Goal: Task Accomplishment & Management: Manage account settings

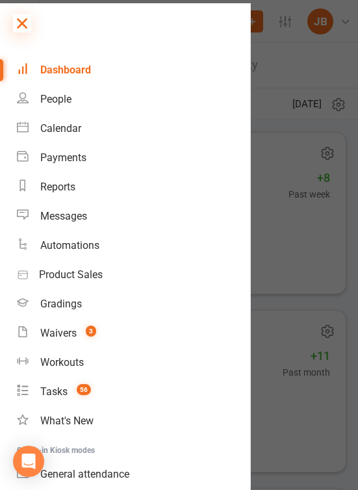
click at [20, 18] on icon at bounding box center [22, 23] width 18 height 18
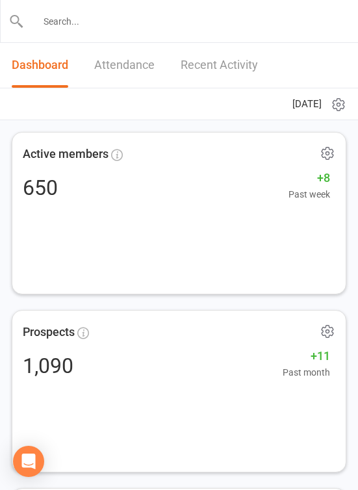
click at [75, 16] on input "text" at bounding box center [179, 21] width 311 height 18
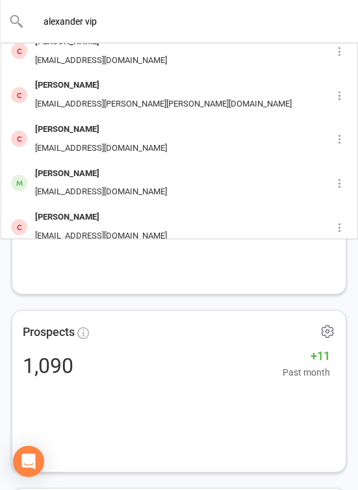
scroll to position [286, 0]
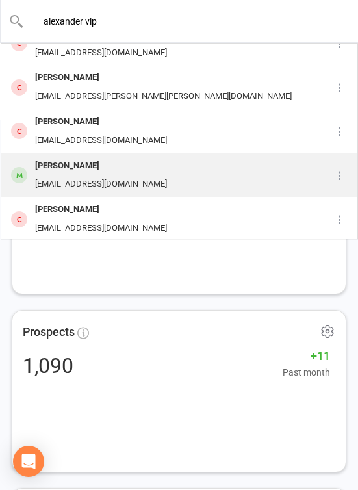
type input "alexander vip"
click at [62, 177] on div "Cvippond19@gmail.com" at bounding box center [101, 184] width 140 height 19
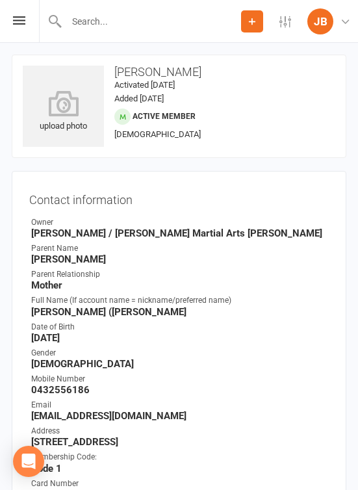
click at [127, 192] on h3 "Contact information" at bounding box center [179, 197] width 300 height 18
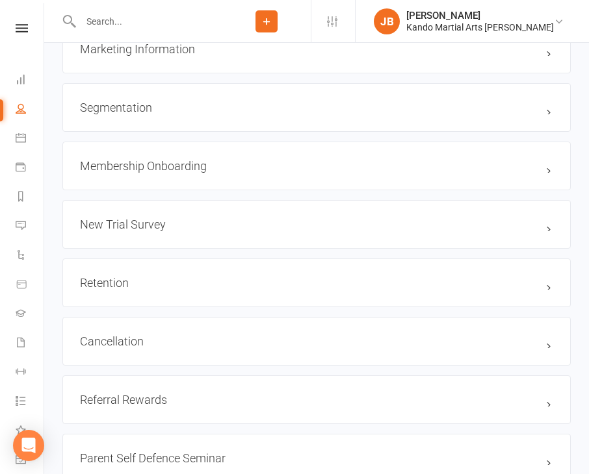
scroll to position [1526, 0]
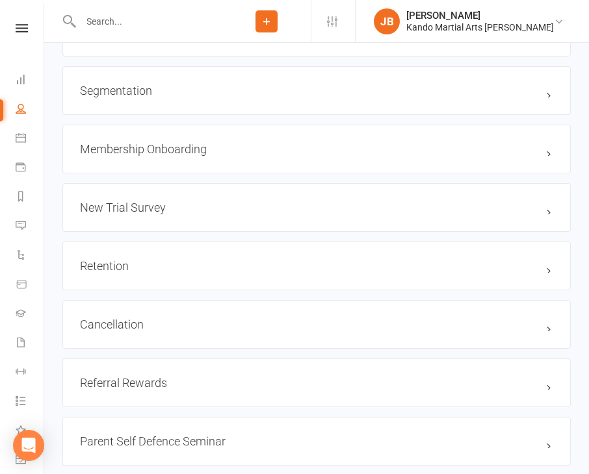
click at [168, 329] on div "Cancellation edit" at bounding box center [316, 324] width 508 height 49
click at [170, 325] on h3 "Cancellation edit" at bounding box center [316, 325] width 473 height 14
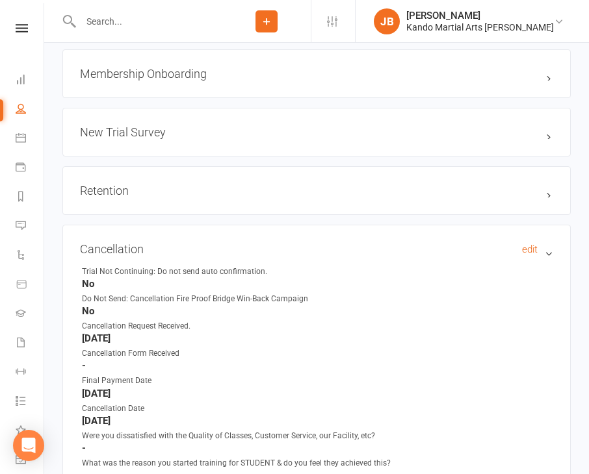
scroll to position [1623, 0]
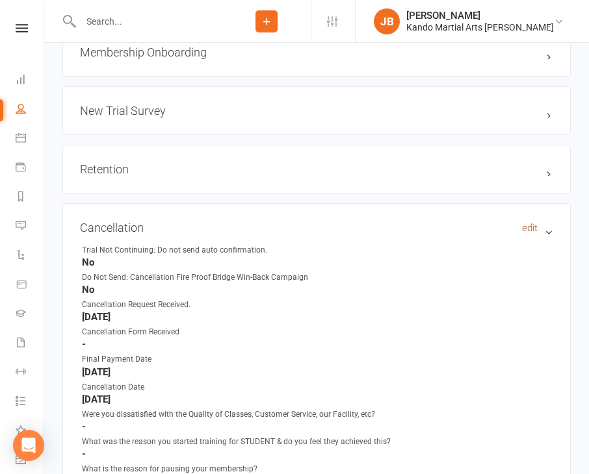
click at [530, 222] on link "edit" at bounding box center [530, 228] width 16 height 12
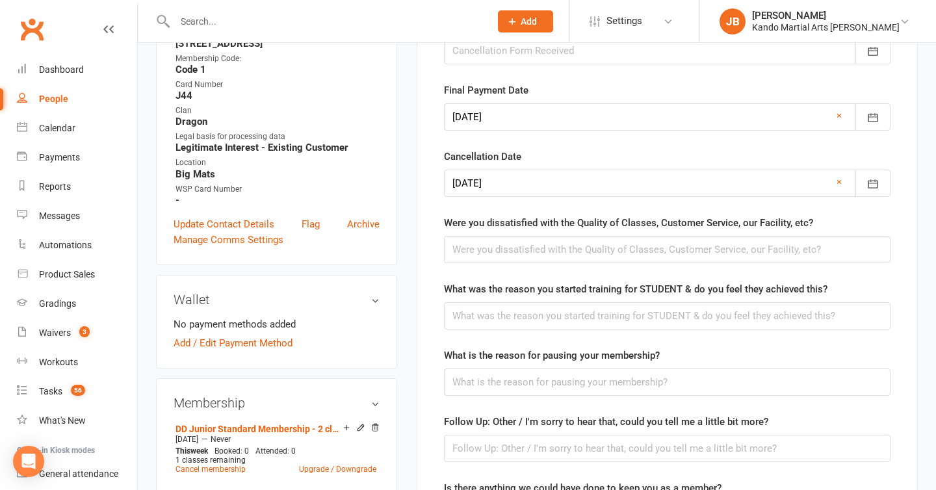
scroll to position [335, 0]
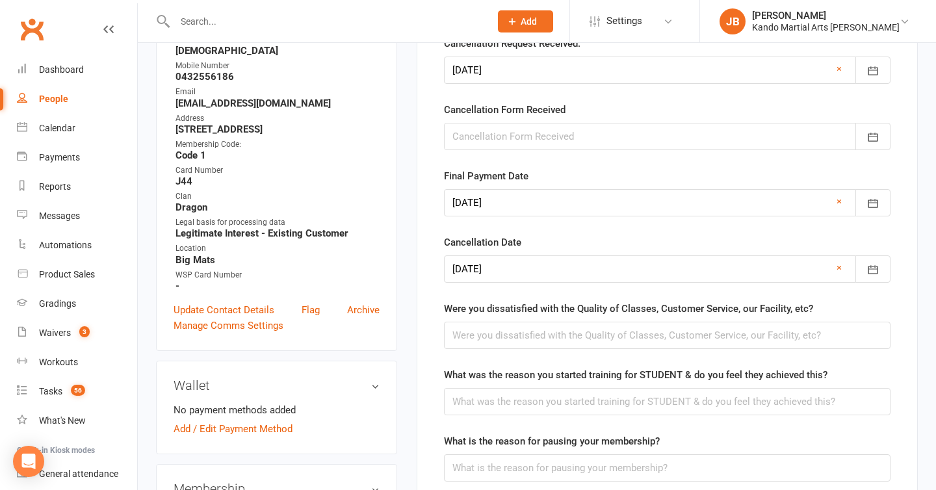
click at [529, 141] on div at bounding box center [667, 136] width 447 height 27
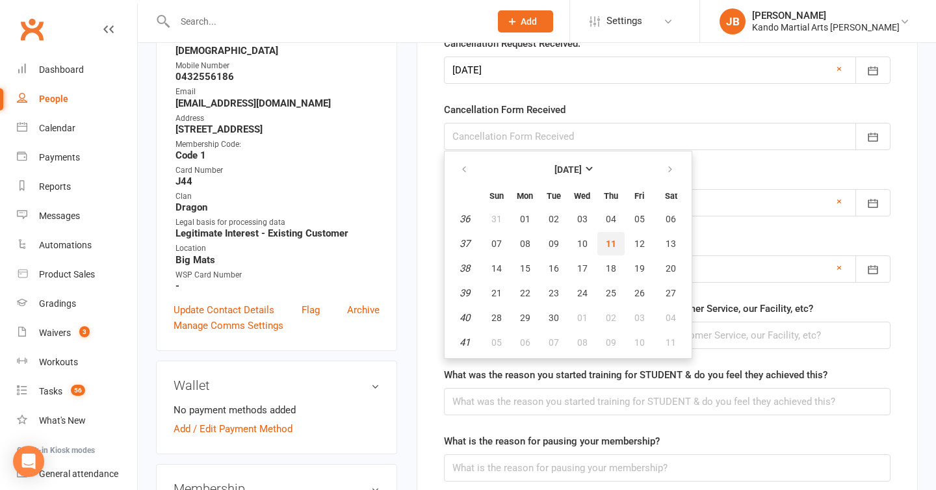
click at [607, 248] on span "11" at bounding box center [611, 244] width 10 height 10
type input "[DATE]"
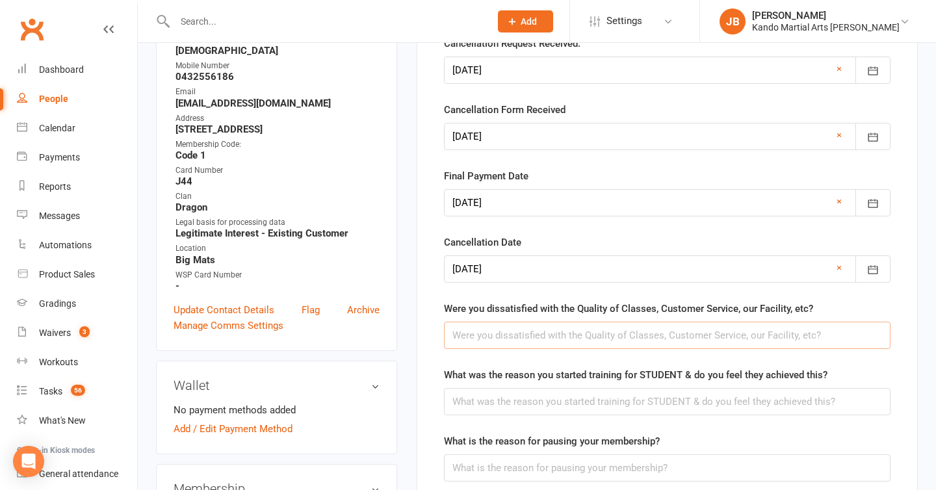
click at [480, 333] on input "text" at bounding box center [667, 335] width 447 height 27
type input "No"
click at [485, 402] on input "text" at bounding box center [667, 401] width 447 height 27
paste input "Fitness, confidence"
type input "Fitness, confidence"
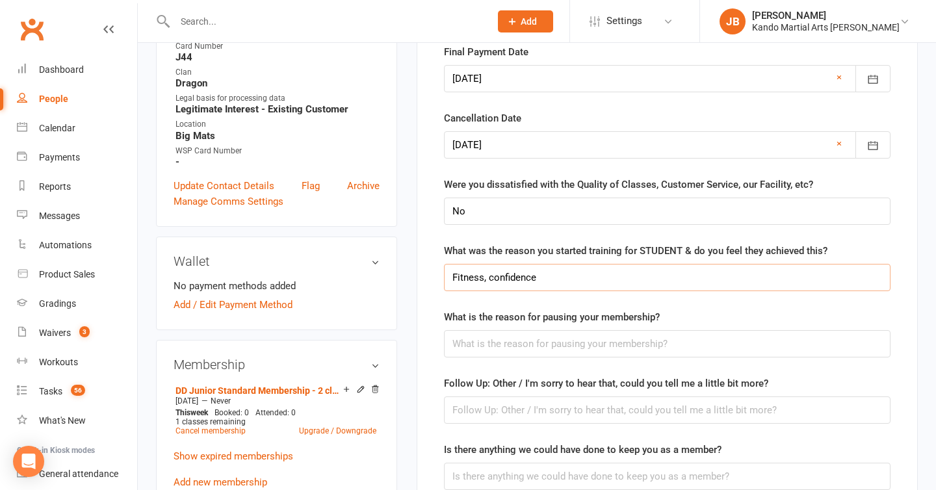
scroll to position [465, 0]
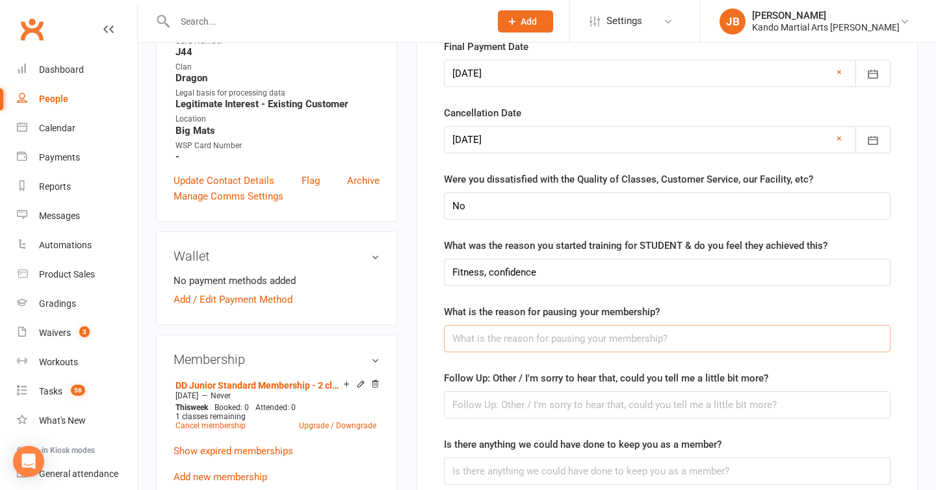
click at [471, 339] on input "text" at bounding box center [667, 338] width 447 height 27
paste input "We're going to try a new activity, Other?"
type input "We're going to try a new activity, Other?"
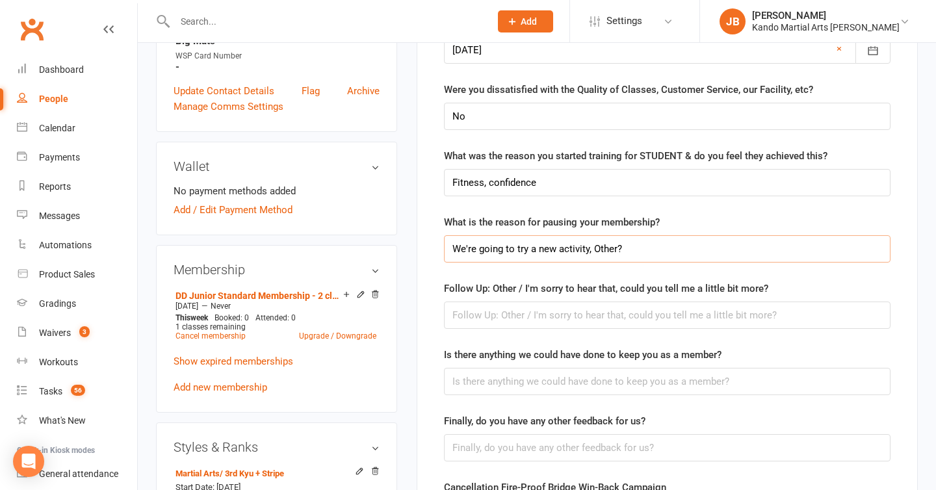
scroll to position [601, 0]
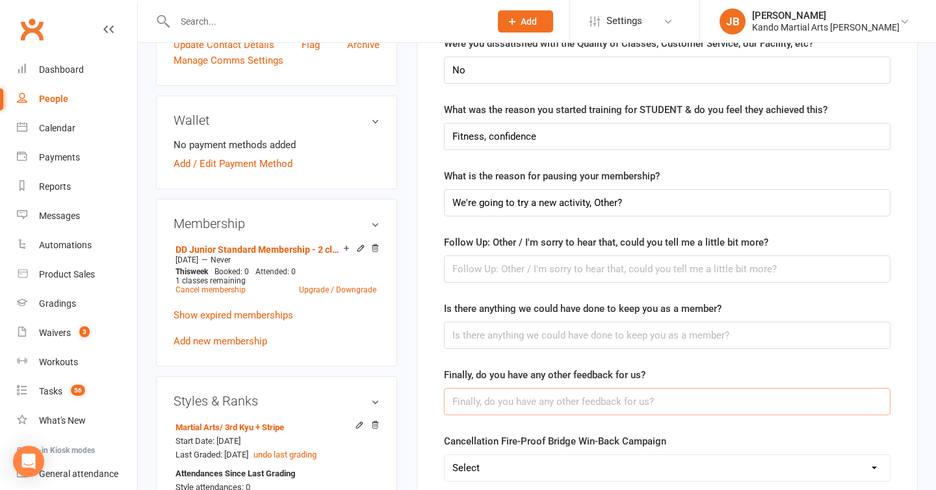
click at [477, 406] on input "text" at bounding box center [667, 401] width 447 height 27
paste input "We have loved the last 5 years with kando and we think xander just needs a brea…"
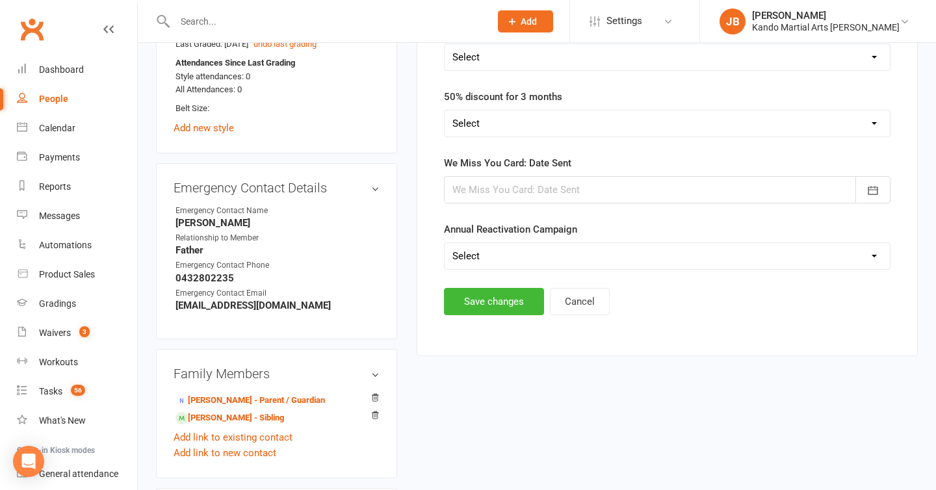
scroll to position [1020, 0]
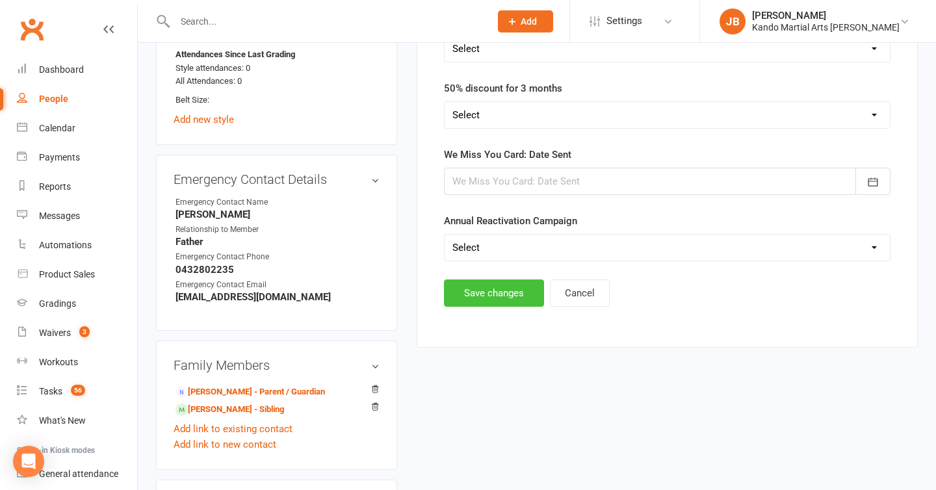
type input "We have loved the last 5 years with kando and we think xander just needs a brea…"
click at [491, 294] on button "Save changes" at bounding box center [494, 292] width 100 height 27
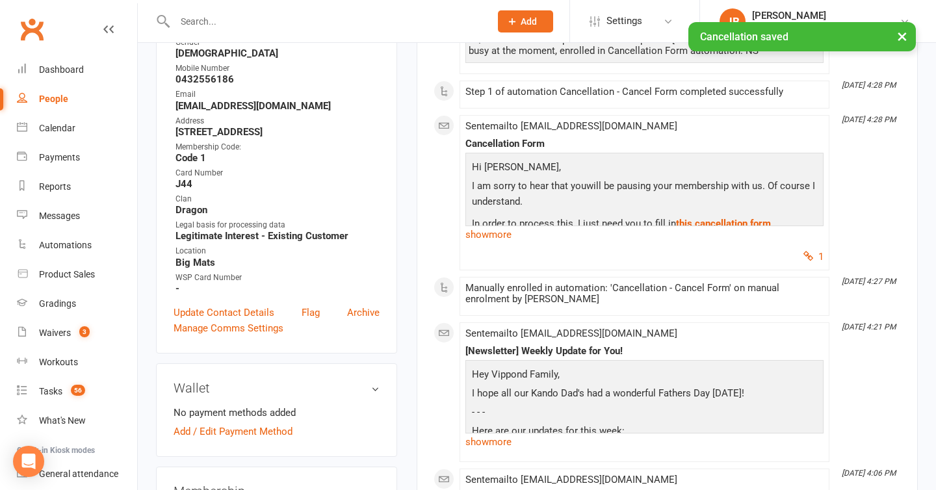
scroll to position [14, 0]
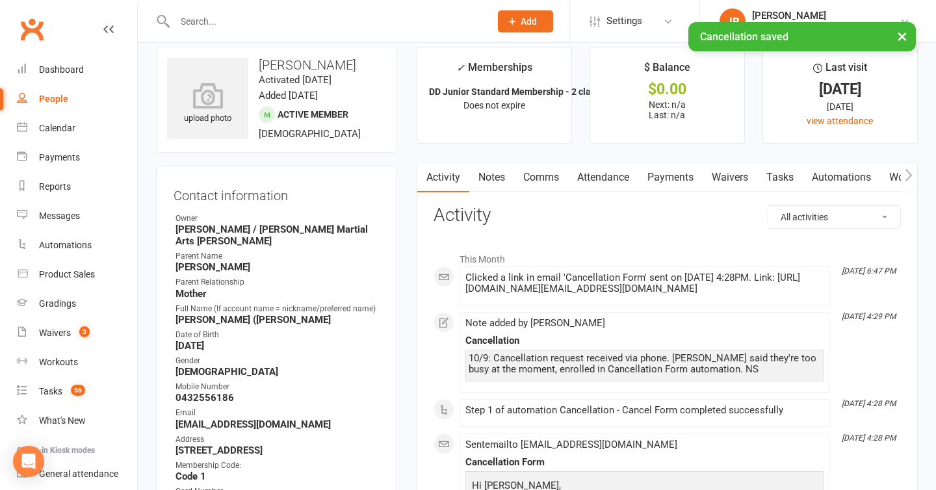
click at [825, 185] on link "Automations" at bounding box center [841, 177] width 77 height 30
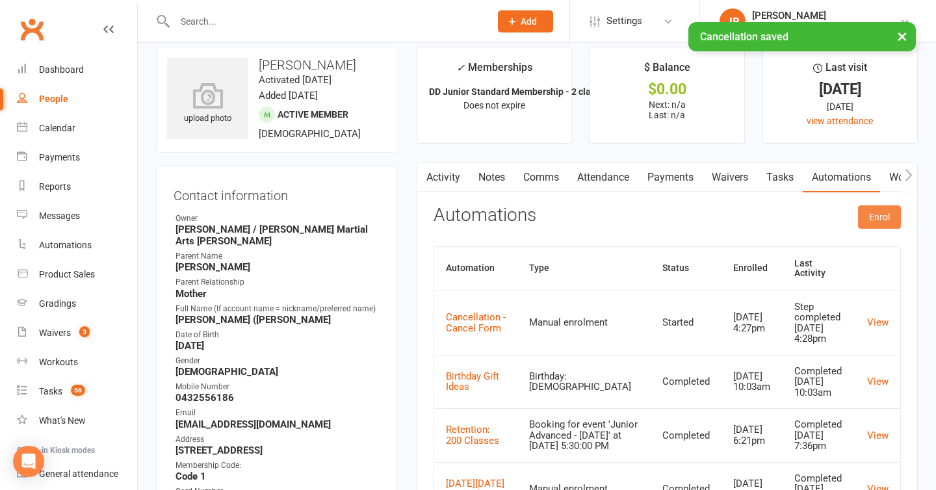
click at [874, 220] on button "Enrol" at bounding box center [879, 216] width 43 height 23
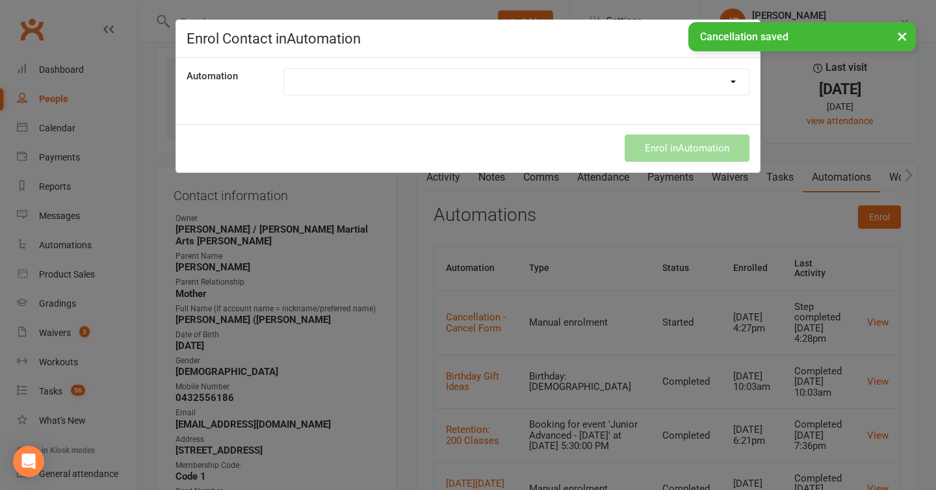
click at [445, 88] on select at bounding box center [516, 82] width 465 height 26
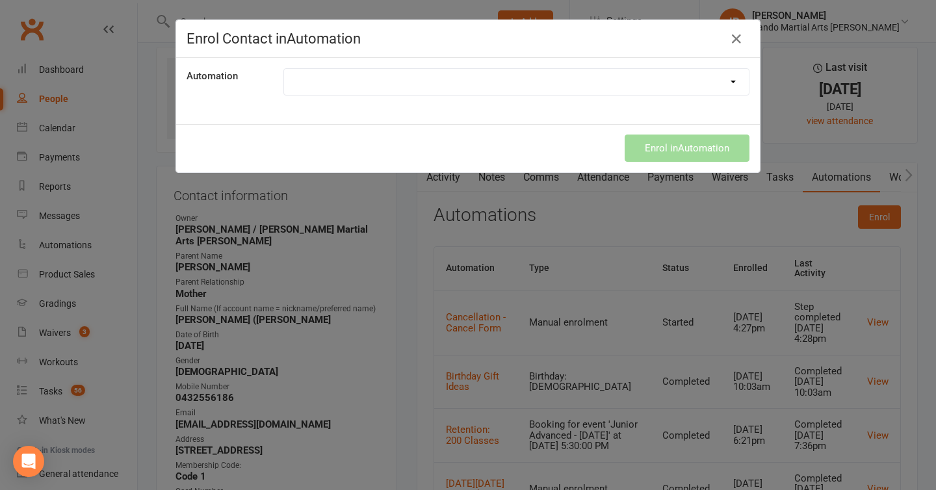
select select "5725"
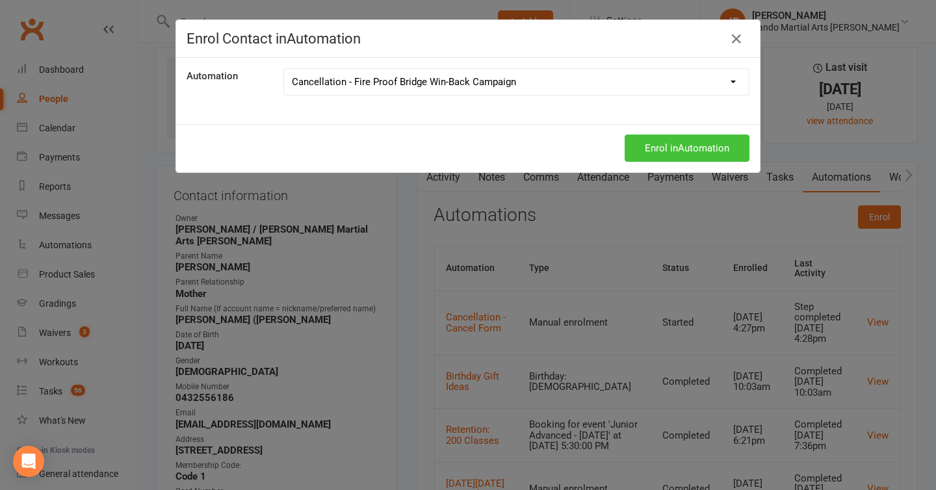
click at [664, 148] on button "Enrol in Automation" at bounding box center [687, 148] width 125 height 27
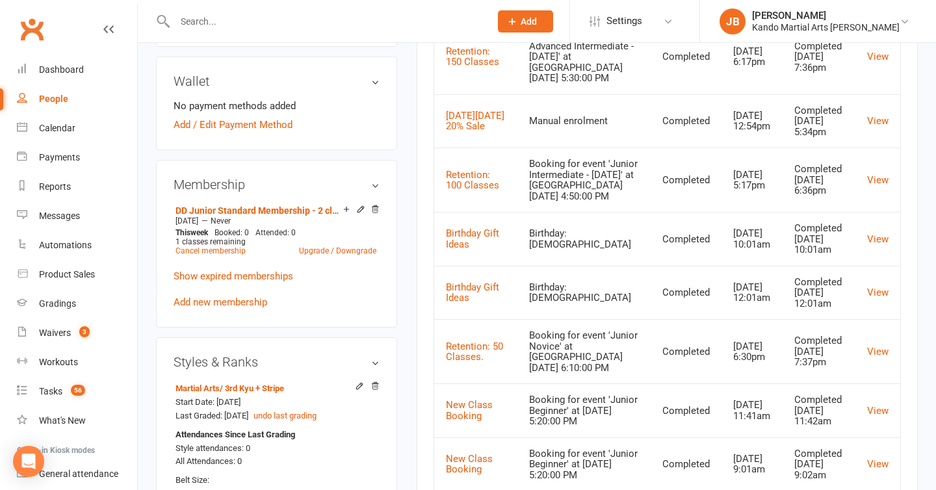
scroll to position [641, 0]
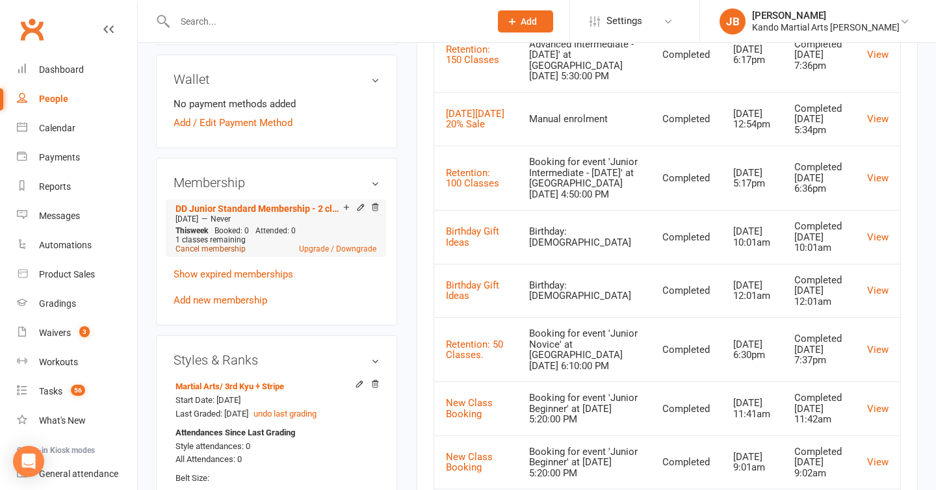
click at [230, 244] on link "Cancel membership" at bounding box center [210, 248] width 70 height 9
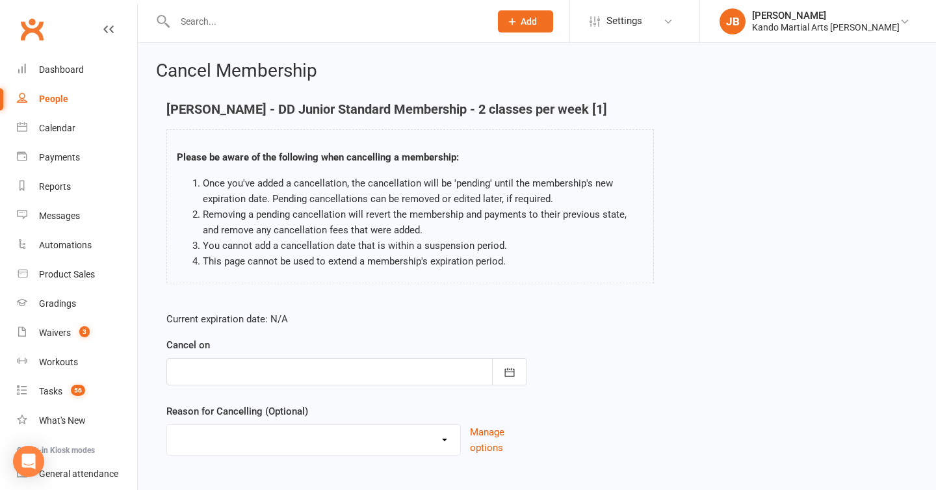
click at [257, 364] on div at bounding box center [346, 371] width 361 height 27
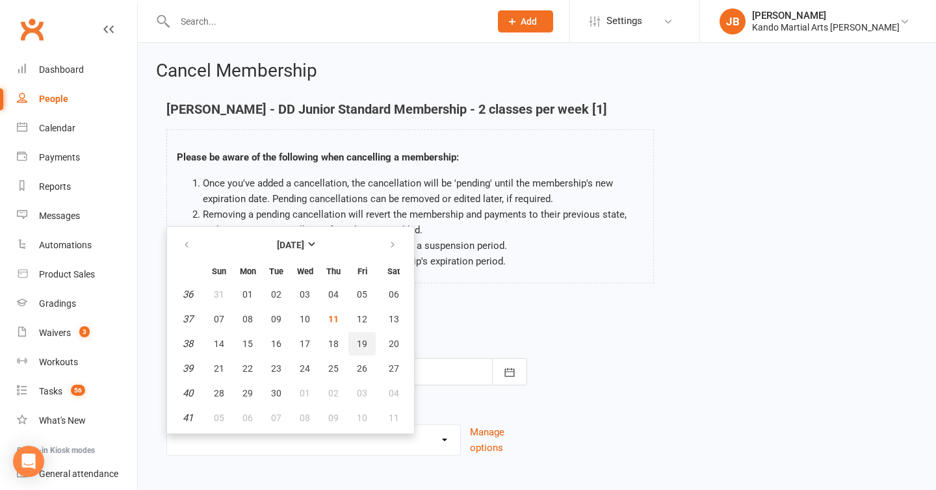
click at [357, 344] on span "19" at bounding box center [362, 344] width 10 height 10
type input "19 Sep 2025"
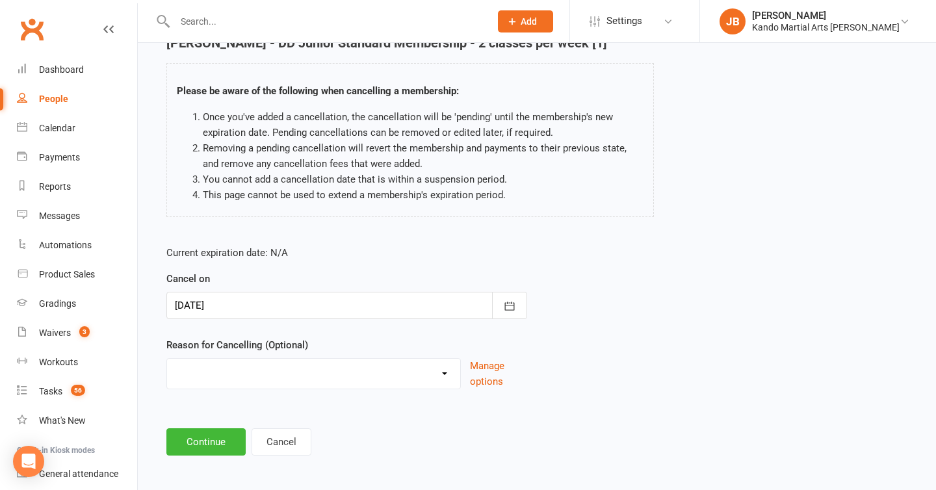
scroll to position [71, 0]
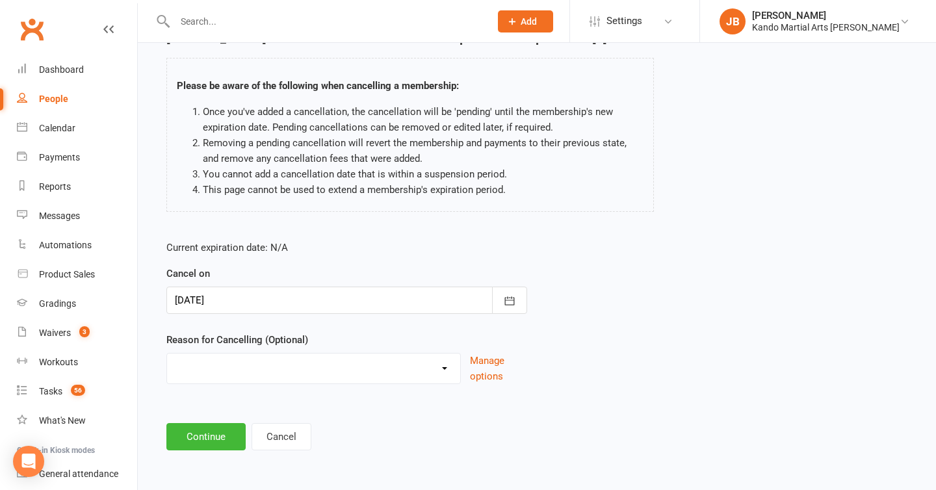
click at [215, 367] on select "Financial Holiday Injury Moving House Not Continuing After Trial Paid PIF Trans…" at bounding box center [313, 367] width 293 height 26
select select "7"
click at [213, 444] on button "Continue" at bounding box center [205, 436] width 79 height 27
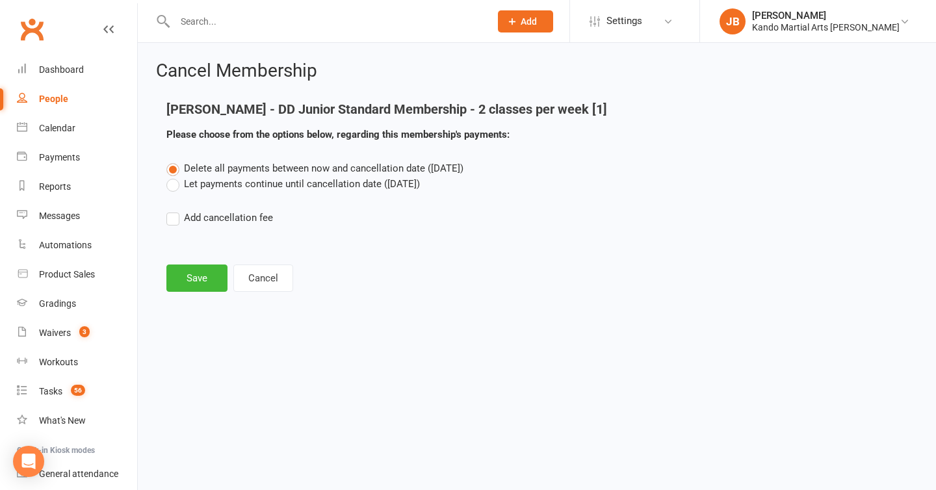
click at [234, 188] on label "Let payments continue until cancellation date (Sep 19, 2025)" at bounding box center [292, 184] width 253 height 16
click at [175, 176] on input "Let payments continue until cancellation date (Sep 19, 2025)" at bounding box center [170, 176] width 8 height 0
click at [179, 283] on button "Save" at bounding box center [196, 278] width 61 height 27
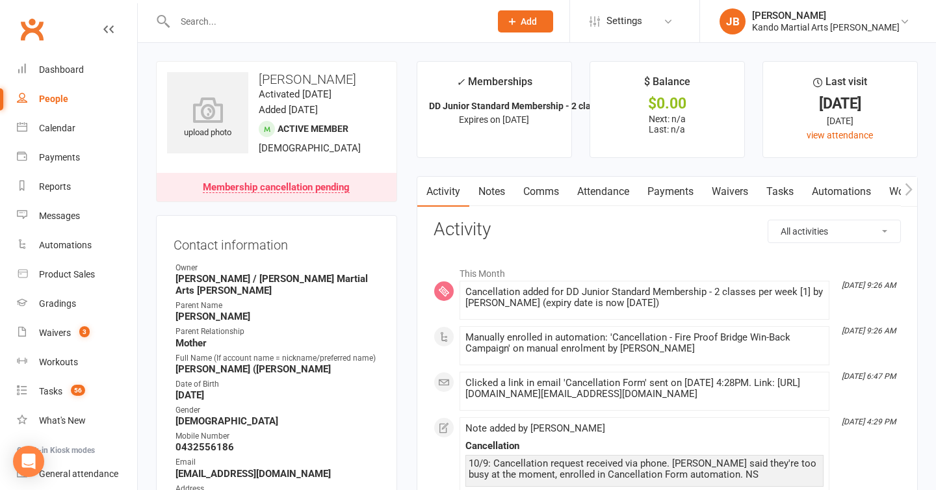
drag, startPoint x: 355, startPoint y: 77, endPoint x: 256, endPoint y: 75, distance: 98.8
click at [256, 75] on h3 "Xander Vippond" at bounding box center [276, 79] width 219 height 14
copy h3 "Xander Vippond"
click at [545, 193] on link "Comms" at bounding box center [541, 192] width 54 height 30
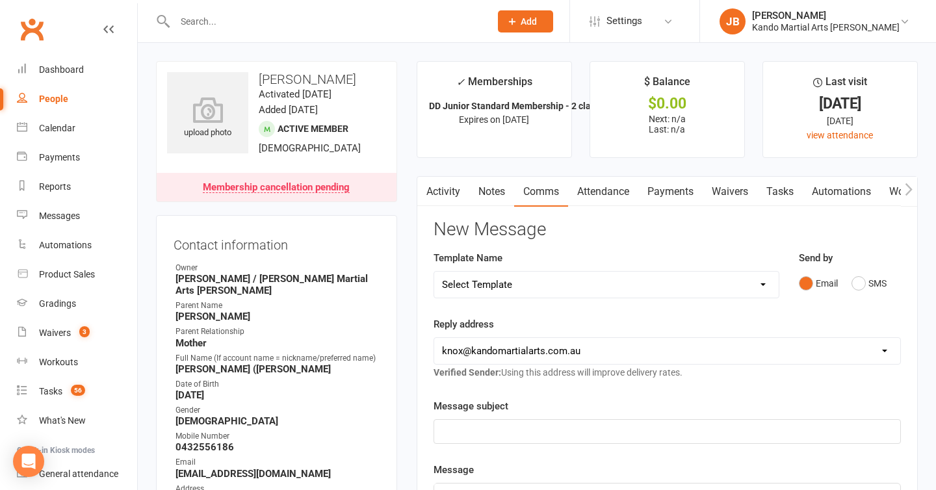
click at [474, 282] on select "Select Template [Email] 5 Class Pass Renewal - Used 4/5 classes [Email] 5 Class…" at bounding box center [606, 285] width 344 height 26
click at [501, 277] on select "Select Template [Email] 5 Class Pass Renewal - Used 4/5 classes [Email] 5 Class…" at bounding box center [606, 285] width 344 height 26
select select "437"
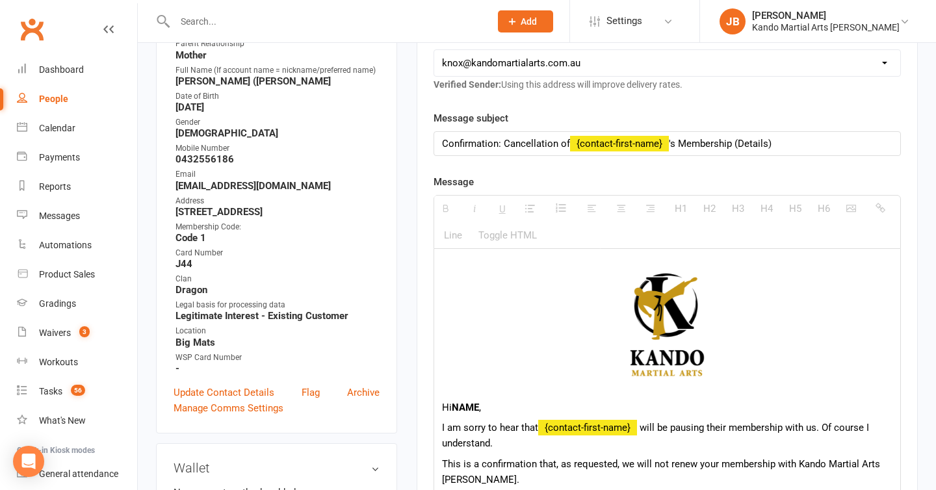
scroll to position [289, 0]
click at [466, 404] on b "NAME" at bounding box center [465, 407] width 27 height 12
click at [458, 409] on b "Carly" at bounding box center [463, 407] width 23 height 12
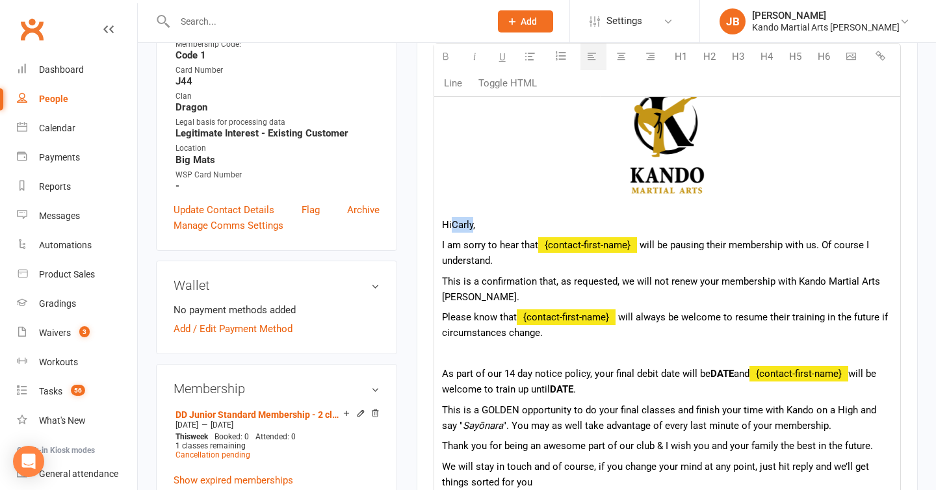
scroll to position [472, 0]
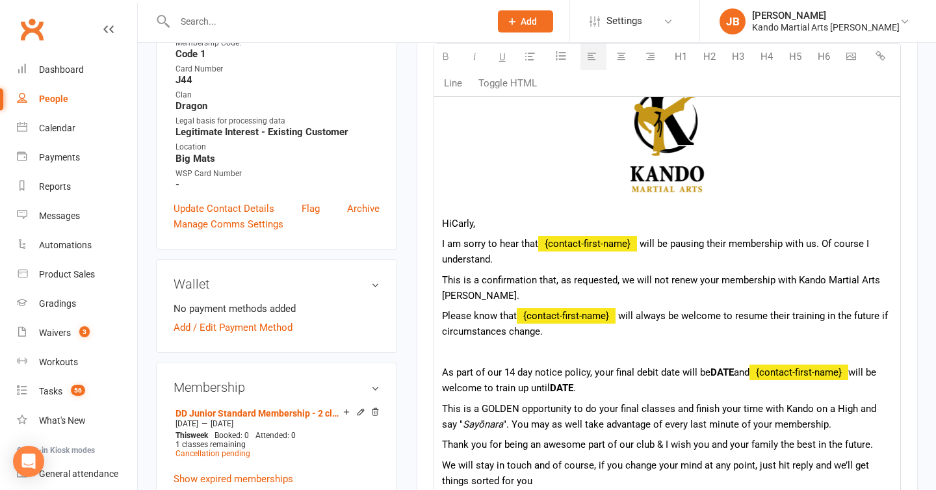
click at [723, 376] on b "DATE" at bounding box center [721, 373] width 23 height 12
click at [573, 384] on b "DATE" at bounding box center [561, 388] width 23 height 12
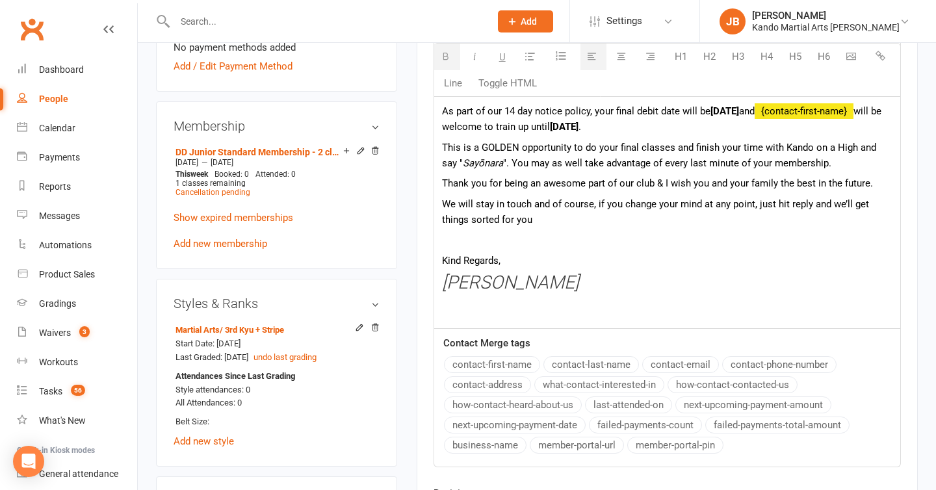
scroll to position [732, 0]
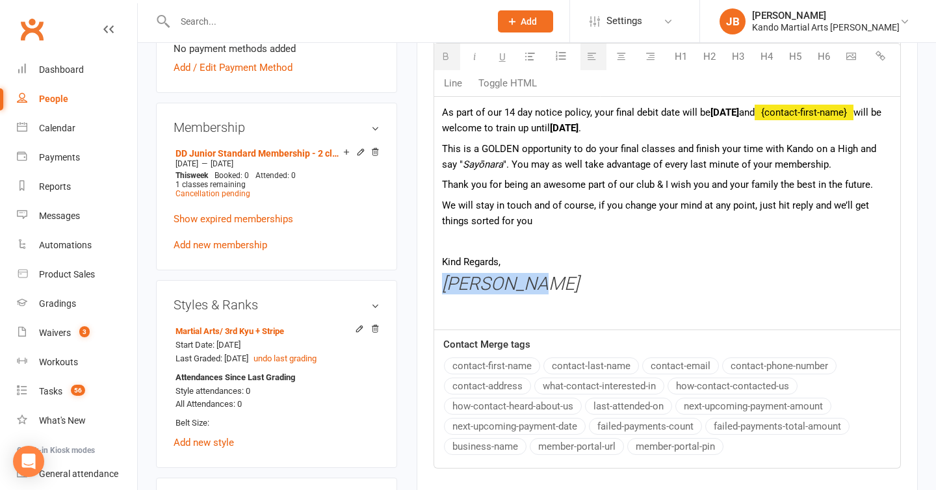
drag, startPoint x: 541, startPoint y: 292, endPoint x: 447, endPoint y: 291, distance: 94.9
click at [447, 291] on h3 "Andy Muser" at bounding box center [667, 284] width 450 height 20
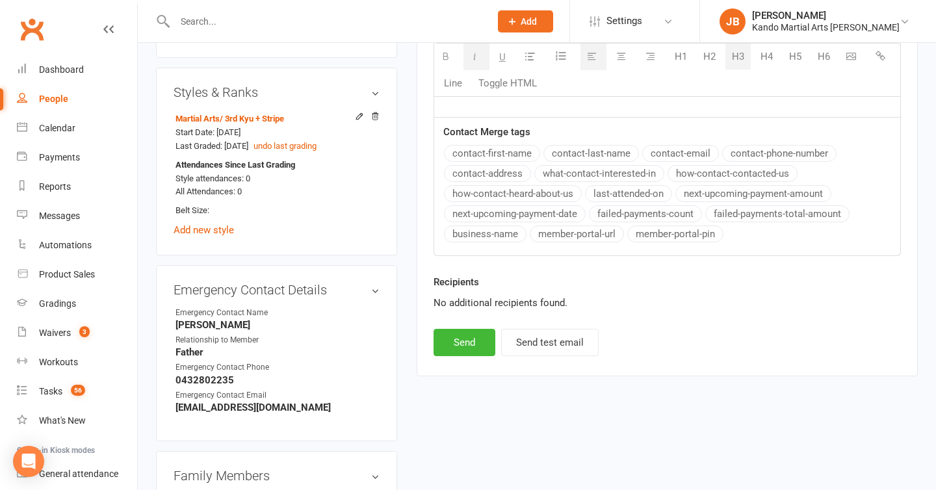
scroll to position [952, 0]
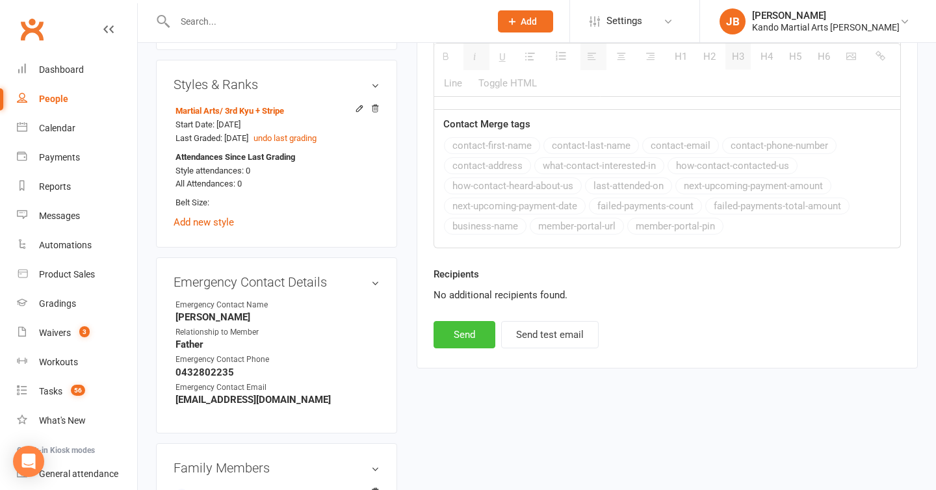
click at [471, 331] on button "Send" at bounding box center [465, 334] width 62 height 27
select select
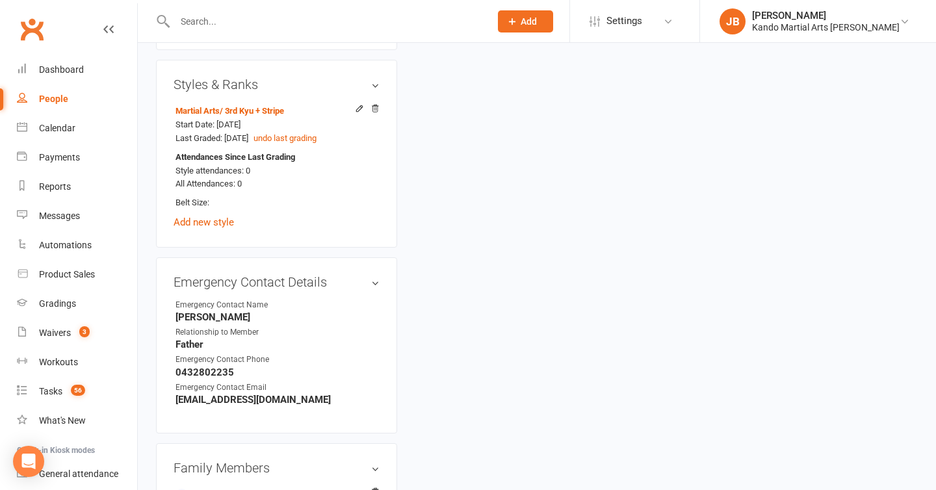
click at [212, 21] on input "text" at bounding box center [326, 21] width 310 height 18
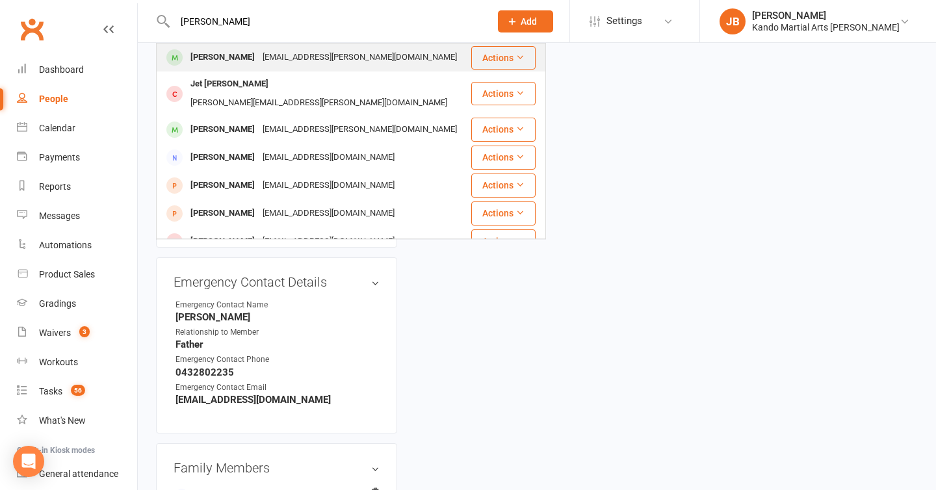
type input "andy hibbert"
click at [203, 51] on div "Andy Hibbert" at bounding box center [223, 57] width 72 height 19
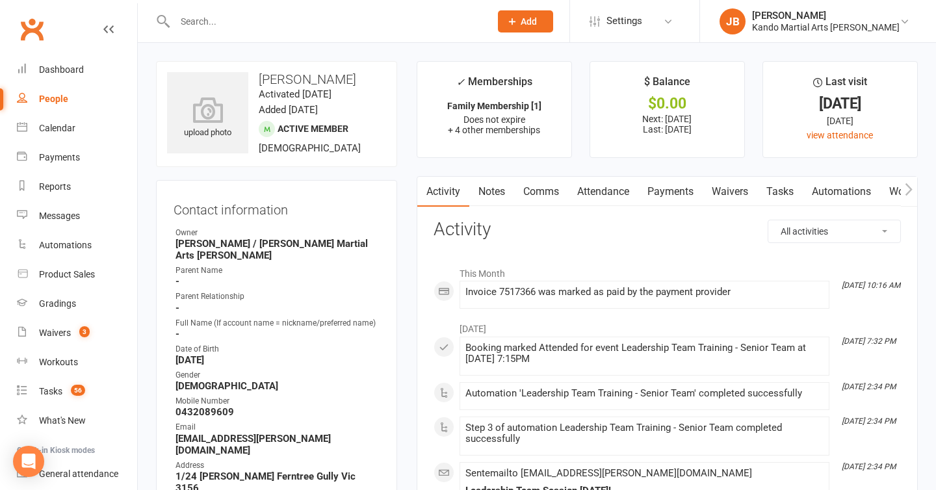
click at [225, 433] on strong "andy.p.hibbert@gmail.com" at bounding box center [277, 444] width 204 height 23
copy render-form-field "andy.p.hibbert@gmail.com"
click at [51, 333] on div "Waivers" at bounding box center [55, 333] width 32 height 10
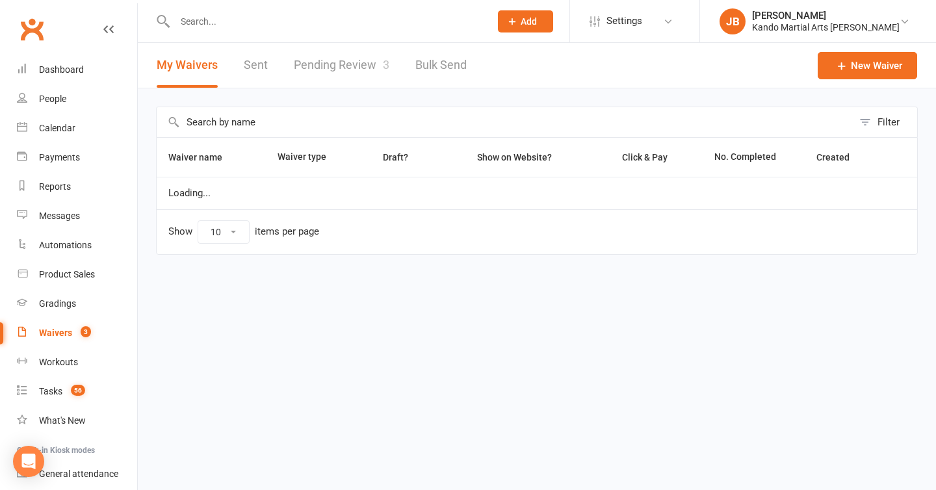
select select "100"
click at [333, 65] on link "Pending Review 3" at bounding box center [342, 65] width 96 height 45
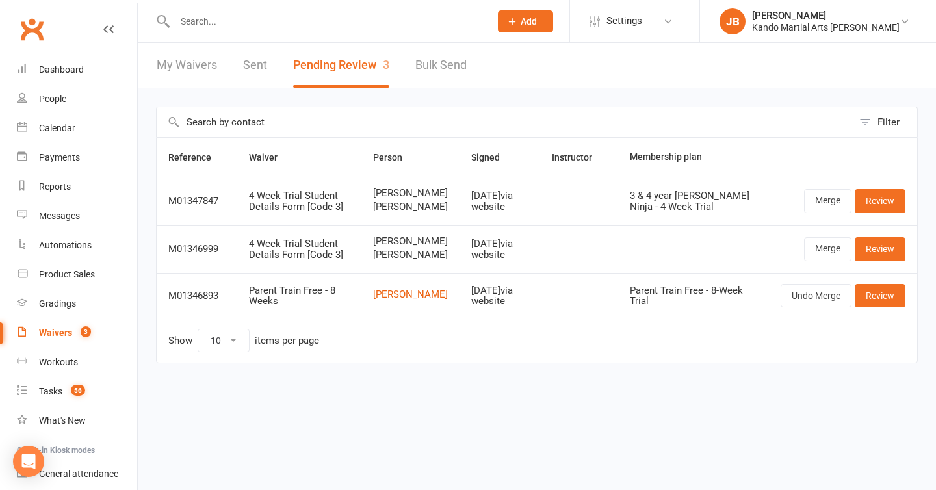
click at [396, 196] on span "Nishi Fernando" at bounding box center [410, 193] width 75 height 11
click at [386, 193] on span "Nishi Fernando" at bounding box center [410, 193] width 75 height 11
drag, startPoint x: 385, startPoint y: 193, endPoint x: 427, endPoint y: 208, distance: 44.8
click at [427, 199] on span "Nishi Fernando" at bounding box center [410, 193] width 75 height 11
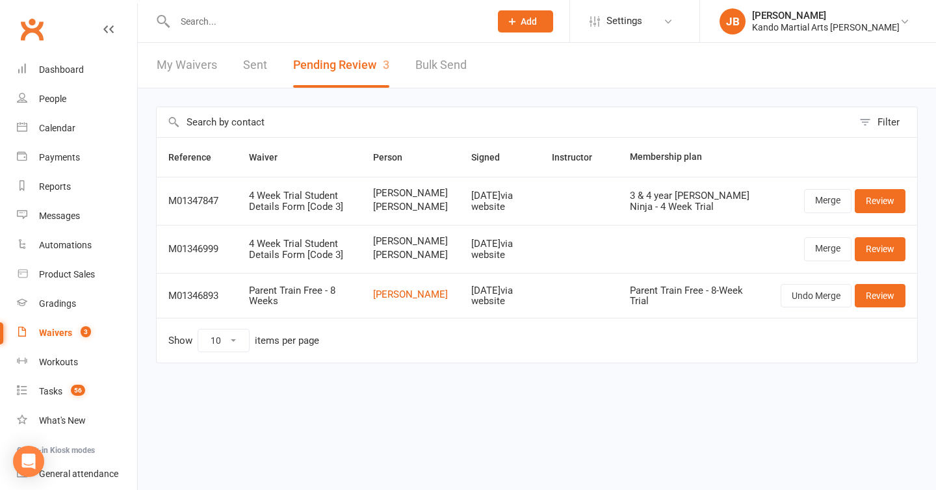
copy span "Nishi Fernando"
click at [201, 25] on input "text" at bounding box center [326, 21] width 310 height 18
click at [56, 68] on div "Dashboard" at bounding box center [61, 69] width 45 height 10
click at [816, 213] on link "Merge" at bounding box center [827, 200] width 47 height 23
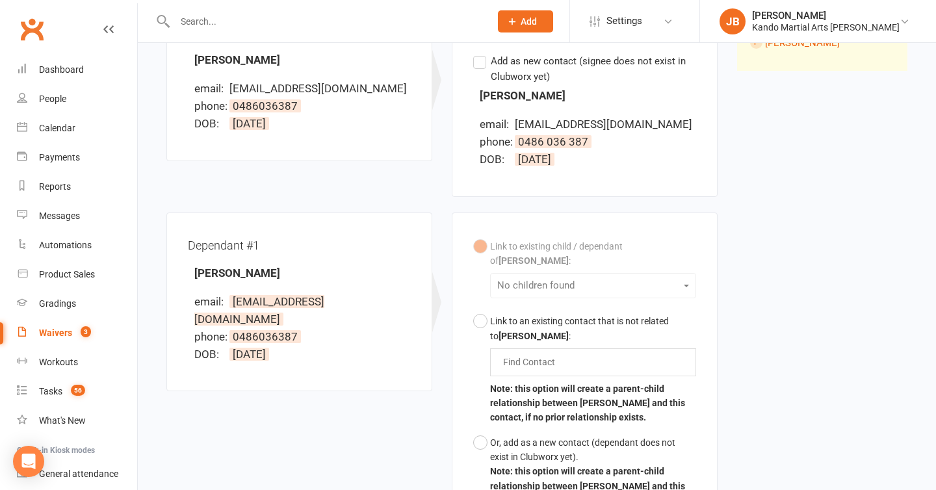
scroll to position [203, 0]
drag, startPoint x: 508, startPoint y: 95, endPoint x: 558, endPoint y: 95, distance: 50.0
click at [558, 95] on div "Nishi Dulashika email: nishidulashika1989@gmail.com phone: 0486 036 387 DOB: 8 …" at bounding box center [584, 129] width 223 height 82
copy strong "Dulashika"
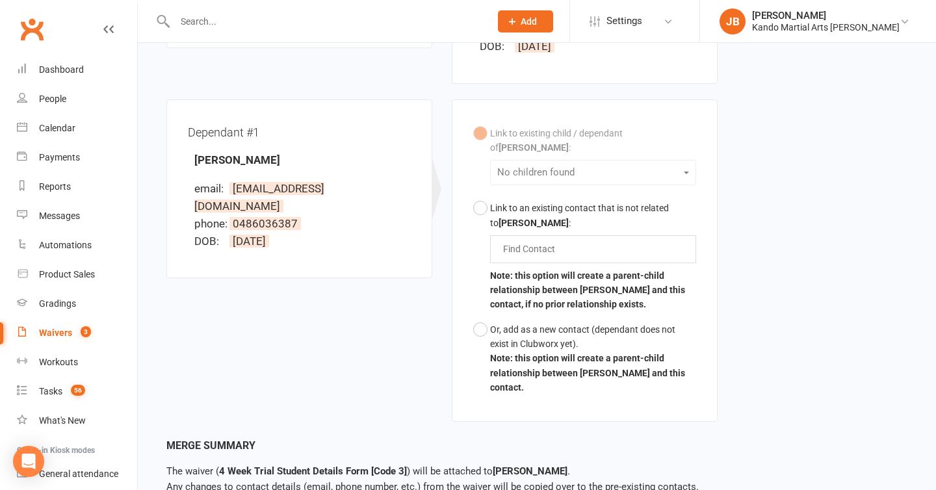
scroll to position [398, 0]
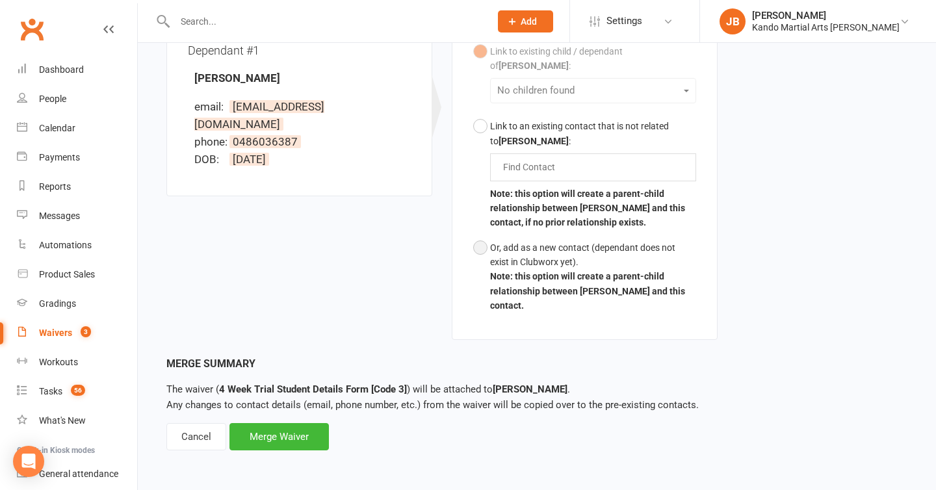
click at [482, 244] on button "Or, add as a new contact (dependant does not exist in Clubworx yet). Note: this…" at bounding box center [584, 276] width 223 height 83
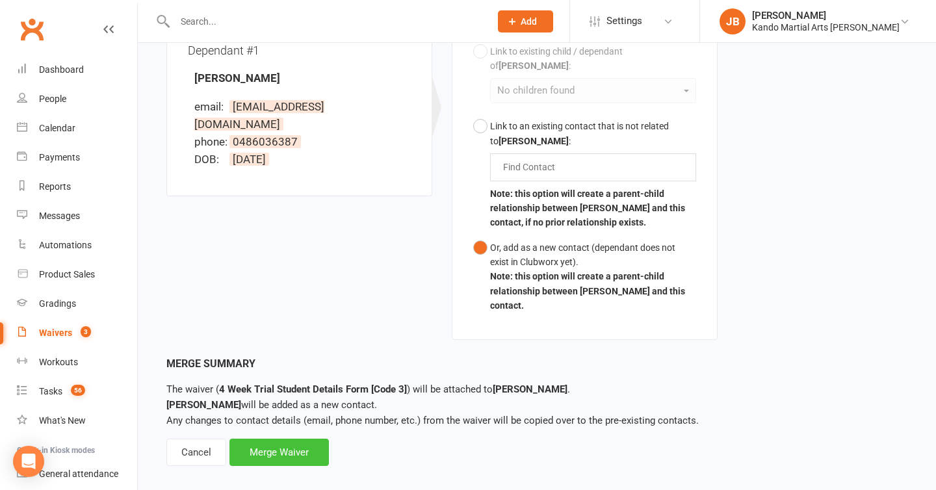
click at [266, 447] on div "Merge Waiver" at bounding box center [278, 452] width 99 height 27
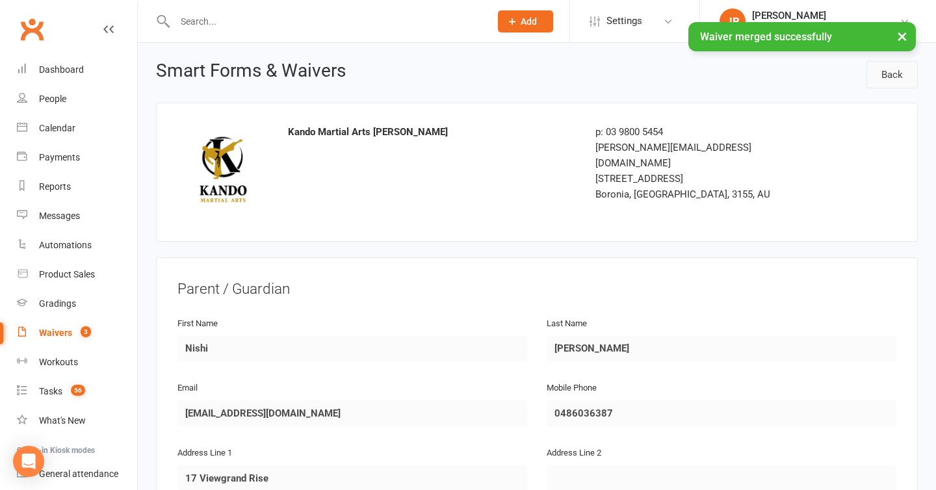
click at [886, 73] on link "Back" at bounding box center [891, 74] width 51 height 27
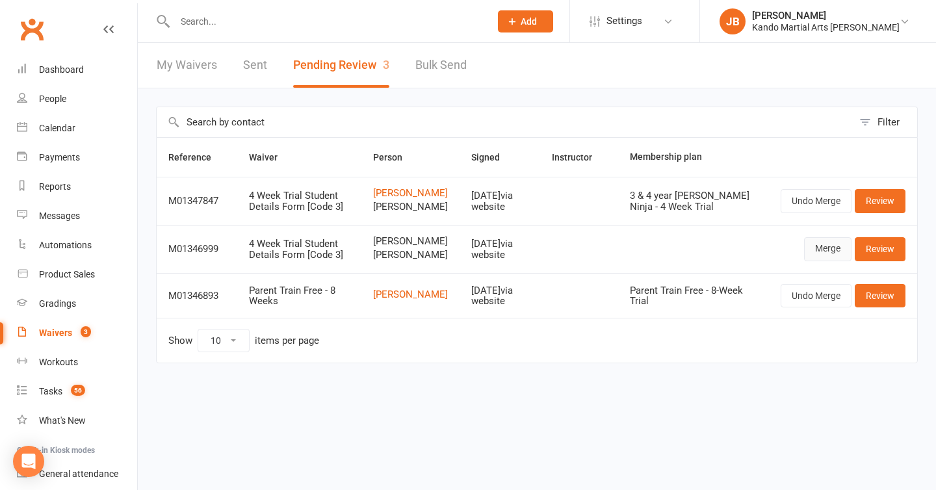
click at [823, 261] on link "Merge" at bounding box center [827, 248] width 47 height 23
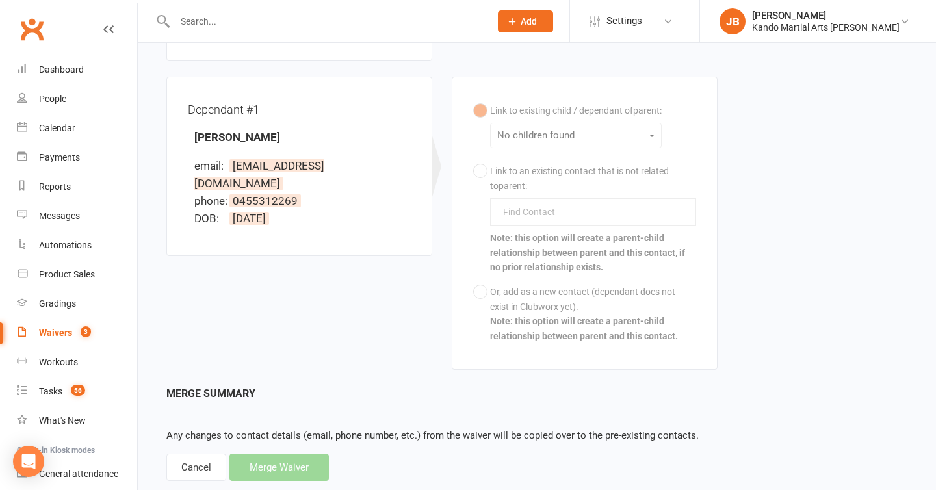
scroll to position [333, 0]
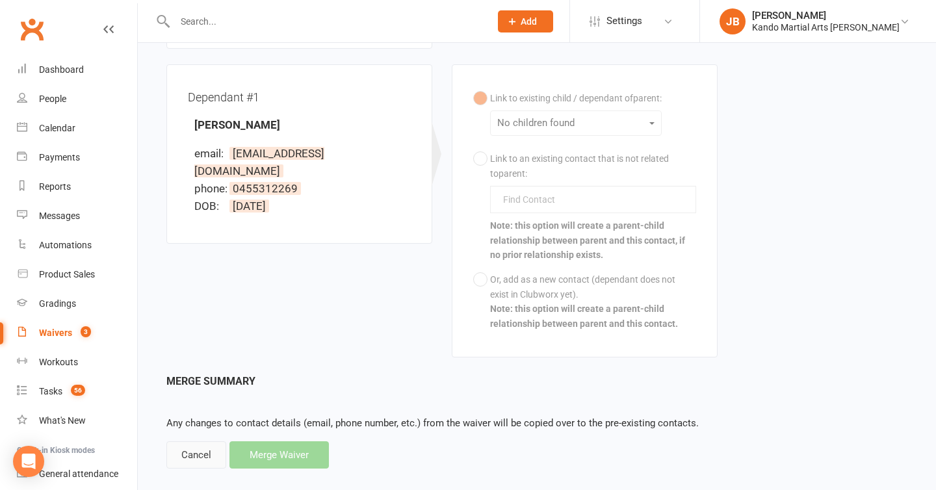
click at [194, 441] on div "Cancel" at bounding box center [196, 454] width 60 height 27
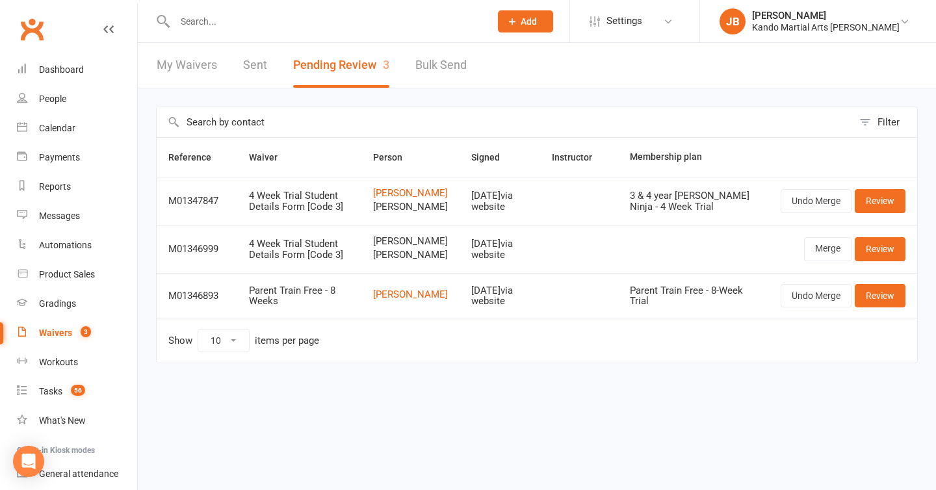
drag, startPoint x: 428, startPoint y: 299, endPoint x: 384, endPoint y: 287, distance: 45.1
click at [384, 261] on span "Oscar Wilkinson" at bounding box center [410, 255] width 75 height 11
copy span "Oscar Wilkinson"
click at [894, 261] on link "Review" at bounding box center [880, 248] width 51 height 23
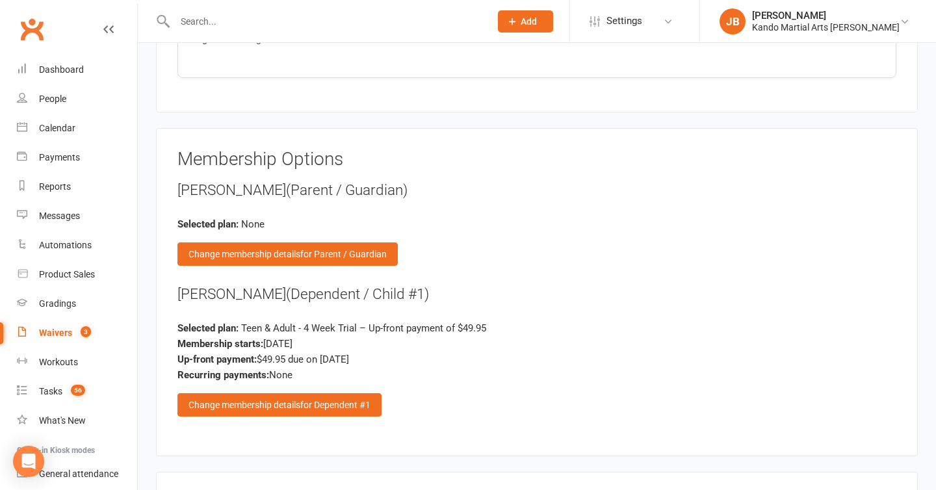
scroll to position [1697, 0]
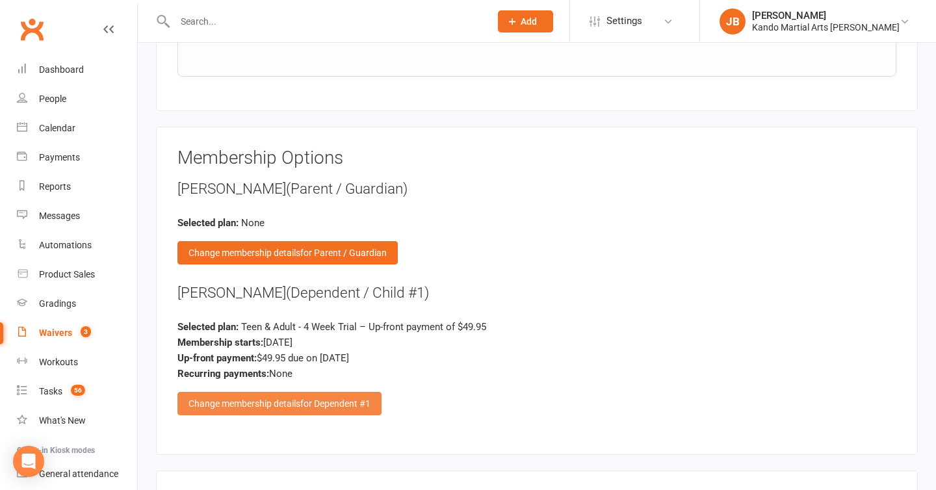
click at [235, 392] on div "Change membership details for Dependent #1" at bounding box center [279, 403] width 204 height 23
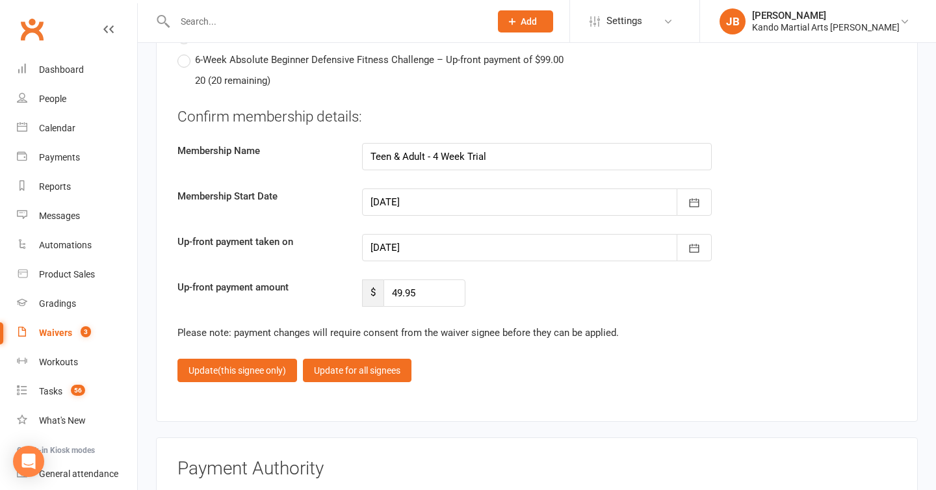
scroll to position [5593, 0]
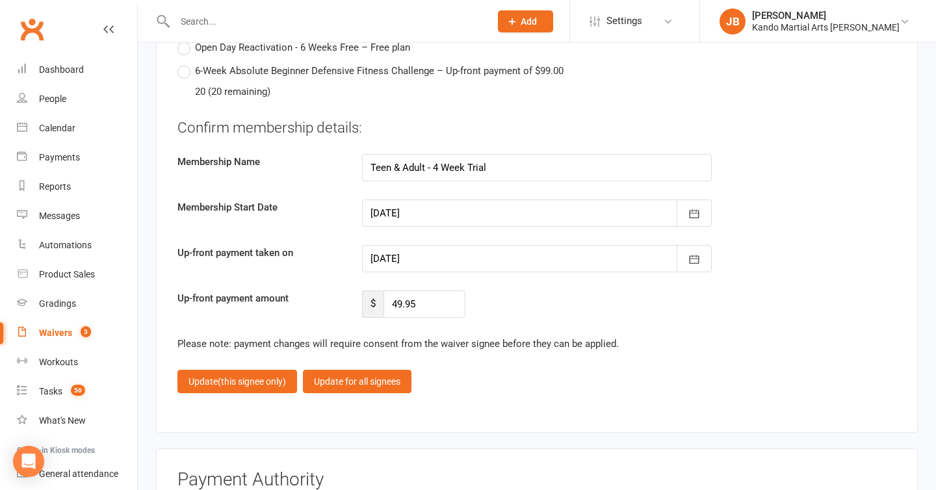
click at [396, 250] on div at bounding box center [537, 258] width 350 height 27
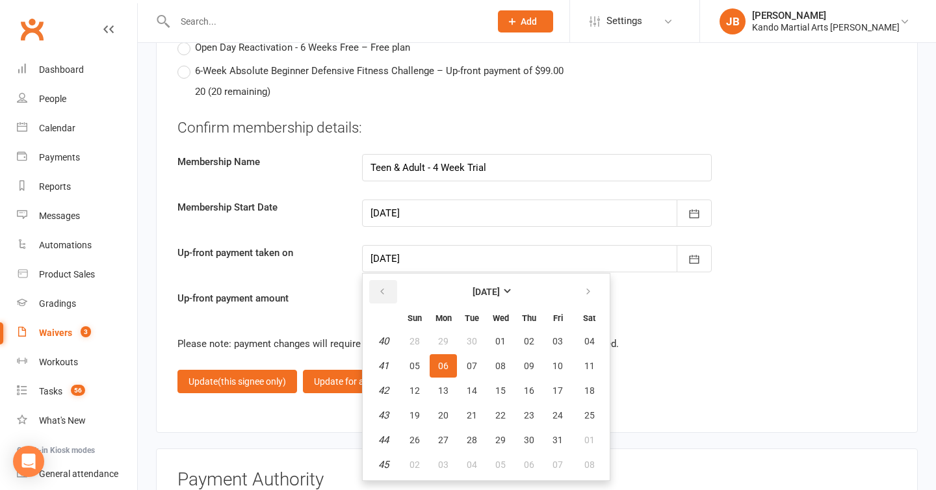
click at [376, 283] on button "button" at bounding box center [383, 291] width 28 height 23
click at [555, 361] on span "12" at bounding box center [557, 366] width 10 height 10
type input "12 Sep 2025"
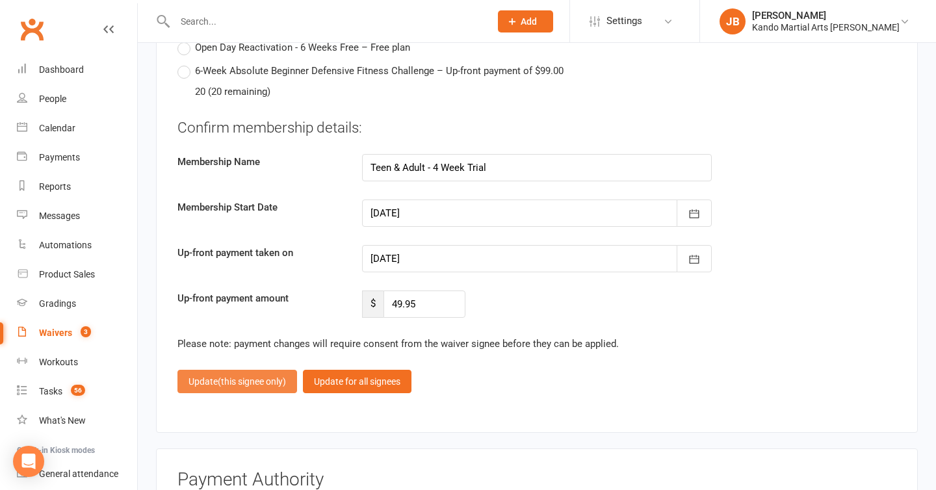
click at [218, 377] on button "Update (this signee only)" at bounding box center [237, 381] width 120 height 23
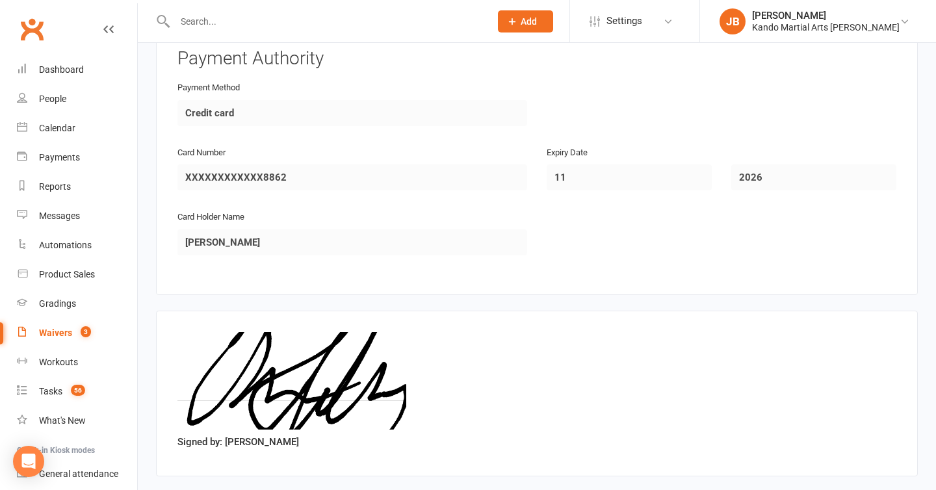
scroll to position [2201, 0]
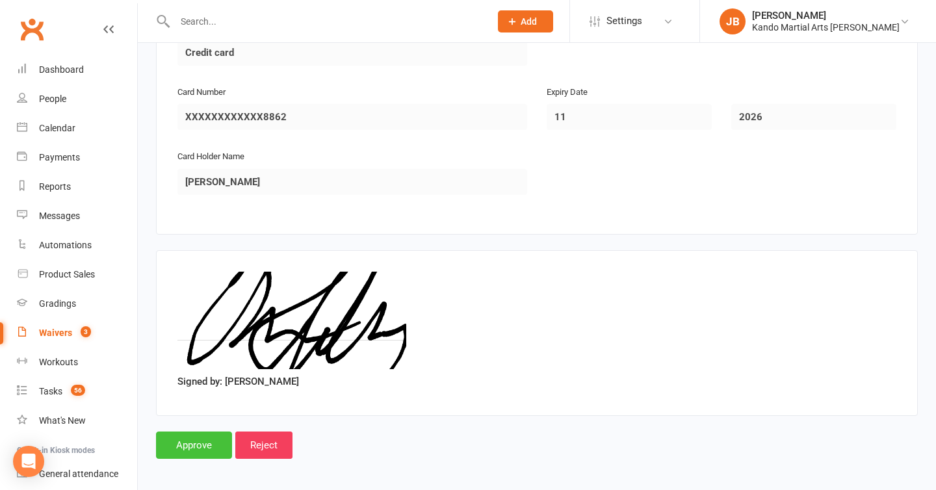
click at [196, 440] on input "Approve" at bounding box center [194, 445] width 76 height 27
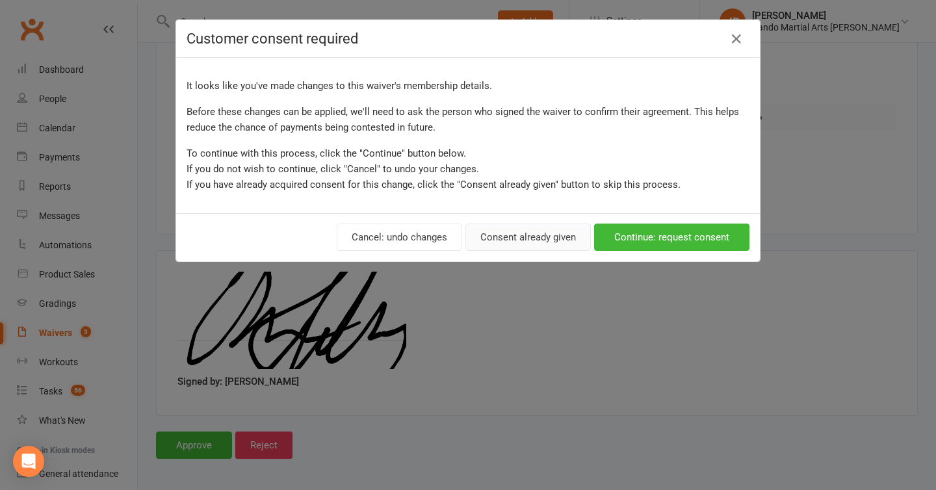
click at [519, 233] on button "Consent already given" at bounding box center [527, 237] width 125 height 27
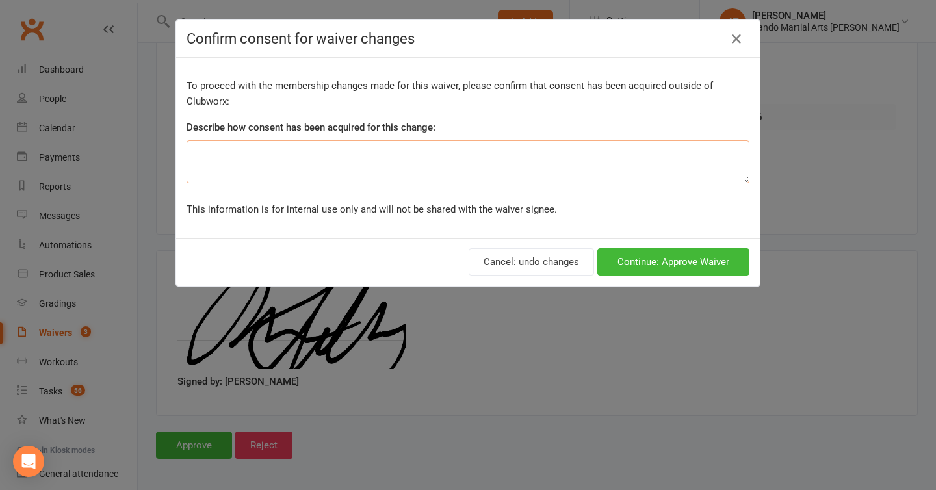
click at [265, 143] on textarea at bounding box center [468, 161] width 563 height 43
type textarea "on signing."
click at [624, 257] on button "Continue: Approve Waiver" at bounding box center [673, 261] width 152 height 27
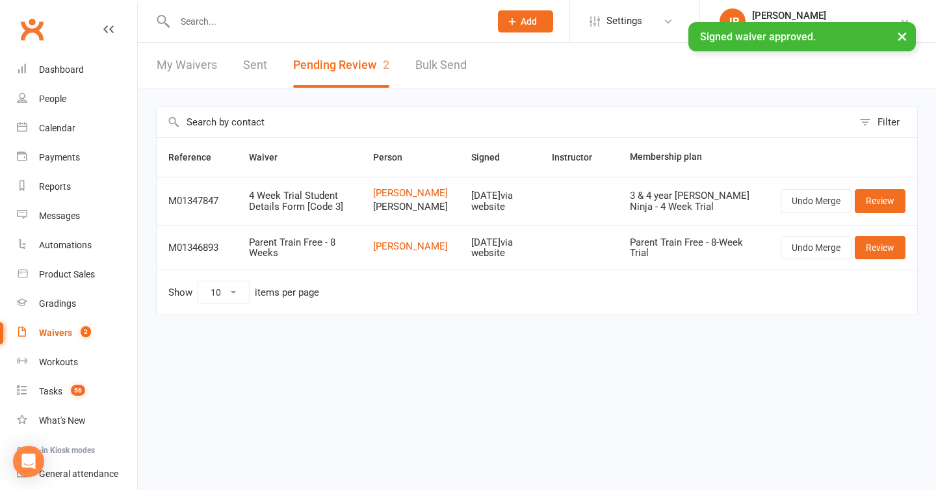
click at [218, 10] on div at bounding box center [318, 21] width 325 height 42
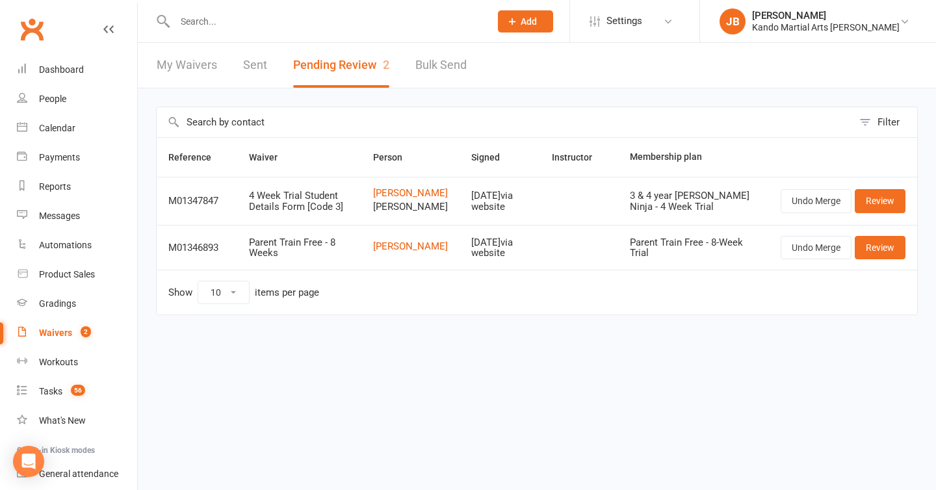
click at [190, 13] on input "text" at bounding box center [326, 21] width 310 height 18
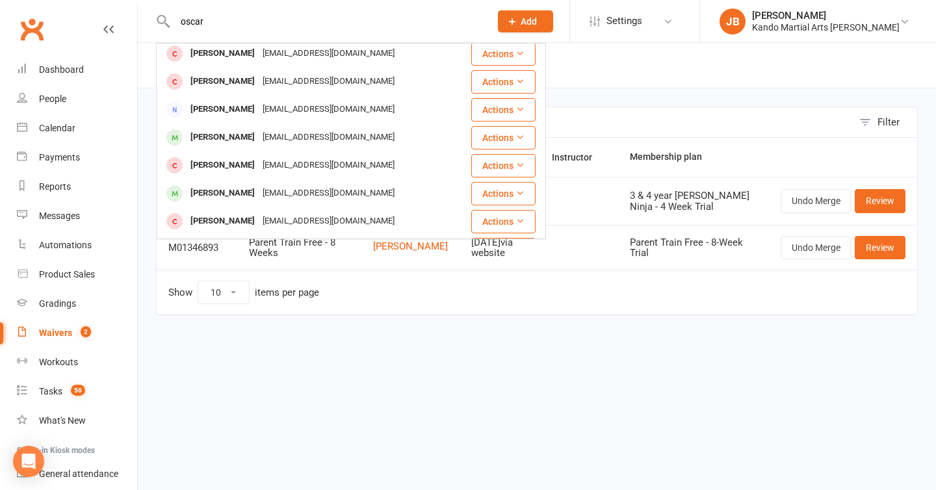
scroll to position [259, 0]
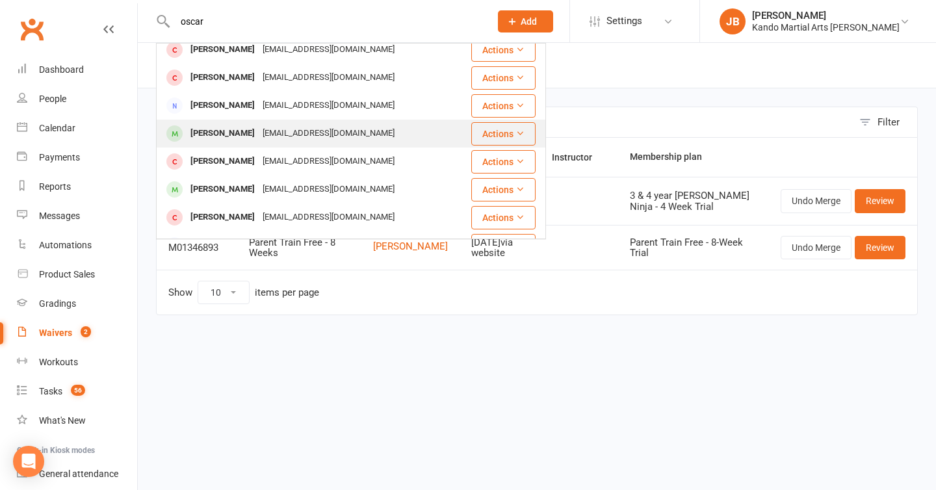
type input "oscar"
click at [217, 139] on div "Oscar Wilkinson" at bounding box center [223, 133] width 72 height 19
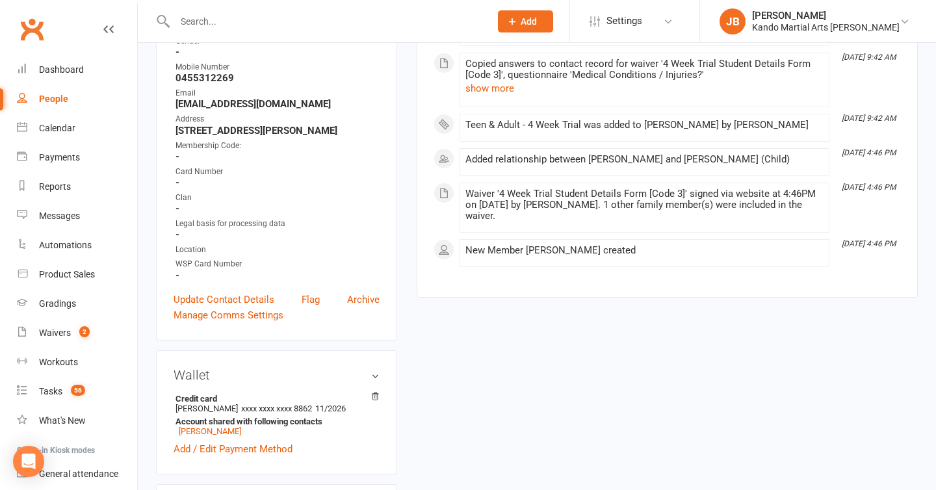
scroll to position [302, 0]
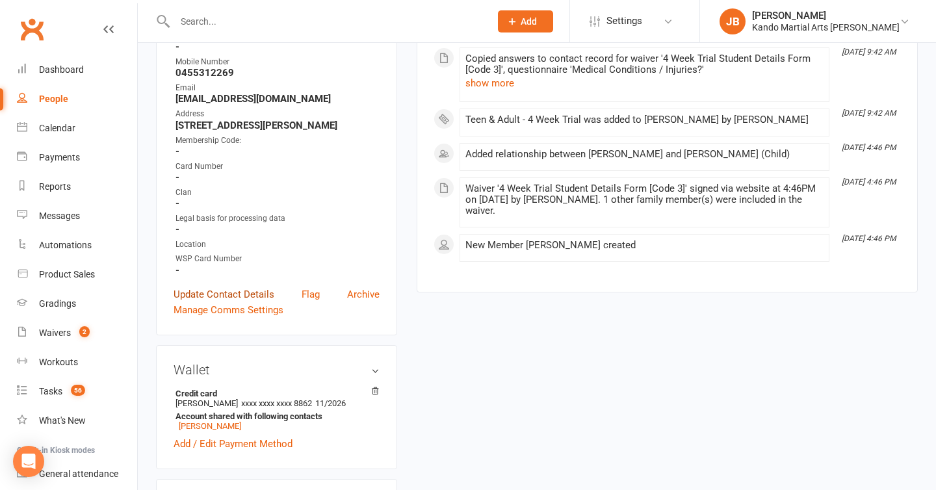
click at [220, 300] on link "Update Contact Details" at bounding box center [224, 295] width 101 height 16
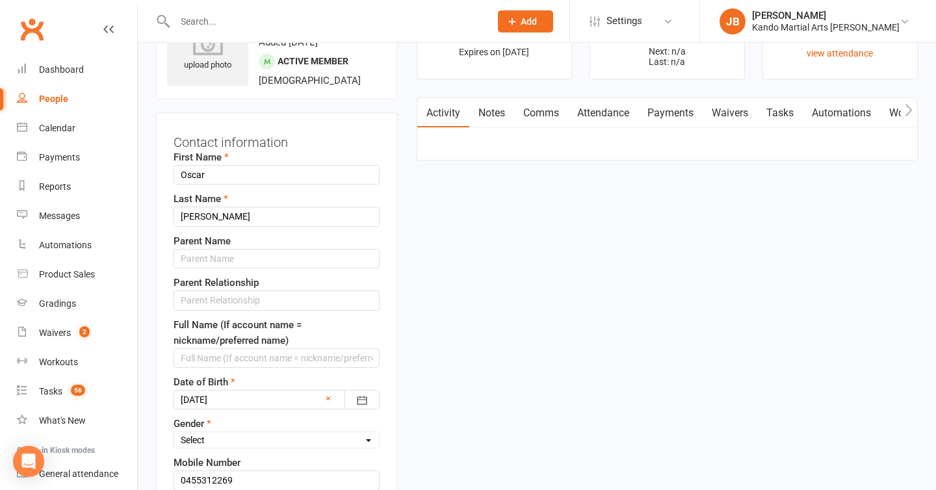
scroll to position [61, 0]
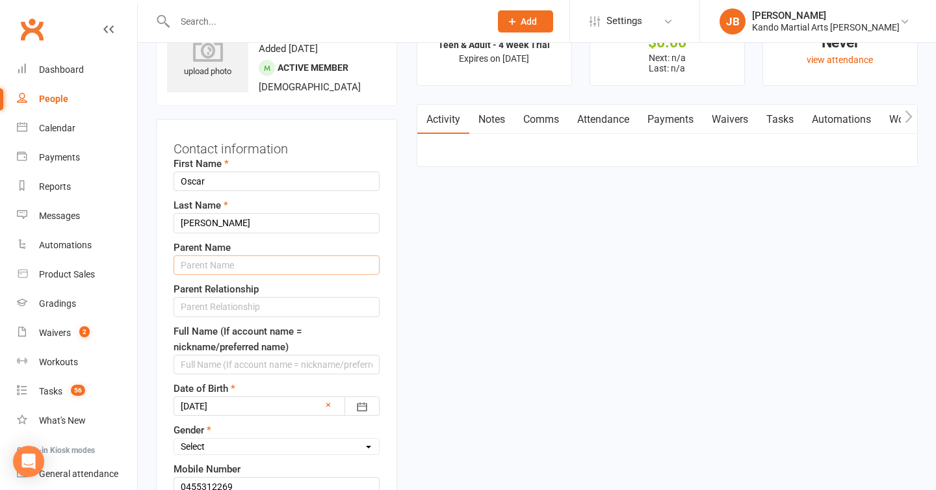
click at [191, 274] on input "text" at bounding box center [277, 264] width 206 height 19
type input "Shona"
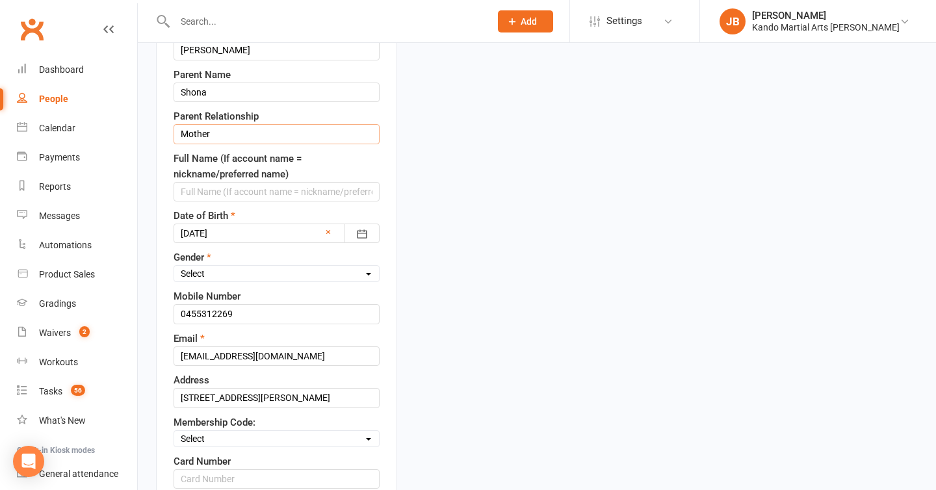
scroll to position [235, 0]
type input "Mother"
click at [213, 280] on select "Select Male Female" at bounding box center [276, 273] width 205 height 14
select select "Male"
click at [216, 323] on input "0455312269" at bounding box center [277, 313] width 206 height 19
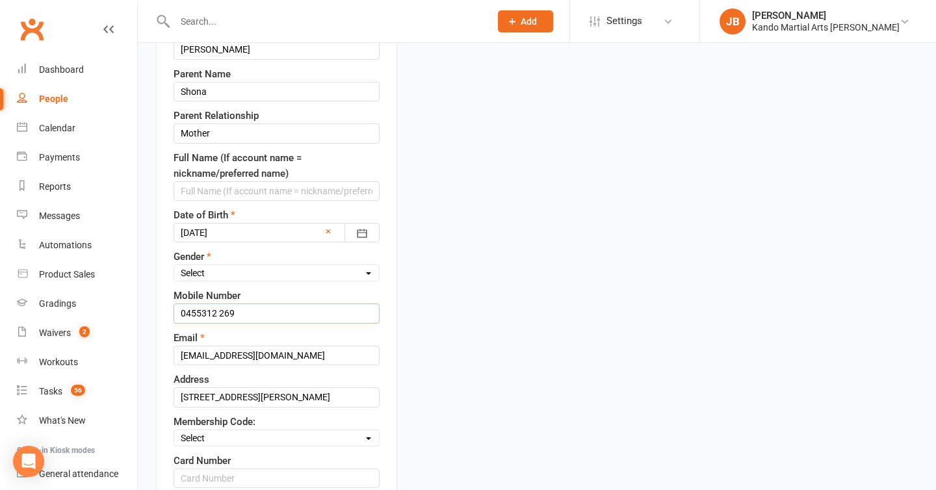
click at [201, 323] on input "0455312 269" at bounding box center [277, 313] width 206 height 19
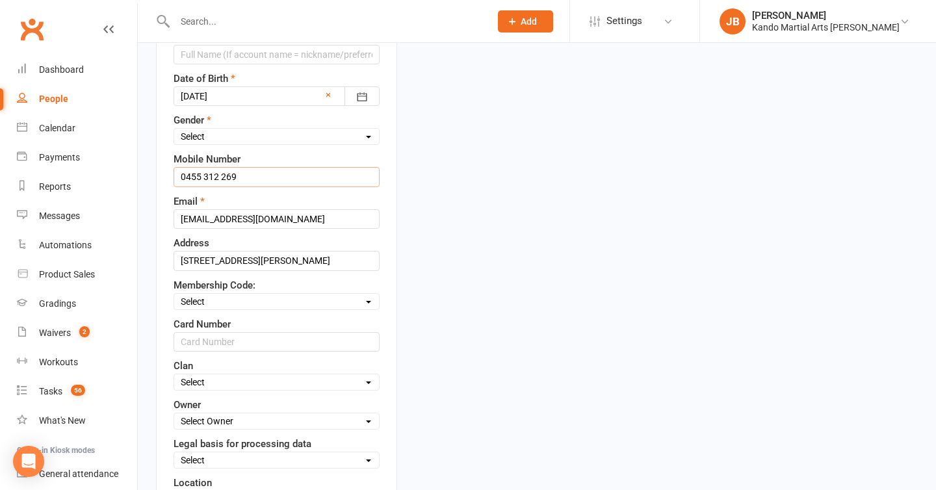
scroll to position [374, 0]
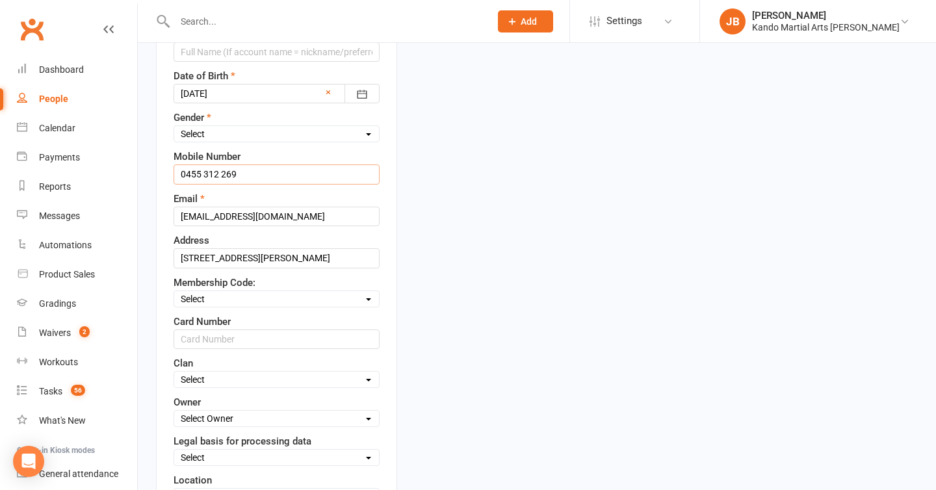
type input "0455 312 269"
click at [201, 306] on select "Select Code 1 Code 2 Code 3" at bounding box center [276, 299] width 205 height 14
select select "Code 3"
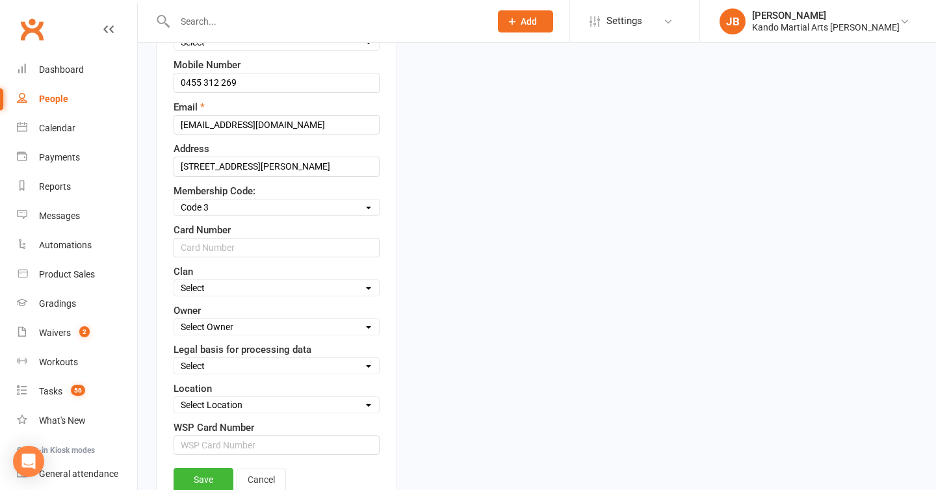
scroll to position [482, 0]
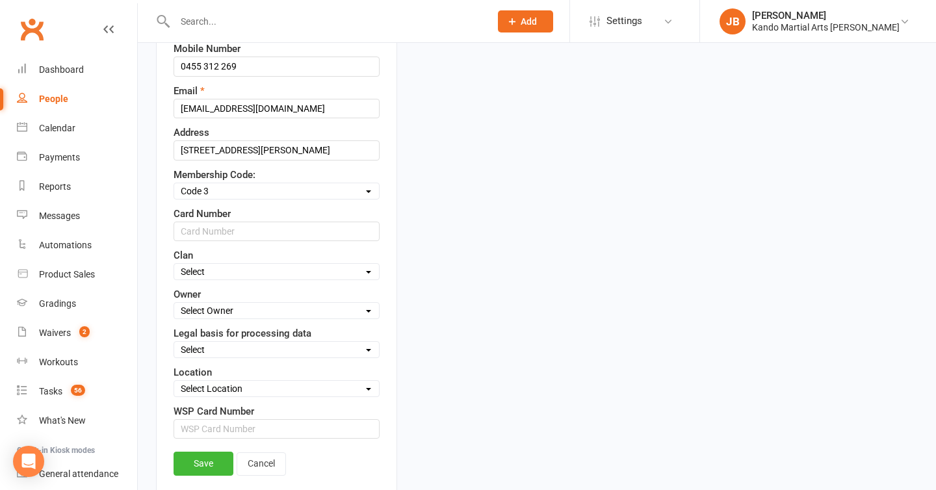
click at [213, 318] on select "Select Owner Andy Muser / Kando Knox Sonya Watz Jade Brownlie Neve Sharry Jade …" at bounding box center [276, 311] width 205 height 14
select select "4"
click at [233, 357] on select "Select Consent provided by contact Legitimate Interest - Existing Customer Legi…" at bounding box center [276, 350] width 205 height 14
select select "Consent provided by contact"
click at [224, 396] on select "Select Location Big Mats Desk Outdoor Small Mats Virtual" at bounding box center [276, 389] width 205 height 14
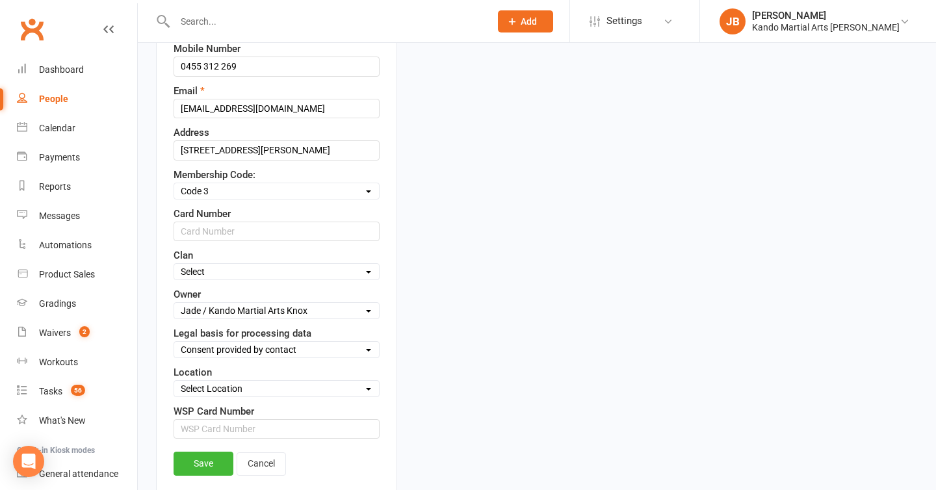
select select "0"
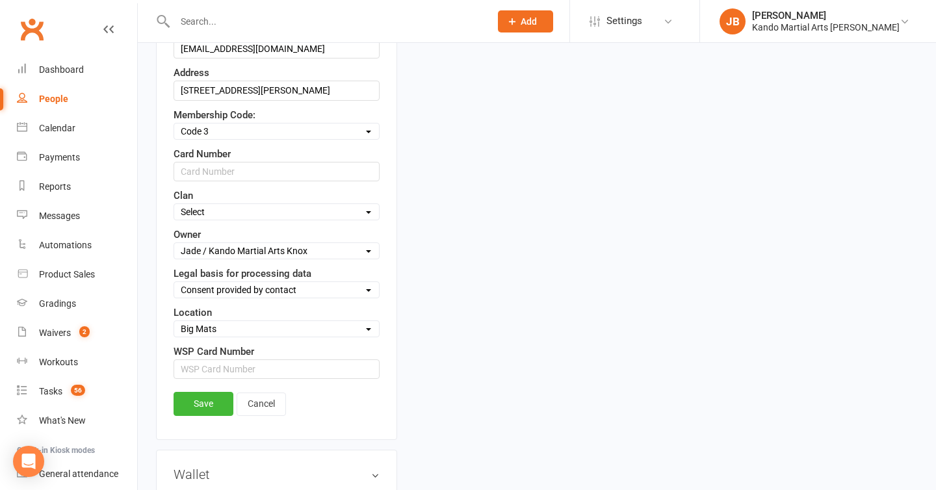
scroll to position [542, 0]
click at [203, 415] on link "Save" at bounding box center [204, 402] width 60 height 23
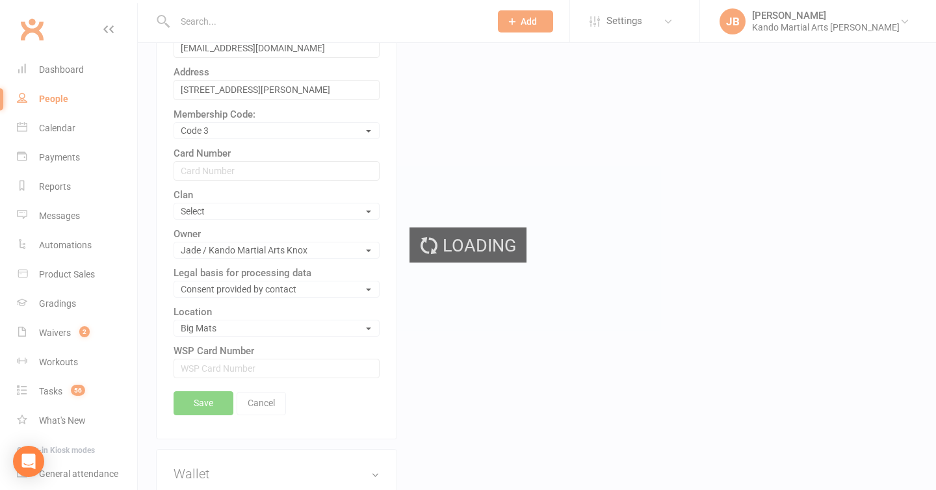
scroll to position [558, 0]
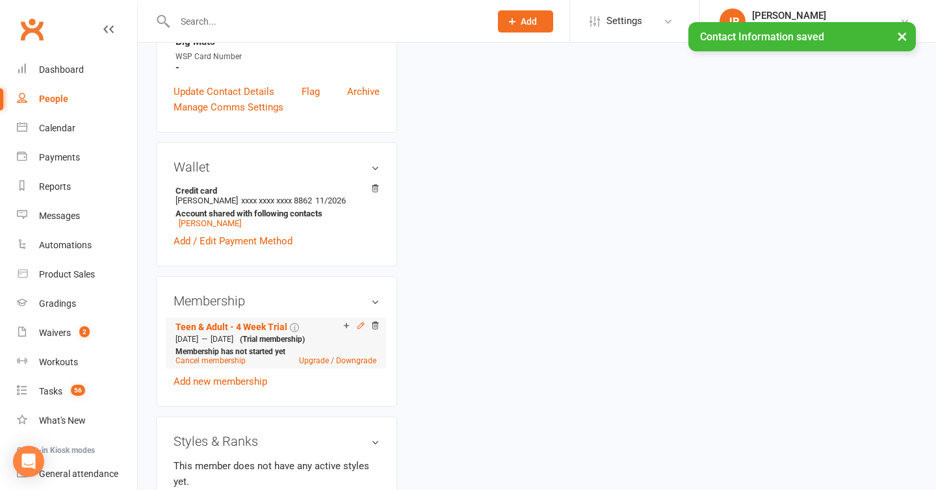
click at [356, 330] on icon at bounding box center [360, 325] width 9 height 9
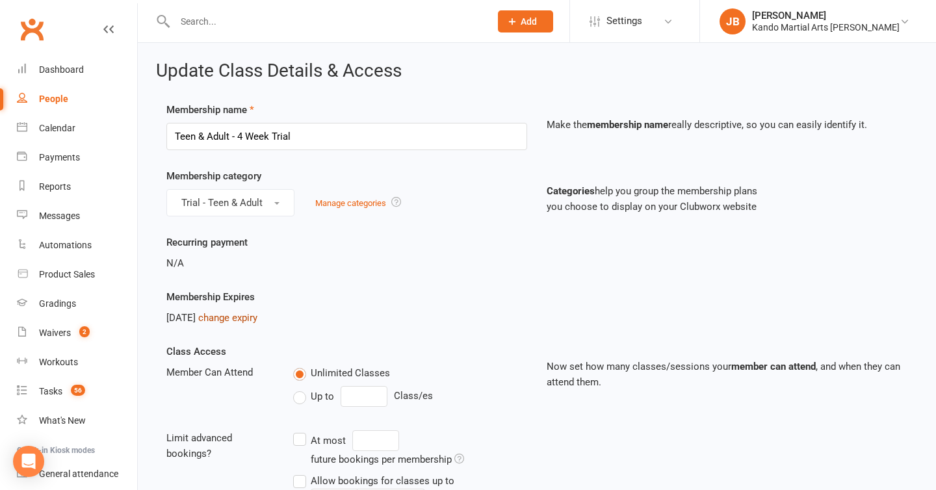
click at [245, 317] on link "change expiry" at bounding box center [227, 318] width 59 height 12
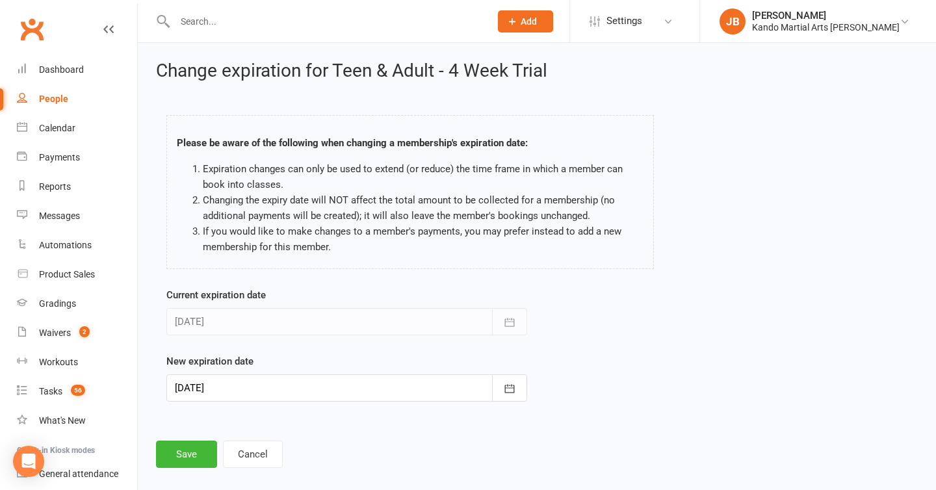
click at [212, 393] on div at bounding box center [346, 387] width 361 height 27
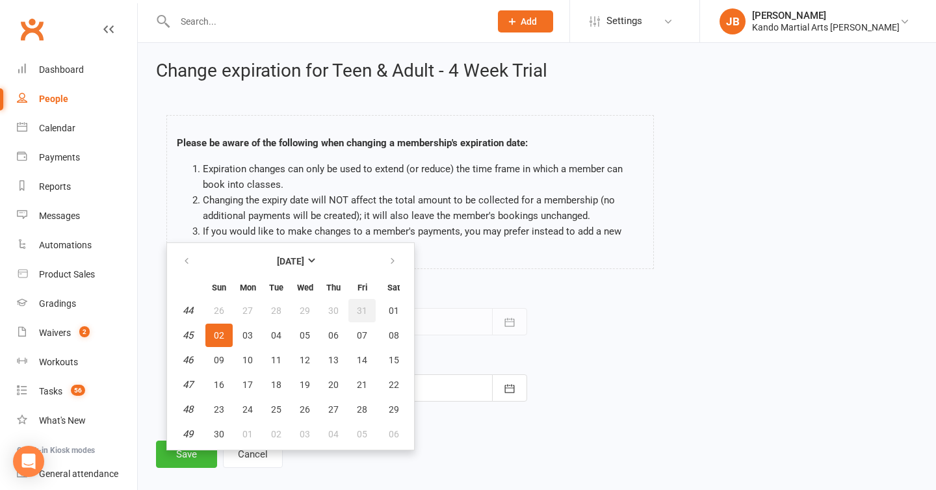
click at [359, 307] on span "31" at bounding box center [362, 310] width 10 height 10
type input "31 Oct 2025"
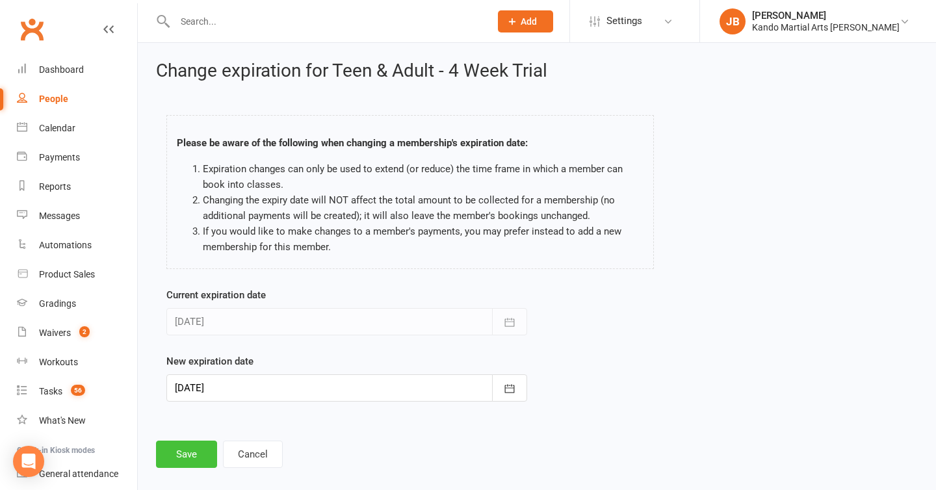
click at [191, 465] on button "Save" at bounding box center [186, 454] width 61 height 27
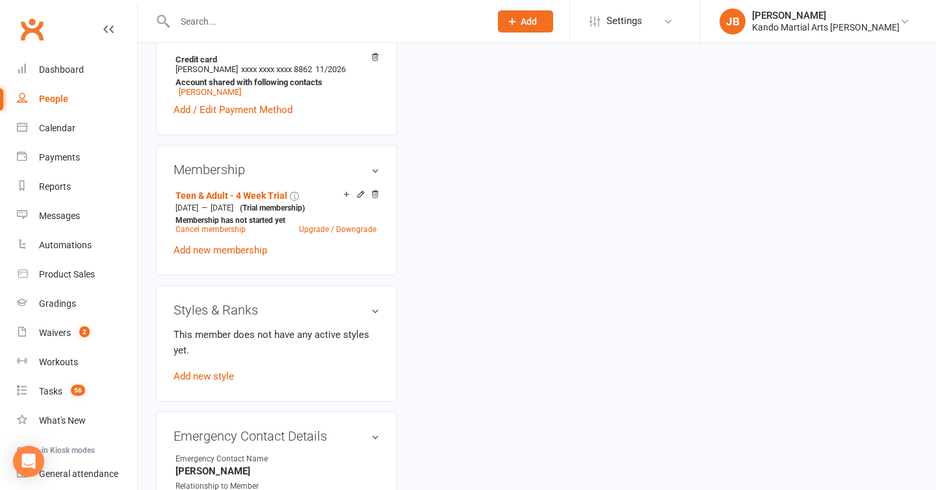
scroll to position [691, 0]
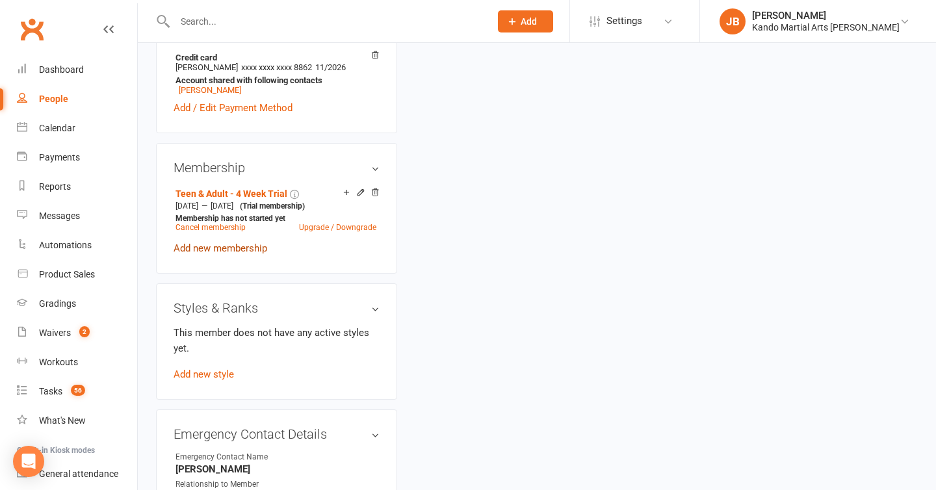
click at [225, 253] on link "Add new membership" at bounding box center [221, 248] width 94 height 12
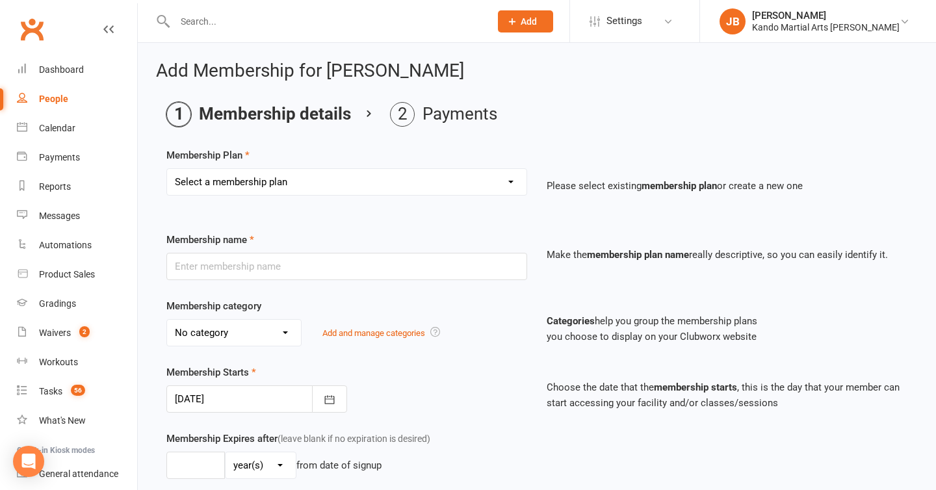
click at [252, 179] on select "Select a membership plan Create new Membership Plan 12 Months - Kinder Ninja in…" at bounding box center [346, 182] width 359 height 26
select select "118"
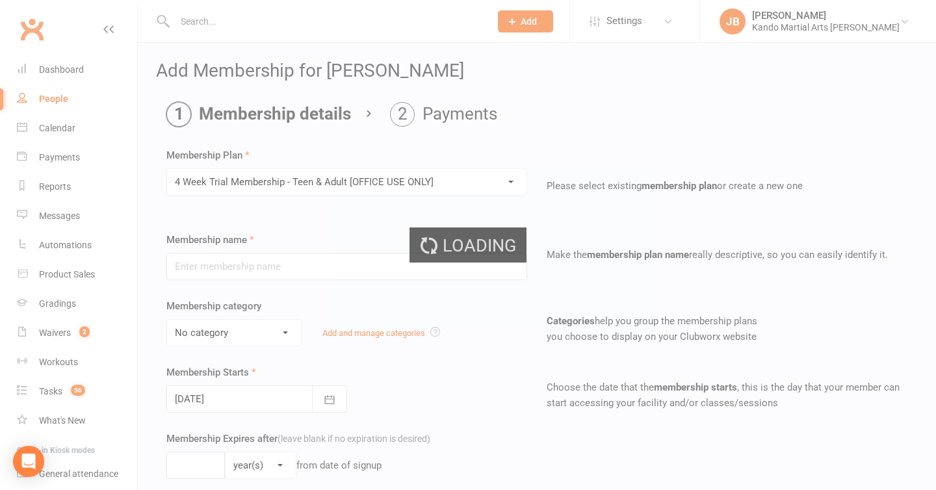
type input "4 Week Trial Membership - Teen & Adult [OFFICE USE ONLY]"
select select "21"
type input "4"
select select "1"
type input "0"
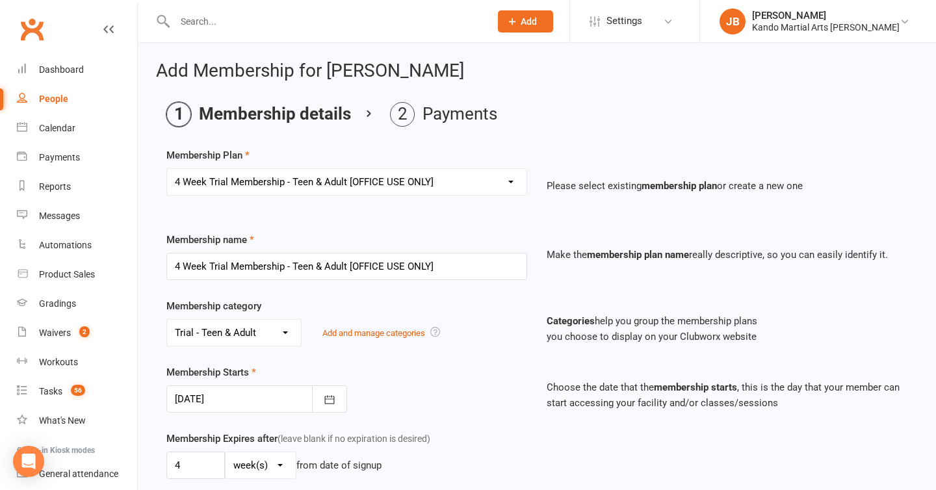
click at [228, 396] on div at bounding box center [256, 398] width 181 height 27
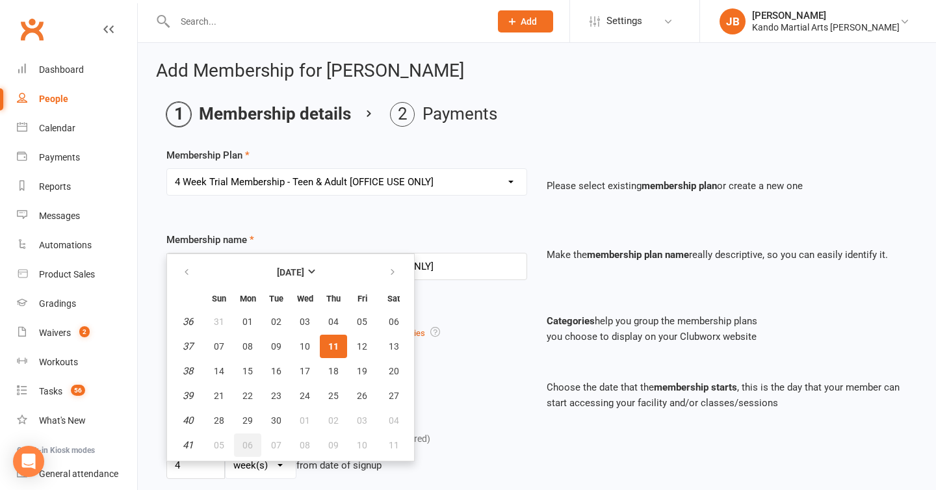
click at [245, 444] on span "06" at bounding box center [247, 445] width 10 height 10
type input "06 Oct 2025"
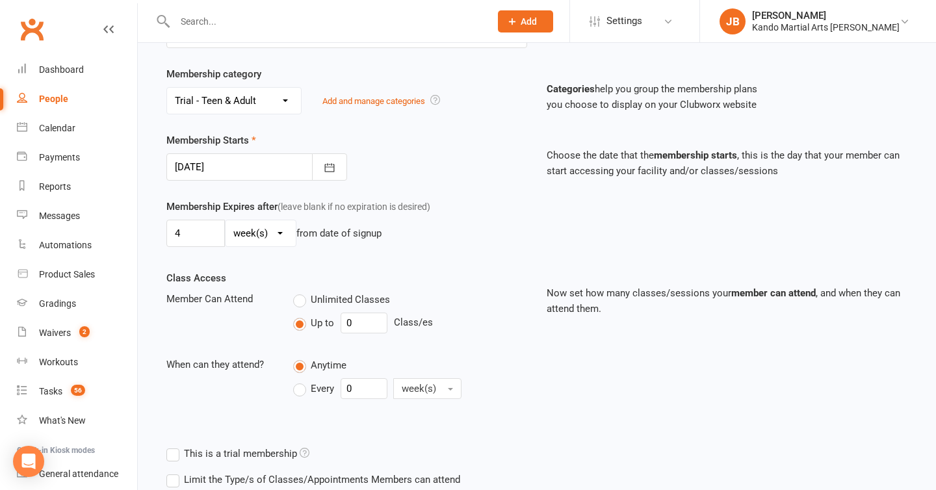
scroll to position [346, 0]
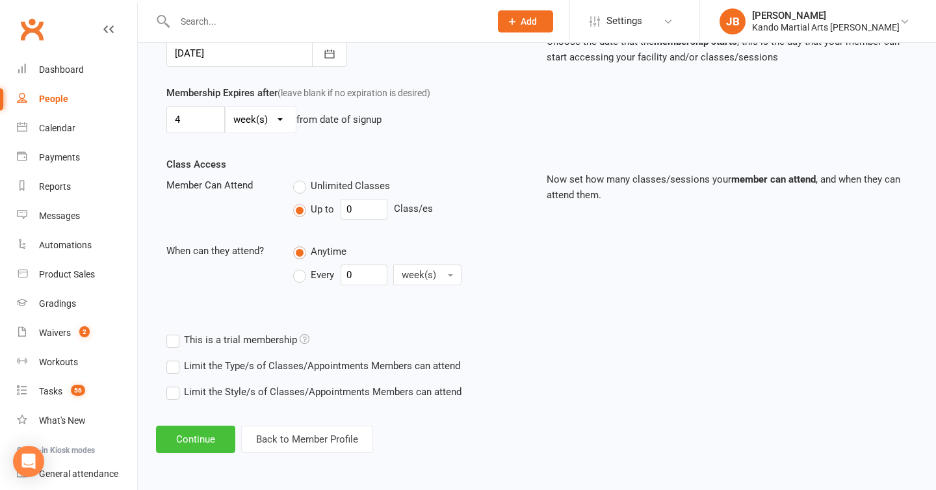
drag, startPoint x: 252, startPoint y: 179, endPoint x: 177, endPoint y: 450, distance: 281.3
click at [177, 450] on button "Continue" at bounding box center [195, 439] width 79 height 27
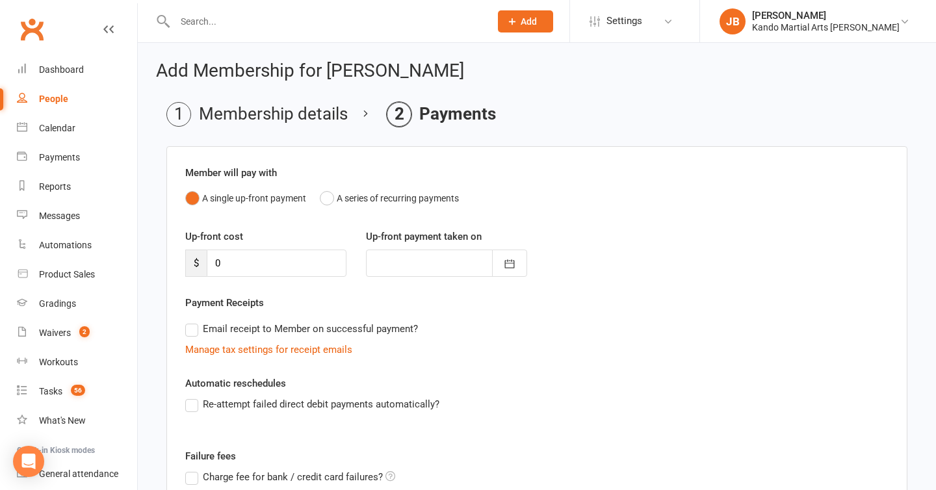
scroll to position [166, 0]
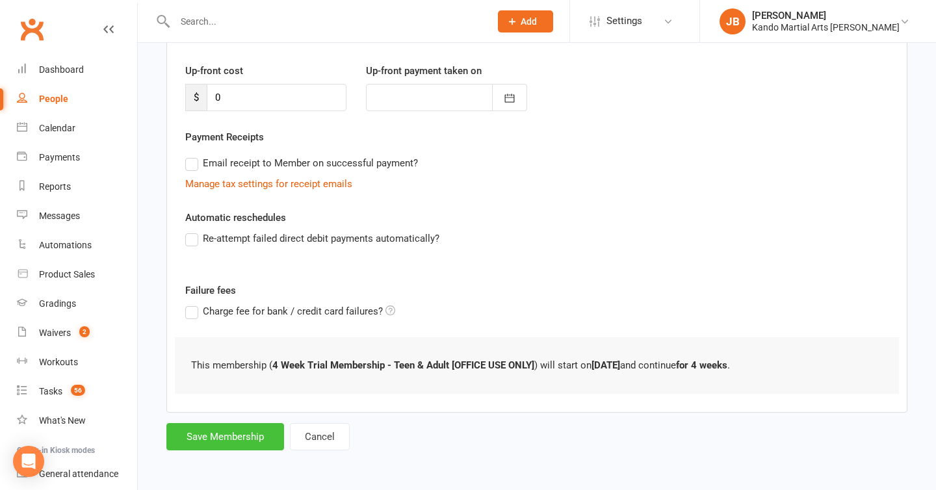
click at [205, 432] on button "Save Membership" at bounding box center [225, 436] width 118 height 27
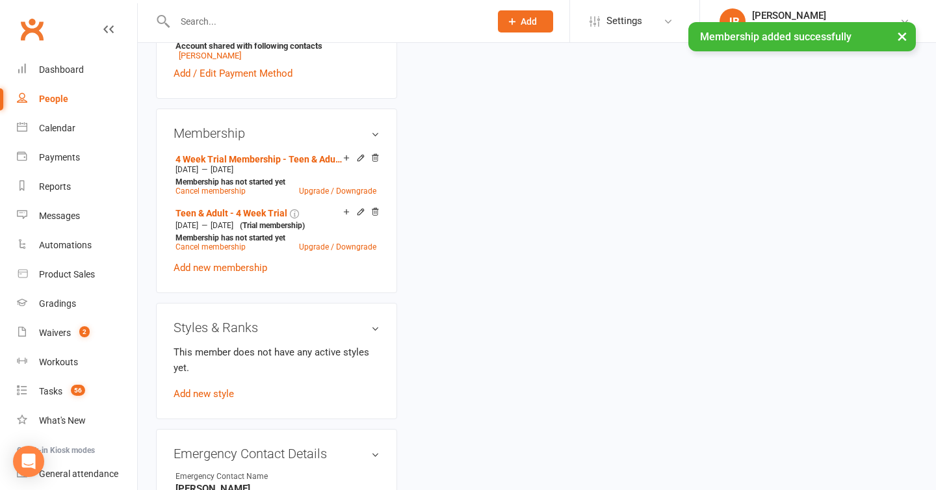
scroll to position [735, 0]
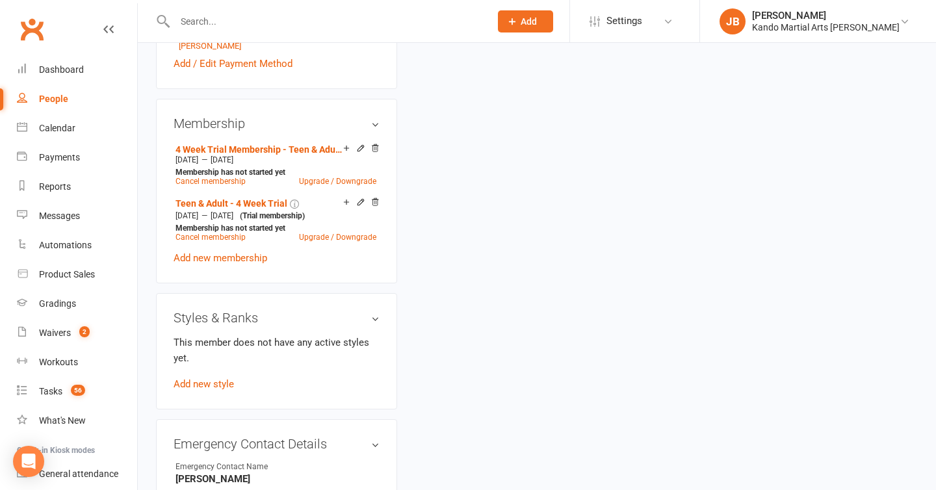
click at [357, 153] on icon at bounding box center [360, 148] width 9 height 9
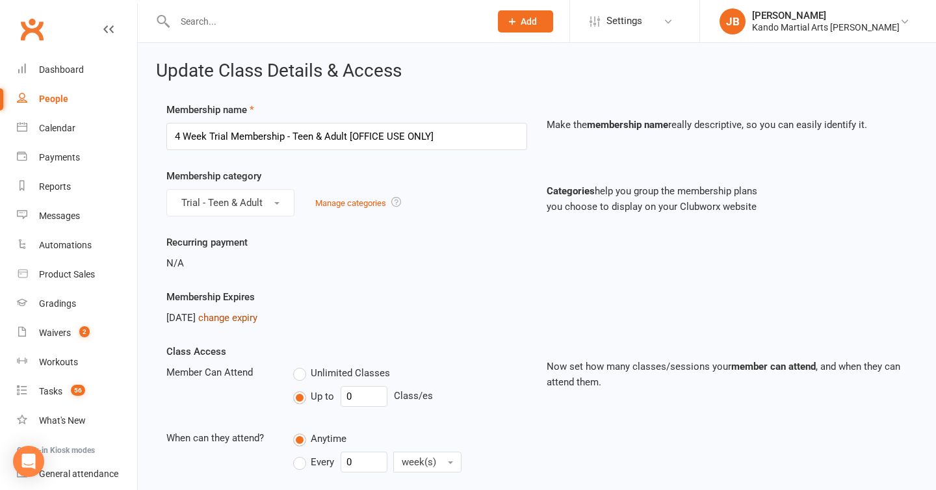
click at [250, 321] on link "change expiry" at bounding box center [227, 318] width 59 height 12
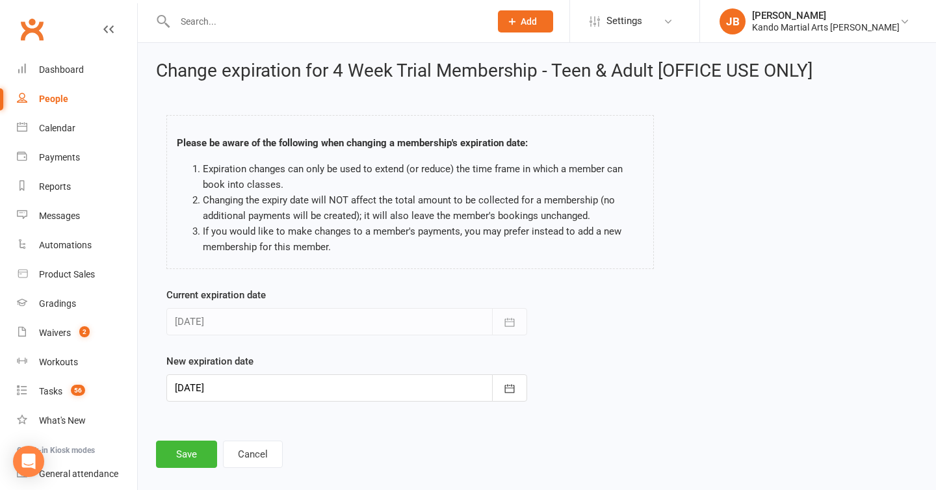
drag, startPoint x: 177, startPoint y: 450, endPoint x: 188, endPoint y: 397, distance: 54.6
click at [188, 397] on div at bounding box center [346, 387] width 361 height 27
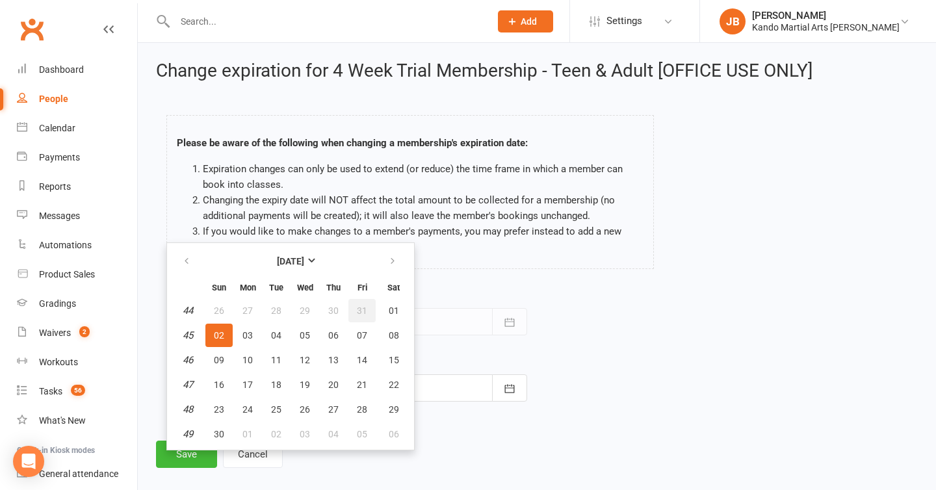
drag, startPoint x: 188, startPoint y: 397, endPoint x: 361, endPoint y: 318, distance: 189.6
click at [361, 318] on button "31" at bounding box center [361, 310] width 27 height 23
type input "31 Oct 2025"
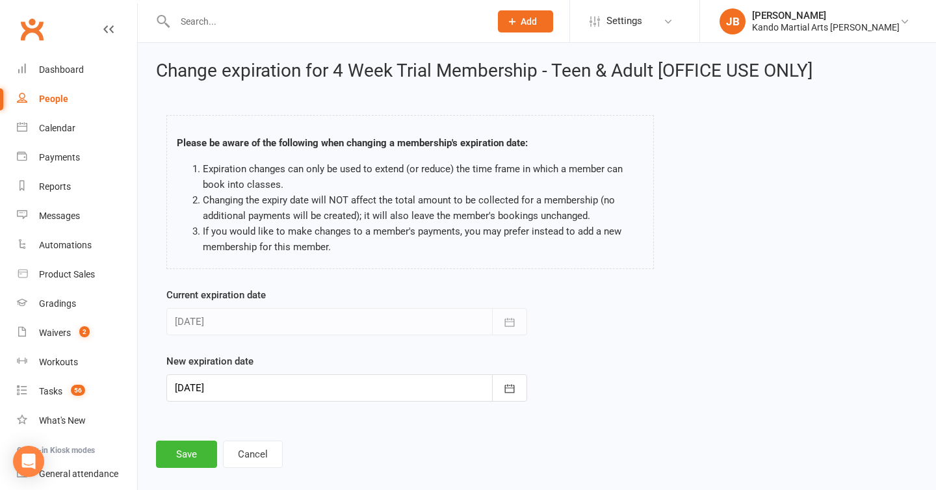
drag, startPoint x: 361, startPoint y: 318, endPoint x: 179, endPoint y: 472, distance: 237.9
click at [179, 472] on div "Change expiration for 4 Week Trial Membership - Teen & Adult [OFFICE USE ONLY] …" at bounding box center [537, 264] width 798 height 443
click at [179, 468] on div "Change expiration for 4 Week Trial Membership - Teen & Adult [OFFICE USE ONLY] …" at bounding box center [537, 264] width 798 height 443
click at [180, 460] on button "Save" at bounding box center [186, 454] width 61 height 27
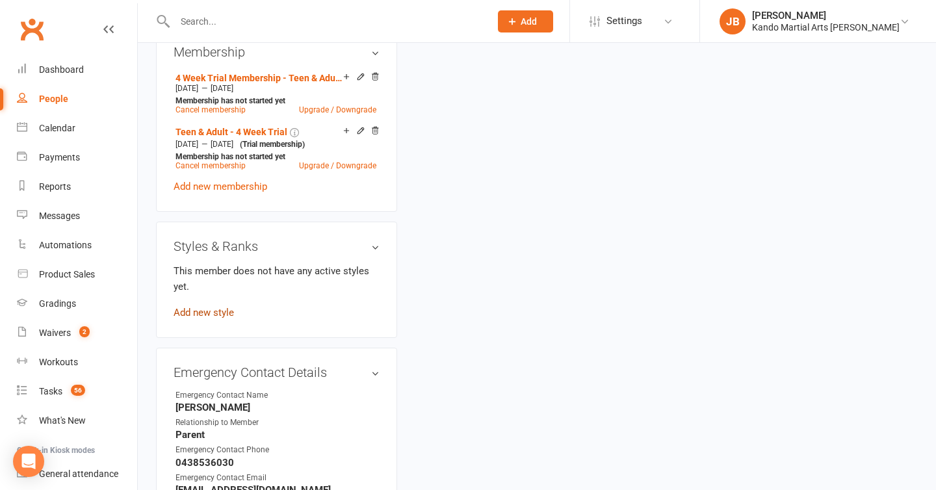
drag, startPoint x: 179, startPoint y: 468, endPoint x: 209, endPoint y: 322, distance: 148.5
click at [209, 318] on link "Add new style" at bounding box center [204, 313] width 60 height 12
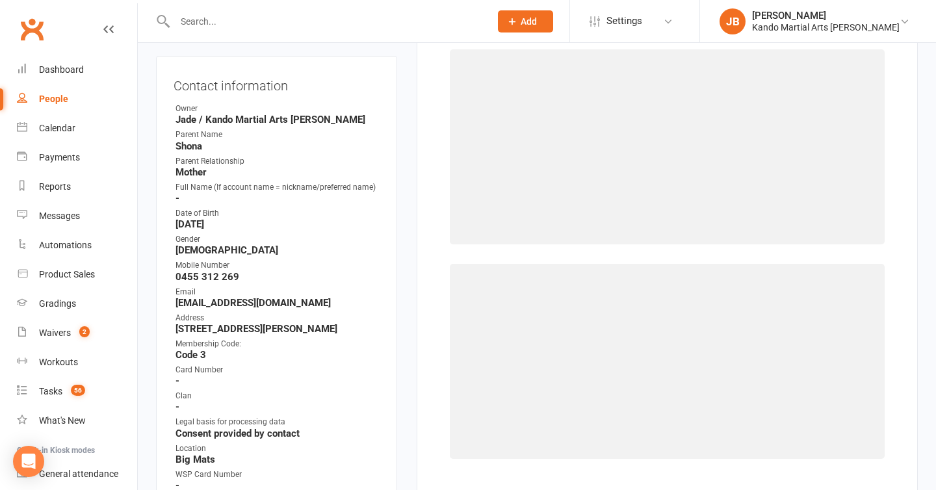
scroll to position [100, 0]
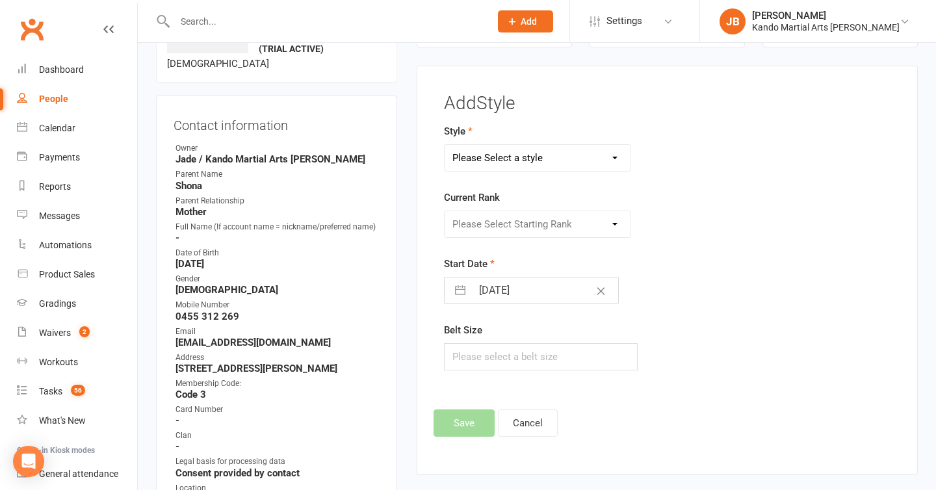
click at [482, 162] on select "Please Select a style Brazilian Jiu Jitsu Kids Brazilian Jiu Jitsu Martial Arts…" at bounding box center [538, 158] width 187 height 26
select select "1193"
click at [474, 235] on select "Please Select Starting Rank 10th Kyu 9th Kyu 8th Kyu 7th Kyu 6th Kyu 5th Kyu 5t…" at bounding box center [538, 224] width 187 height 26
select select "11416"
click at [490, 288] on input "11 Sep 2025" at bounding box center [545, 291] width 146 height 26
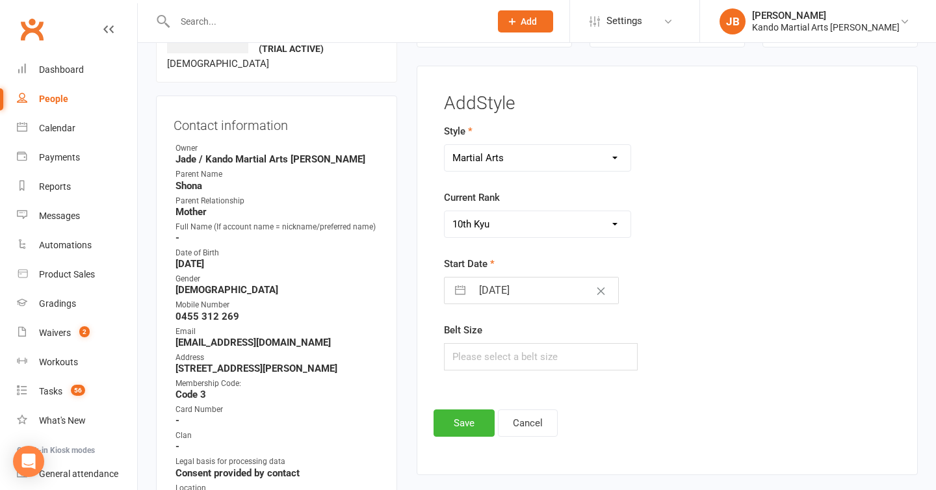
select select "7"
select select "2025"
select select "8"
select select "2025"
select select "9"
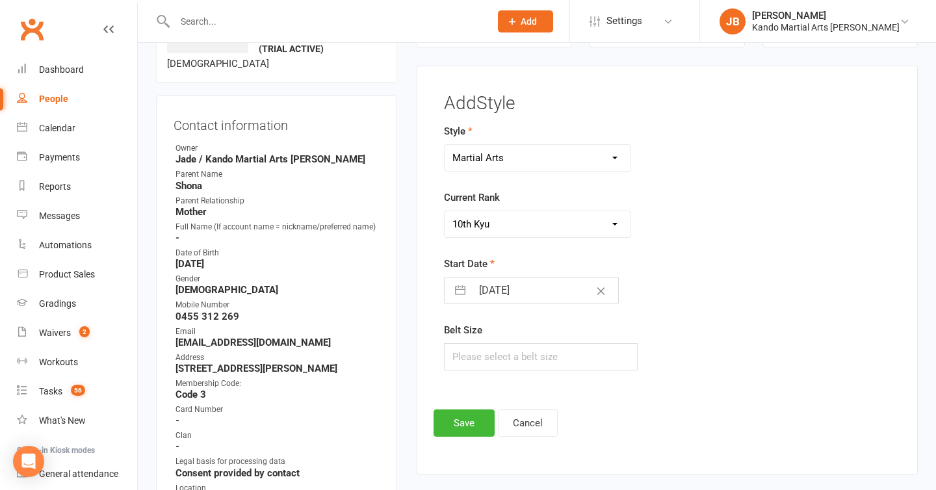
select select "2025"
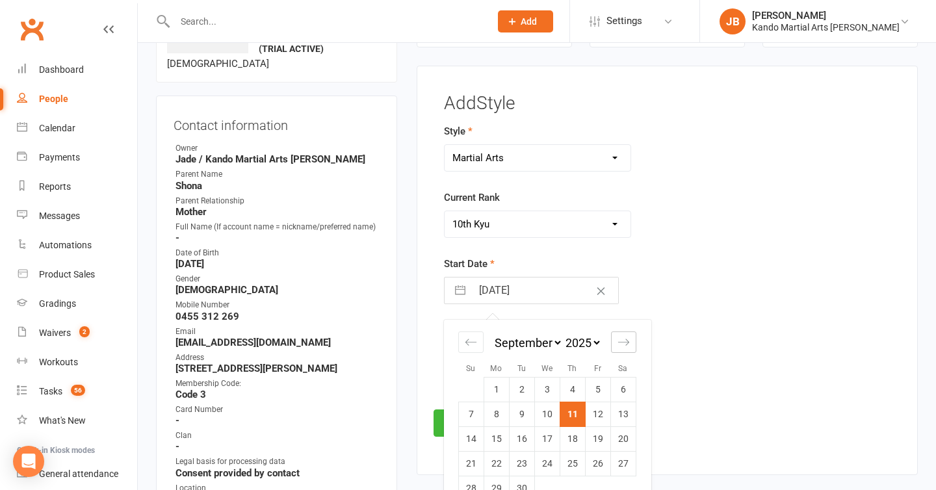
click at [619, 339] on icon "Move forward to switch to the next month." at bounding box center [623, 342] width 12 height 12
select select "10"
select select "2025"
click at [499, 415] on td "6" at bounding box center [496, 414] width 25 height 25
type input "06 Oct 2025"
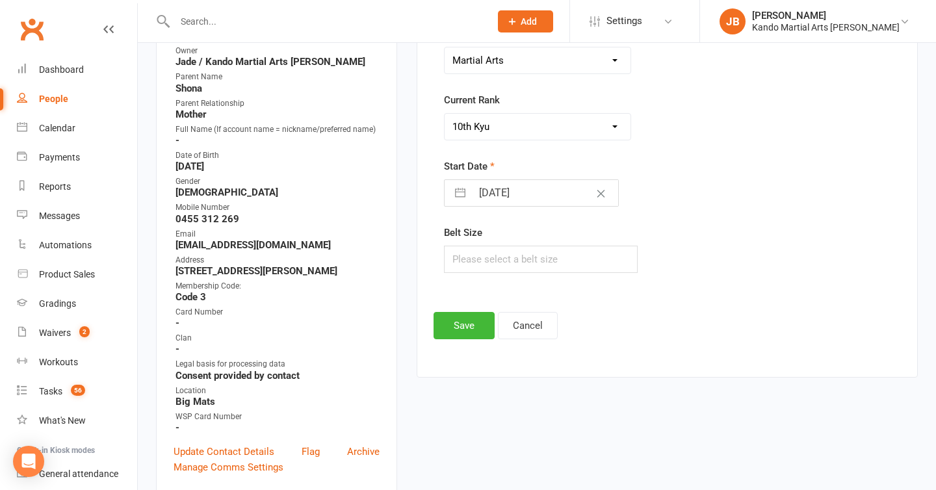
scroll to position [224, 0]
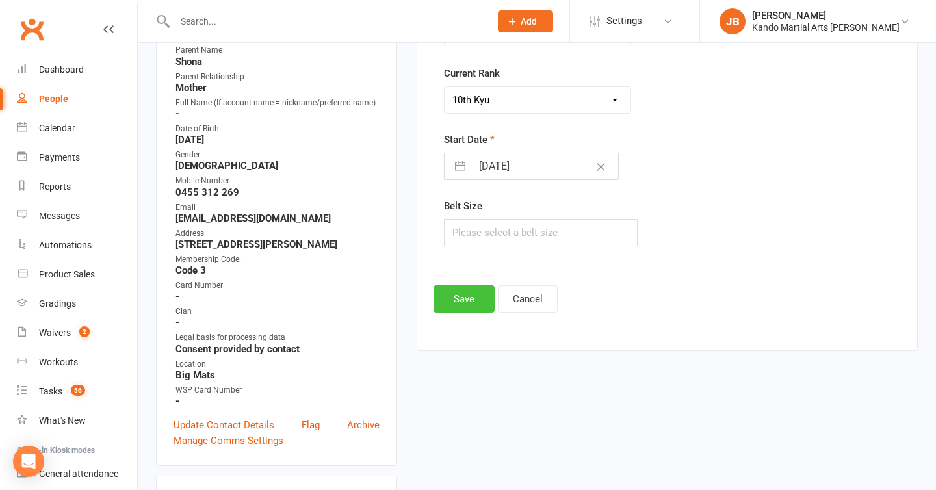
click at [465, 298] on button "Save" at bounding box center [464, 298] width 61 height 27
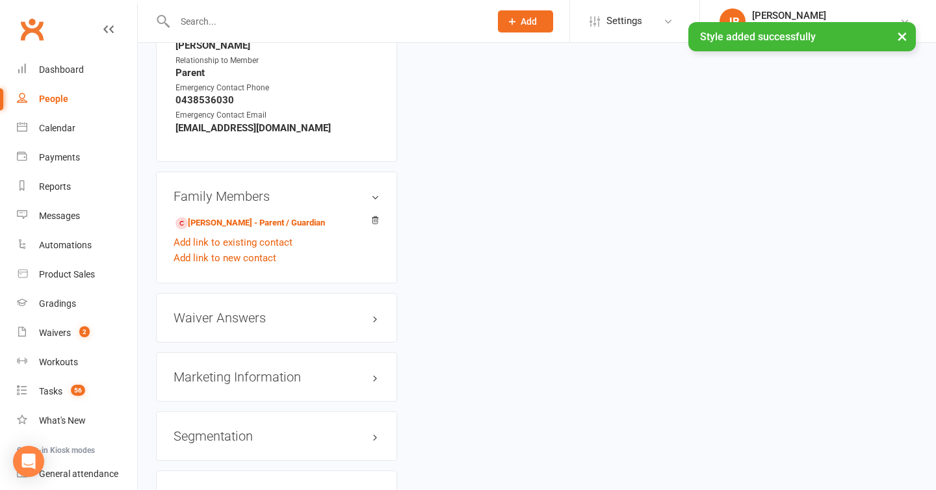
scroll to position [1239, 0]
click at [231, 230] on link "Shona Toohey - Parent / Guardian" at bounding box center [249, 225] width 149 height 14
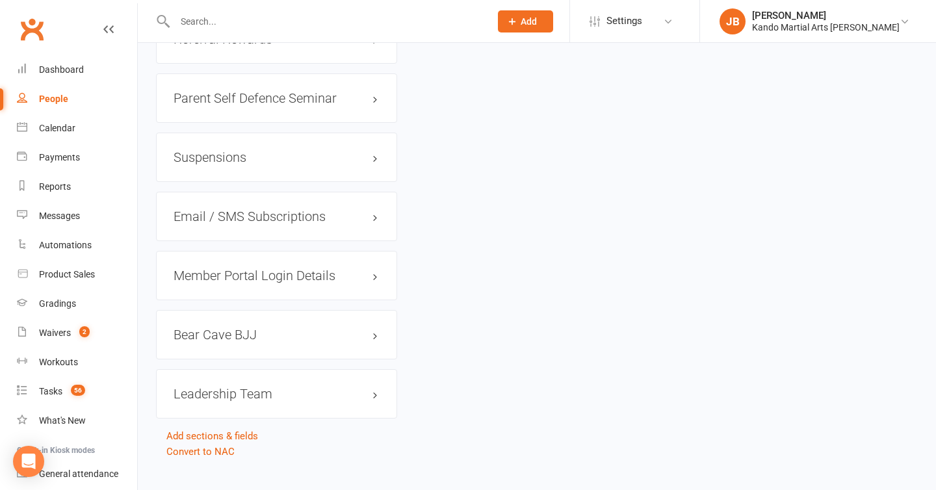
scroll to position [1737, 0]
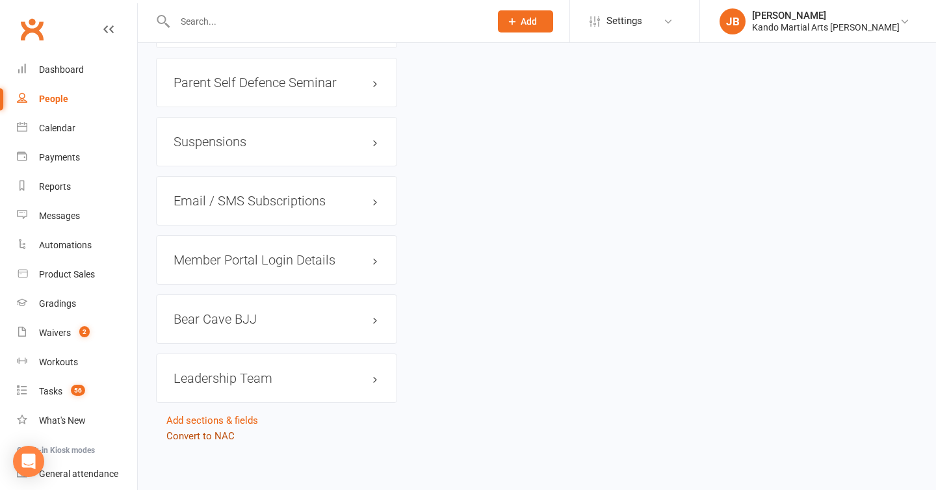
click at [193, 433] on link "Convert to NAC" at bounding box center [200, 436] width 68 height 12
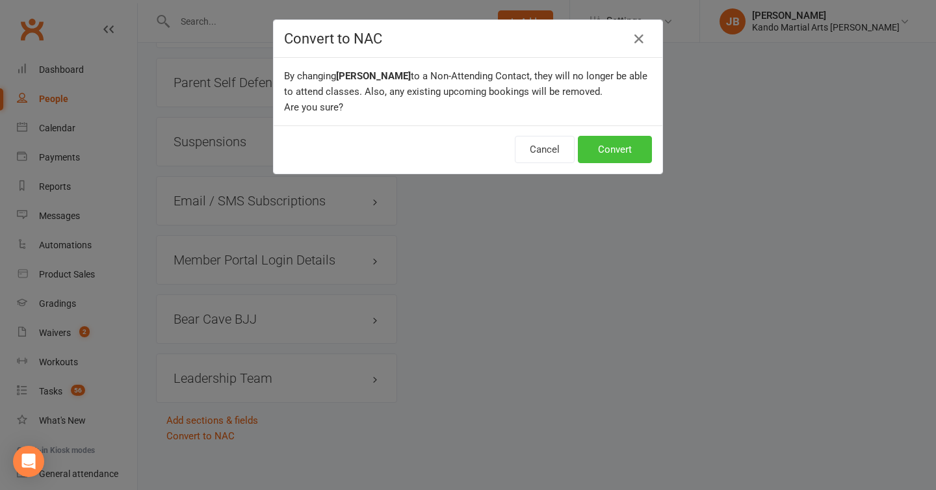
click at [607, 159] on button "Convert" at bounding box center [615, 149] width 74 height 27
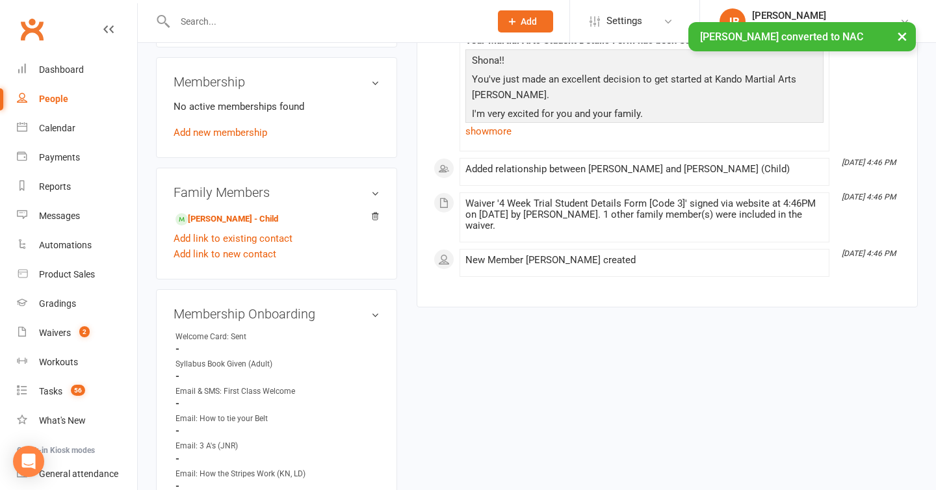
scroll to position [619, 0]
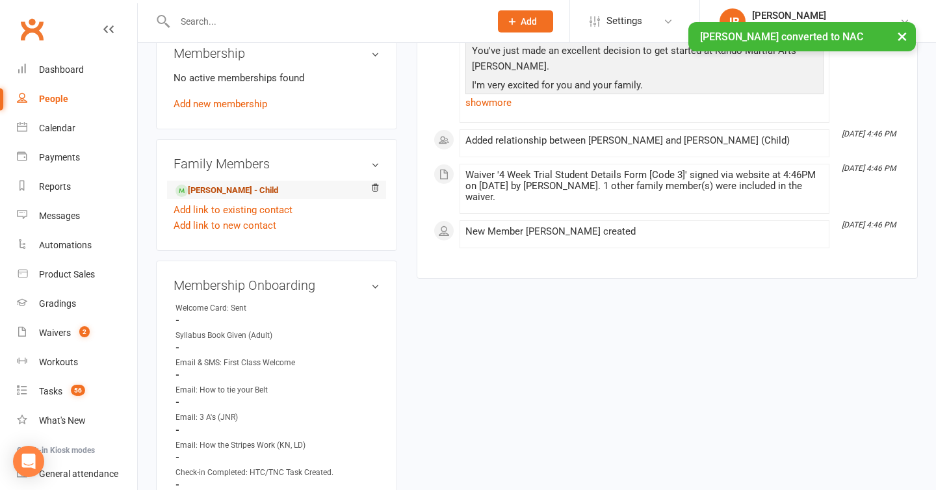
click at [221, 191] on link "Oscar Wilkinson - Child" at bounding box center [226, 191] width 103 height 14
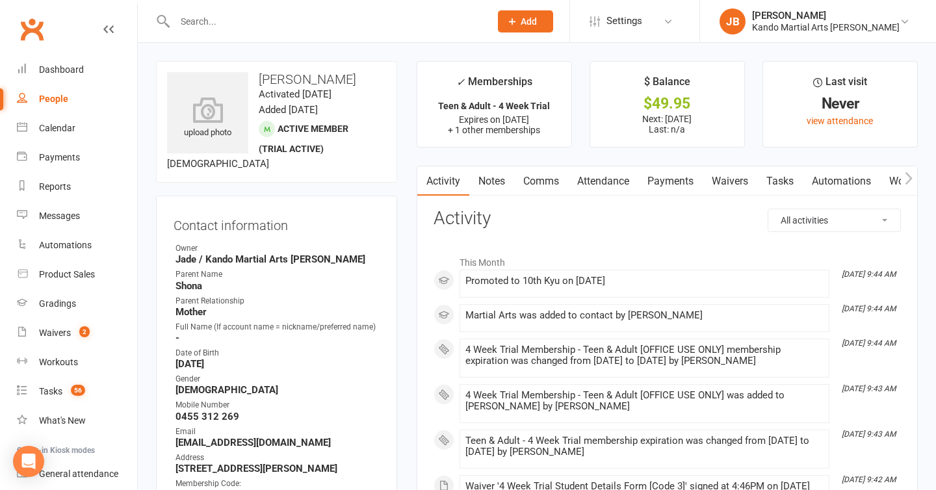
click at [586, 172] on link "Attendance" at bounding box center [603, 181] width 70 height 30
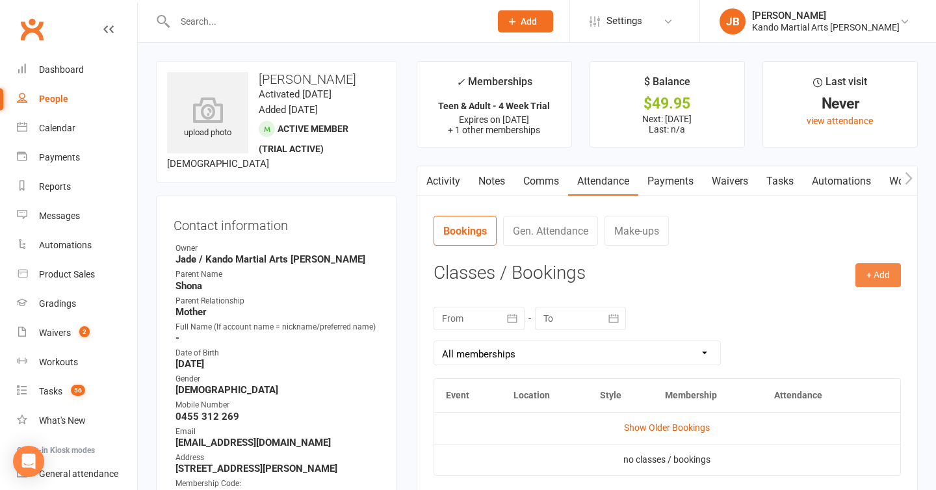
click at [884, 271] on button "+ Add" at bounding box center [877, 274] width 45 height 23
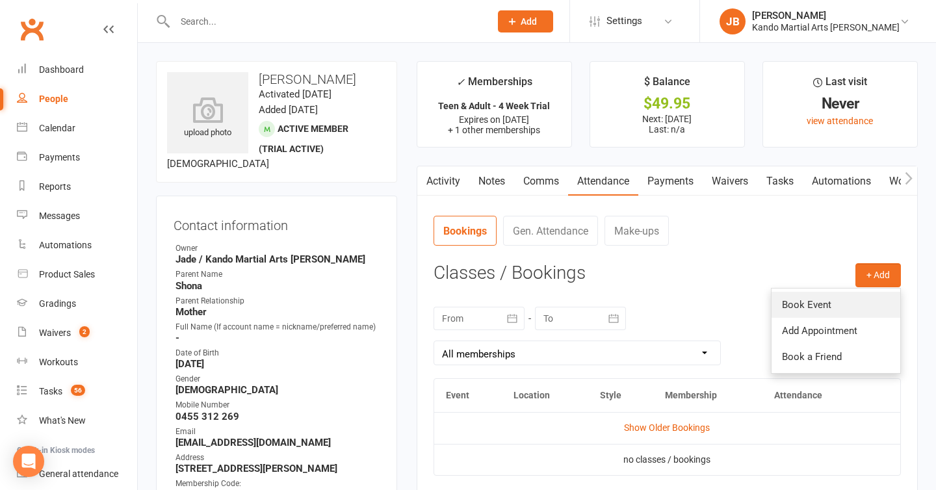
click at [807, 301] on link "Book Event" at bounding box center [835, 305] width 129 height 26
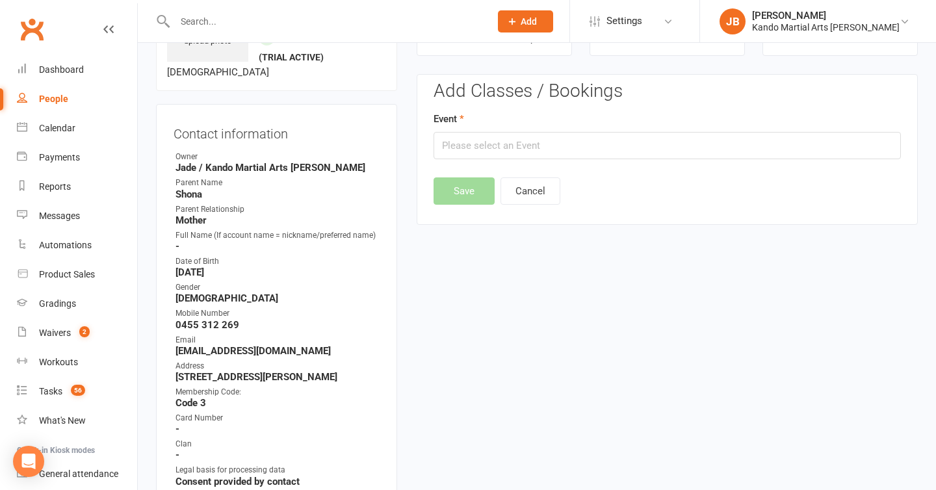
scroll to position [100, 0]
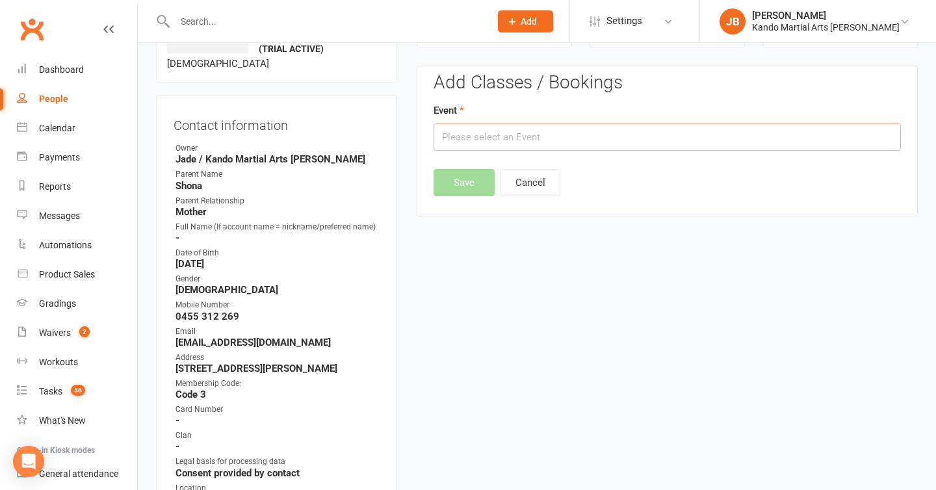
click at [582, 136] on input "text" at bounding box center [667, 136] width 467 height 27
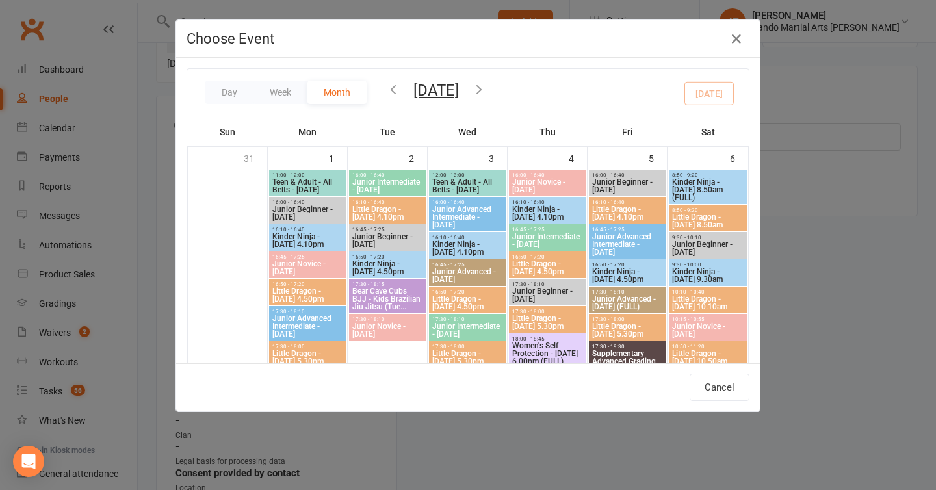
click at [486, 87] on icon "button" at bounding box center [479, 89] width 14 height 14
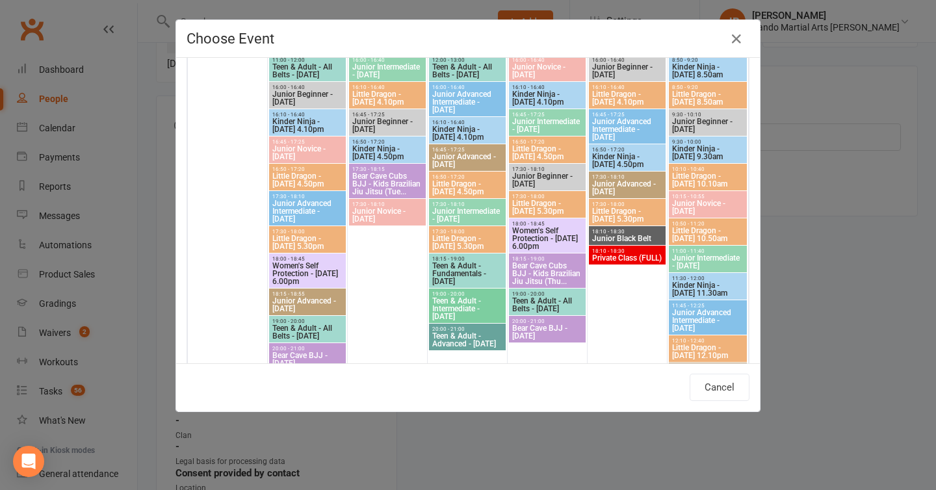
scroll to position [192, 0]
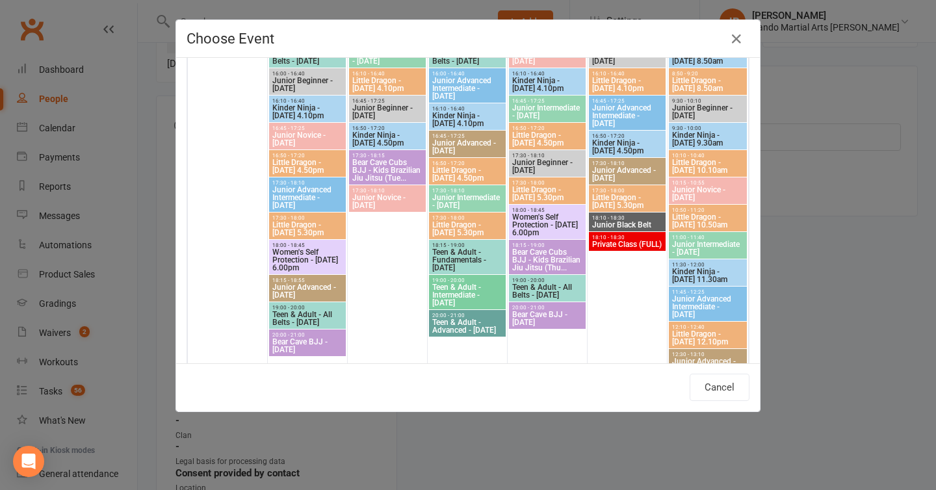
click at [294, 321] on span "Teen & Adult - All Belts - Monday" at bounding box center [307, 319] width 71 height 16
type input "Teen & Adult - All Belts - Monday - Oct 6, 2025 7:00:00 PM"
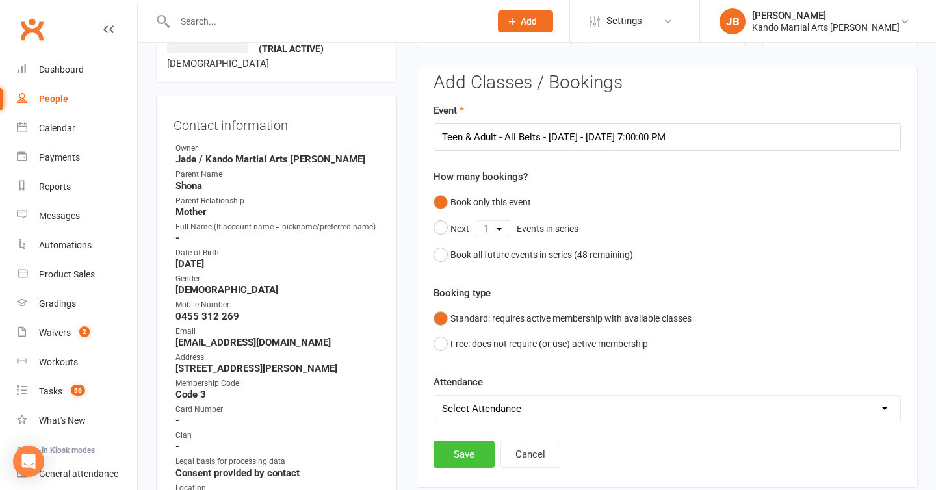
click at [468, 465] on button "Save" at bounding box center [464, 454] width 61 height 27
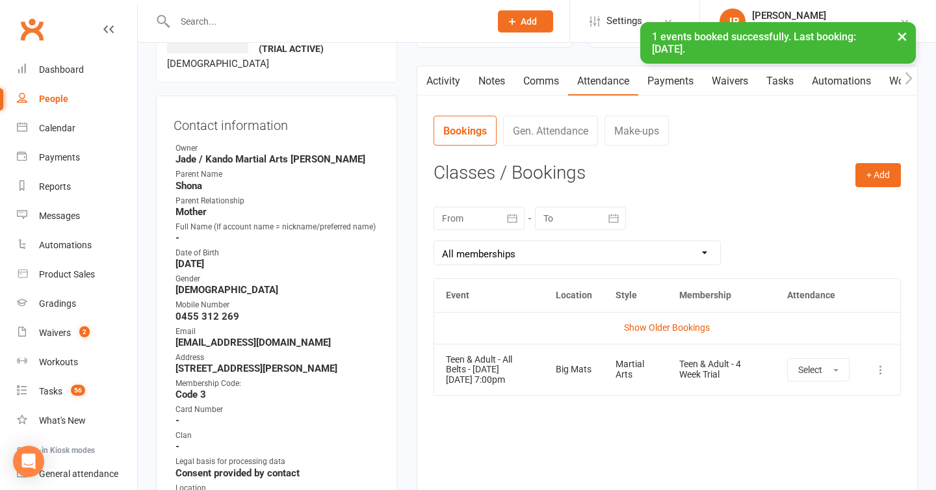
click at [773, 84] on link "Tasks" at bounding box center [779, 81] width 45 height 30
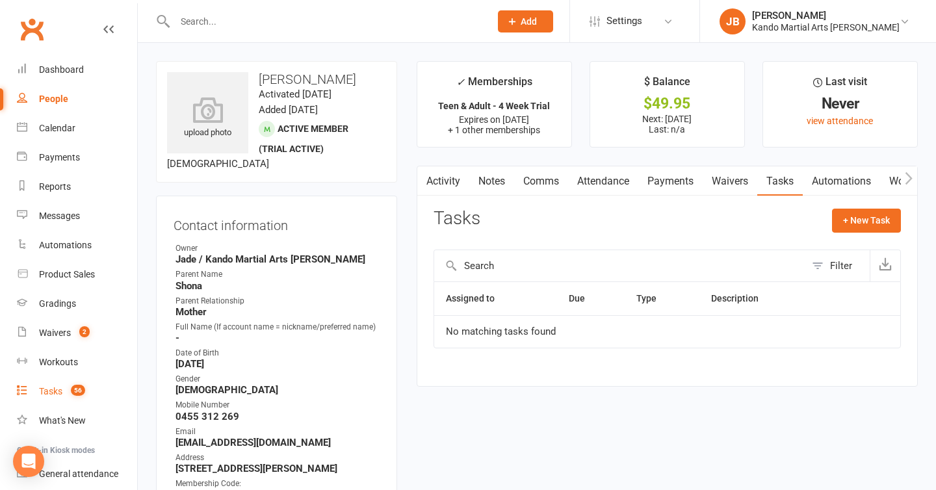
click at [46, 391] on div "Tasks" at bounding box center [50, 391] width 23 height 10
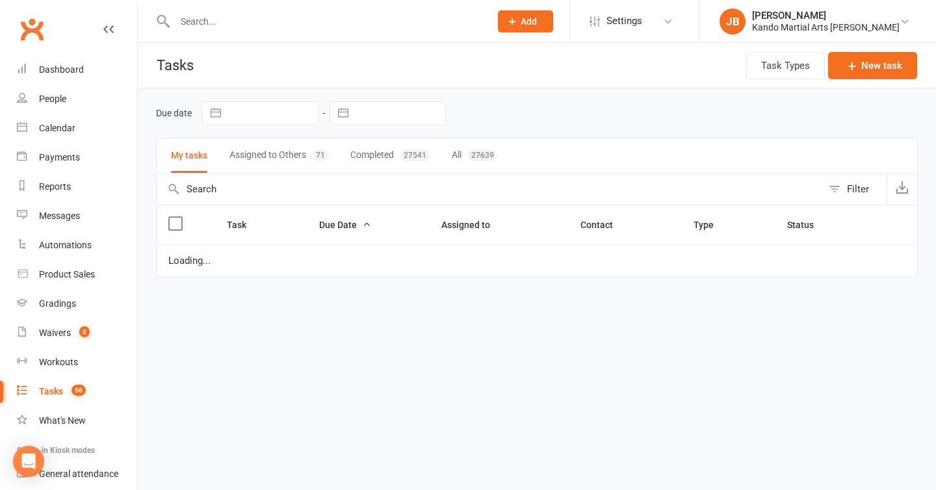
select select "started"
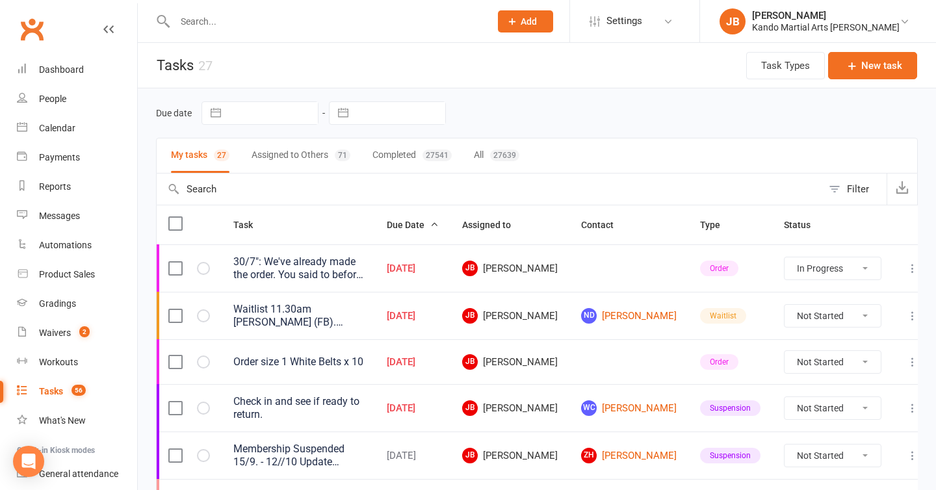
click at [499, 160] on div "27639" at bounding box center [504, 155] width 29 height 12
select select "started"
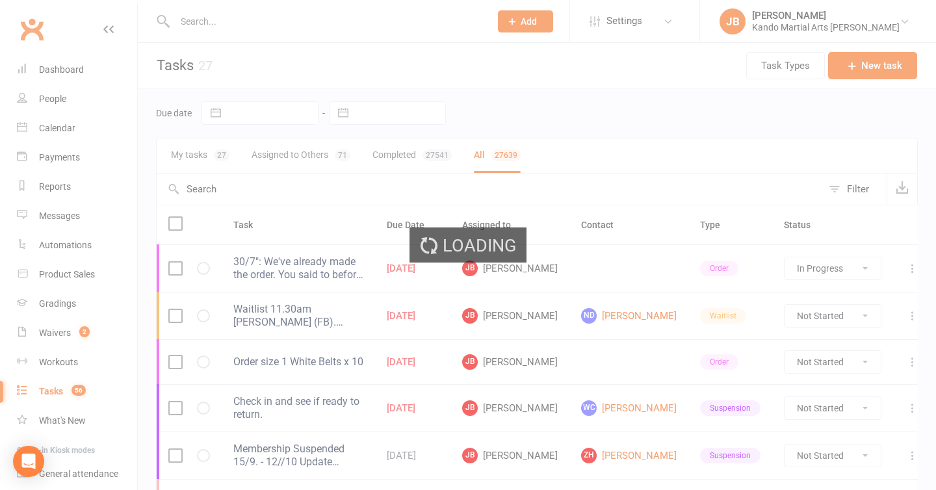
select select "started"
select select "finished"
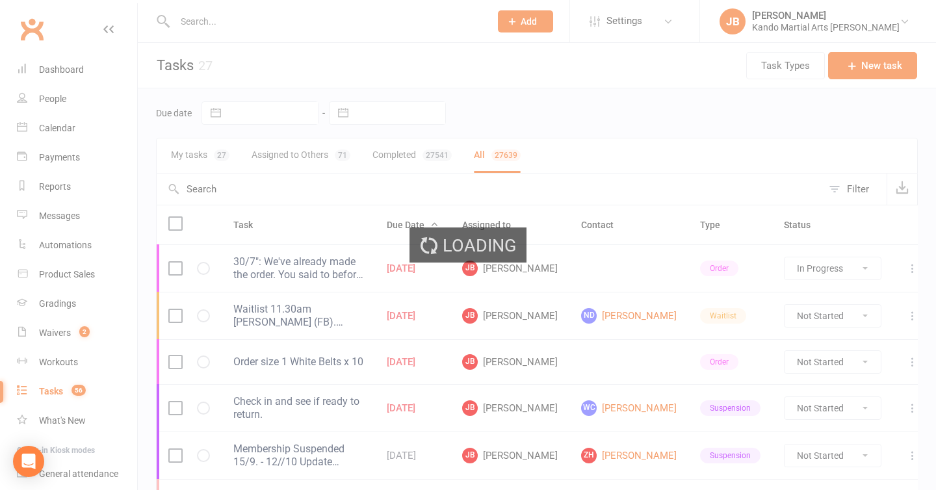
select select "finished"
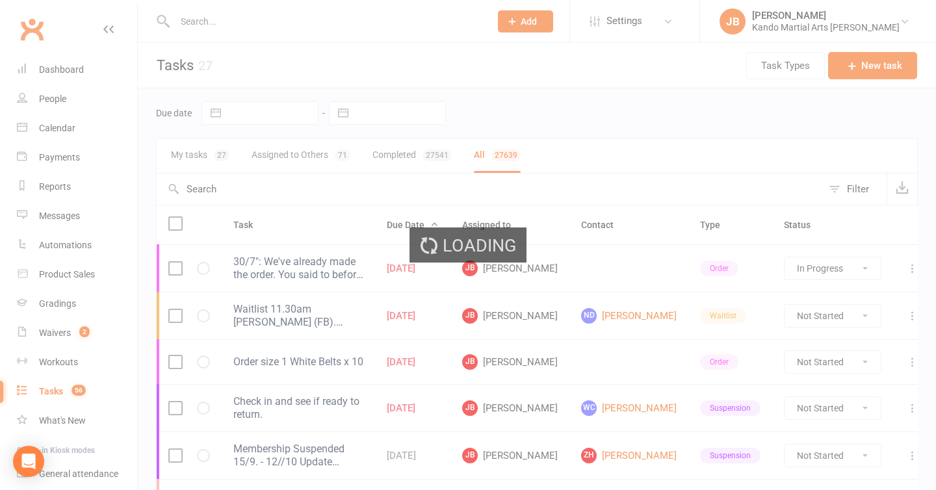
select select "finished"
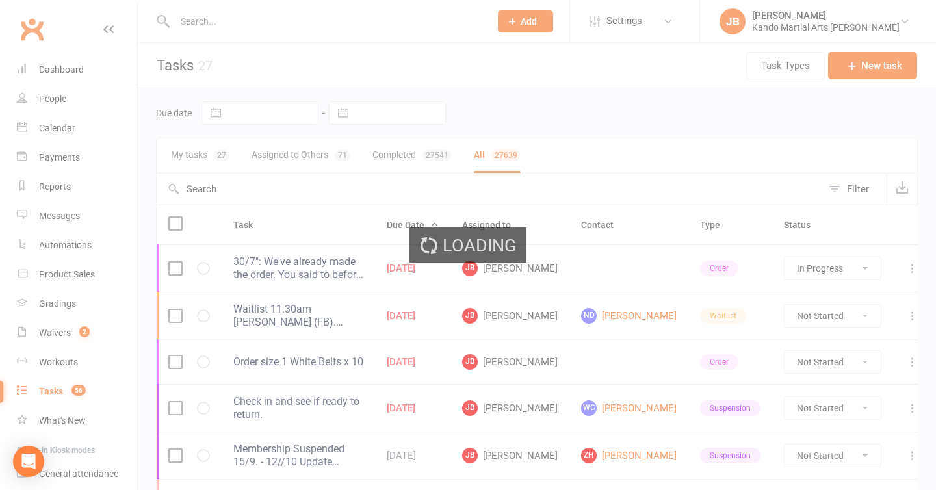
select select "finished"
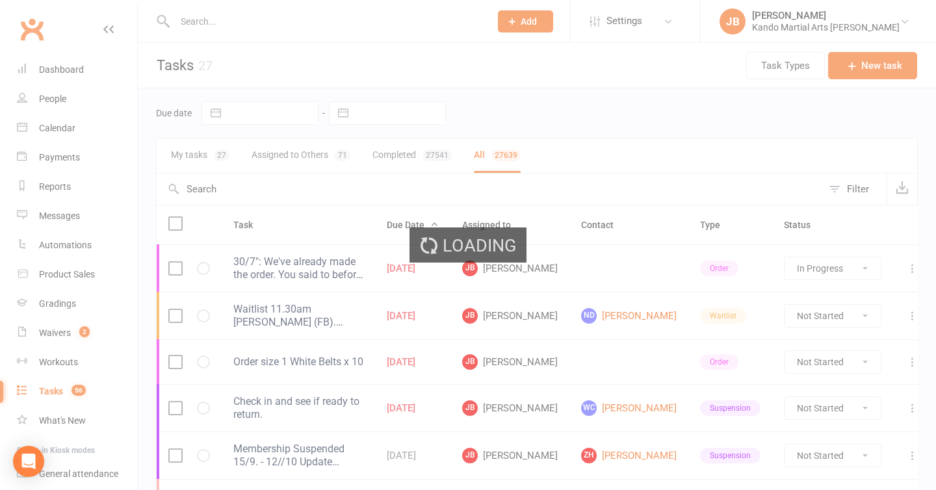
select select "finished"
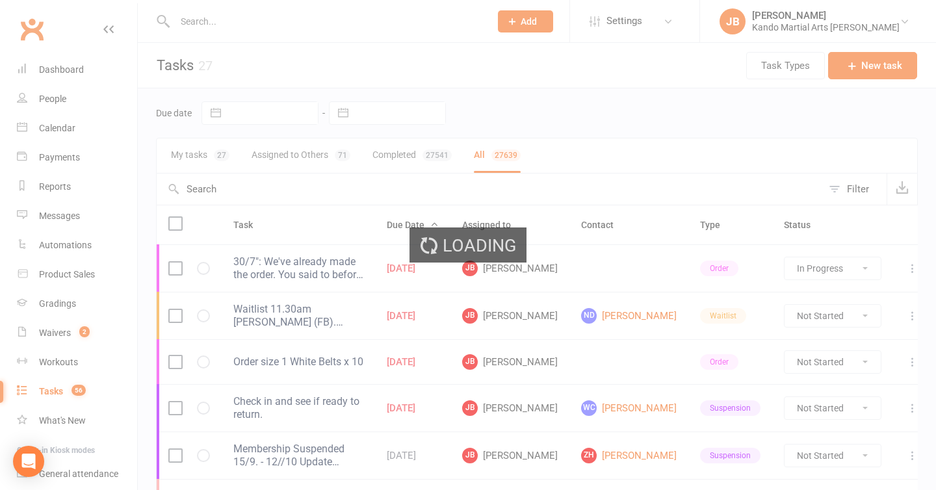
select select "finished"
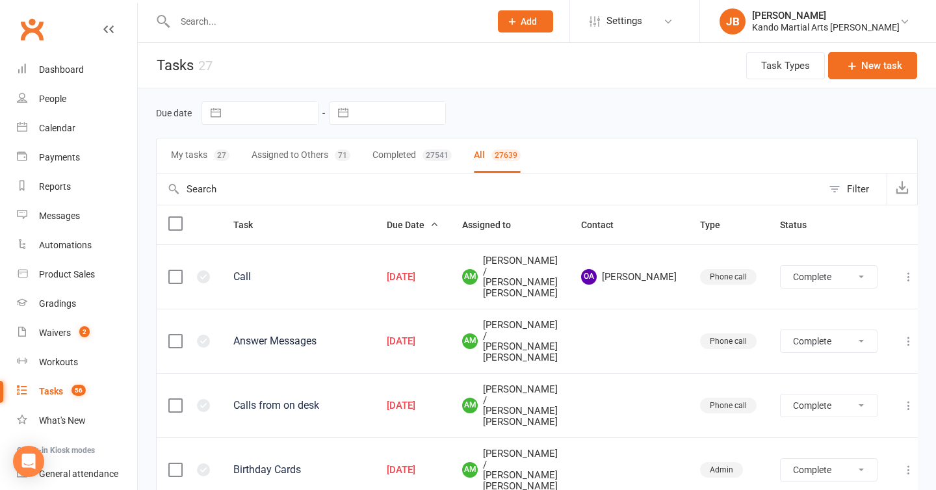
click at [845, 190] on button "Filter" at bounding box center [854, 189] width 64 height 31
select select "finished"
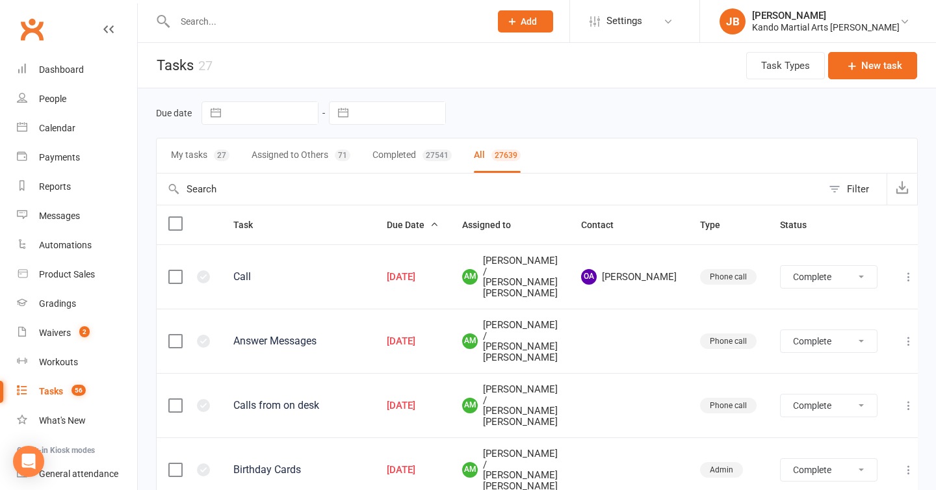
select select "finished"
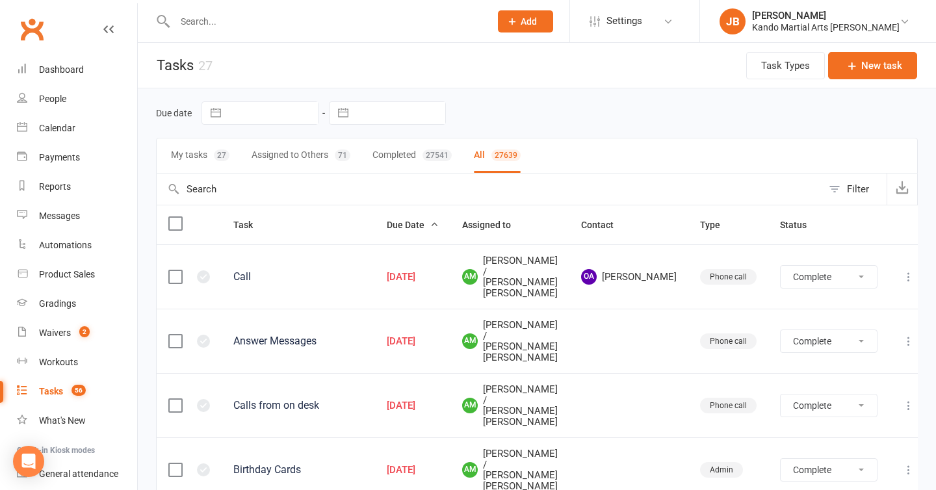
select select "finished"
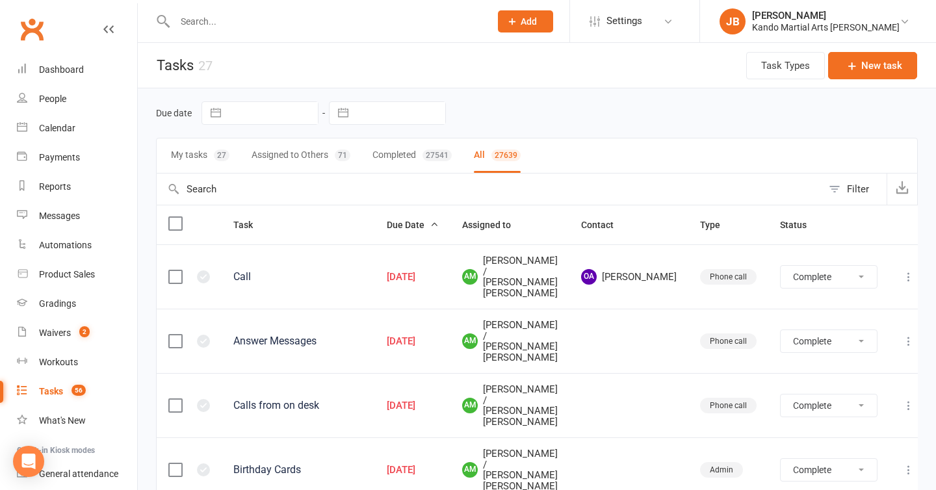
select select "finished"
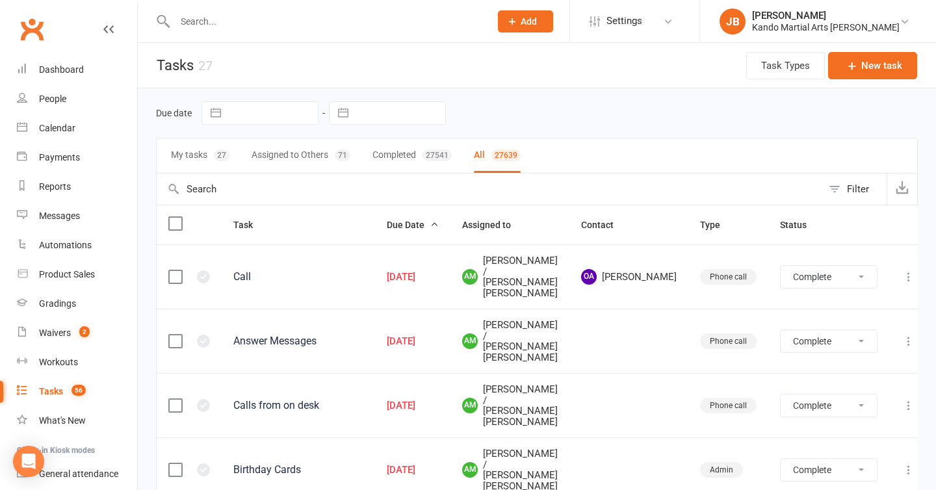
select select "finished"
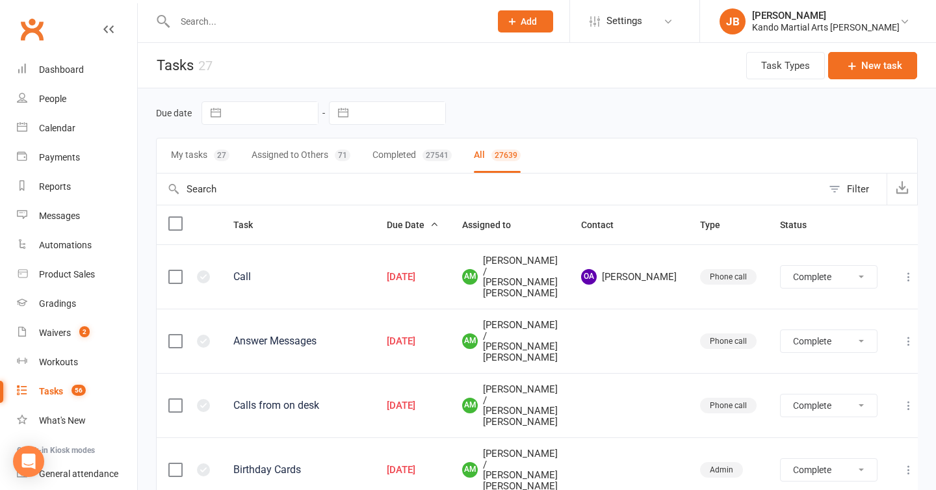
select select "finished"
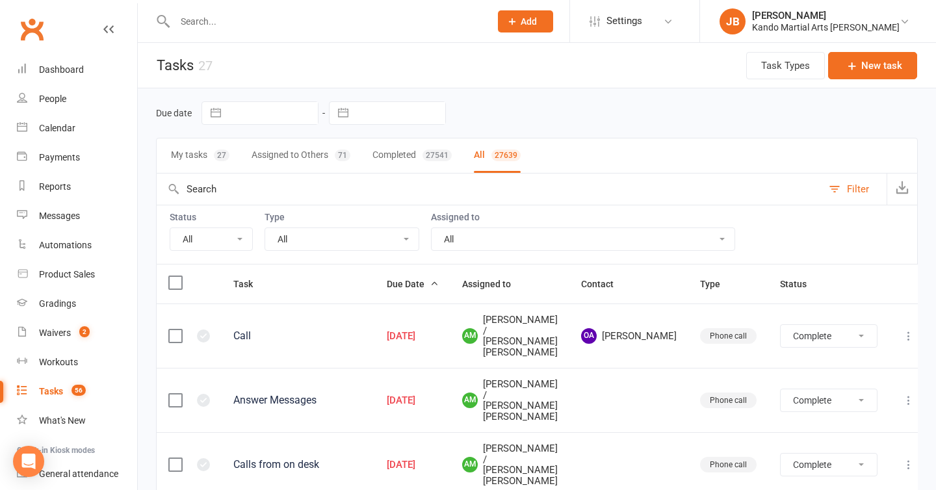
click at [219, 247] on select "All Incomplete Not Started In Progress Waiting Complete" at bounding box center [211, 239] width 82 height 22
select select "incomplete"
click at [278, 239] on select "All Admin Bbpc - black belt prep course Cancellation Enquiry Follow-up In-class…" at bounding box center [341, 239] width 153 height 22
select select "finished"
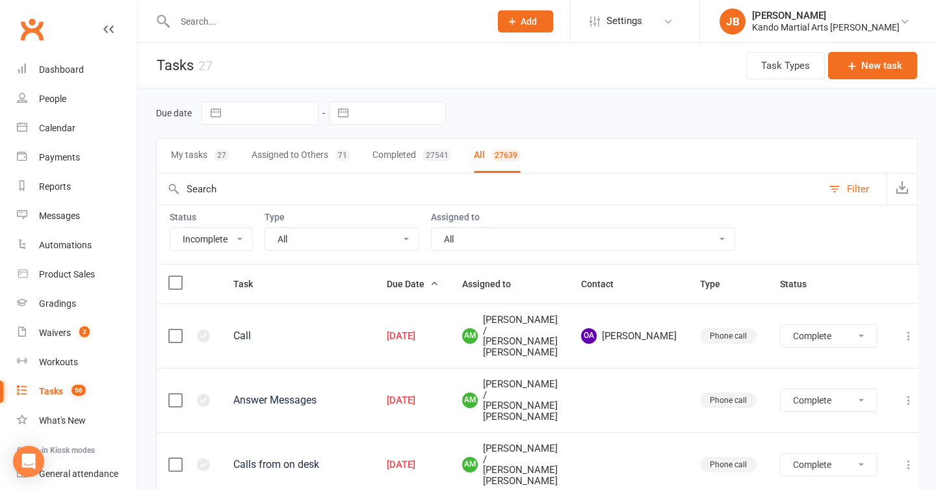
select select "finished"
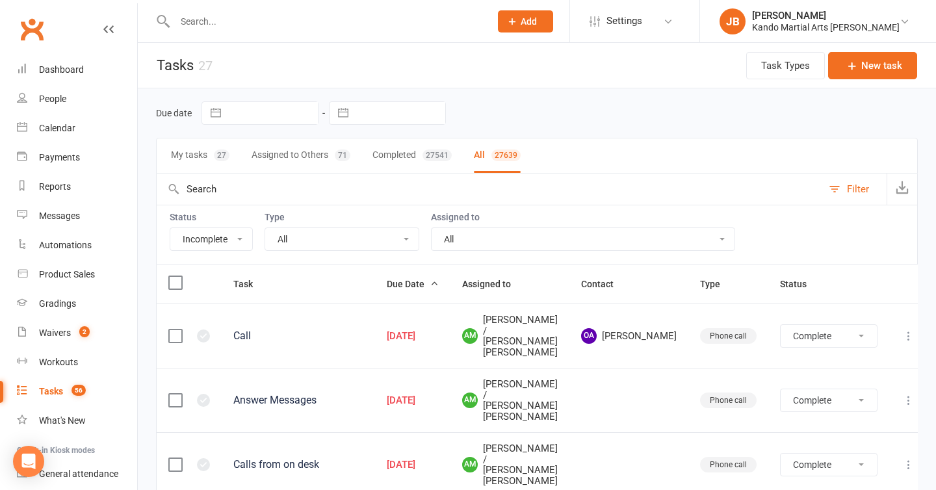
select select "finished"
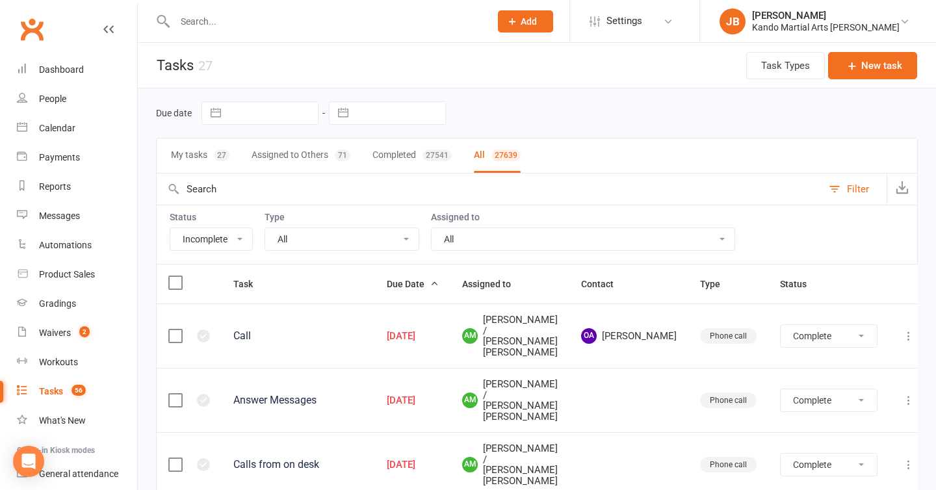
select select "finished"
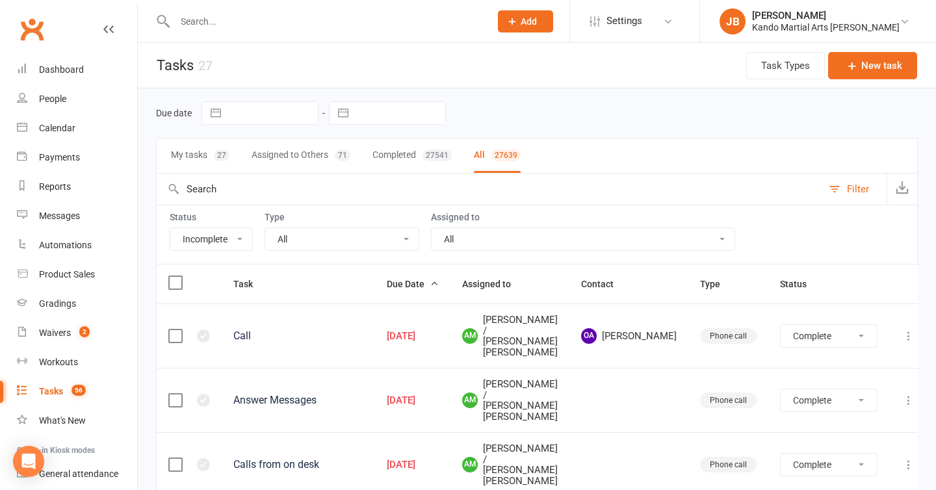
select select "finished"
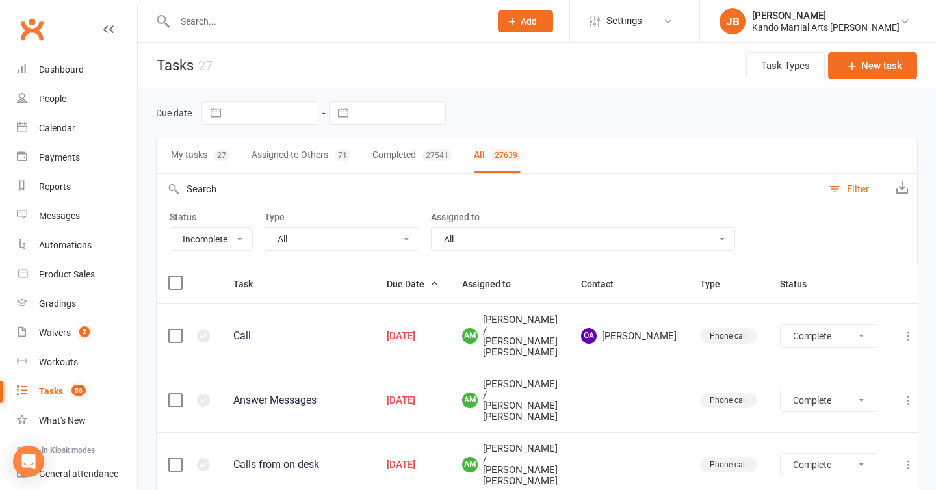
select select "finished"
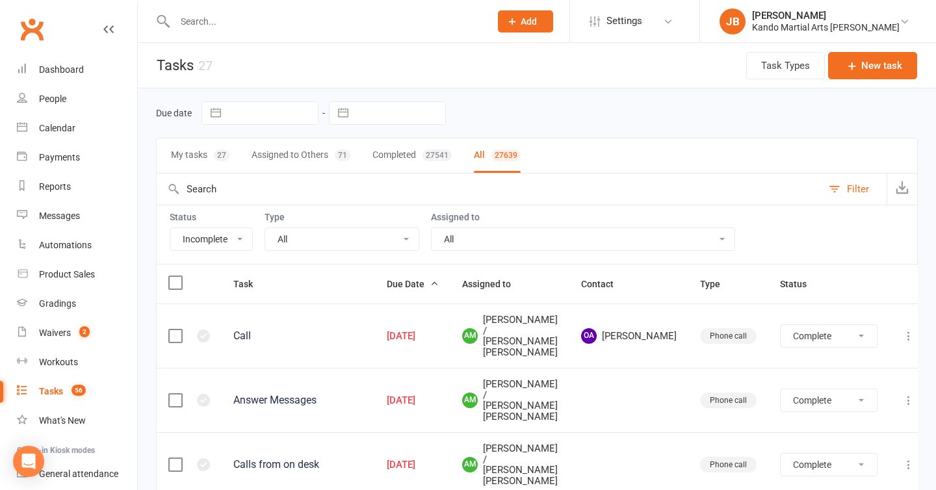
select select "finished"
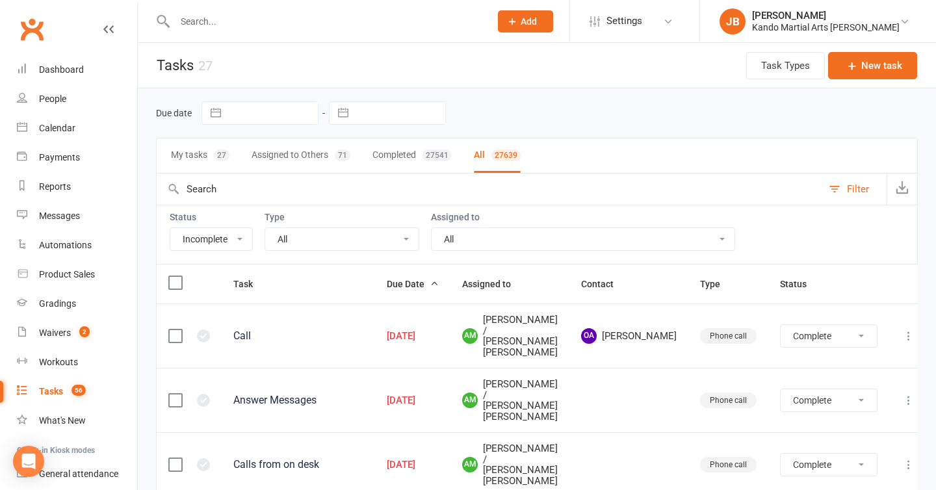
select select "finished"
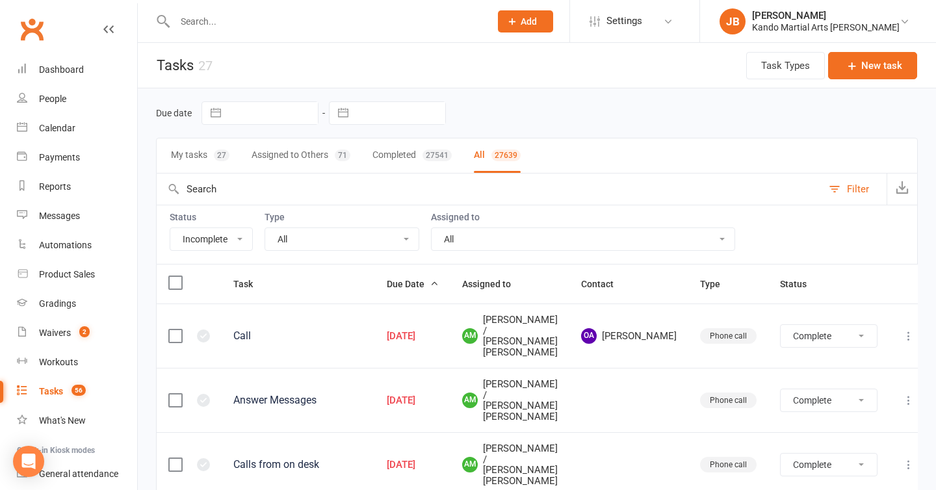
select select "finished"
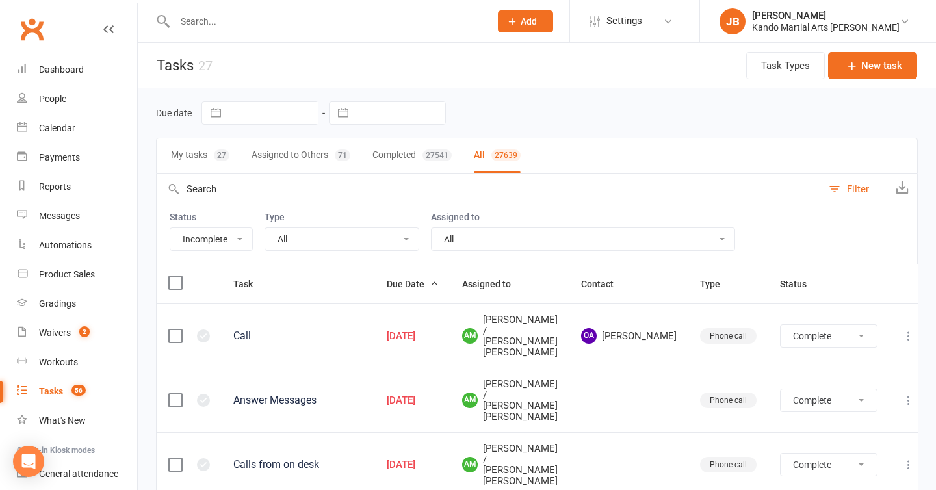
select select "finished"
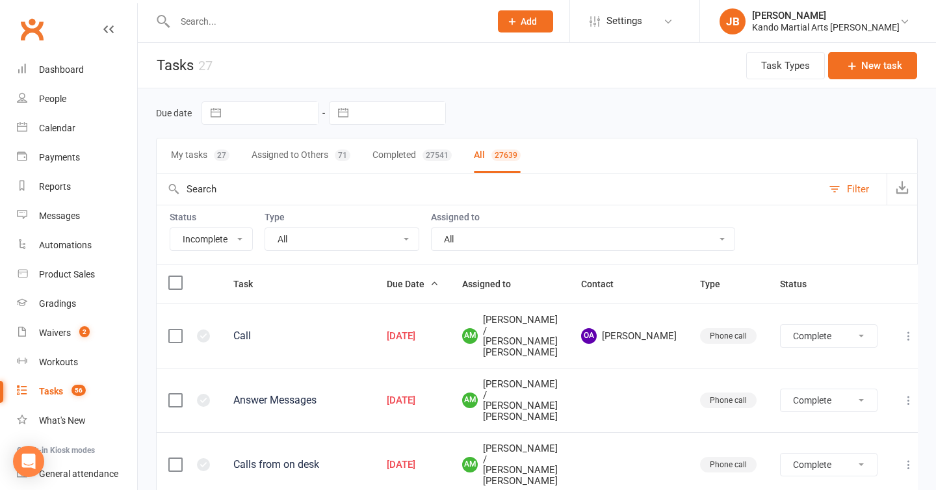
select select "finished"
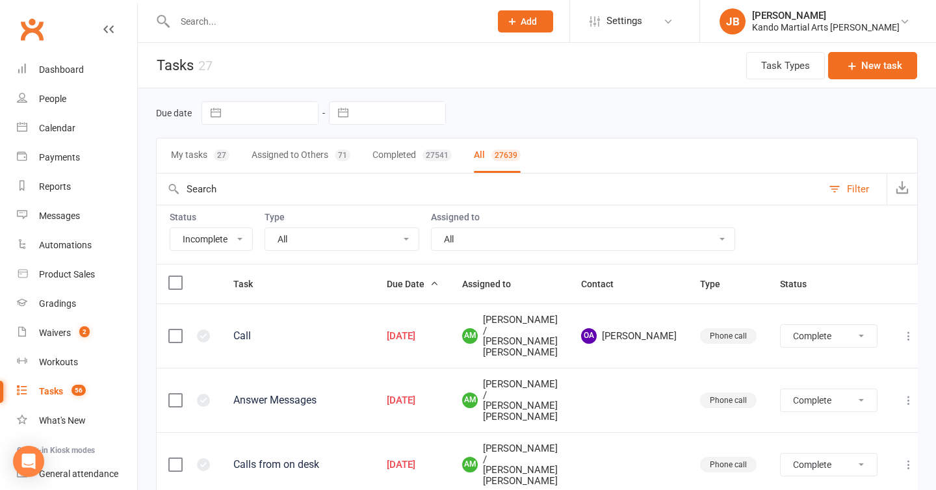
select select "finished"
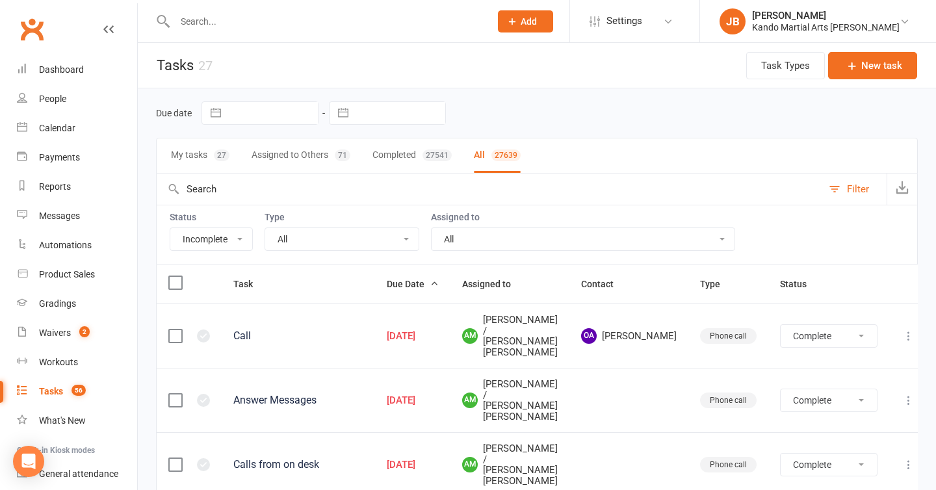
select select "finished"
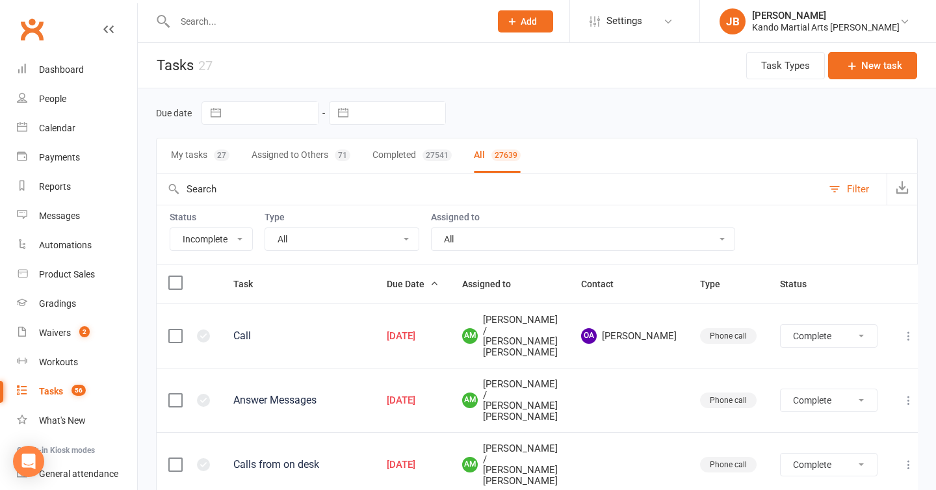
select select "finished"
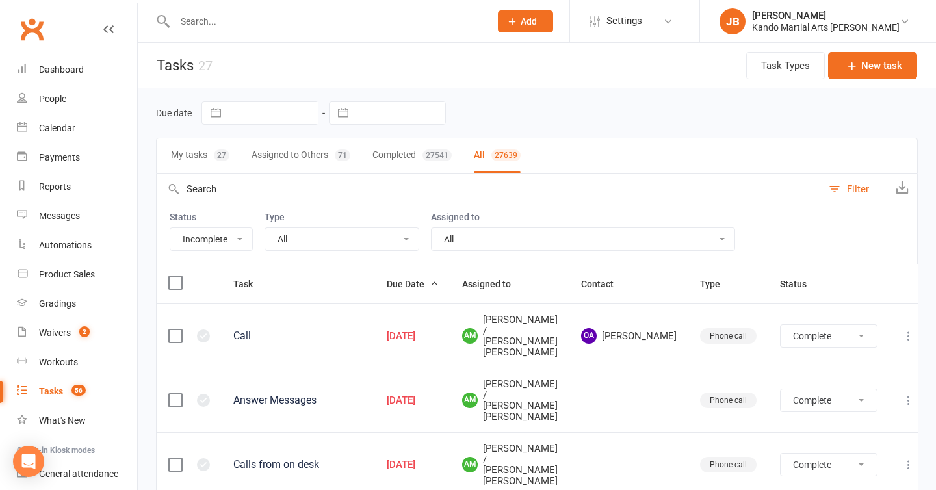
select select "finished"
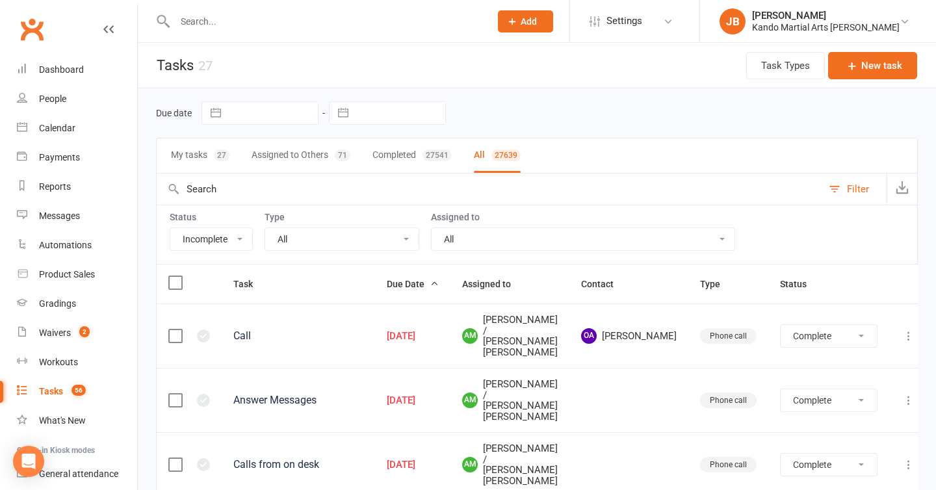
select select "finished"
select select "started"
select select "waiting"
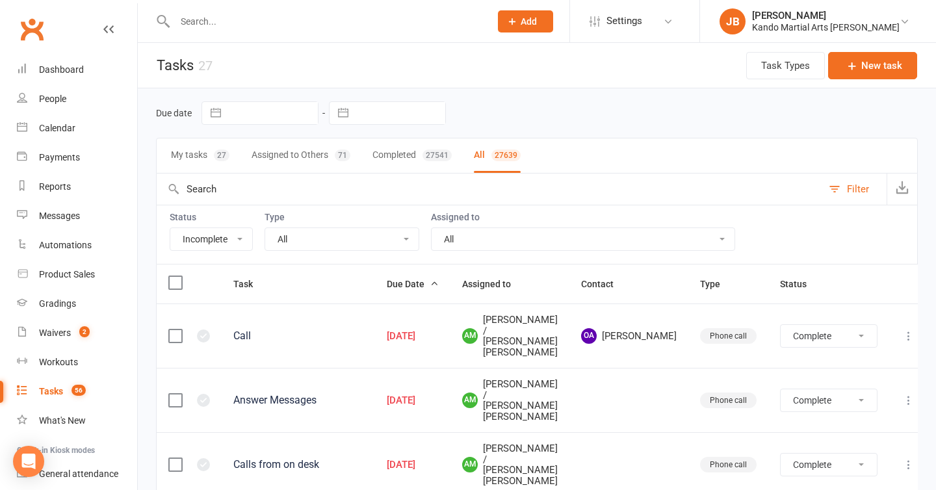
select select "started"
select select "waiting"
select select "started"
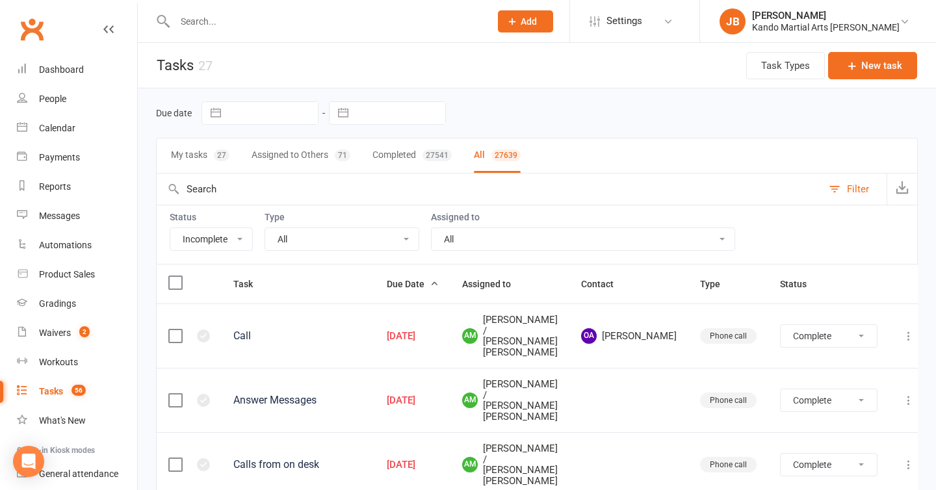
select select "started"
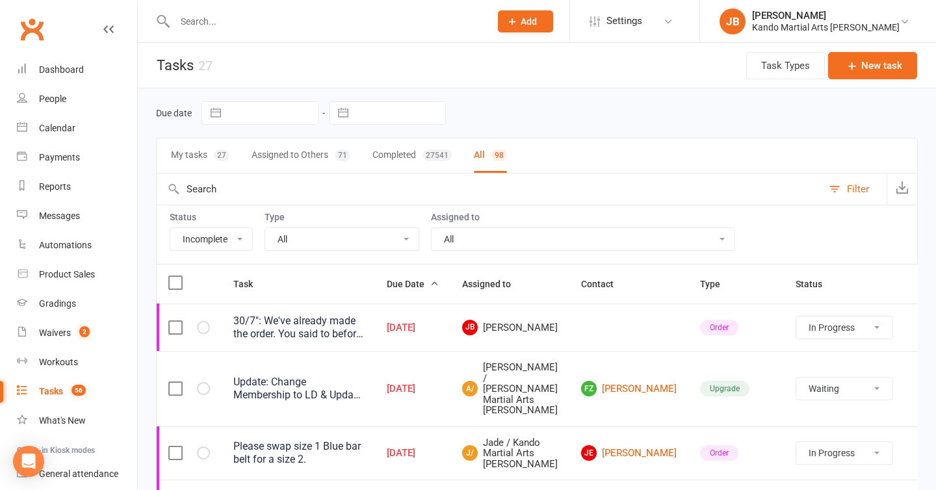
select select "15046"
select select "started"
select select "waiting"
select select "started"
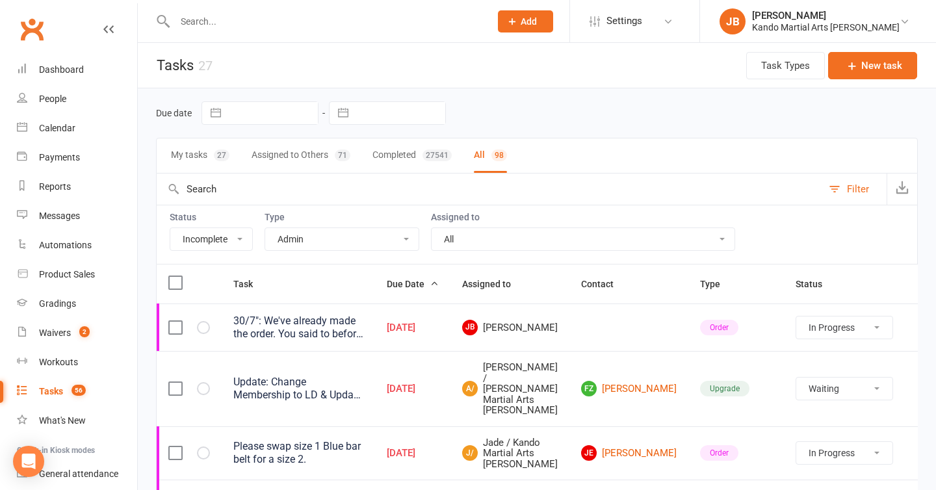
select select "waiting"
select select "started"
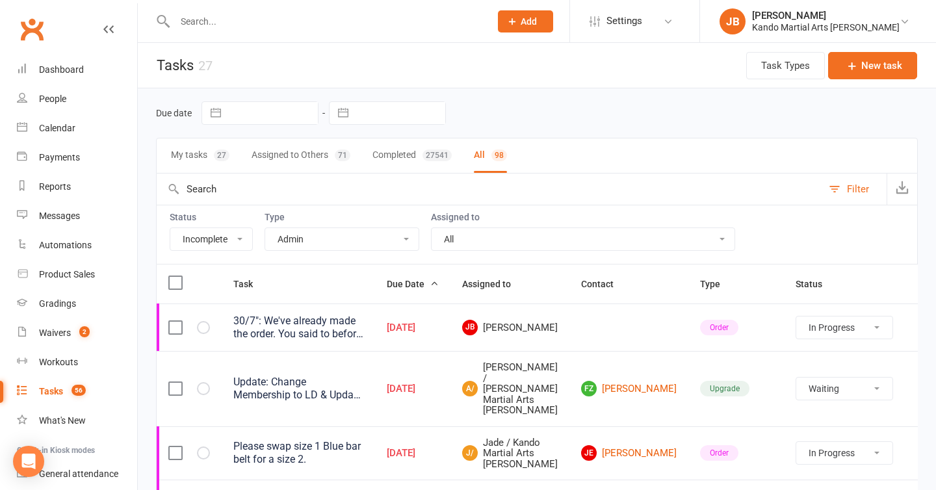
select select "started"
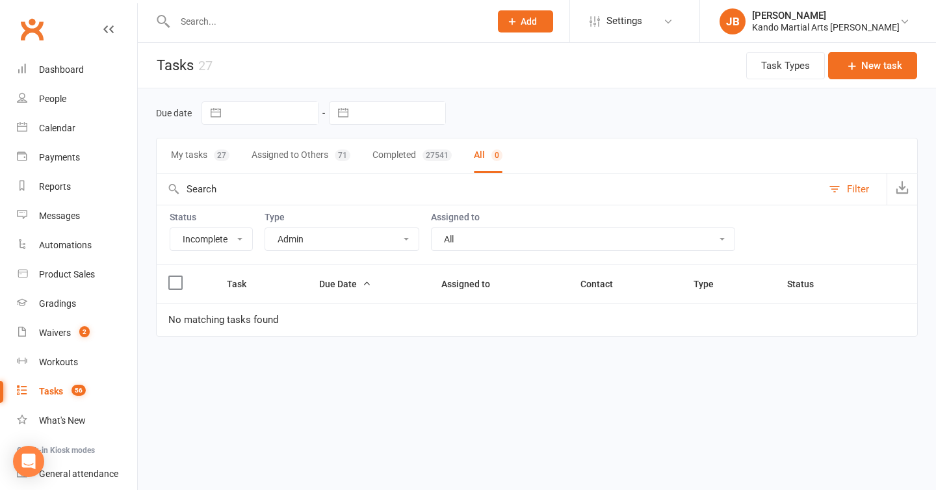
click at [325, 243] on select "All Admin Bbpc - black belt prep course Cancellation Enquiry Follow-up In-class…" at bounding box center [341, 239] width 153 height 22
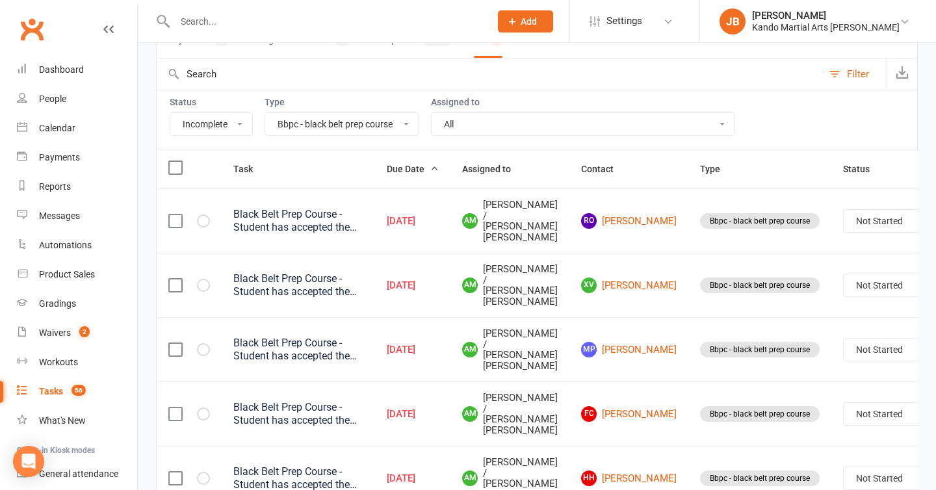
scroll to position [112, 0]
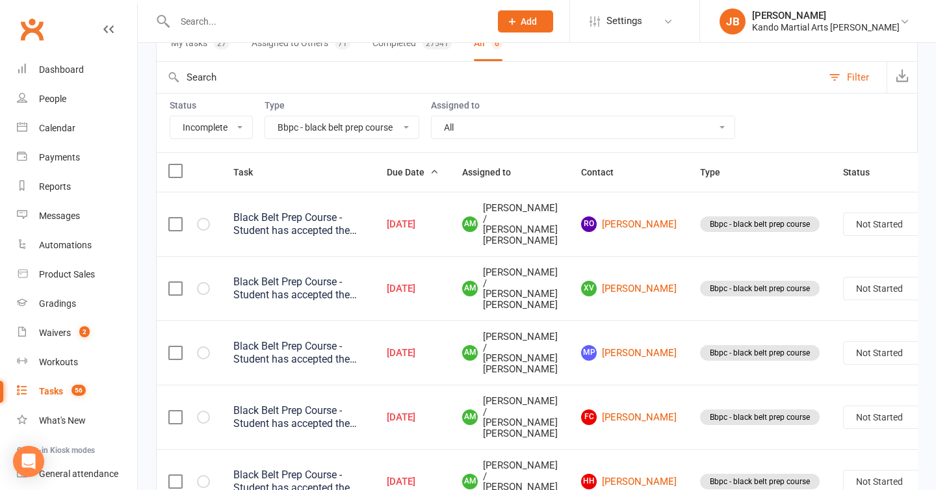
click at [297, 124] on select "All Admin Bbpc - black belt prep course Cancellation Enquiry Follow-up In-class…" at bounding box center [341, 127] width 153 height 22
click at [312, 126] on select "All Admin Bbpc - black belt prep course Cancellation Enquiry Follow-up In-class…" at bounding box center [341, 127] width 153 height 22
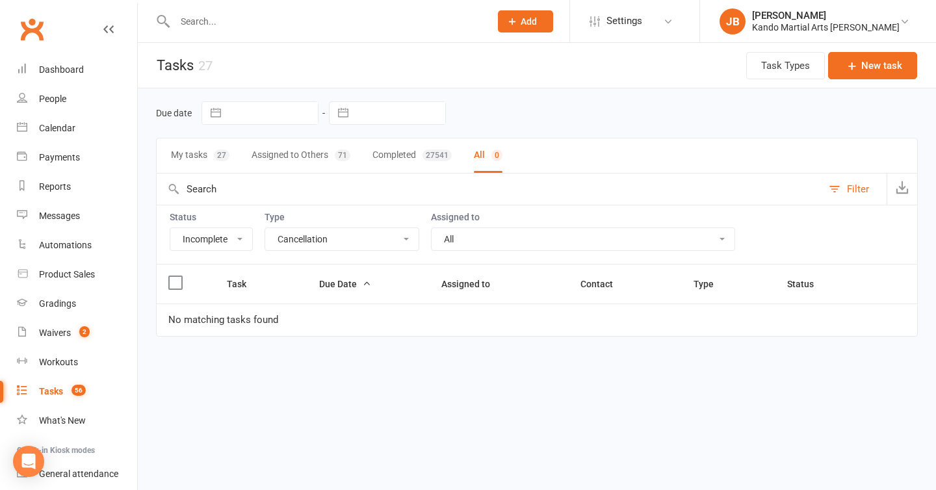
click at [300, 247] on select "All Admin Bbpc - black belt prep course Cancellation Enquiry Follow-up In-class…" at bounding box center [341, 239] width 153 height 22
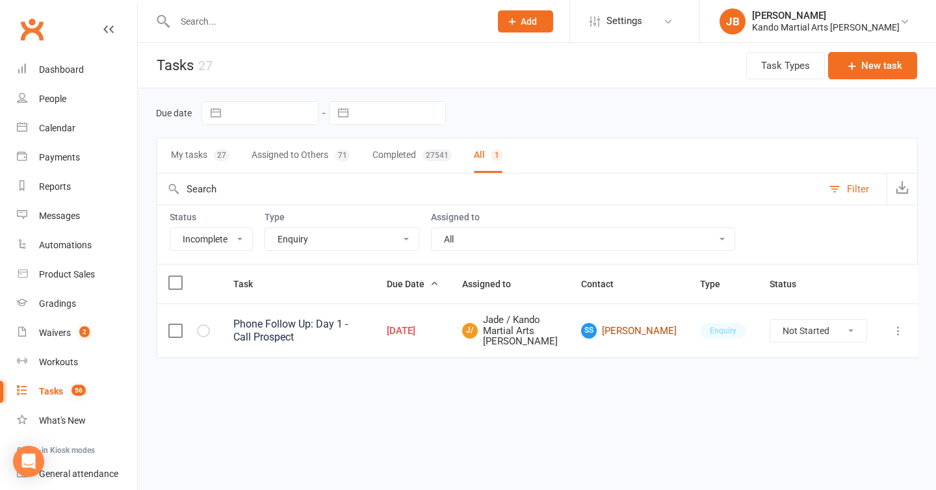
click at [667, 338] on link "SS Sanchia Szlawski" at bounding box center [629, 331] width 96 height 16
click at [309, 240] on select "All Admin Bbpc - black belt prep course Cancellation Enquiry Follow-up In-class…" at bounding box center [341, 239] width 153 height 22
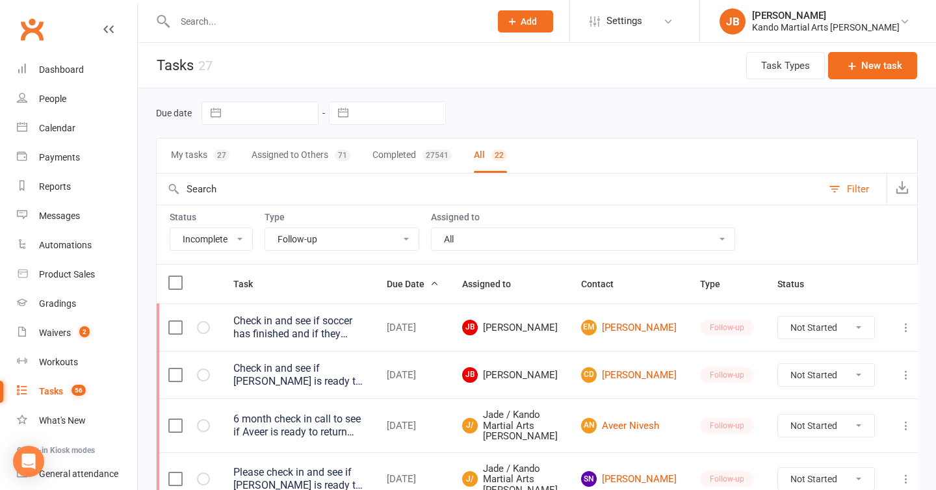
click at [305, 240] on select "All Admin Bbpc - black belt prep course Cancellation Enquiry Follow-up In-class…" at bounding box center [341, 239] width 153 height 22
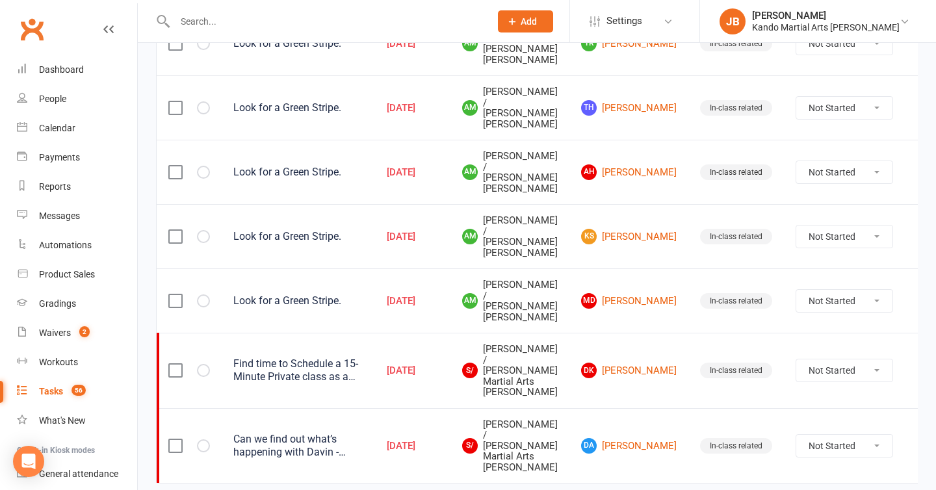
scroll to position [470, 0]
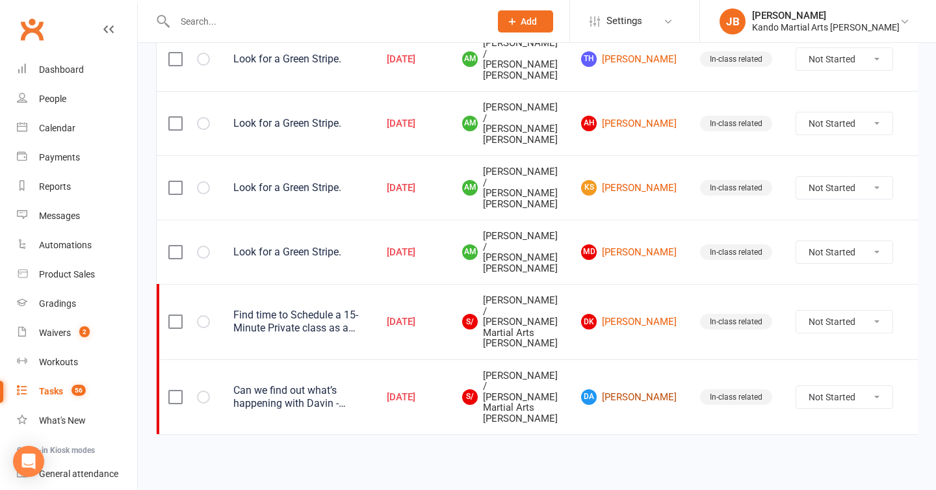
click at [621, 404] on link "DA Davin Afra" at bounding box center [629, 397] width 96 height 16
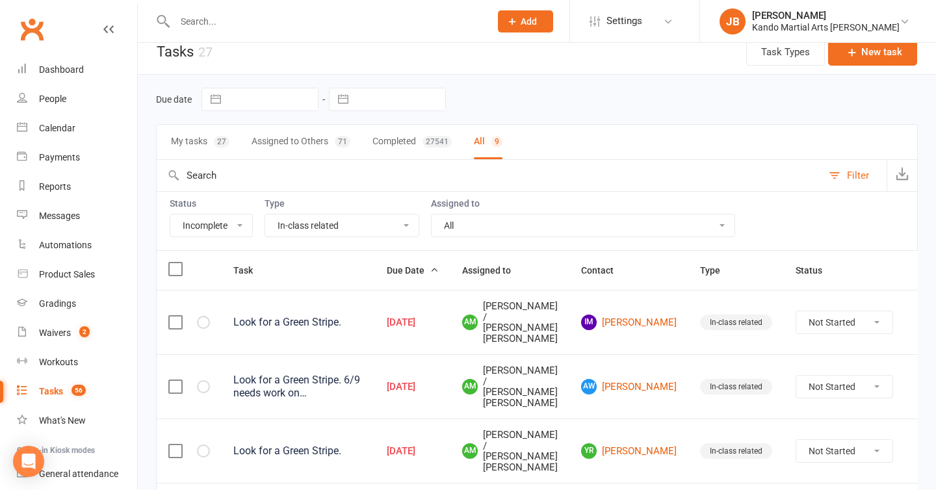
scroll to position [0, 0]
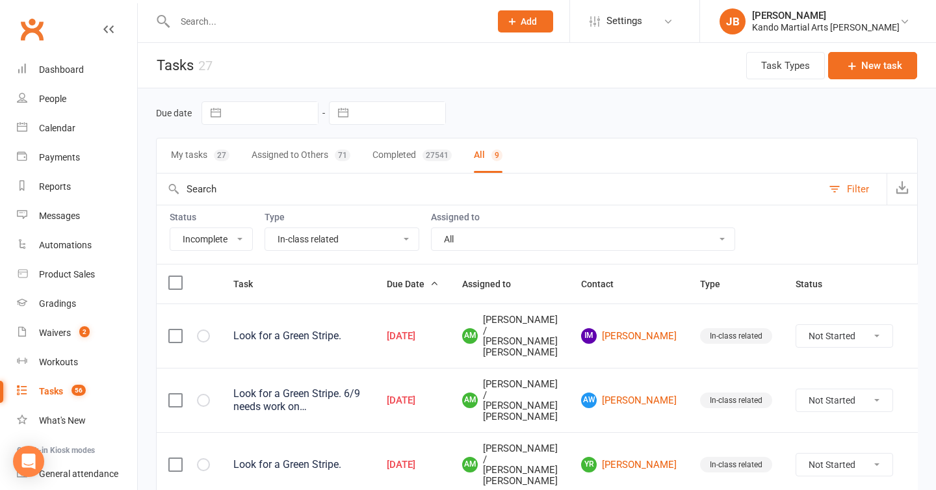
click at [311, 233] on select "All Admin Bbpc - black belt prep course Cancellation Enquiry Follow-up In-class…" at bounding box center [341, 239] width 153 height 22
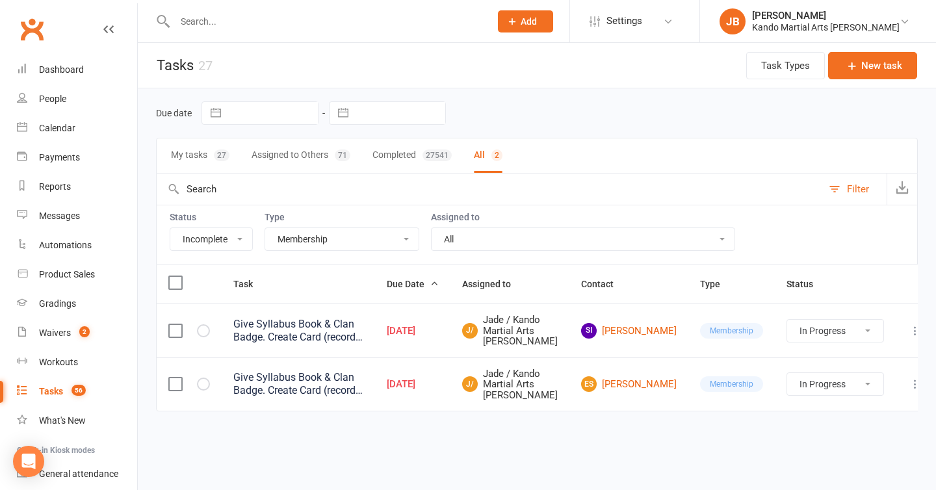
scroll to position [19, 0]
click at [333, 228] on select "All Admin Bbpc - black belt prep course Cancellation Enquiry Follow-up In-class…" at bounding box center [341, 239] width 153 height 22
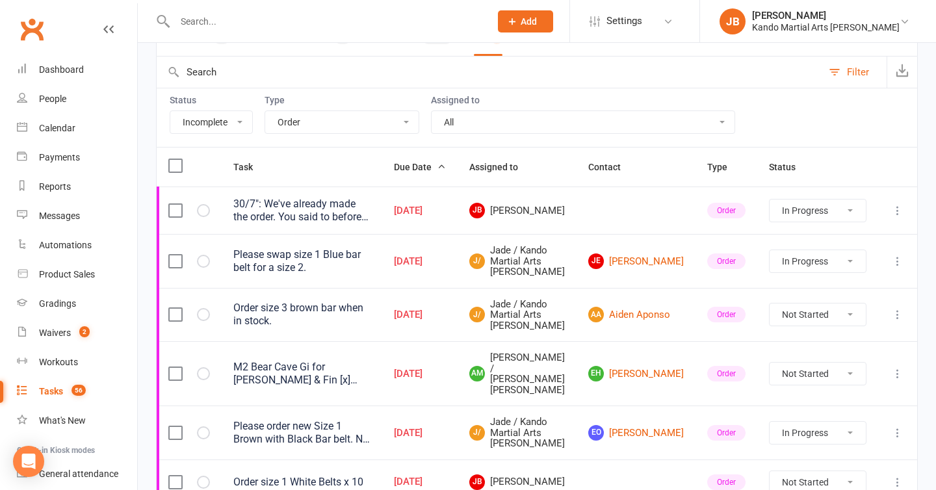
scroll to position [0, 0]
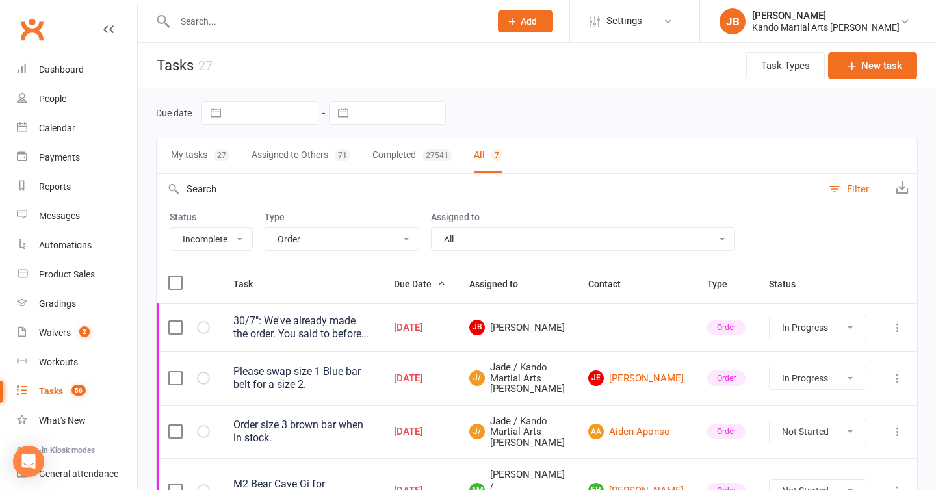
click at [294, 240] on select "All Admin Bbpc - black belt prep course Cancellation Enquiry Follow-up In-class…" at bounding box center [341, 239] width 153 height 22
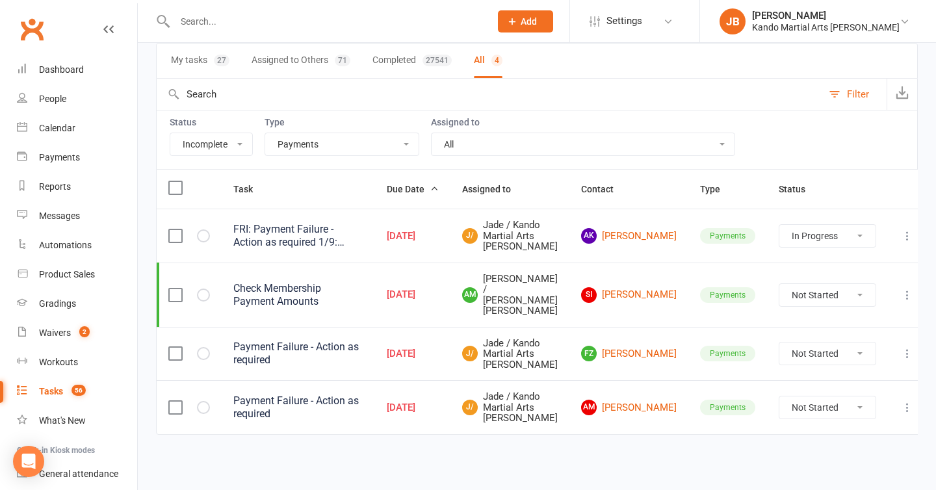
scroll to position [129, 0]
click at [642, 287] on link "SI Samantha Issa" at bounding box center [629, 295] width 96 height 16
click at [644, 346] on link "FZ Fareed Zaky" at bounding box center [629, 354] width 96 height 16
click at [634, 400] on link "AM Abigail Moore" at bounding box center [629, 408] width 96 height 16
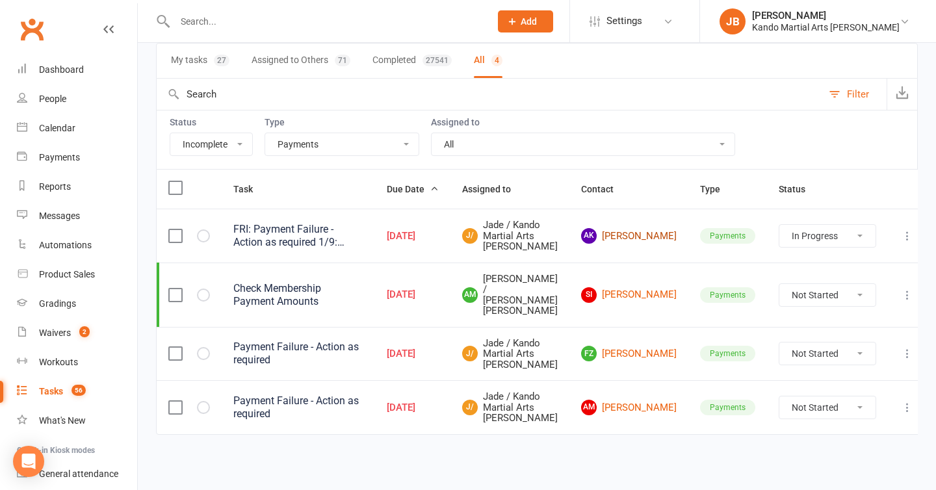
click at [636, 228] on link "AK Aditya Kakkadi" at bounding box center [629, 236] width 96 height 16
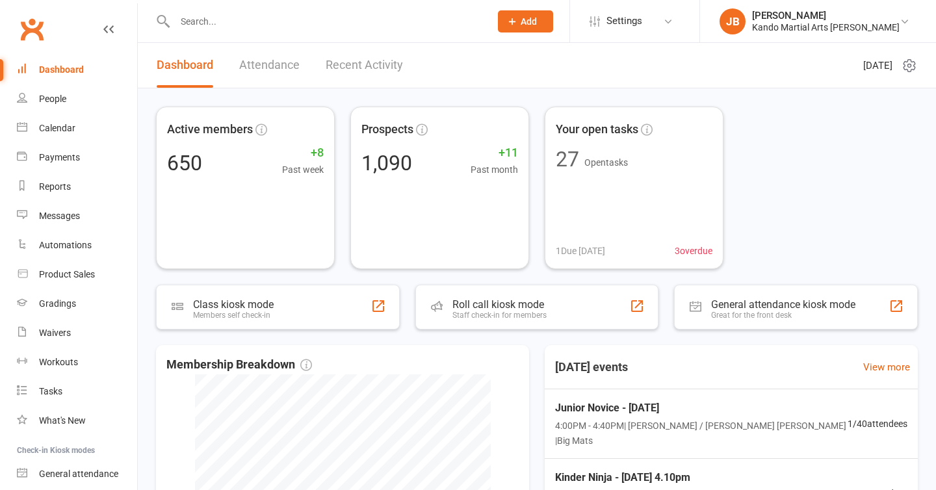
click at [277, 16] on input "text" at bounding box center [326, 21] width 310 height 18
paste input "[PERSON_NAME]"
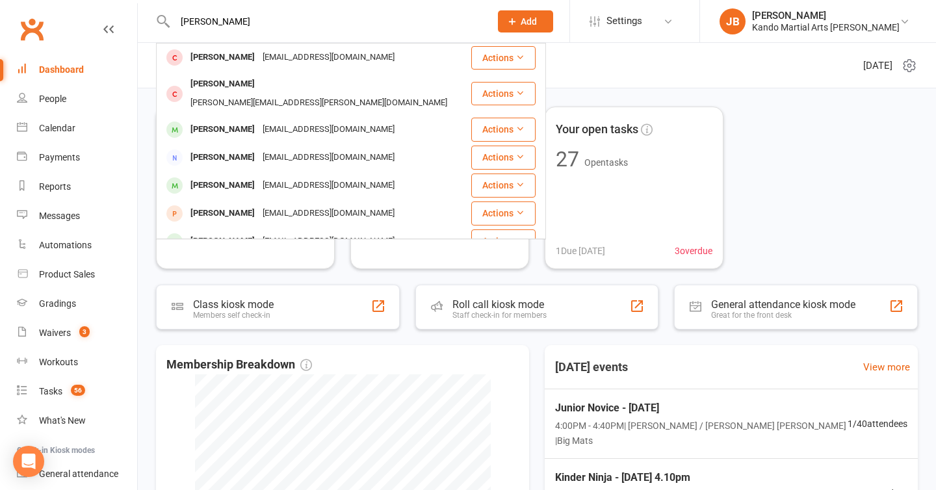
type input "[PERSON_NAME]"
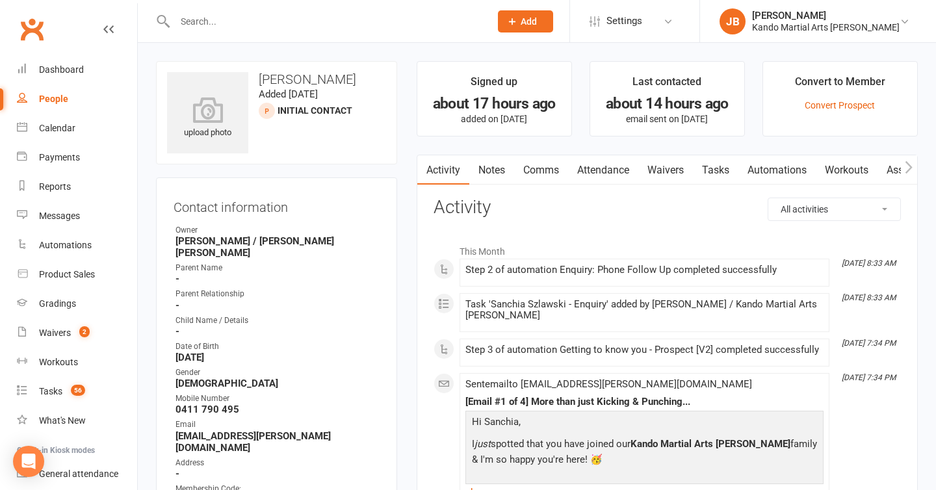
click at [481, 166] on link "Notes" at bounding box center [491, 170] width 45 height 30
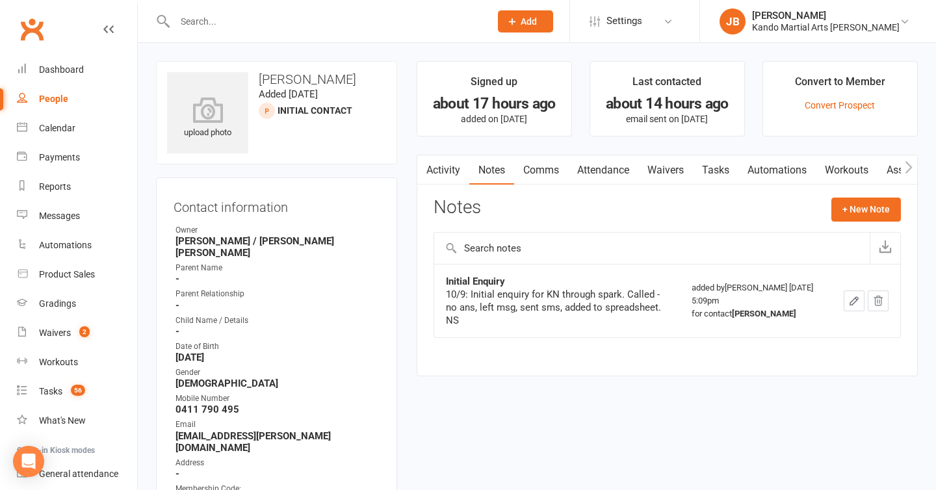
click at [408, 235] on main "Signed up about 17 hours ago added on 10 Sep 2025 Last contacted about 14 hours…" at bounding box center [667, 225] width 521 height 328
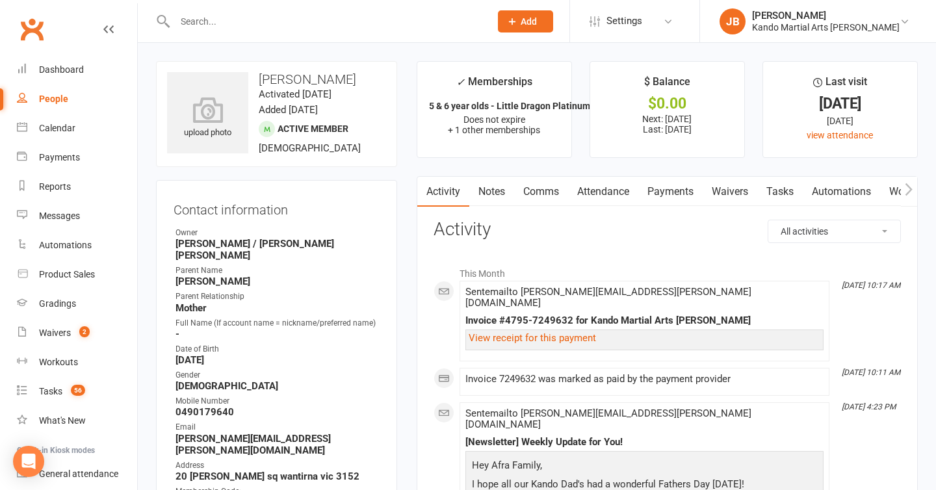
click at [599, 189] on link "Attendance" at bounding box center [603, 192] width 70 height 30
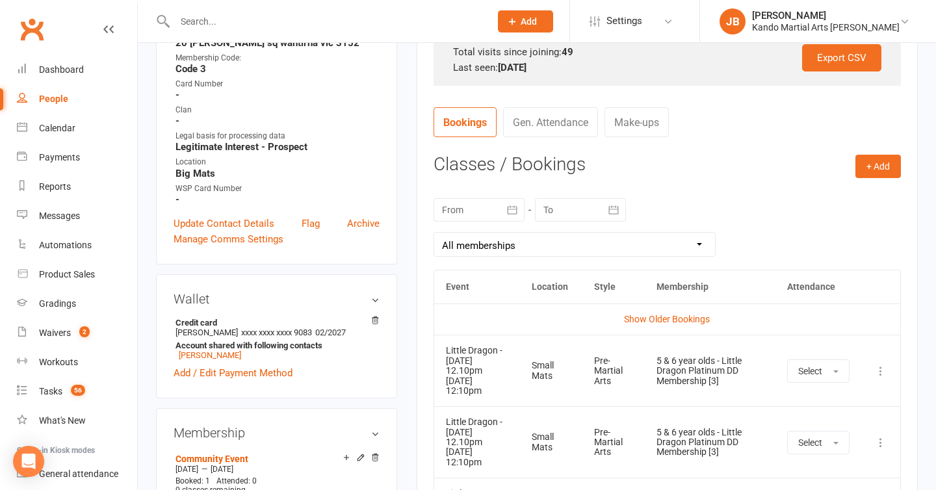
scroll to position [441, 0]
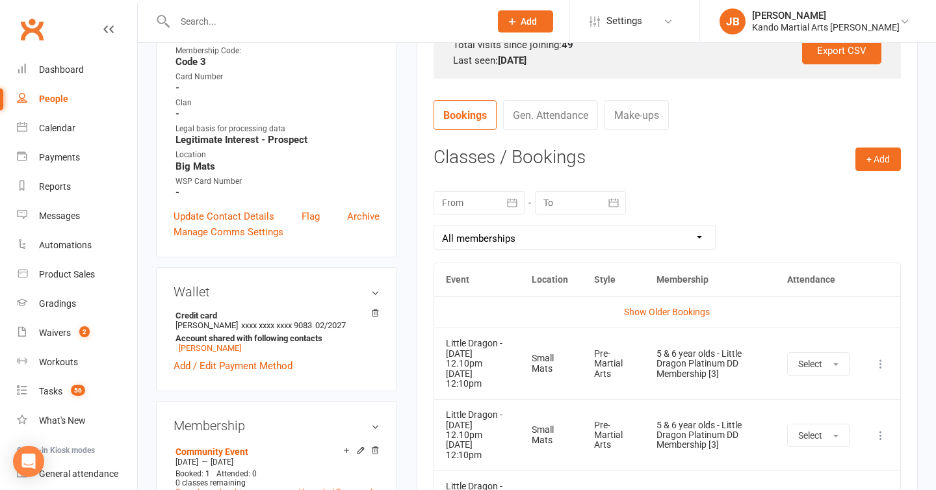
click at [476, 205] on div at bounding box center [479, 202] width 91 height 23
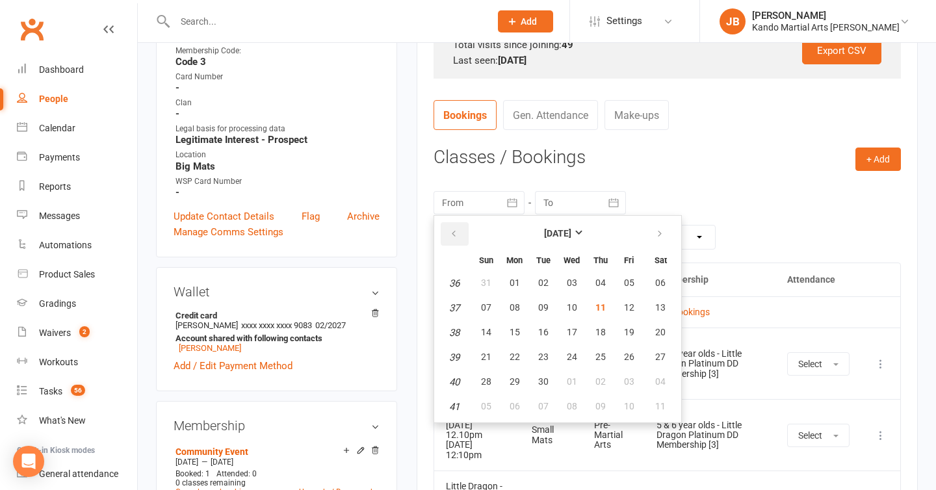
click at [451, 231] on icon "button" at bounding box center [453, 234] width 9 height 10
click at [480, 283] on button "27" at bounding box center [486, 283] width 27 height 23
type input "27 Jul 2025"
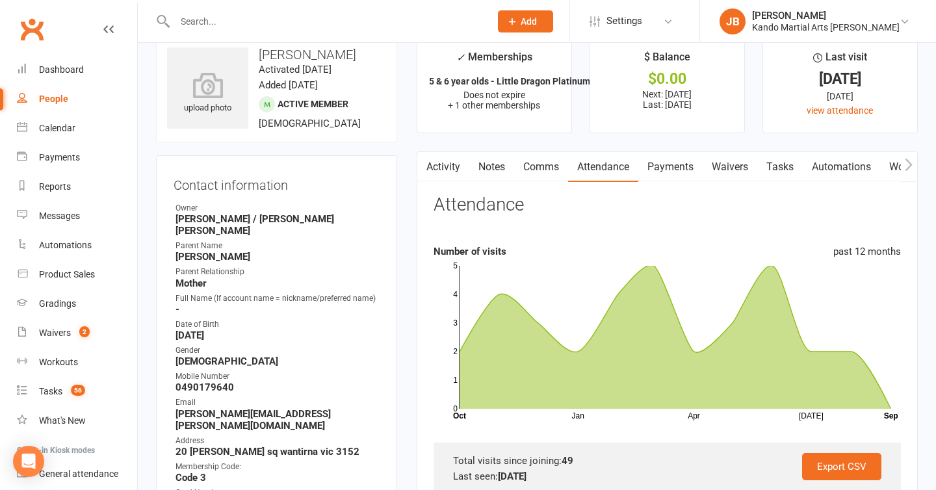
scroll to position [0, 0]
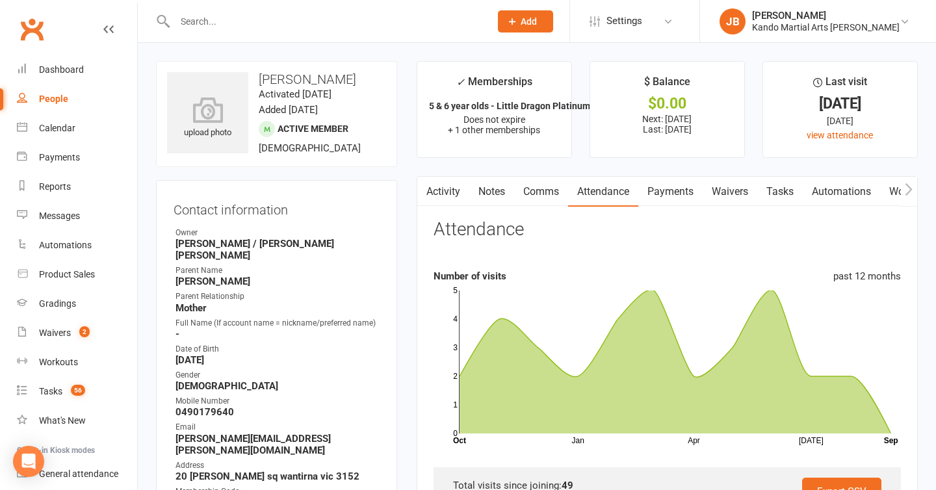
click at [780, 188] on link "Tasks" at bounding box center [779, 192] width 45 height 30
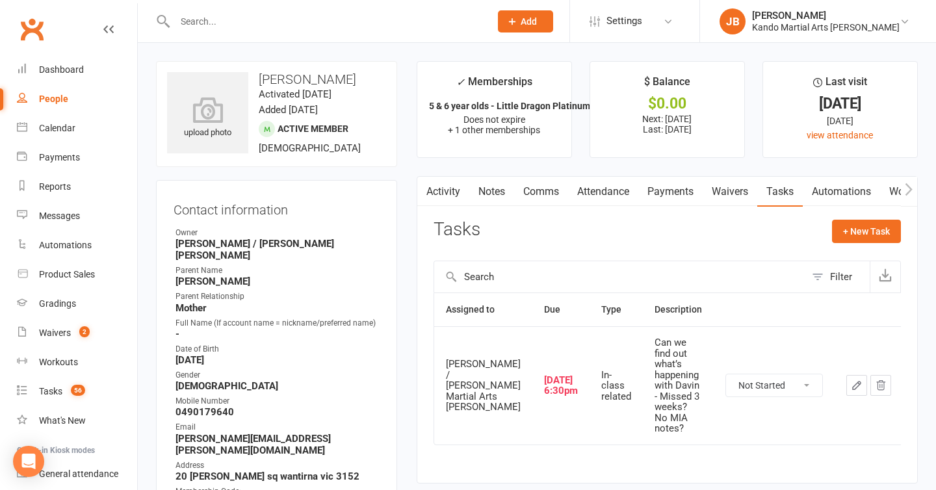
click at [250, 29] on input "text" at bounding box center [326, 21] width 310 height 18
click at [503, 188] on link "Notes" at bounding box center [491, 192] width 45 height 30
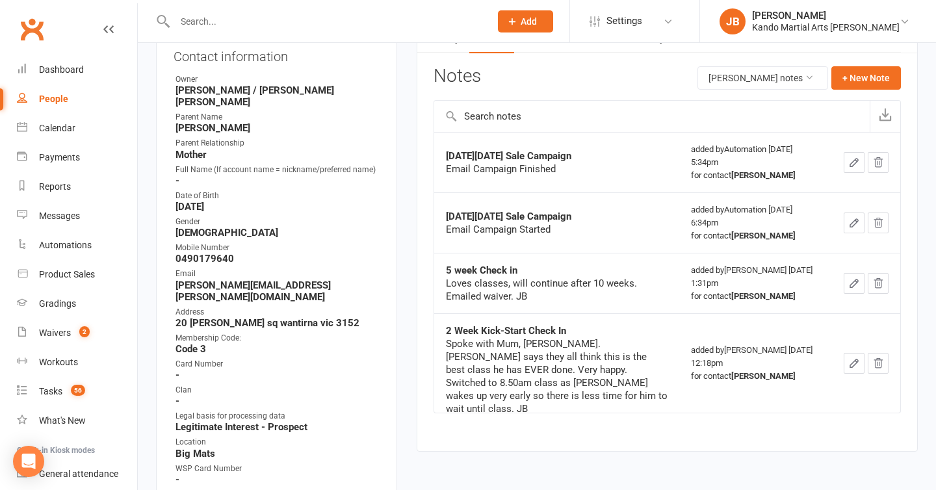
scroll to position [201, 0]
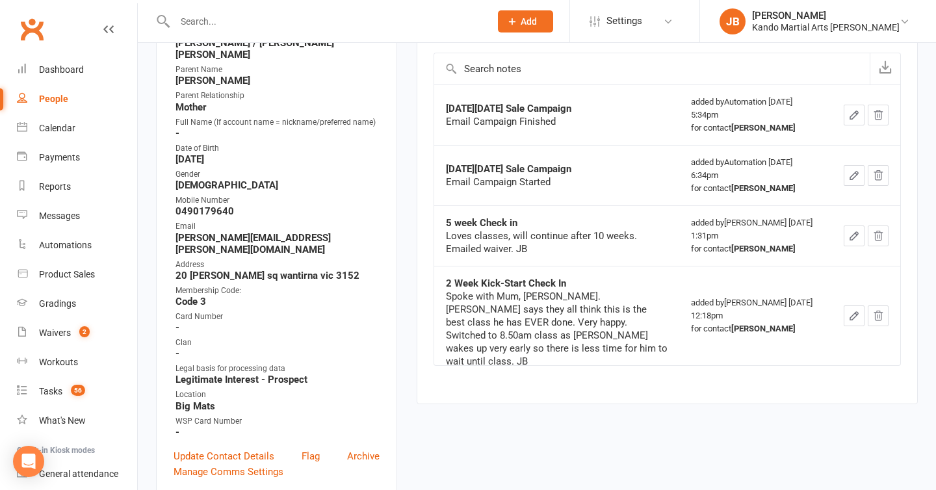
click at [396, 304] on div "Contact information Owner Andy Muser / Kando Knox Parent Name Leila Karimi Pare…" at bounding box center [276, 238] width 241 height 518
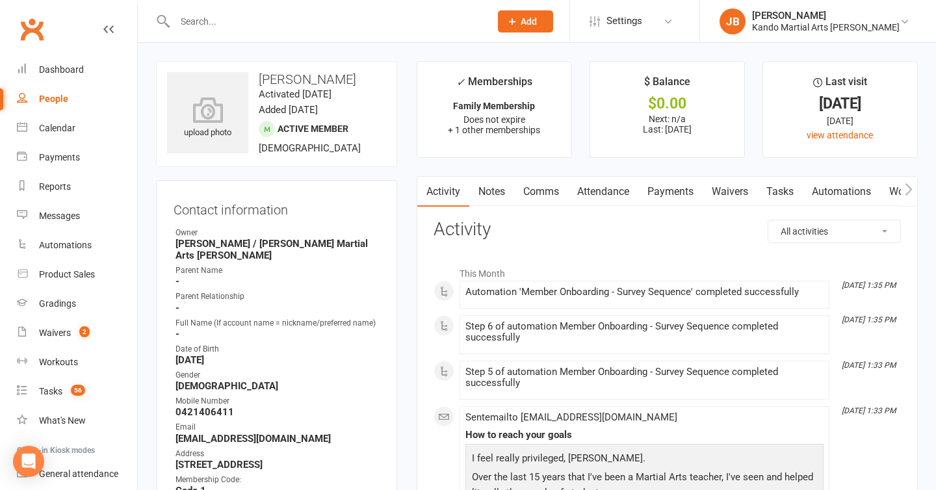
click at [620, 192] on link "Attendance" at bounding box center [603, 192] width 70 height 30
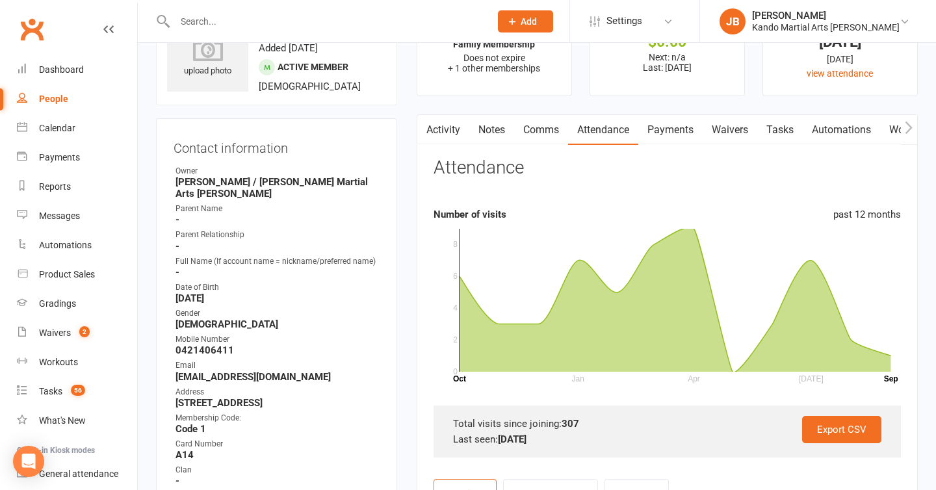
scroll to position [38, 0]
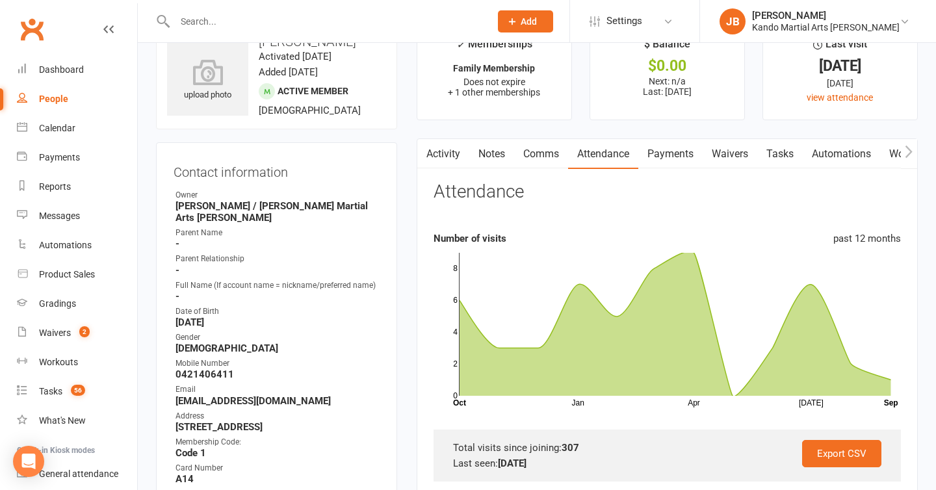
click at [671, 140] on link "Payments" at bounding box center [670, 154] width 64 height 30
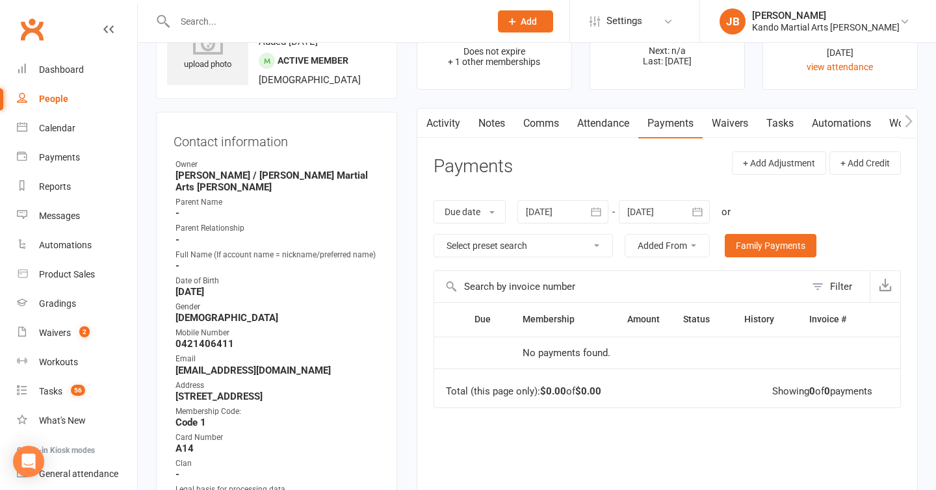
scroll to position [75, 0]
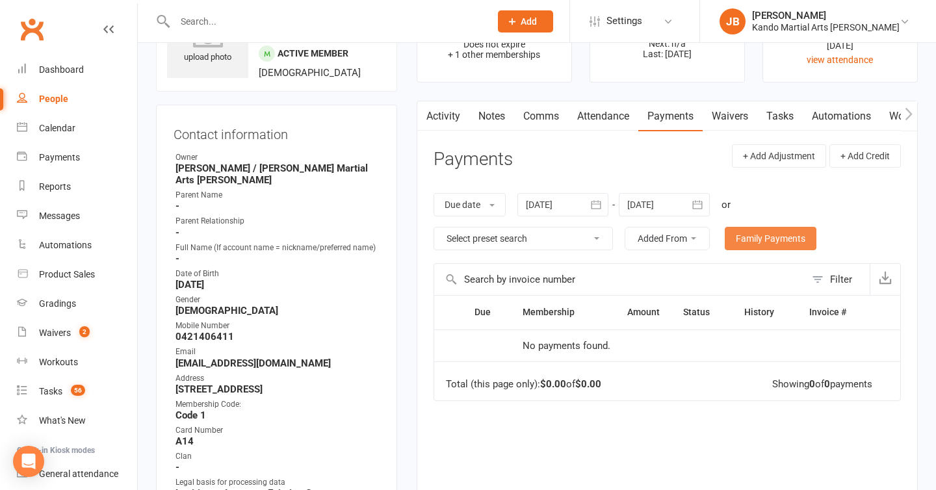
click at [754, 240] on link "Family Payments" at bounding box center [771, 238] width 92 height 23
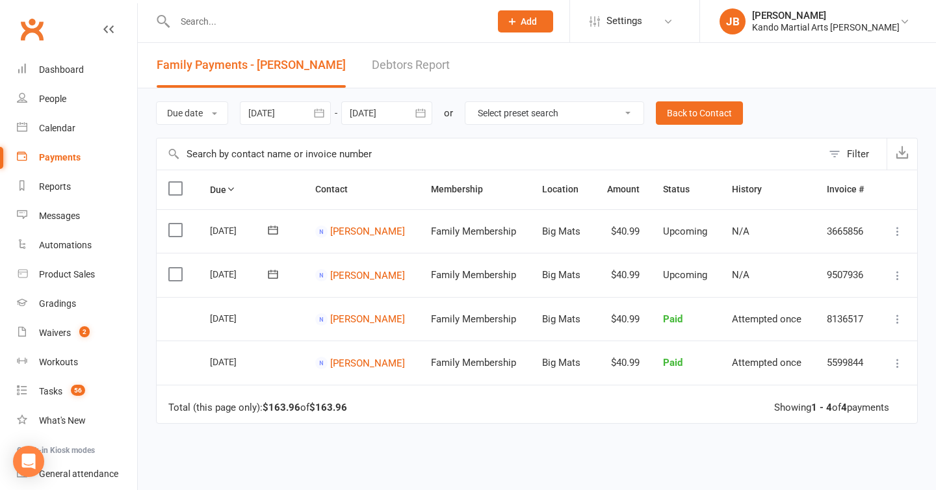
click at [395, 131] on div "Due date Due date Date paid Date failed Date settled 11 Aug 2025 August 2025 Su…" at bounding box center [537, 112] width 762 height 49
click at [445, 129] on div "Due date Due date Date paid Date failed Date settled 11 Aug 2025 August 2025 Su…" at bounding box center [537, 112] width 762 height 49
click at [723, 117] on link "Back to Contact" at bounding box center [699, 112] width 87 height 23
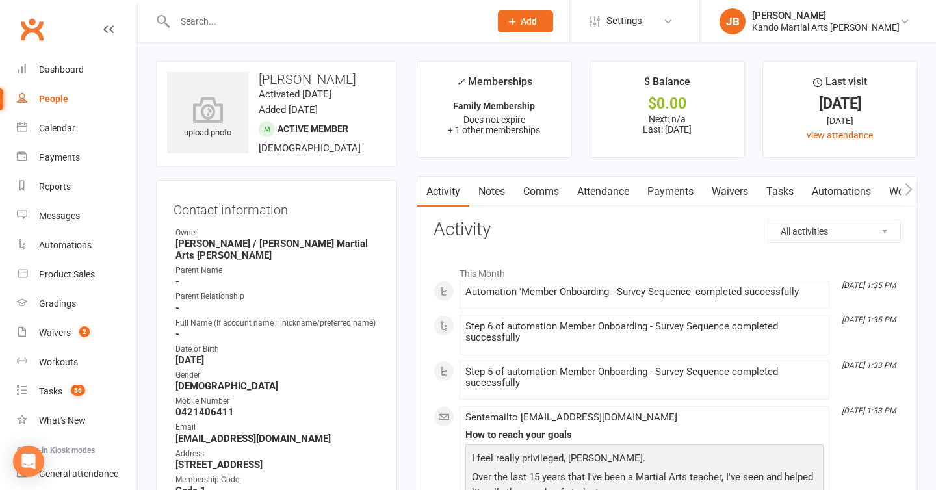
click at [775, 183] on link "Tasks" at bounding box center [779, 192] width 45 height 30
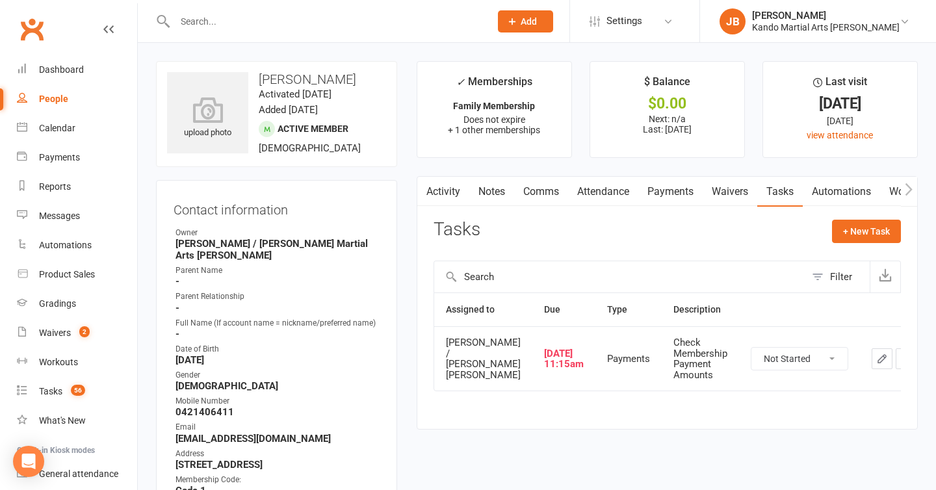
scroll to position [47, 0]
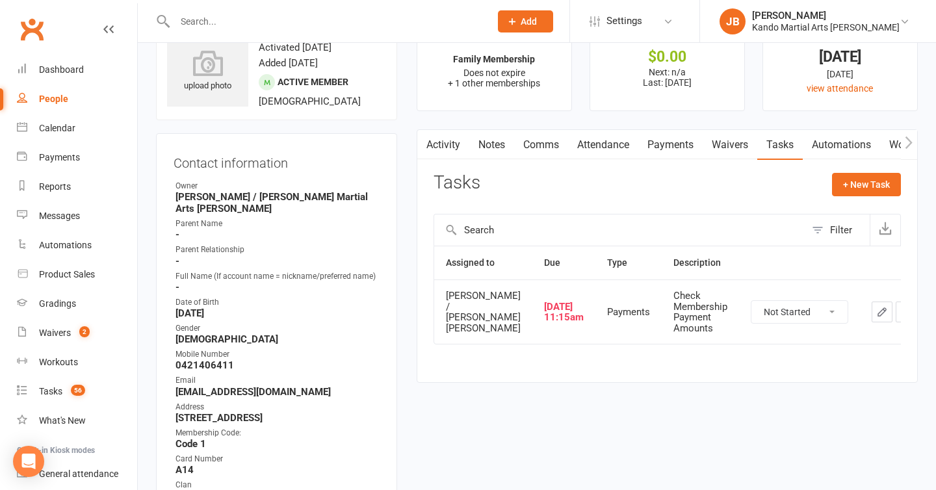
click at [539, 383] on div "Activity Notes Comms Attendance Payments Waivers Tasks Automations Workouts Gra…" at bounding box center [667, 255] width 501 height 253
click at [876, 318] on icon "button" at bounding box center [882, 312] width 12 height 12
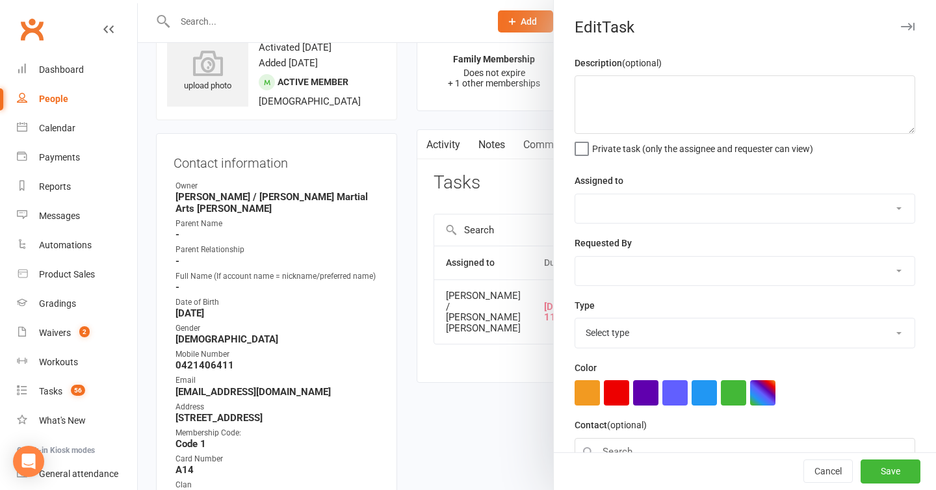
type textarea "Check Membership Payment Amounts"
select select "31652"
type input "06 Sep 2025"
type input "11:15am"
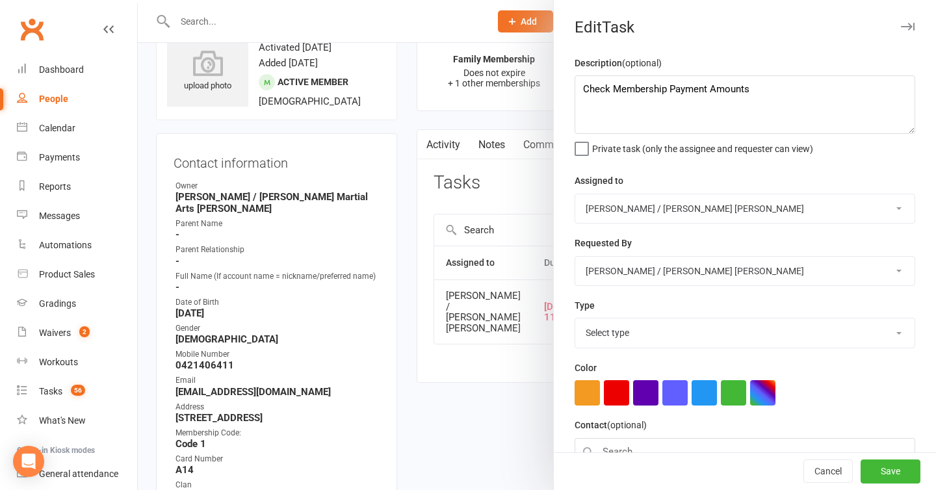
select select "21718"
click at [769, 99] on textarea "Check Membership Payment Amounts" at bounding box center [745, 104] width 341 height 58
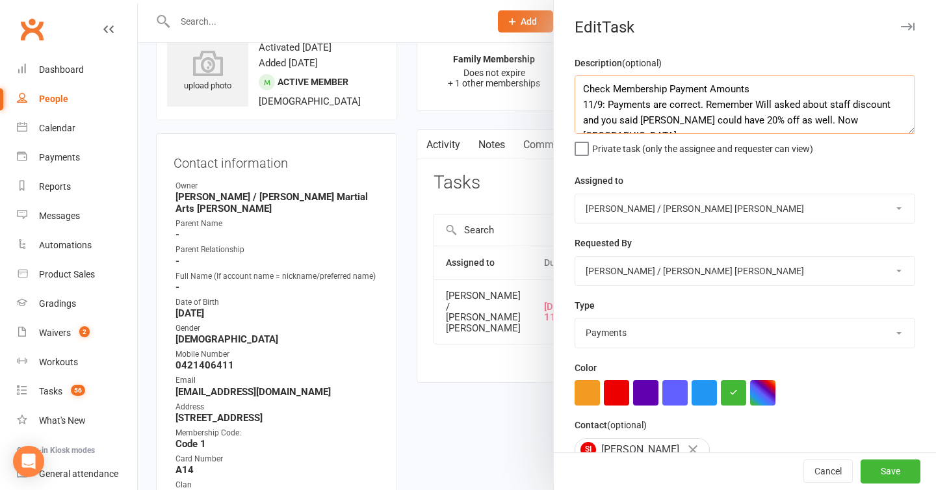
click at [809, 122] on textarea "Check Membership Payment Amounts 11/9: Payments are correct. Remember Will aske…" at bounding box center [745, 104] width 341 height 58
click at [848, 119] on textarea "Check Membership Payment Amounts 11/9: Payments are correct. Remember Will aske…" at bounding box center [745, 104] width 341 height 58
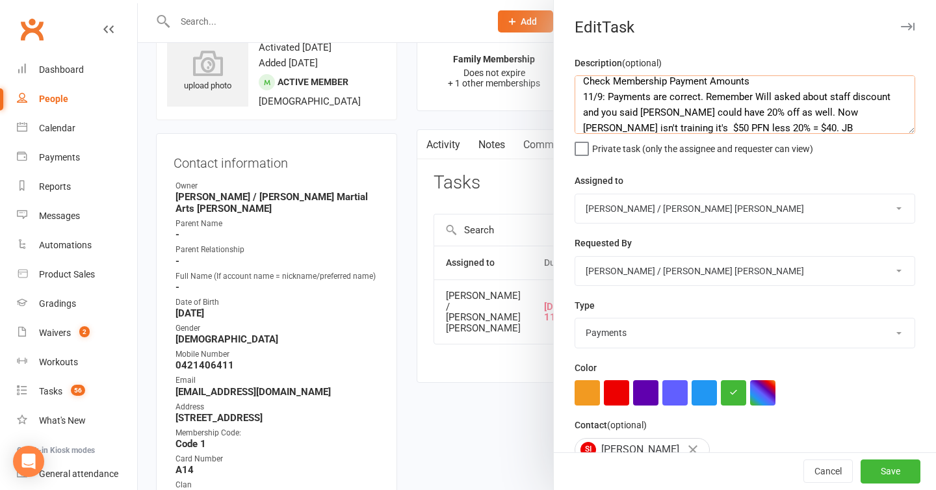
click at [747, 116] on textarea "Check Membership Payment Amounts 11/9: Payments are correct. Remember Will aske…" at bounding box center [745, 104] width 341 height 58
type textarea "Check Membership Payment Amounts 11/9: Payments are correct. Remember Will aske…"
click at [890, 467] on button "Save" at bounding box center [891, 471] width 60 height 23
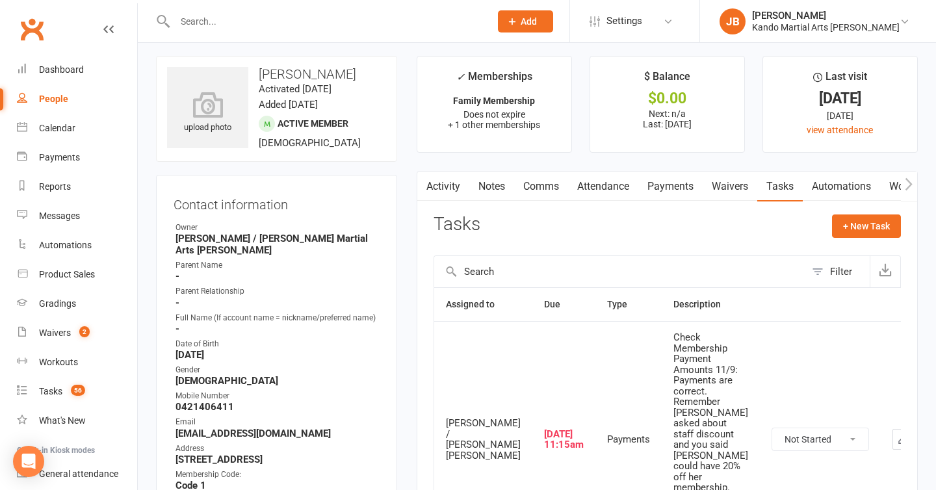
scroll to position [0, 0]
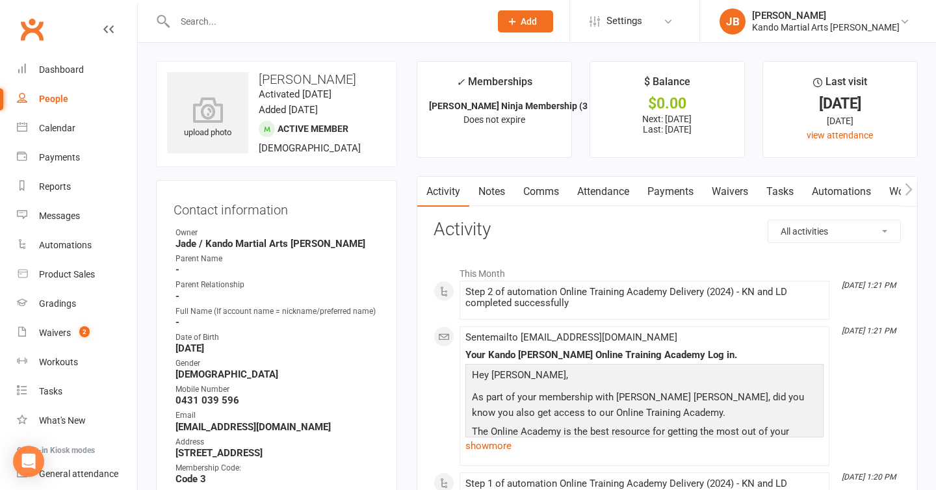
click at [665, 191] on link "Payments" at bounding box center [670, 192] width 64 height 30
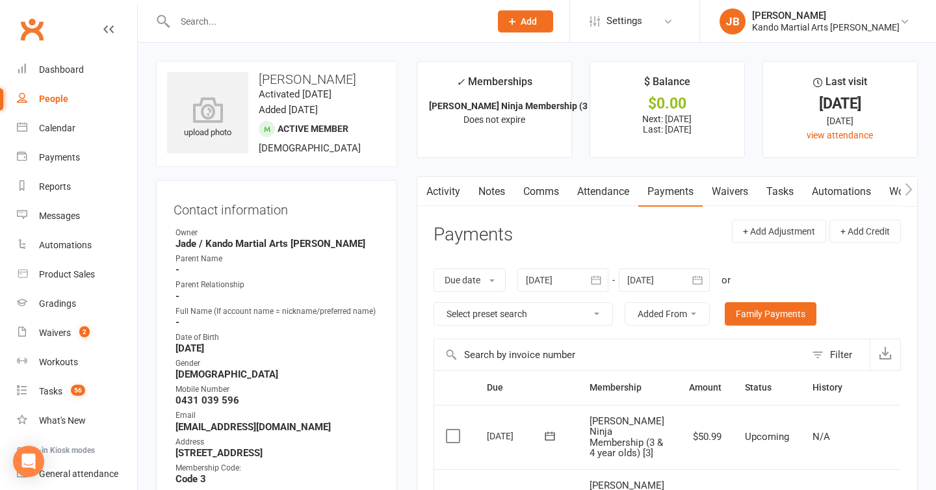
click at [787, 190] on link "Tasks" at bounding box center [779, 192] width 45 height 30
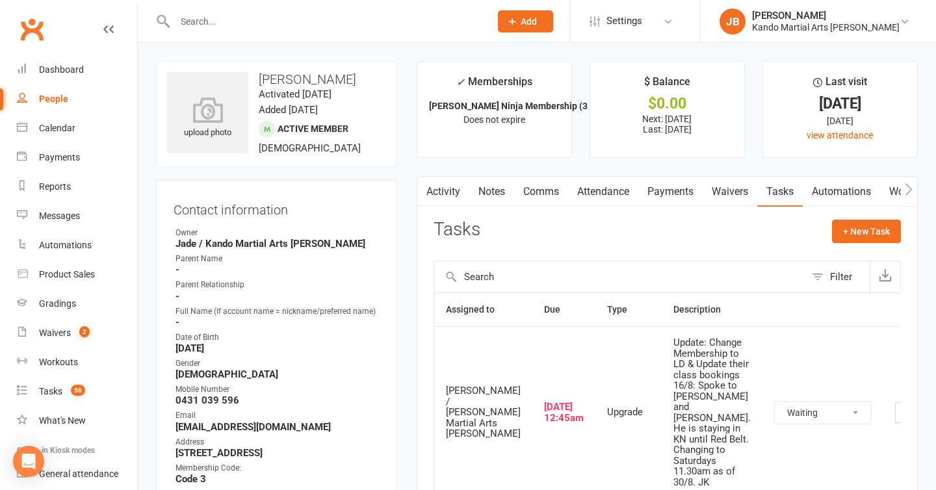
click at [775, 424] on select "Not Started In Progress Waiting Complete" at bounding box center [823, 413] width 96 height 22
select select "waiting"
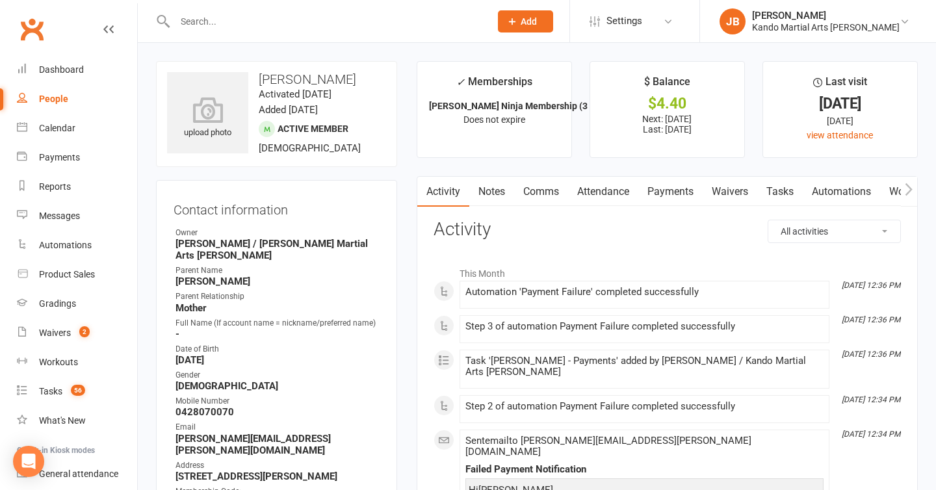
click at [664, 190] on link "Payments" at bounding box center [670, 192] width 64 height 30
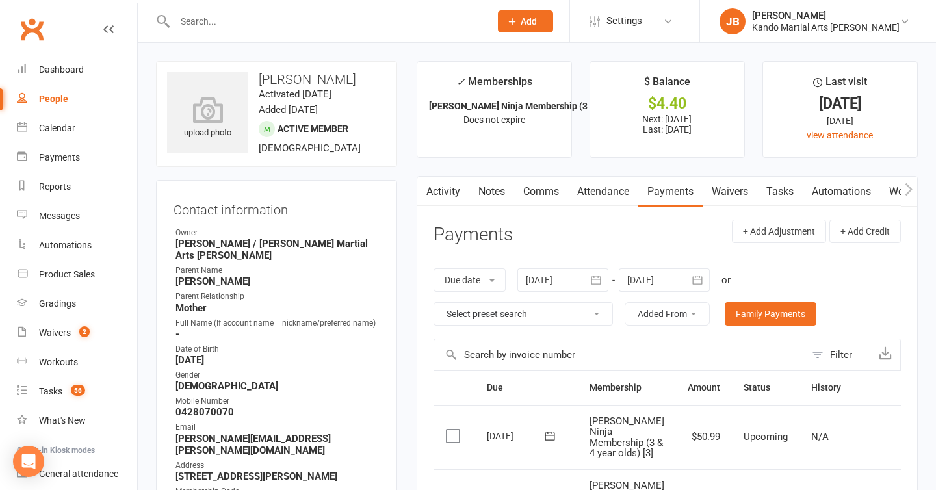
click at [792, 199] on link "Tasks" at bounding box center [779, 192] width 45 height 30
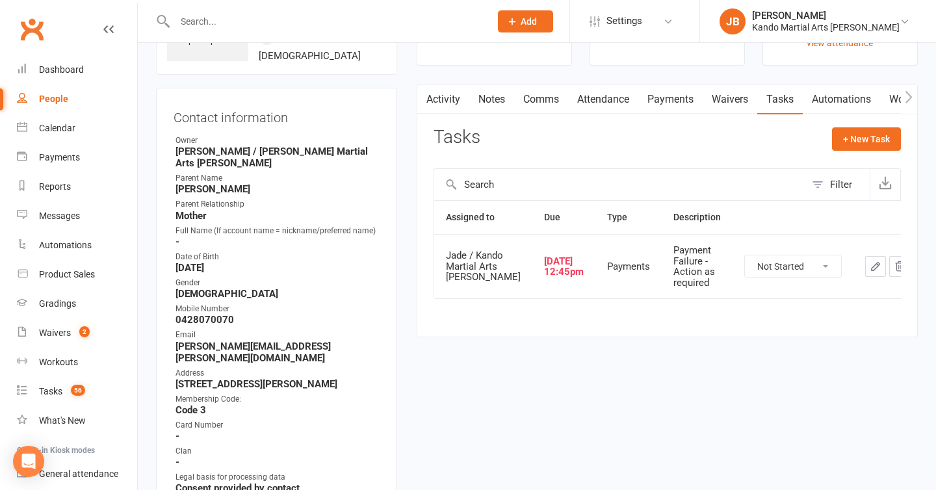
scroll to position [99, 0]
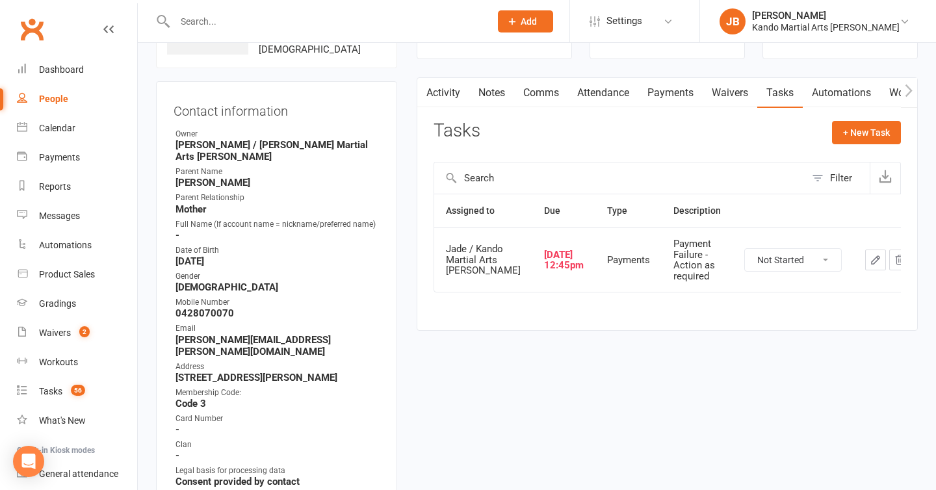
click at [746, 271] on select "Not Started In Progress Waiting Complete" at bounding box center [793, 260] width 96 height 22
select select "unstarted"
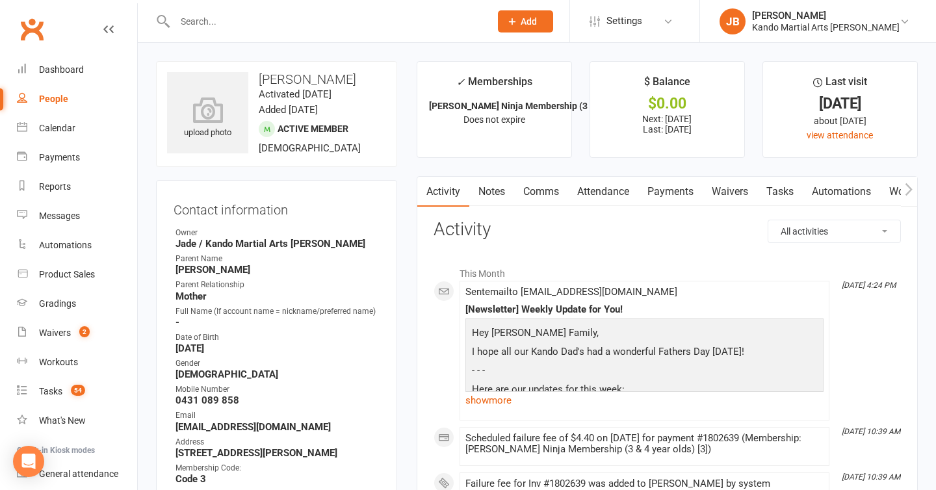
click at [656, 190] on link "Payments" at bounding box center [670, 192] width 64 height 30
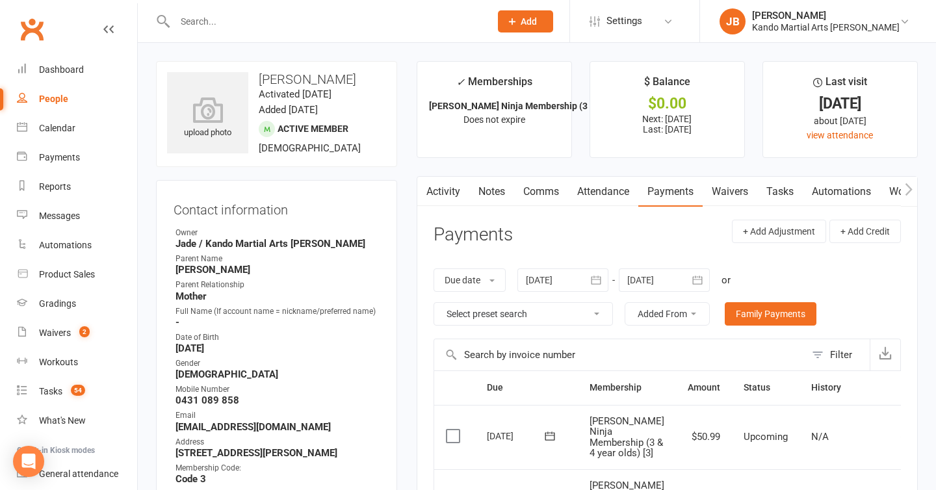
click at [796, 190] on link "Tasks" at bounding box center [779, 192] width 45 height 30
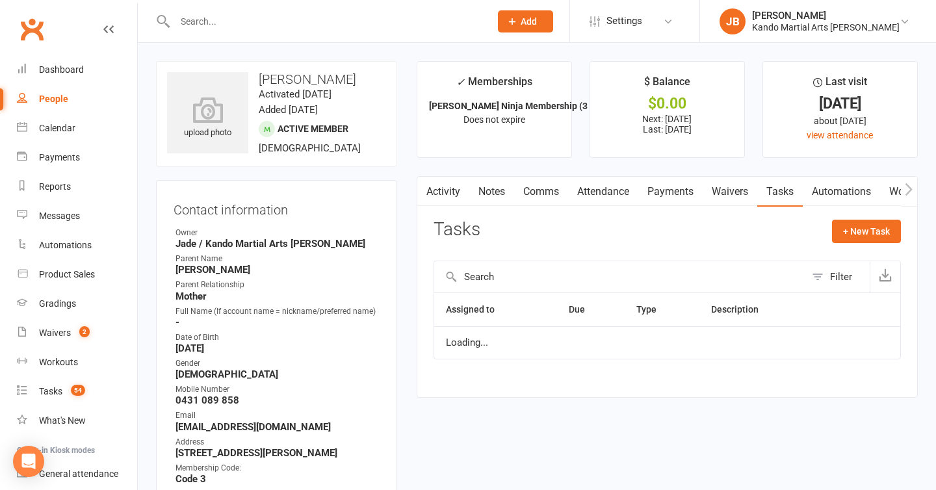
select select "started"
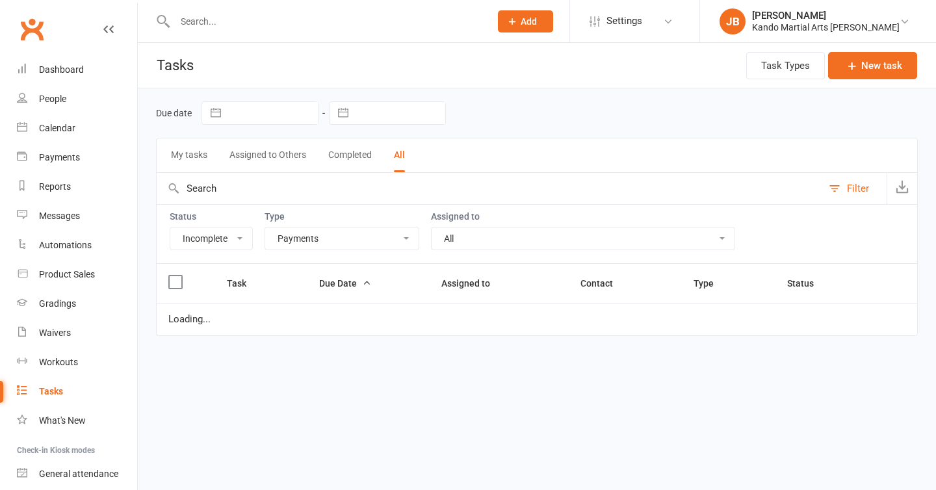
select select "incomplete"
select select "21718"
select select "started"
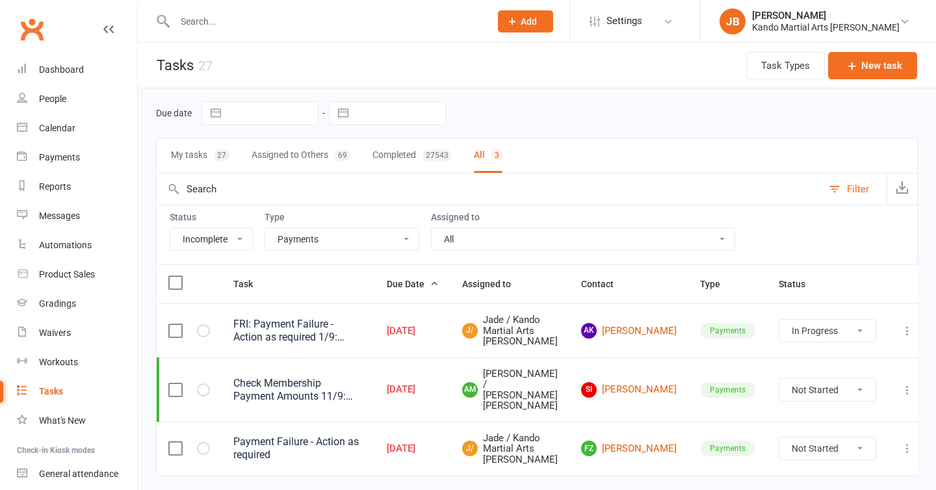
scroll to position [84, 0]
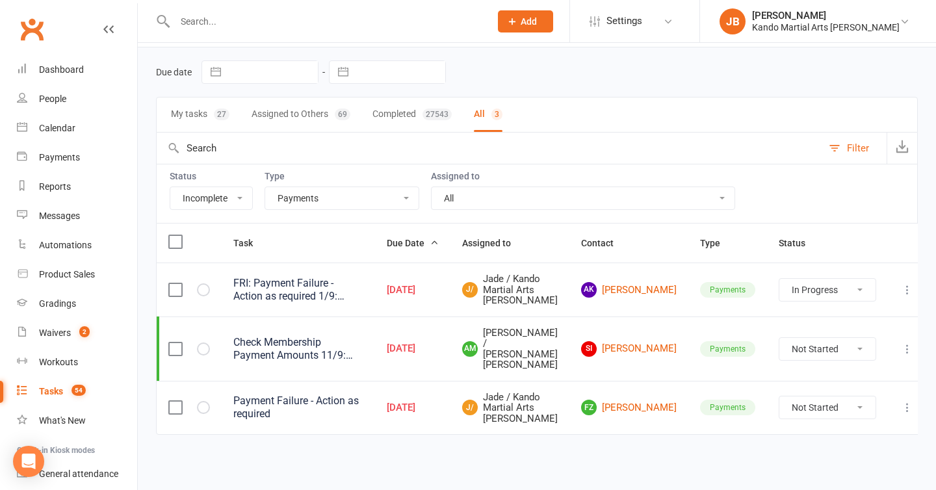
click at [326, 187] on select "All Admin Bbpc - black belt prep course Cancellation Enquiry Follow-up In-class…" at bounding box center [341, 198] width 153 height 22
select select "20650"
select select "started"
click at [326, 187] on div "All Admin Bbpc - black belt prep course Cancellation Enquiry Follow-up In-class…" at bounding box center [342, 198] width 155 height 23
select select "started"
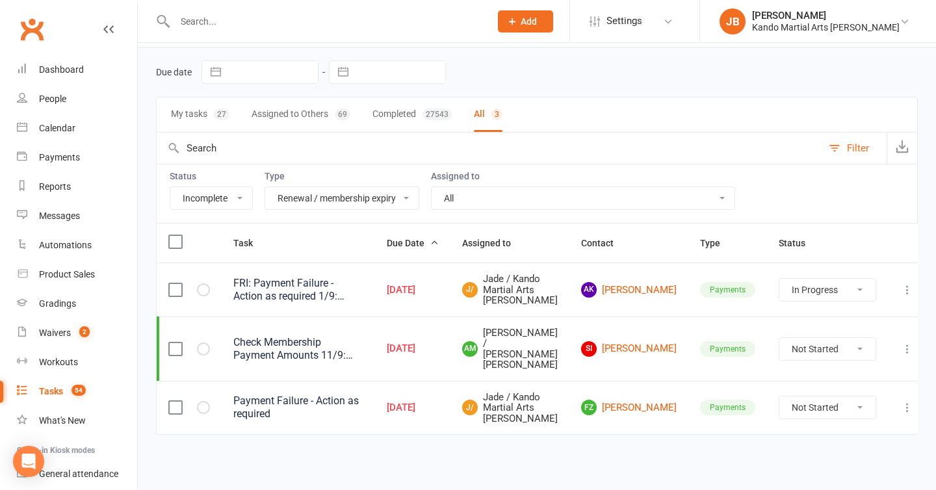
scroll to position [62, 0]
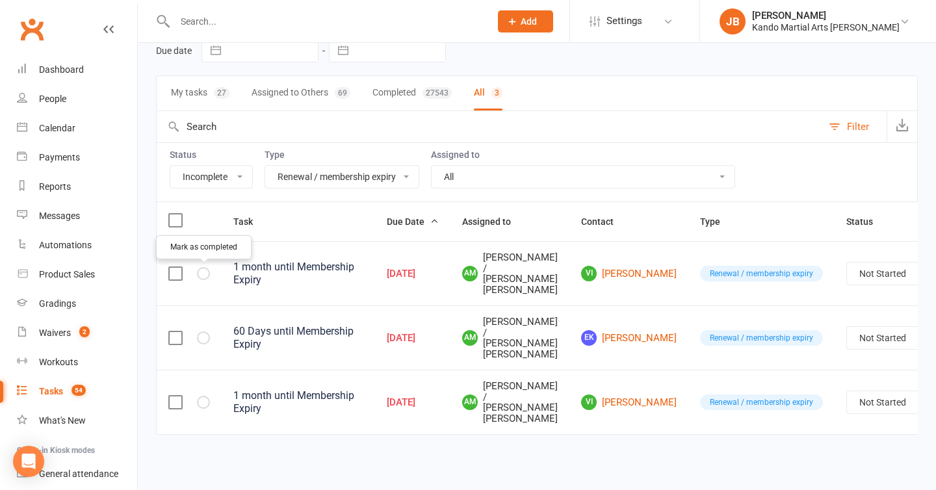
click at [0, 0] on icon "button" at bounding box center [0, 0] width 0 height 0
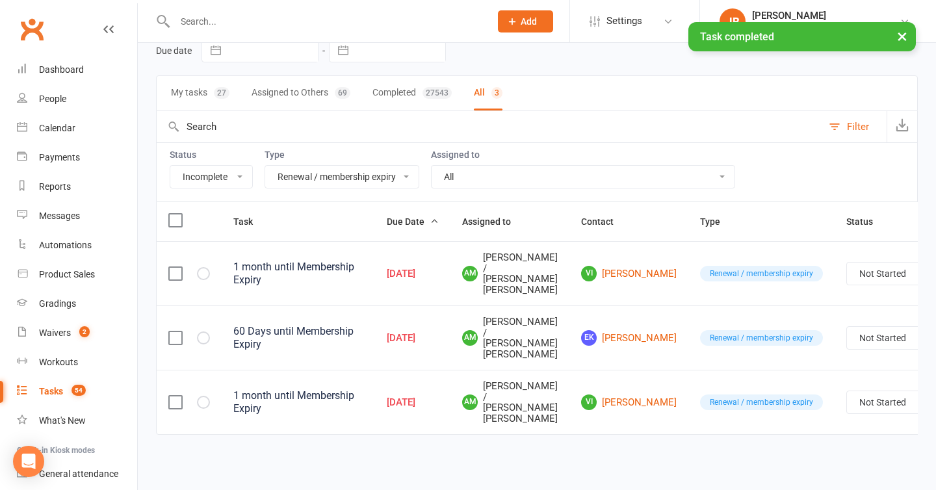
scroll to position [0, 0]
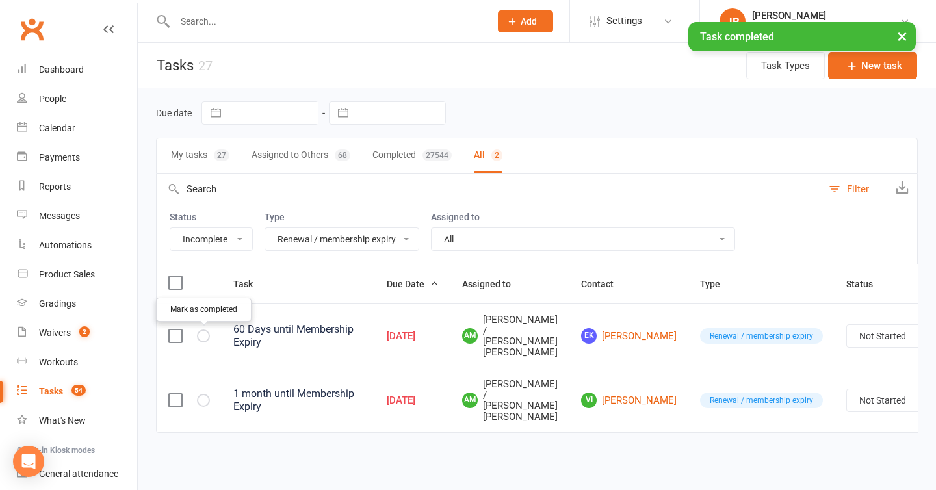
click at [0, 0] on icon "button" at bounding box center [0, 0] width 0 height 0
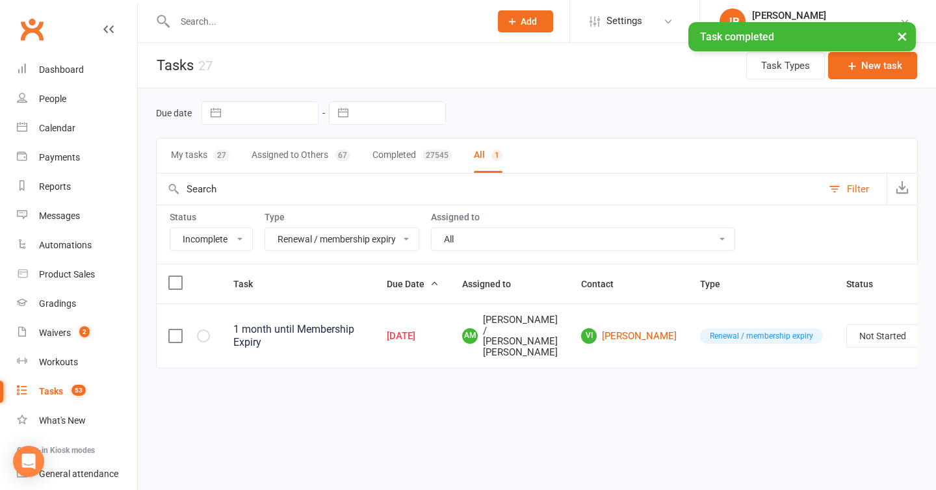
click at [0, 0] on icon "button" at bounding box center [0, 0] width 0 height 0
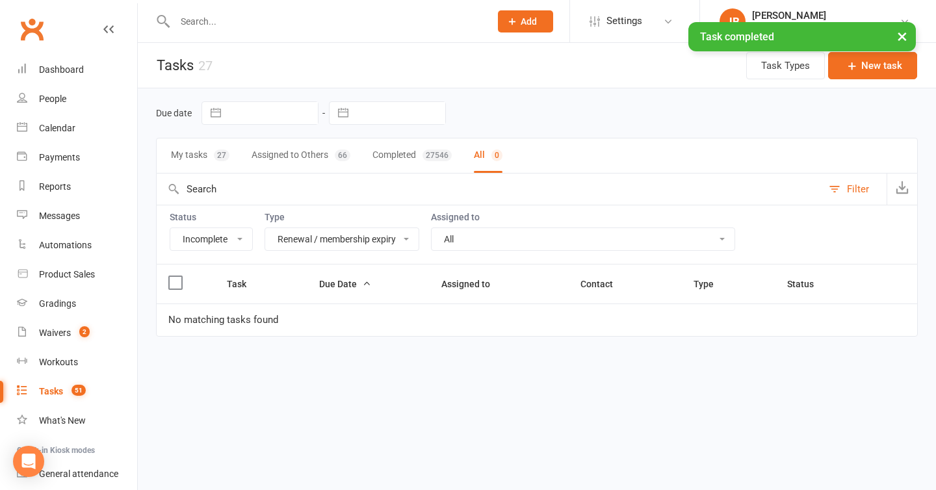
click at [327, 240] on select "All Admin Bbpc - black belt prep course Cancellation Enquiry Follow-up In-class…" at bounding box center [341, 239] width 153 height 22
click at [330, 240] on select "All Admin Bbpc - black belt prep course Cancellation Enquiry Follow-up In-class…" at bounding box center [341, 239] width 153 height 22
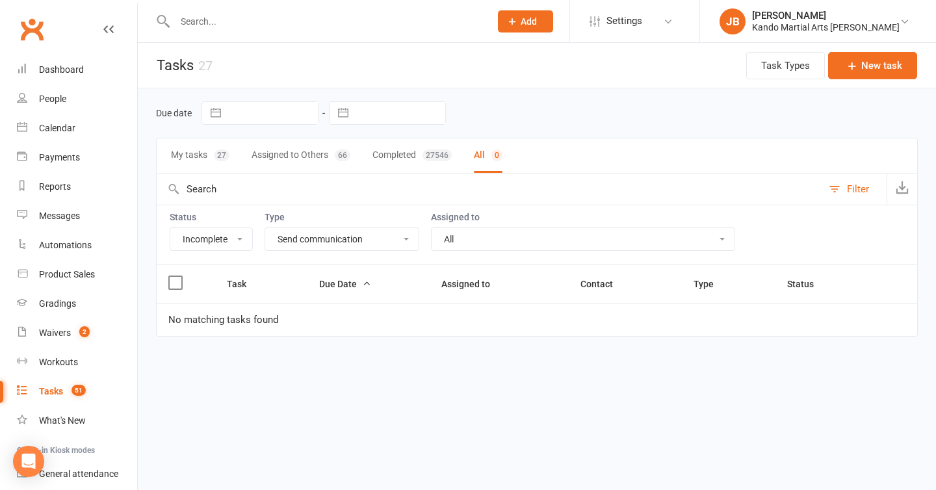
select select "24292"
click at [332, 241] on select "All Admin Bbpc - black belt prep course Cancellation Enquiry Follow-up In-class…" at bounding box center [341, 239] width 153 height 22
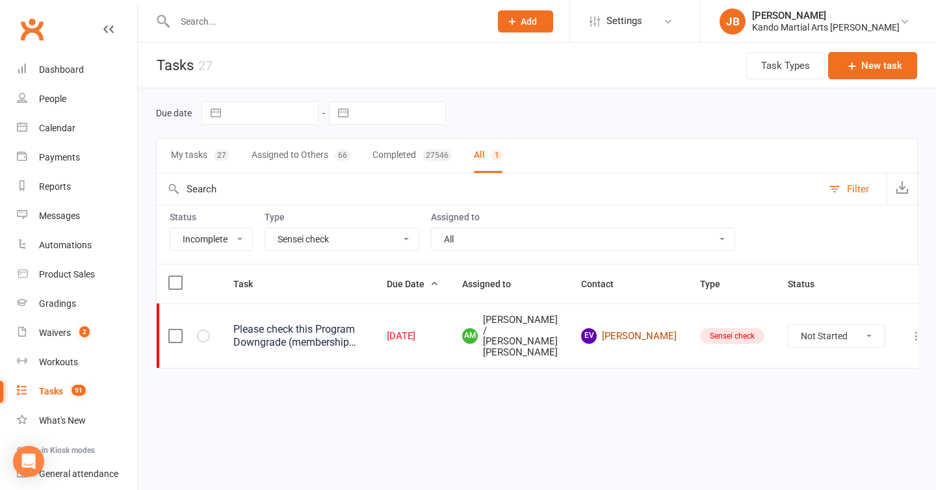
click at [639, 337] on link "[PERSON_NAME]" at bounding box center [629, 336] width 96 height 16
click at [816, 342] on select "Not Started In Progress Waiting Complete" at bounding box center [836, 336] width 96 height 22
select select "unstarted"
select select "started"
click at [910, 336] on icon at bounding box center [916, 336] width 13 height 13
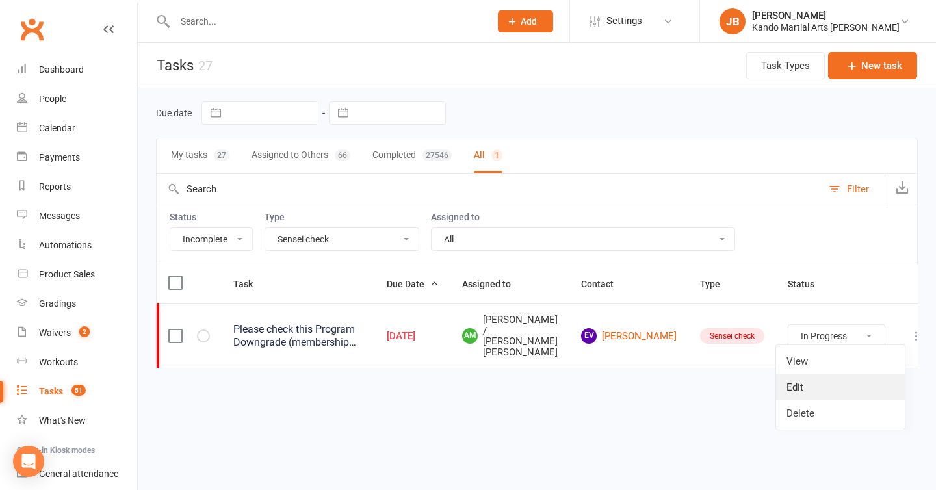
click at [821, 389] on link "Edit" at bounding box center [840, 387] width 129 height 26
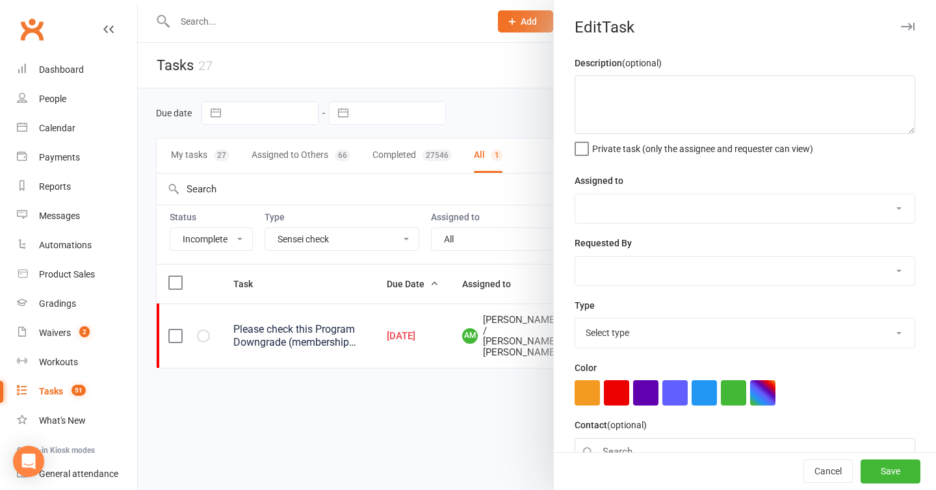
type textarea "Please check this Program Downgrade (membership and payments especially). Thank…"
select select "31652"
select select "48592"
type input "[DATE]"
type input "10:30am"
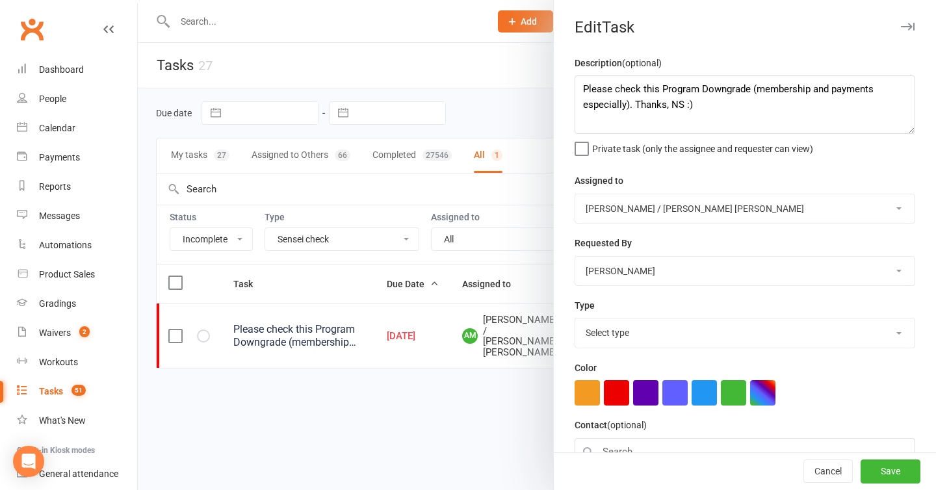
select select "24292"
click at [711, 109] on textarea "Please check this Program Downgrade (membership and payments especially). Thank…" at bounding box center [745, 104] width 341 height 58
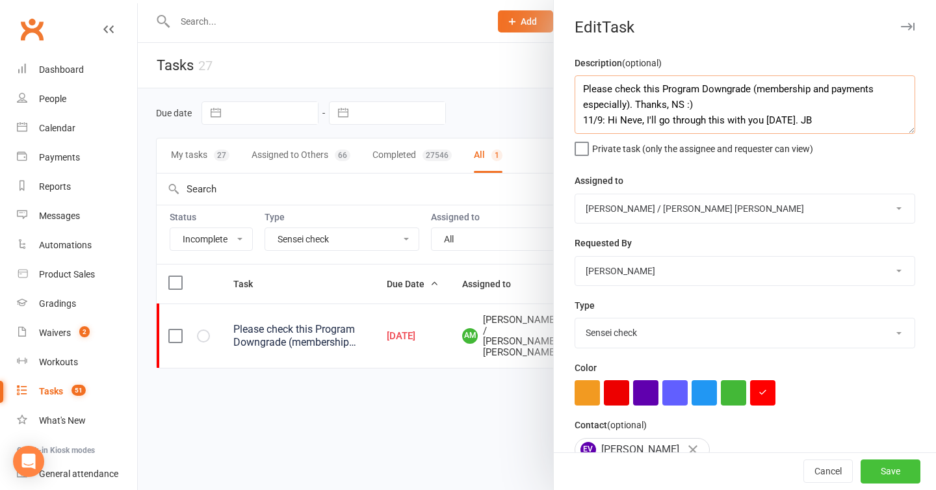
type textarea "Please check this Program Downgrade (membership and payments especially). Thank…"
click at [876, 471] on button "Save" at bounding box center [891, 471] width 60 height 23
click at [903, 477] on div "Cancel Save" at bounding box center [745, 471] width 382 height 37
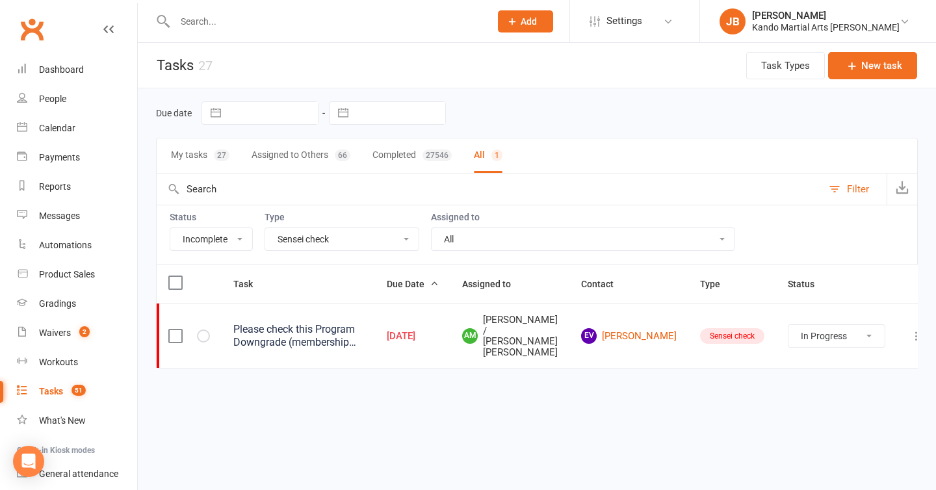
select select "started"
click at [301, 237] on select "All Admin Bbpc - black belt prep course Cancellation Enquiry Follow-up In-class…" at bounding box center [341, 239] width 153 height 22
select select "20654"
select select "started"
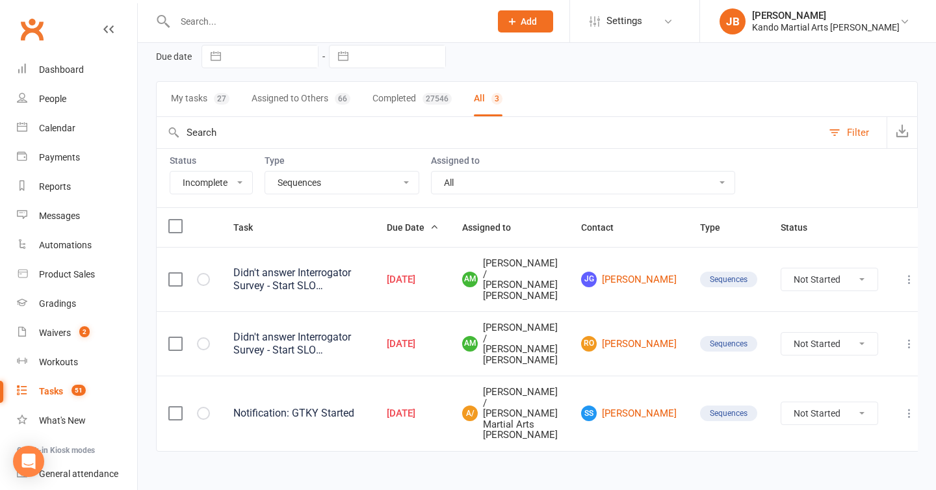
scroll to position [73, 0]
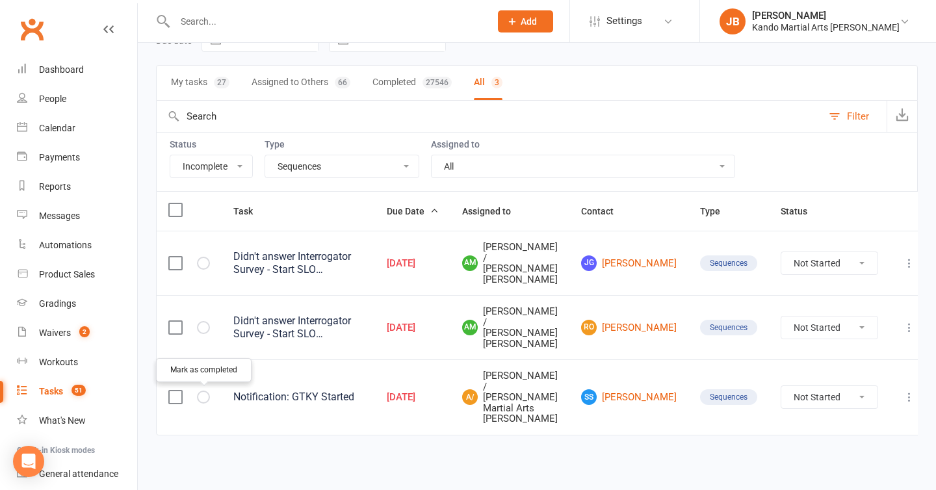
click at [0, 0] on icon "button" at bounding box center [0, 0] width 0 height 0
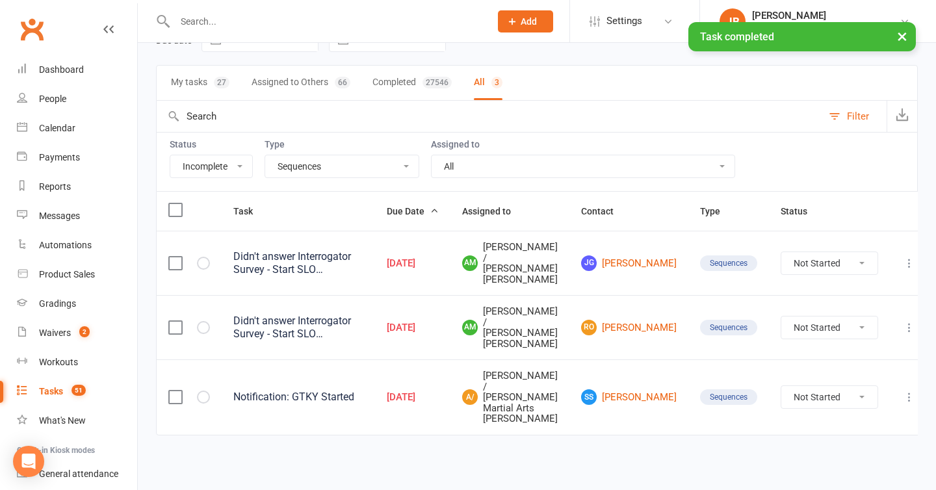
scroll to position [0, 0]
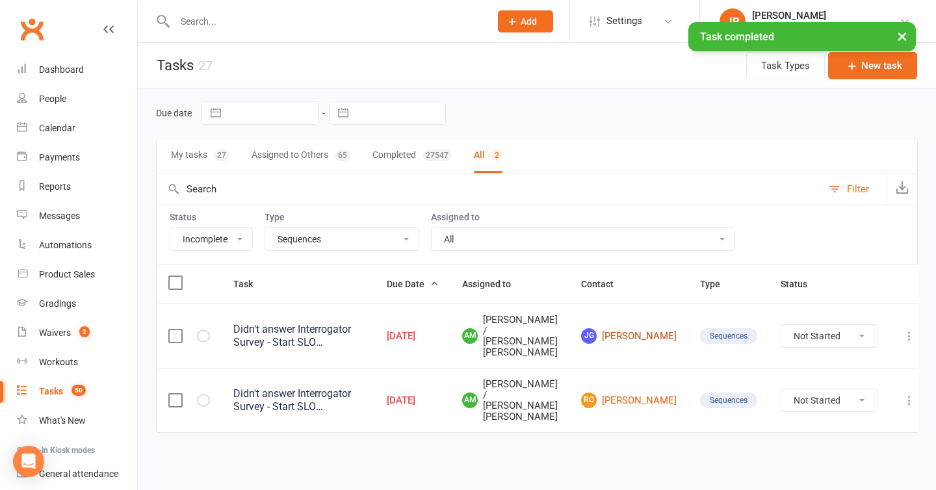
click at [633, 343] on link "[PERSON_NAME]" at bounding box center [629, 336] width 96 height 16
click at [633, 401] on link "RO [PERSON_NAME]" at bounding box center [629, 401] width 96 height 16
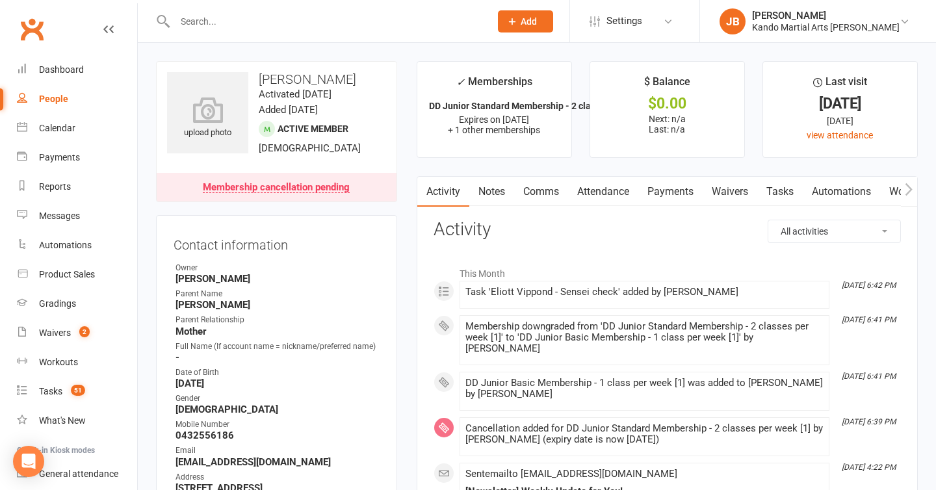
click at [779, 188] on link "Tasks" at bounding box center [779, 192] width 45 height 30
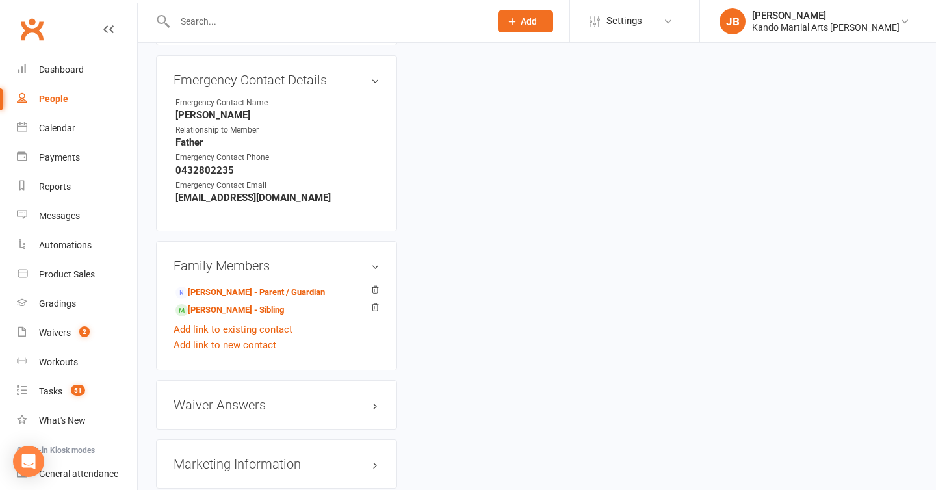
scroll to position [1316, 0]
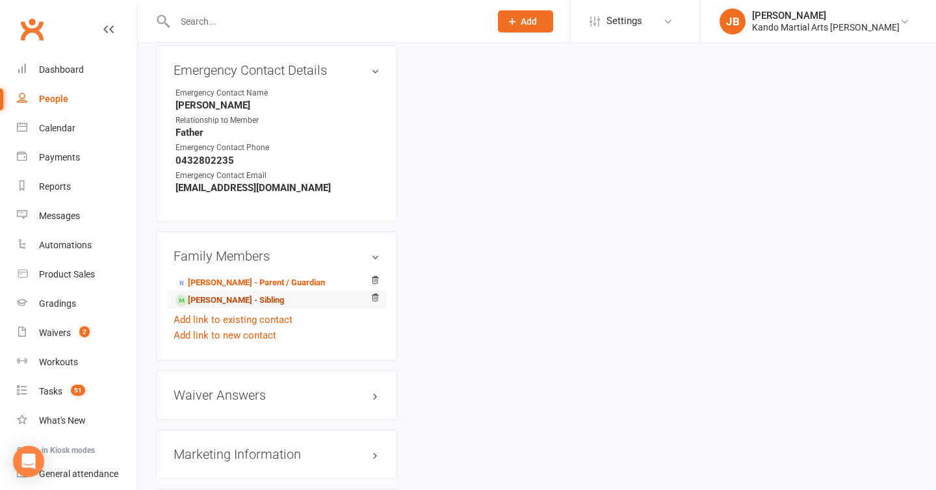
click at [224, 294] on link "[PERSON_NAME] - Sibling" at bounding box center [229, 301] width 109 height 14
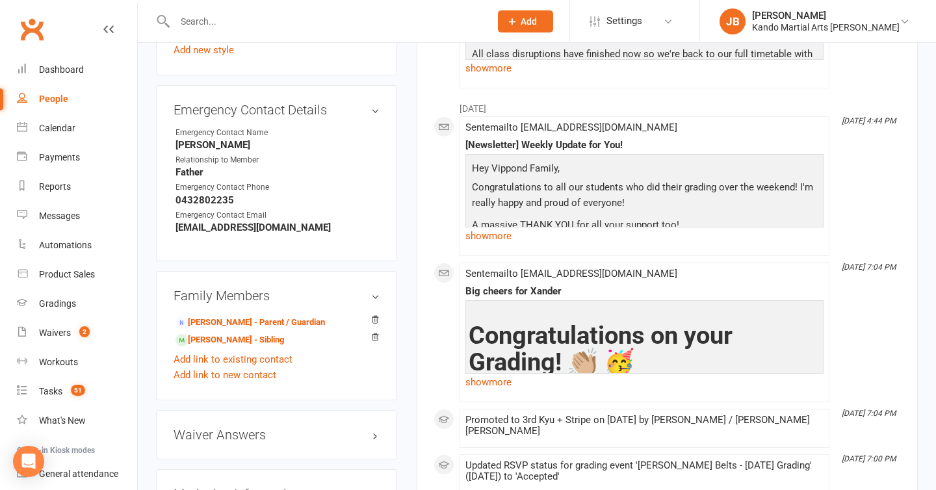
scroll to position [1147, 0]
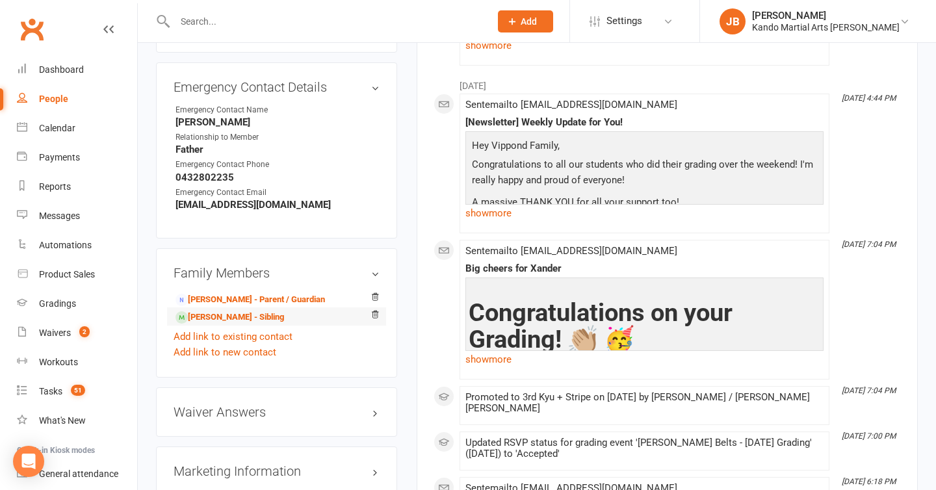
click at [250, 307] on li "[PERSON_NAME] - Sibling" at bounding box center [277, 316] width 206 height 18
click at [246, 311] on link "[PERSON_NAME] - Sibling" at bounding box center [229, 318] width 109 height 14
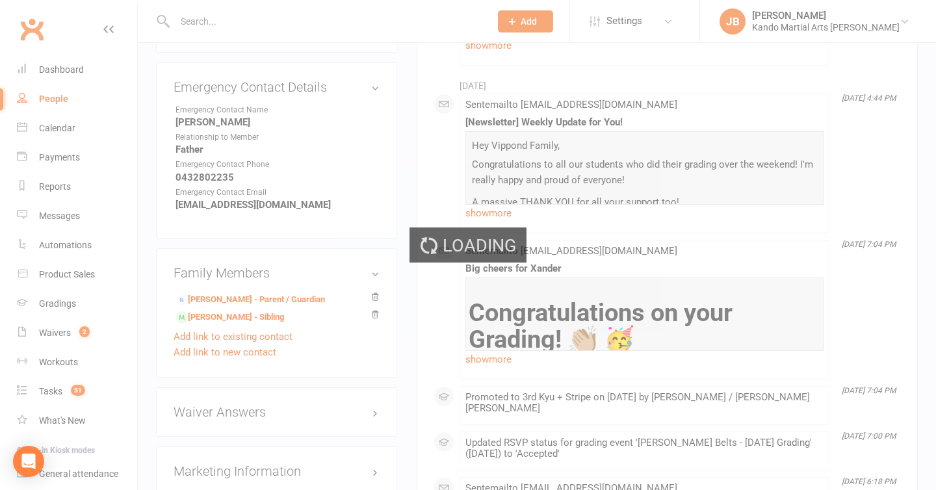
click at [514, 295] on div "Loading" at bounding box center [468, 245] width 936 height 490
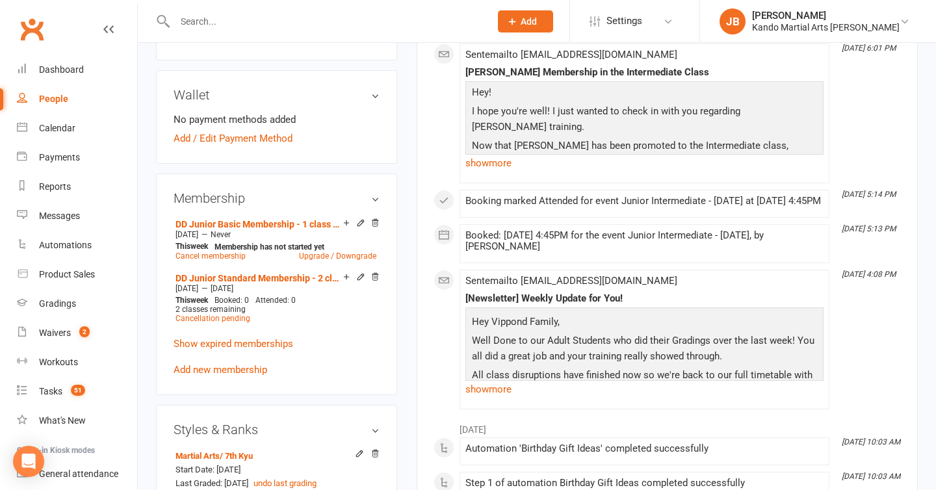
scroll to position [651, 0]
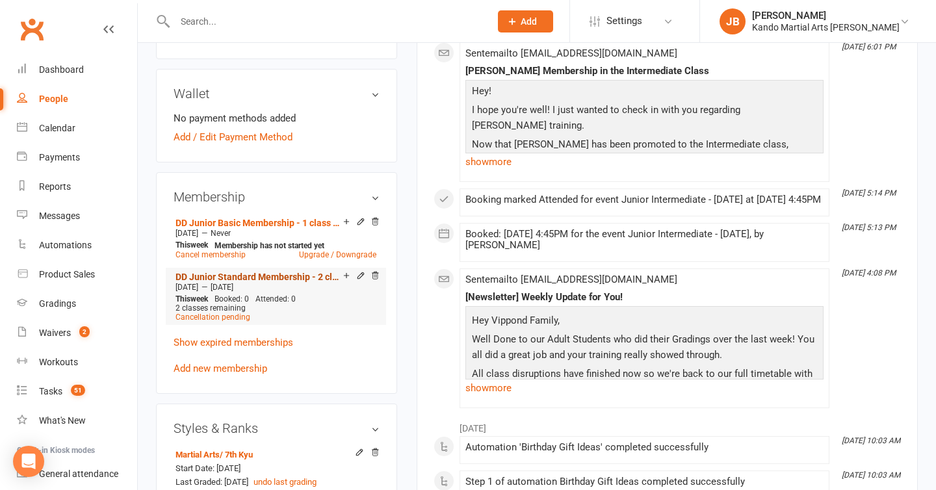
click at [318, 275] on link "DD Junior Standard Membership - 2 classes per week [1]" at bounding box center [259, 277] width 168 height 10
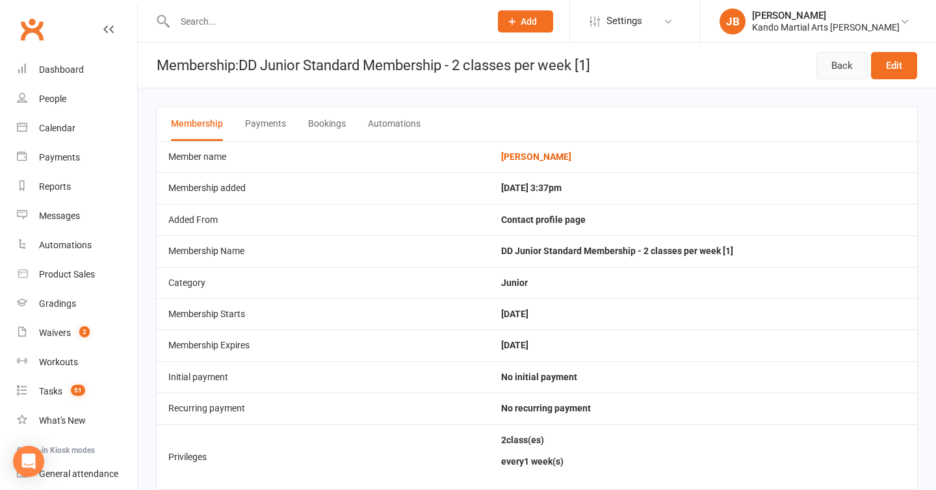
click at [842, 69] on link "Back" at bounding box center [841, 65] width 51 height 27
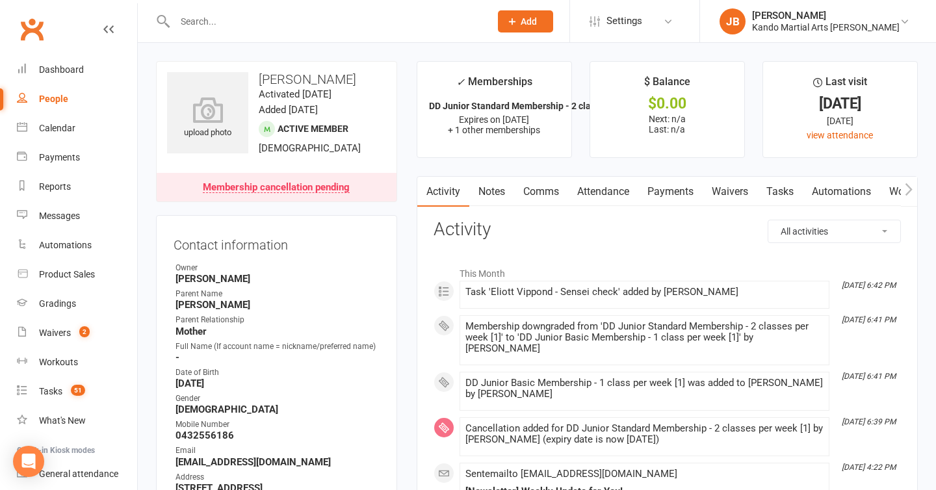
click at [658, 199] on link "Payments" at bounding box center [670, 192] width 64 height 30
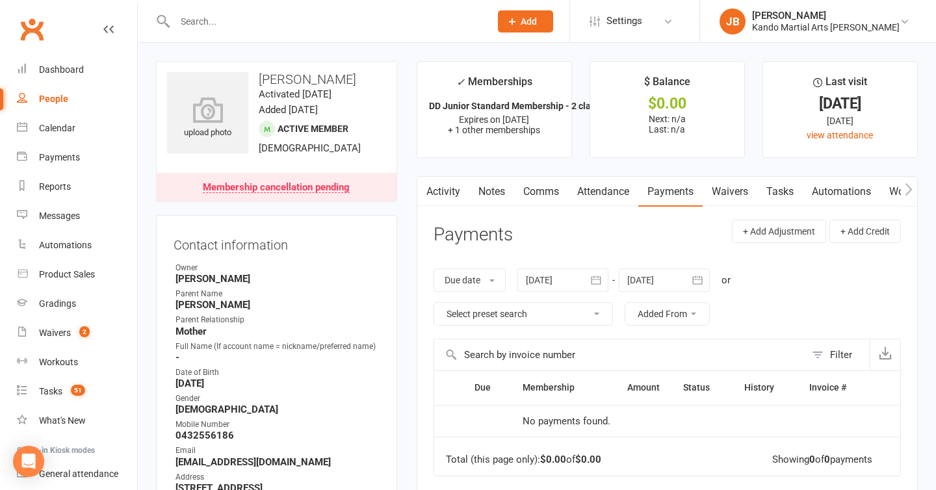
click at [671, 277] on div at bounding box center [664, 279] width 91 height 23
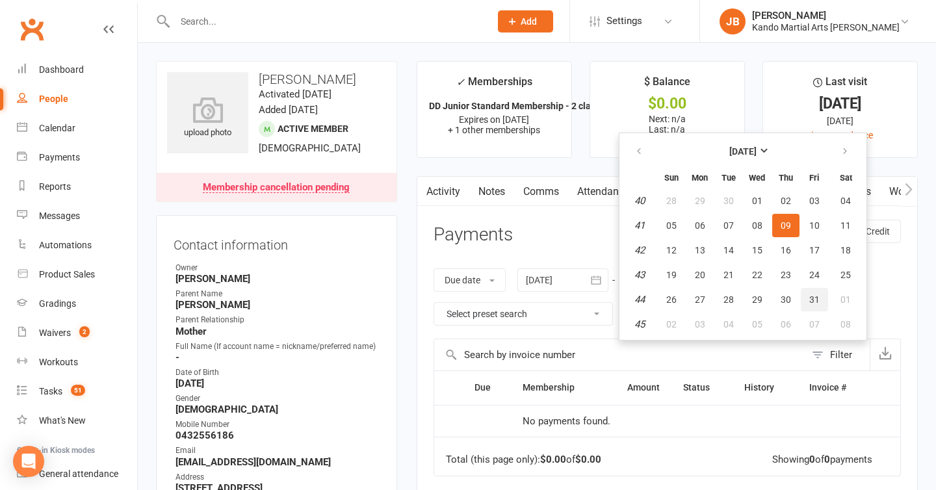
click at [803, 297] on button "31" at bounding box center [814, 299] width 27 height 23
type input "31 Oct 2025"
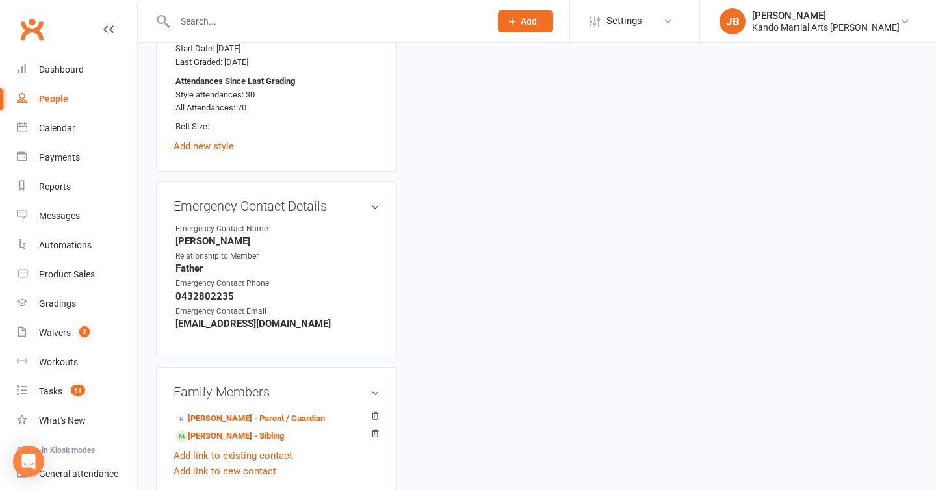
scroll to position [1283, 0]
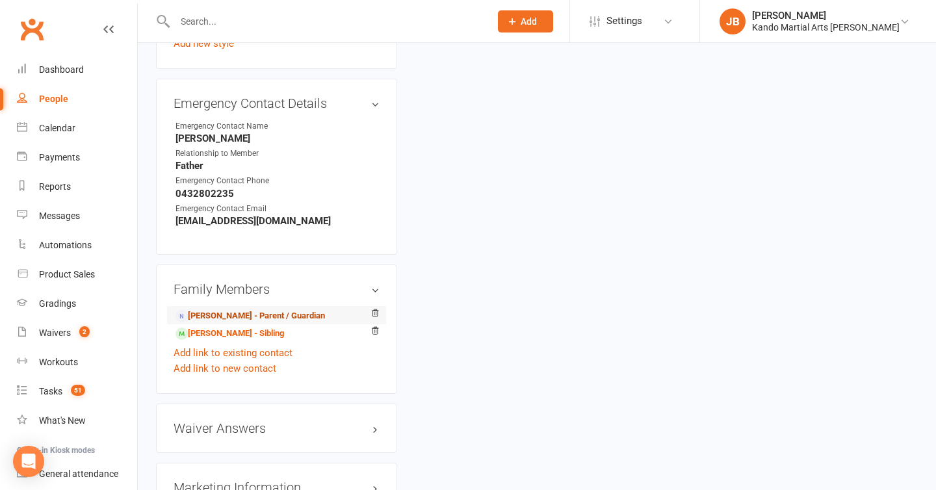
click at [218, 311] on link "Carly Vippond - Parent / Guardian" at bounding box center [249, 316] width 149 height 14
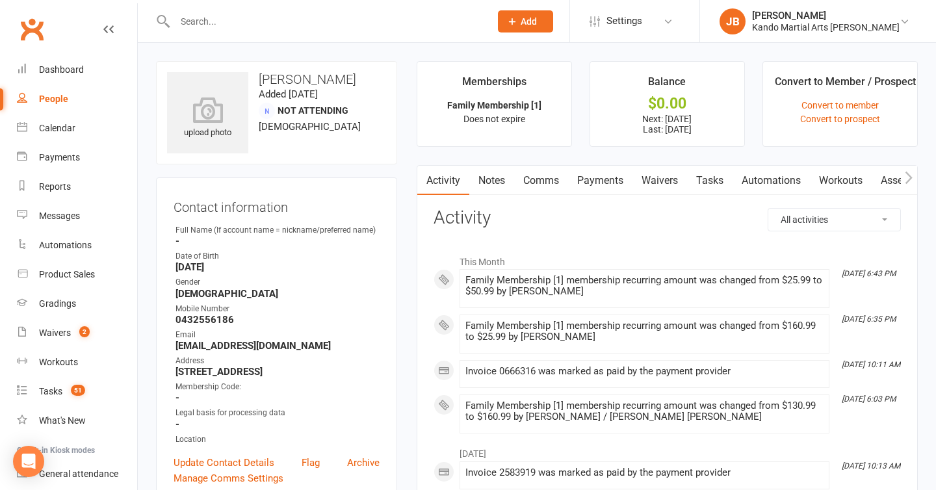
click at [713, 175] on link "Tasks" at bounding box center [709, 181] width 45 height 30
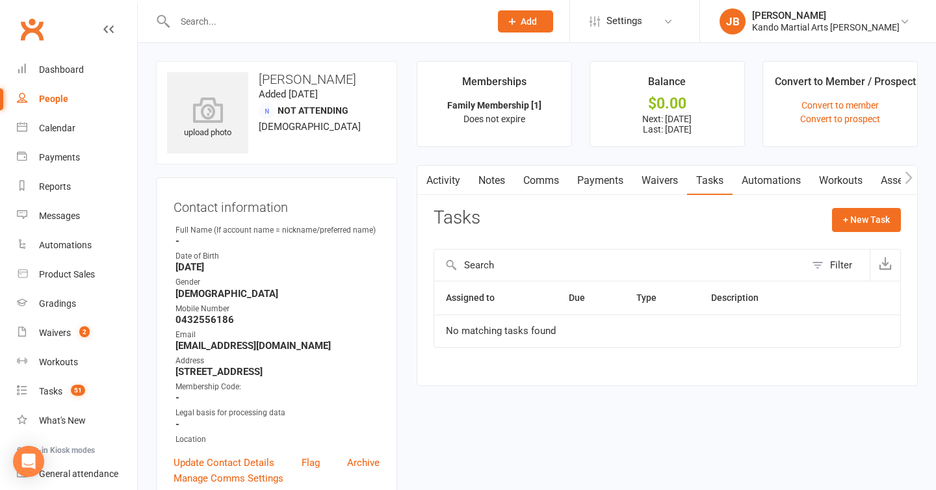
click at [603, 183] on link "Payments" at bounding box center [600, 181] width 64 height 30
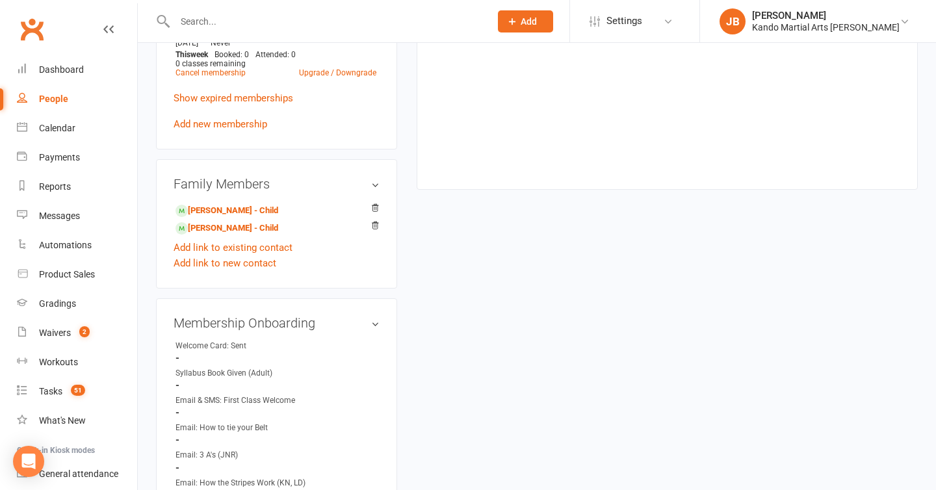
scroll to position [647, 0]
click at [221, 220] on link "Eliott Vippond - Child" at bounding box center [226, 227] width 103 height 14
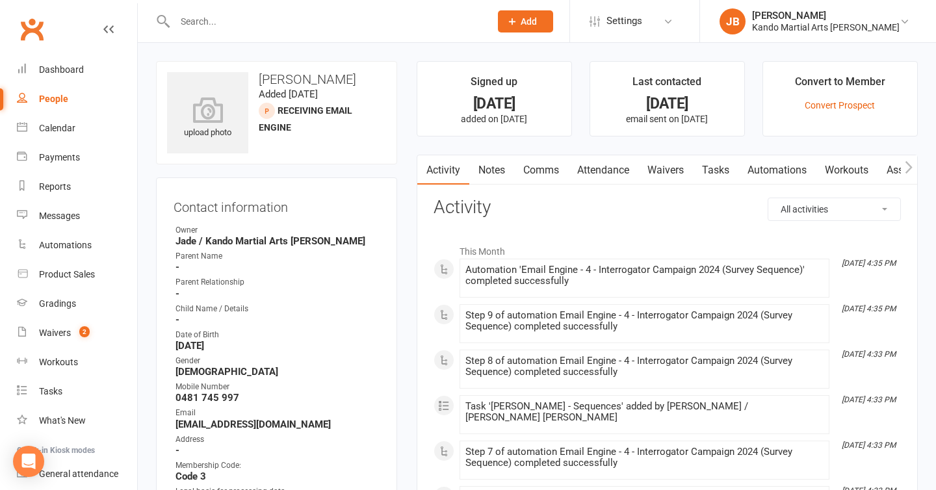
click at [775, 179] on link "Automations" at bounding box center [776, 170] width 77 height 30
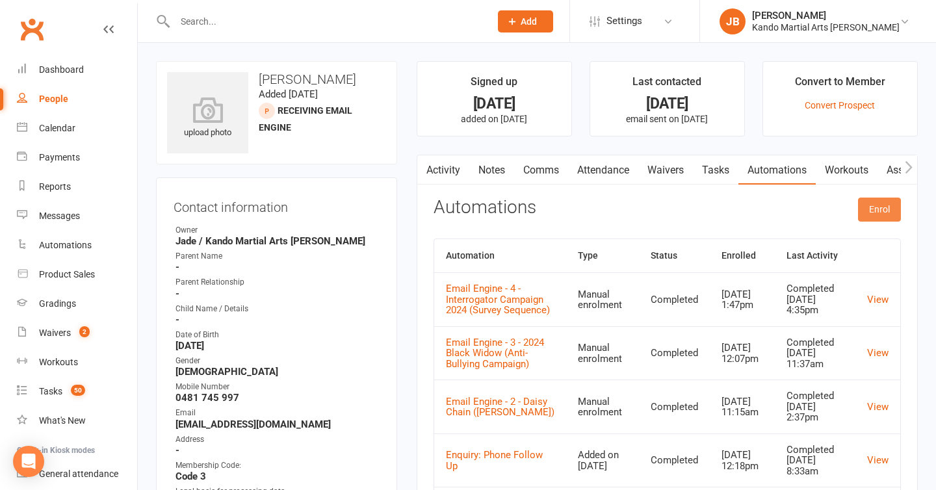
click at [872, 209] on button "Enrol" at bounding box center [879, 209] width 43 height 23
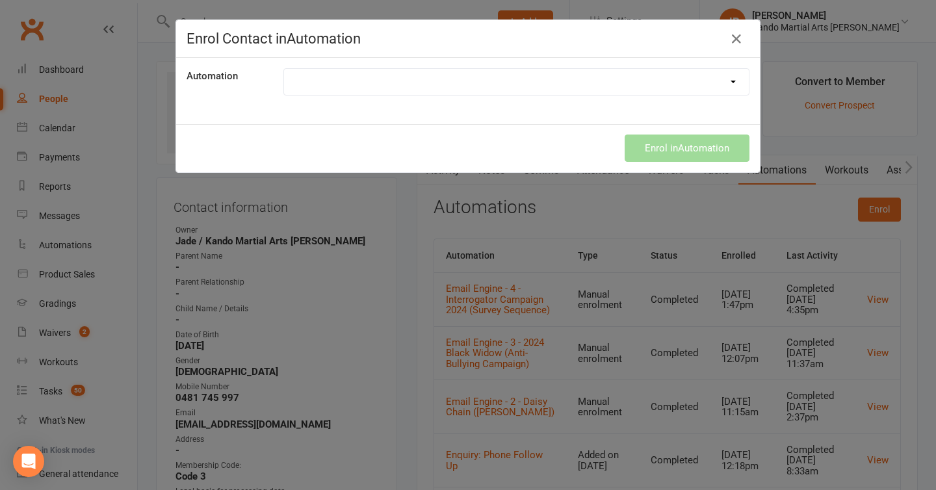
click at [473, 86] on select at bounding box center [516, 82] width 465 height 26
select select "3837"
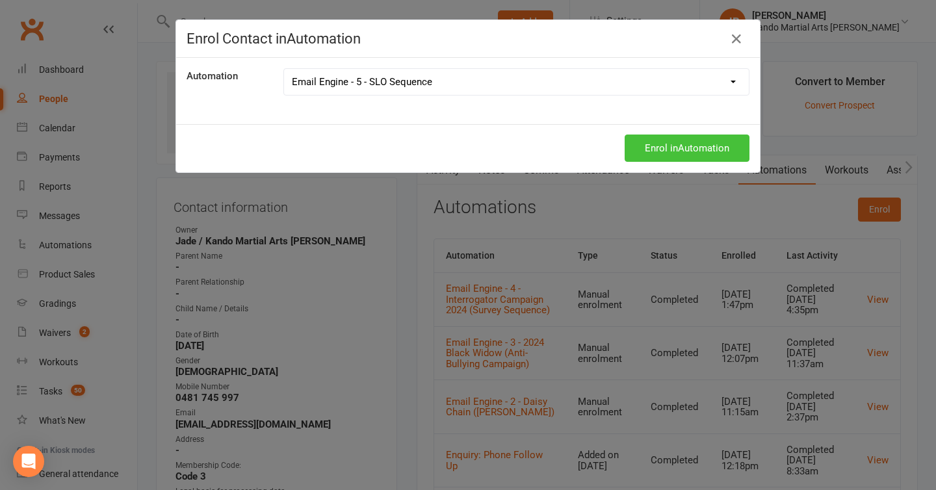
click at [662, 153] on button "Enrol in Automation" at bounding box center [687, 148] width 125 height 27
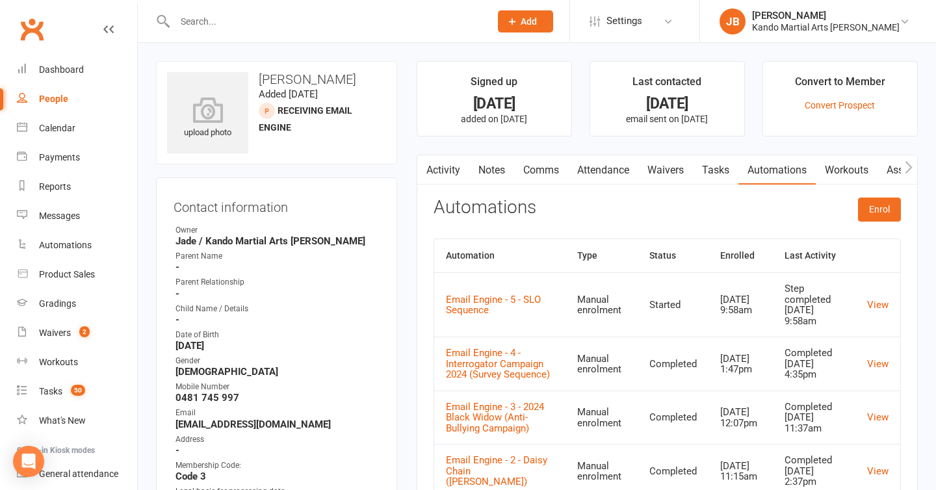
click at [715, 170] on link "Tasks" at bounding box center [715, 170] width 45 height 30
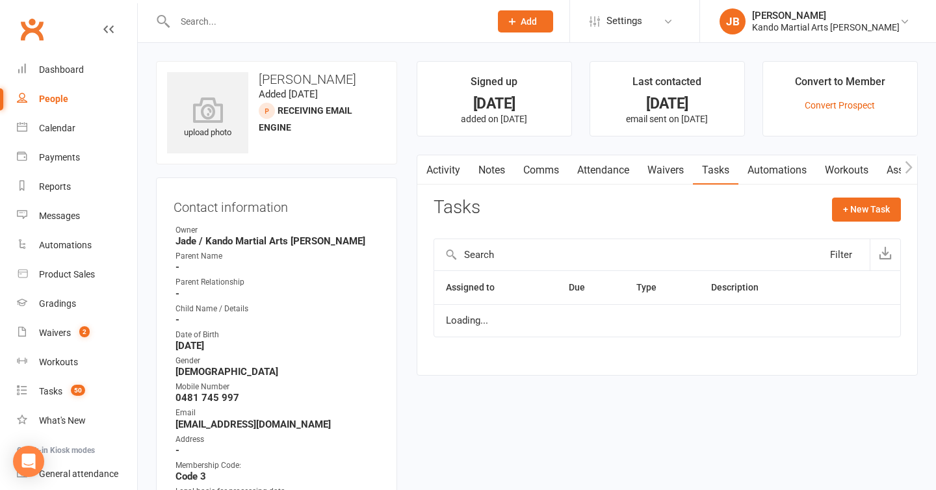
scroll to position [23, 0]
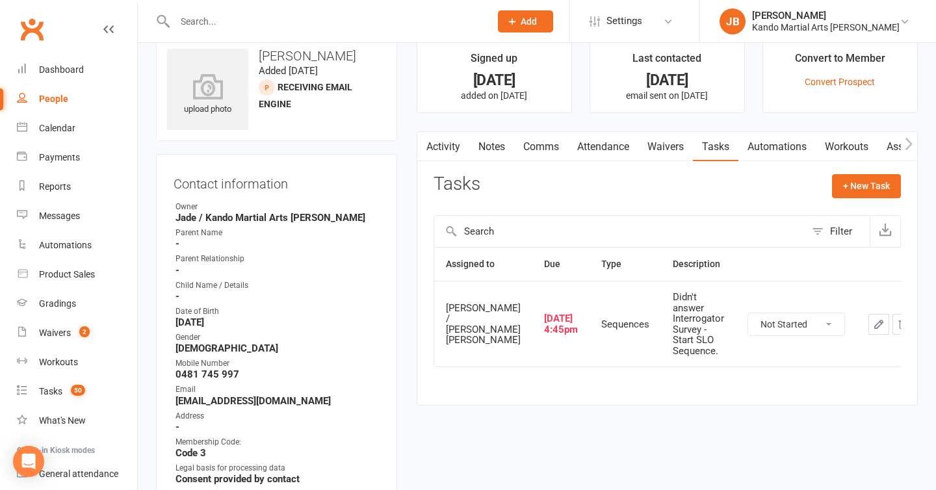
click at [748, 324] on select "Not Started In Progress Waiting Complete" at bounding box center [796, 324] width 96 height 22
select select "unstarted"
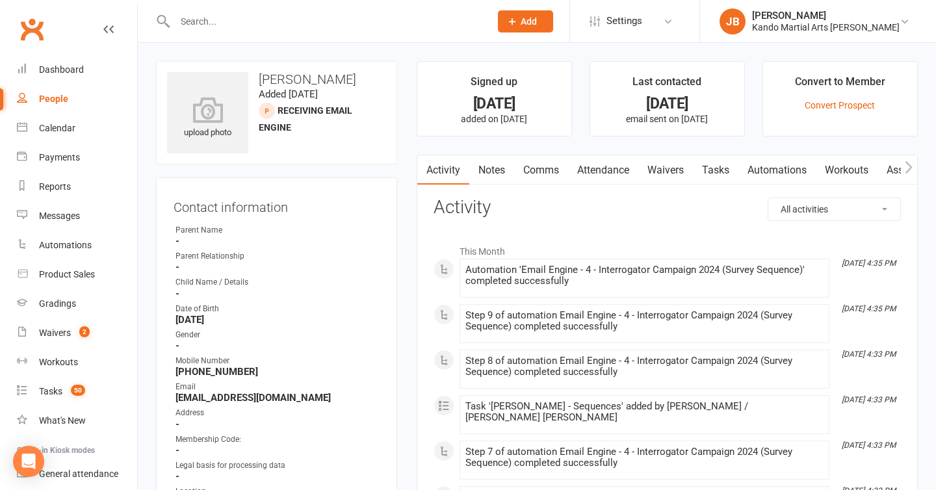
click at [716, 175] on link "Tasks" at bounding box center [715, 170] width 45 height 30
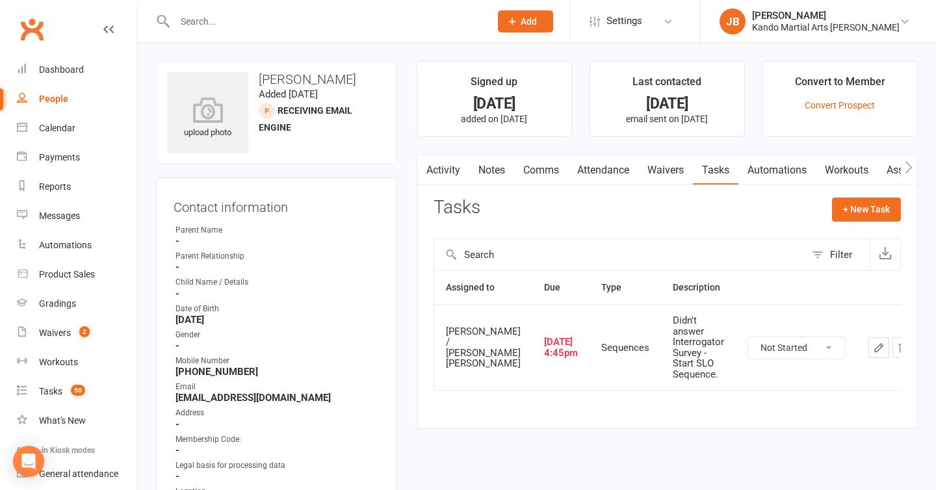
click at [764, 175] on link "Automations" at bounding box center [776, 170] width 77 height 30
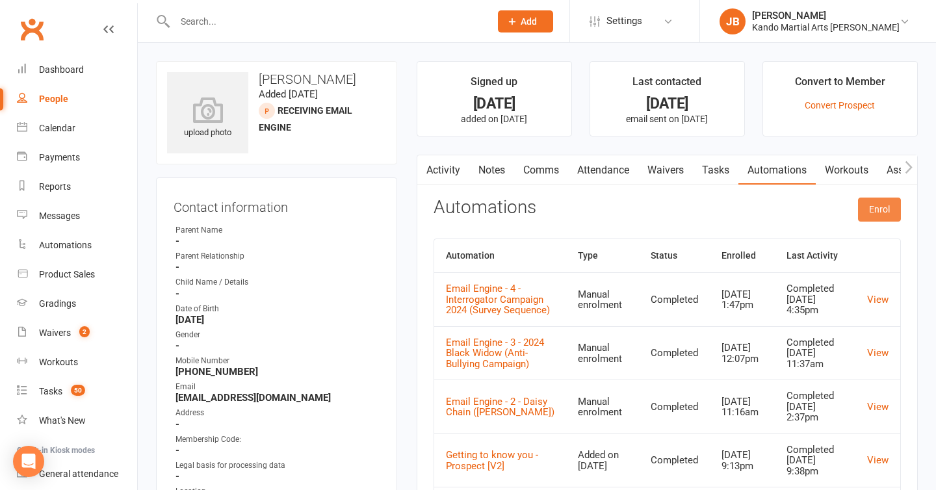
click at [870, 218] on button "Enrol" at bounding box center [879, 209] width 43 height 23
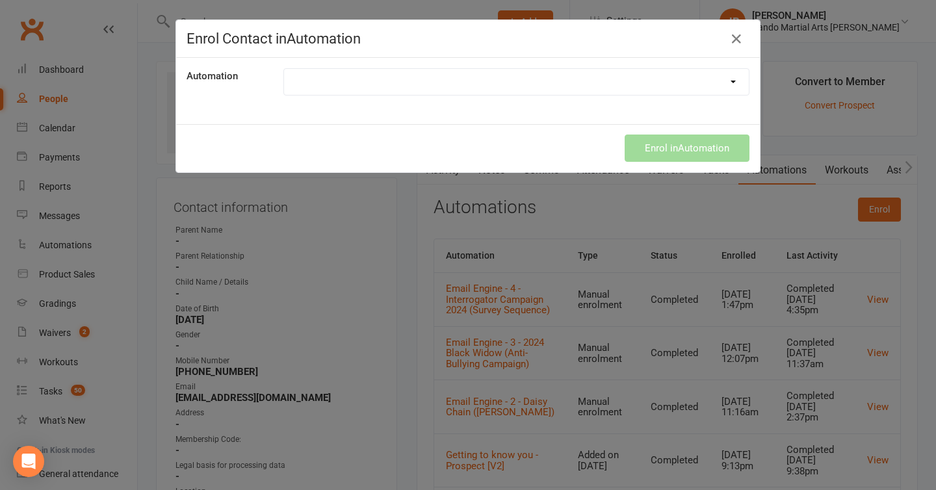
click at [446, 85] on select at bounding box center [516, 82] width 465 height 26
select select "3837"
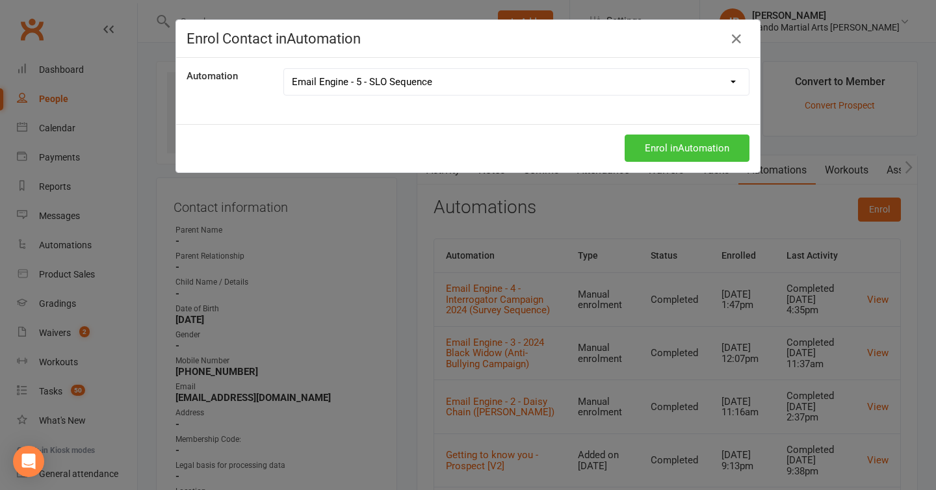
click at [673, 142] on button "Enrol in Automation" at bounding box center [687, 148] width 125 height 27
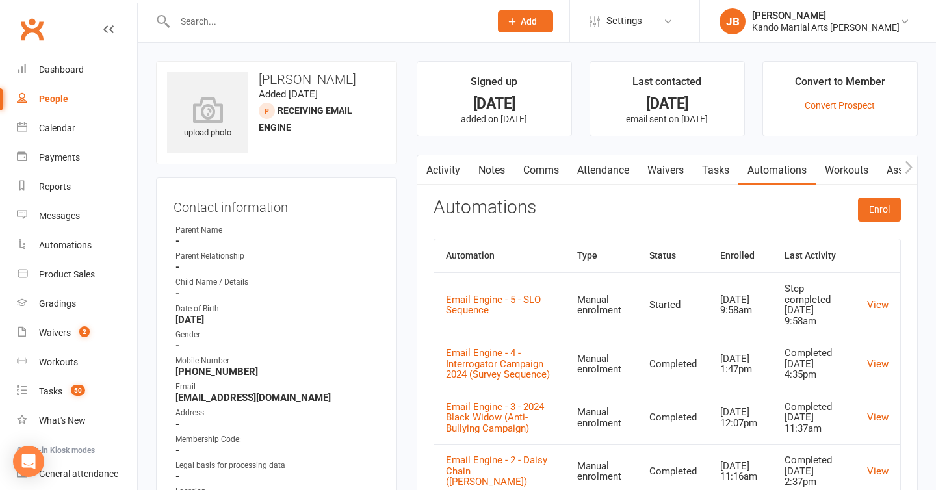
click at [731, 168] on link "Tasks" at bounding box center [715, 170] width 45 height 30
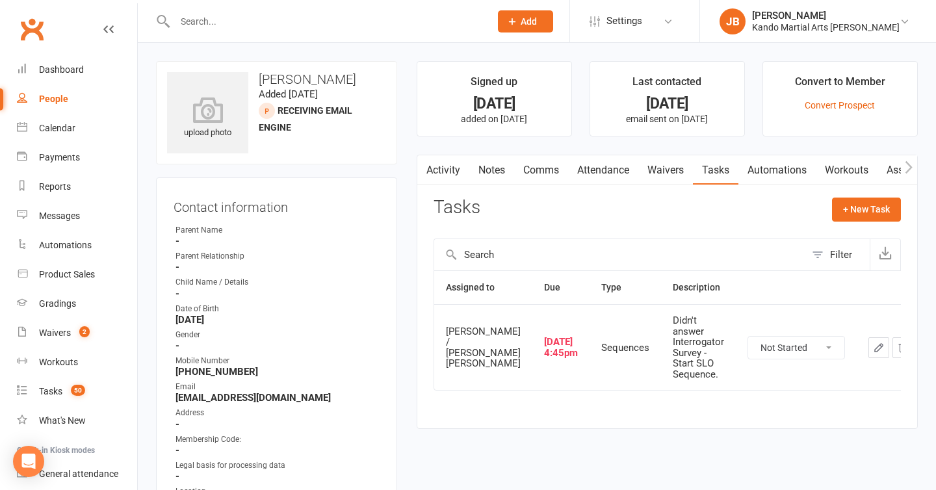
click at [755, 359] on select "Not Started In Progress Waiting Complete" at bounding box center [796, 348] width 96 height 22
select select "unstarted"
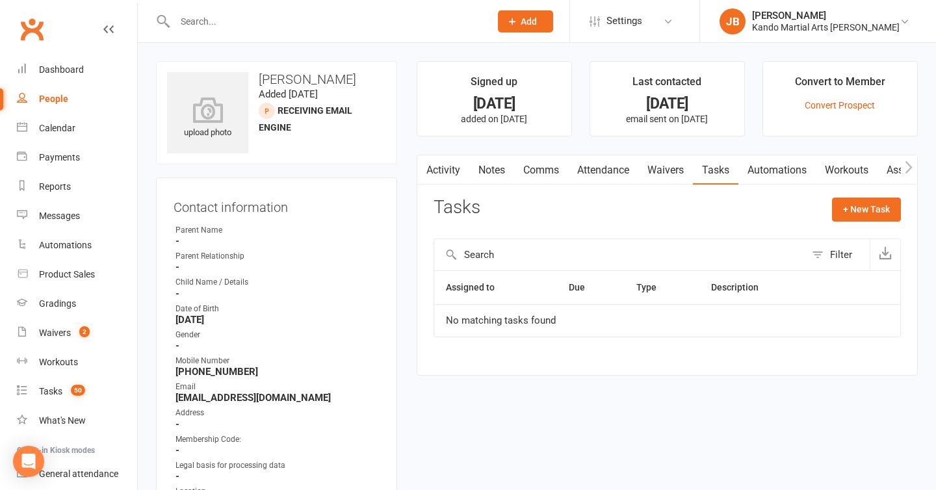
click at [407, 312] on main "Signed up [DATE] added on [DATE] Last contacted [DATE] email sent on [DATE] Con…" at bounding box center [667, 225] width 521 height 328
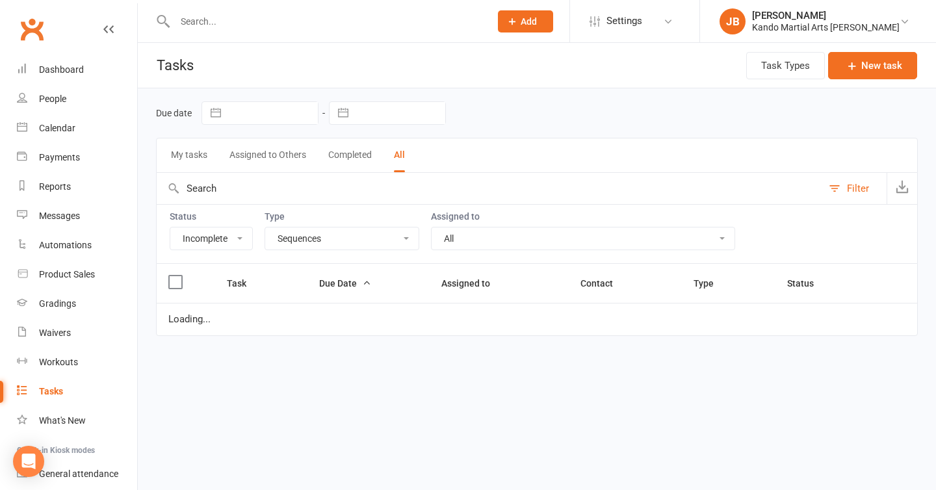
select select "incomplete"
click at [363, 242] on select "All Admin Bbpc - black belt prep course Cancellation Enquiry Follow-up In-class…" at bounding box center [341, 239] width 153 height 22
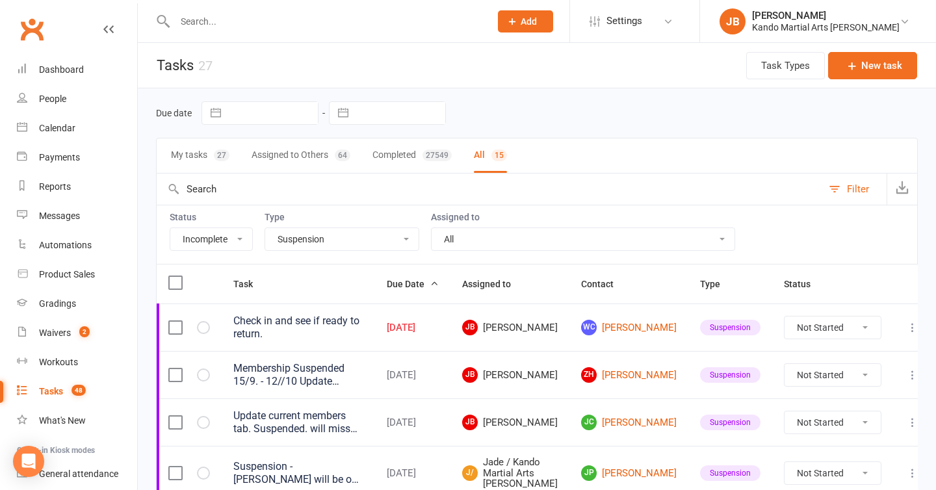
click at [327, 243] on select "All Admin Bbpc - black belt prep course Cancellation Enquiry Follow-up In-class…" at bounding box center [341, 239] width 153 height 22
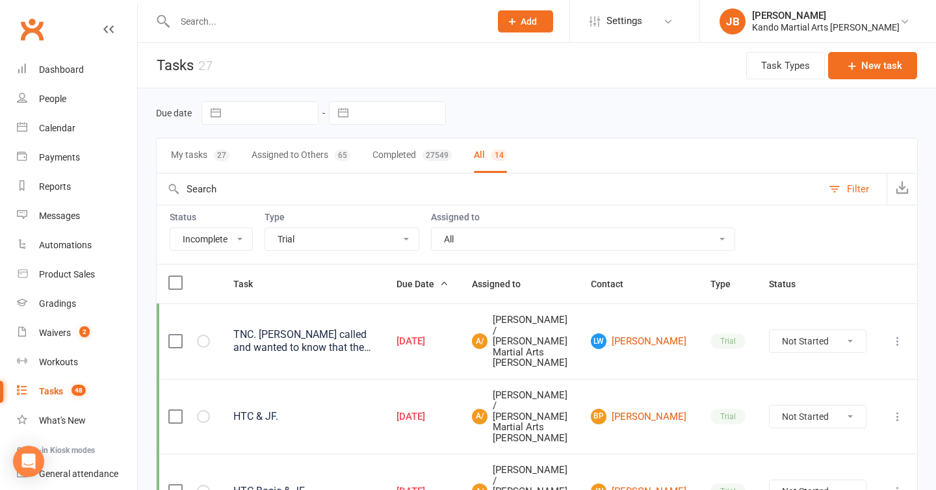
click at [311, 236] on select "All Admin Bbpc - black belt prep course Cancellation Enquiry Follow-up In-class…" at bounding box center [341, 239] width 153 height 22
select select "15398"
select select "waiting"
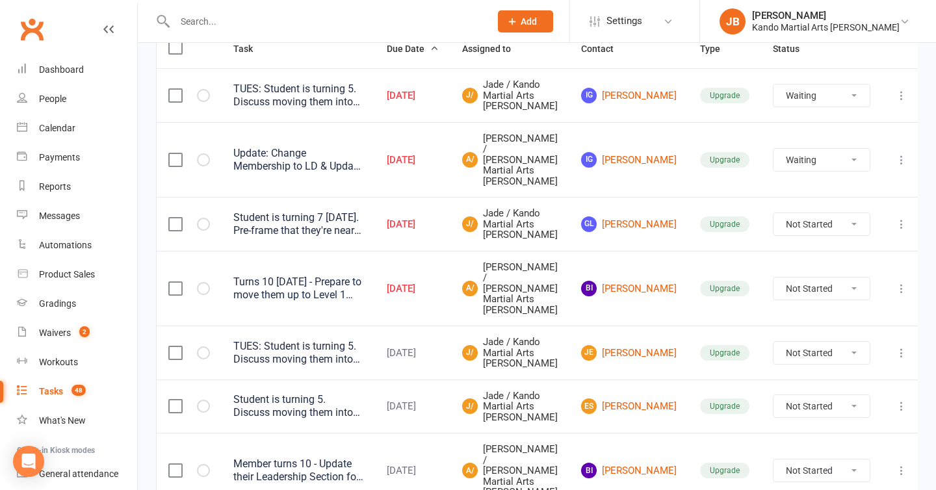
scroll to position [236, 0]
click at [835, 299] on select "Not Started In Progress Waiting Complete" at bounding box center [821, 288] width 96 height 22
select select "unstarted"
select select "waiting"
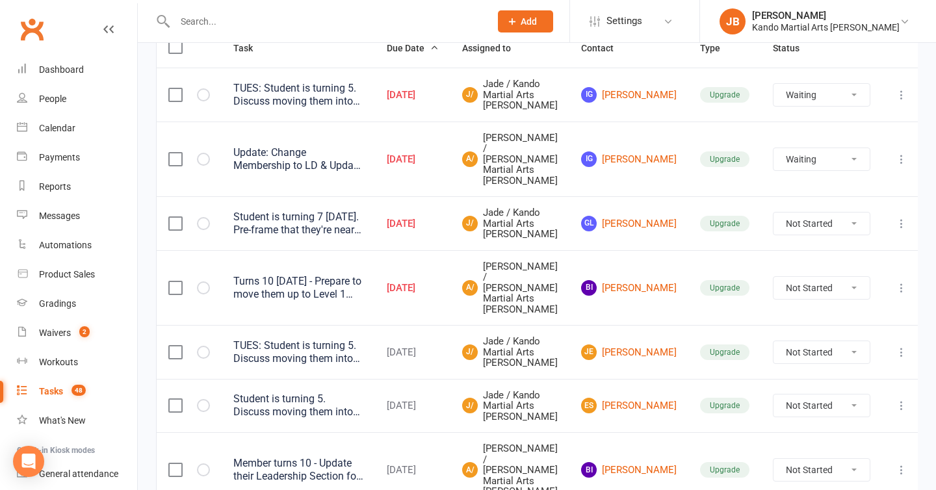
select select "waiting"
click at [647, 231] on link "GL Greer Llewellyn" at bounding box center [629, 224] width 96 height 16
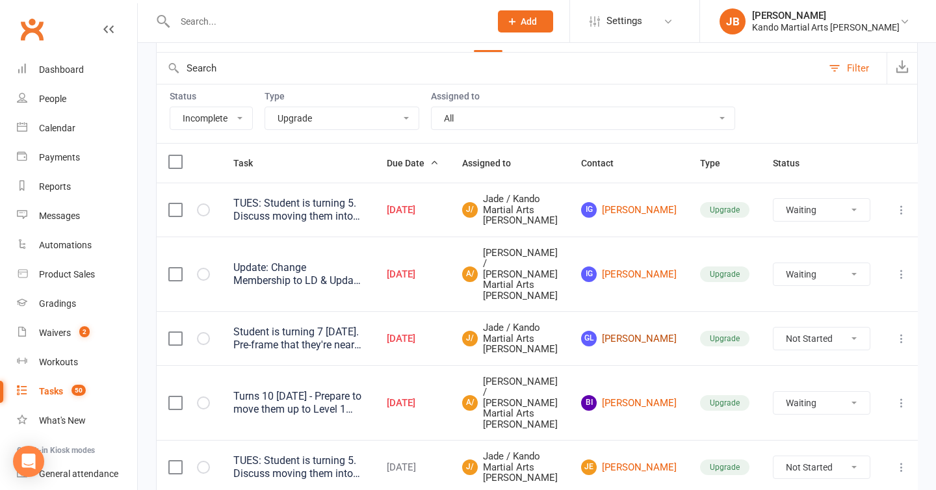
scroll to position [0, 0]
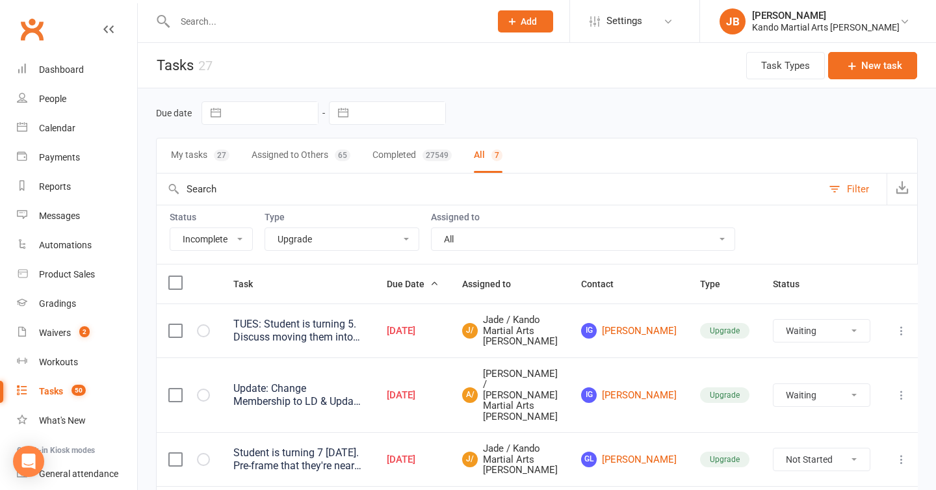
click at [323, 238] on select "All Admin Bbpc - black belt prep course Cancellation Enquiry Follow-up In-class…" at bounding box center [341, 239] width 153 height 22
select select "21694"
select select "waiting"
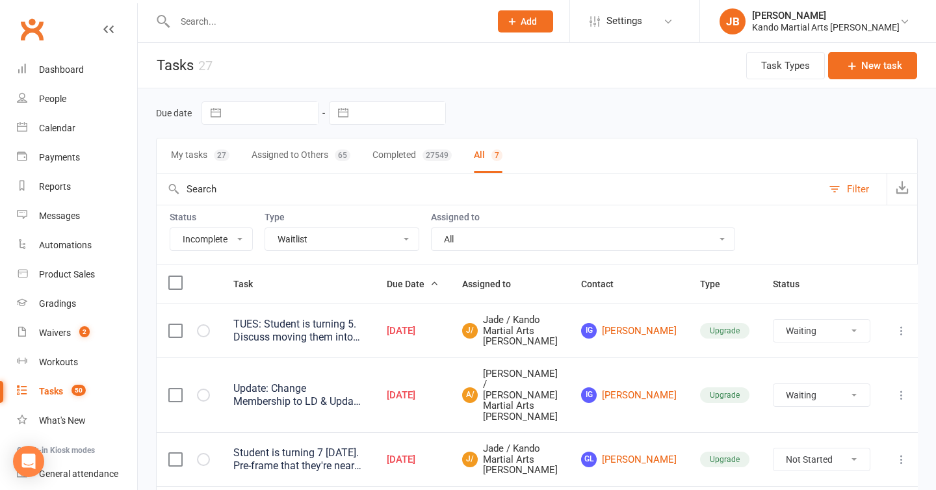
select select "waiting"
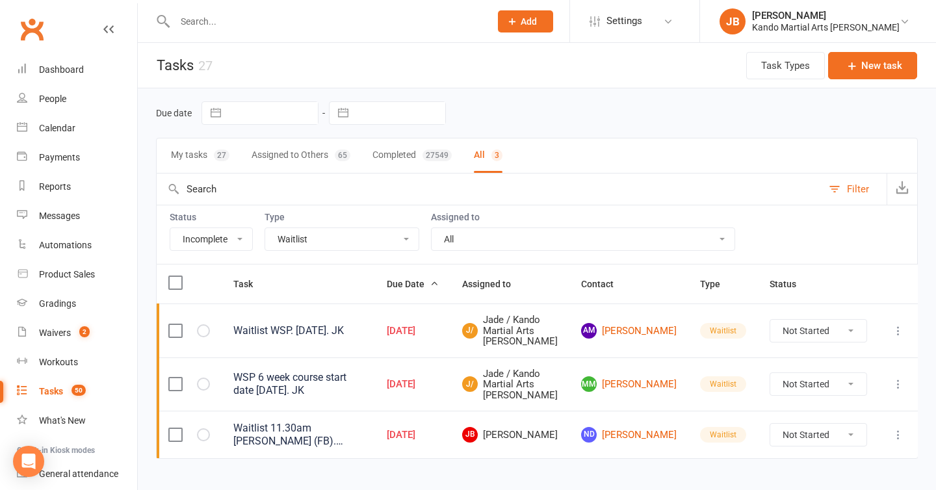
scroll to position [67, 0]
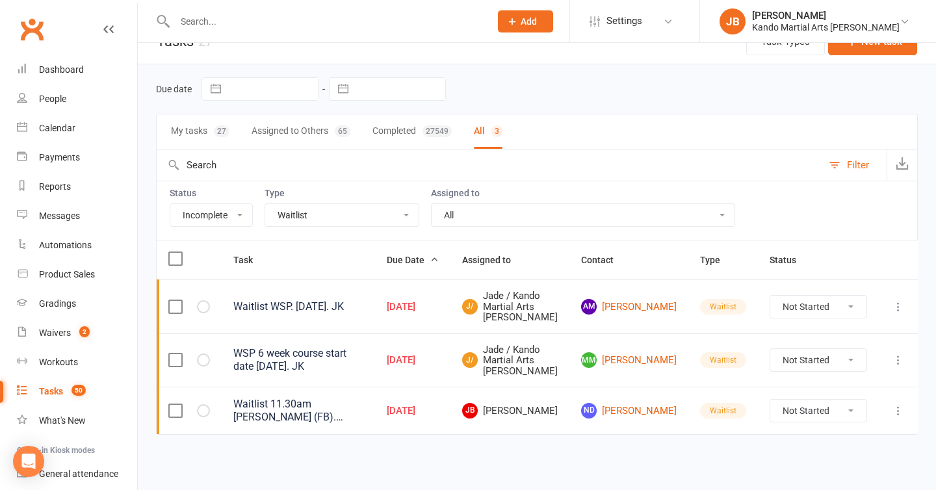
click at [320, 204] on select "All Admin Bbpc - black belt prep course Cancellation Enquiry Follow-up In-class…" at bounding box center [341, 215] width 153 height 22
select select "15046"
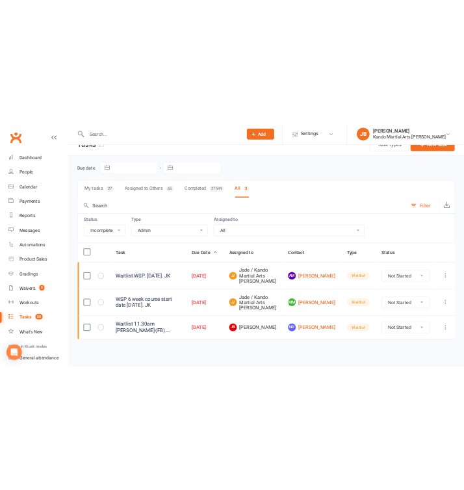
scroll to position [0, 0]
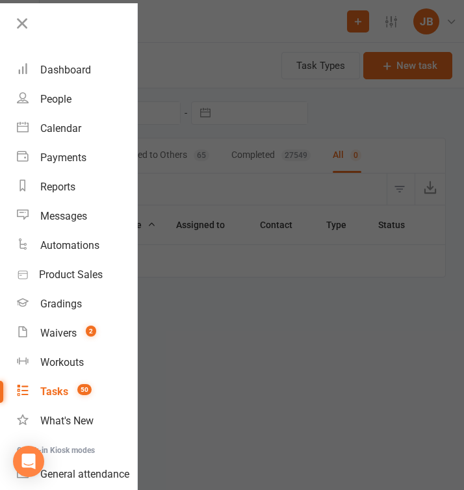
click at [56, 384] on link "Tasks 50" at bounding box center [77, 391] width 120 height 29
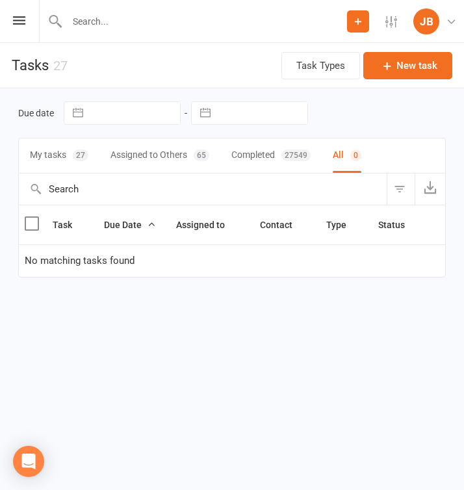
click at [398, 188] on button "Filter" at bounding box center [401, 189] width 28 height 31
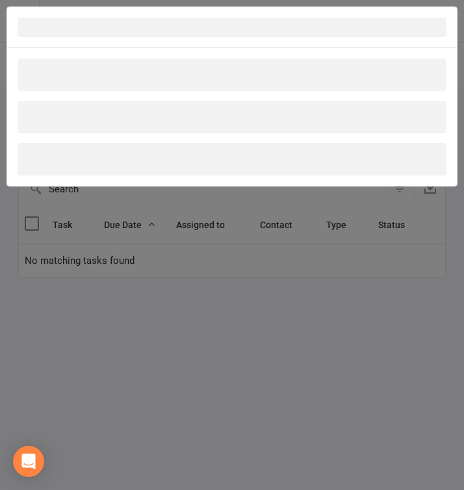
select select "incomplete"
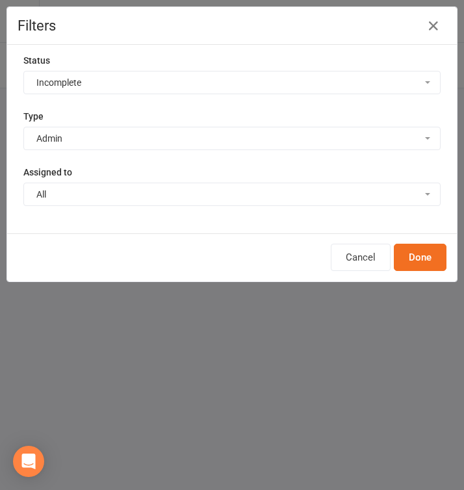
click at [86, 138] on select "All Admin Bbpc - black belt prep course Cancellation Enquiry Follow-up In-class…" at bounding box center [232, 138] width 416 height 22
select select "23766"
click at [424, 266] on button "Done" at bounding box center [420, 257] width 53 height 27
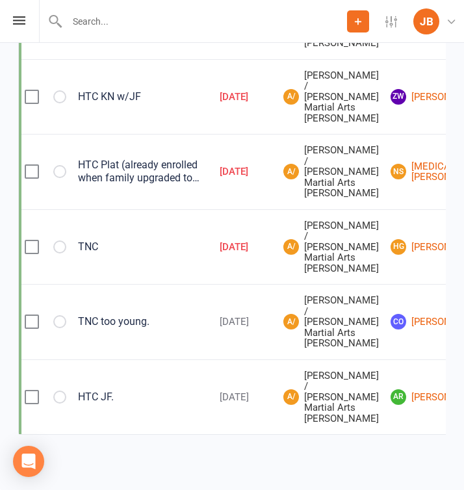
scroll to position [840, 0]
click at [77, 25] on input "text" at bounding box center [205, 21] width 284 height 18
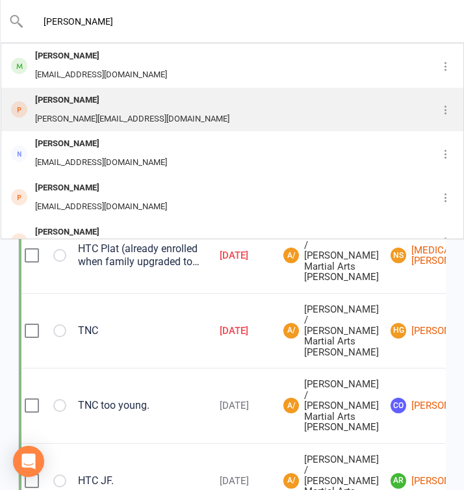
scroll to position [732, 0]
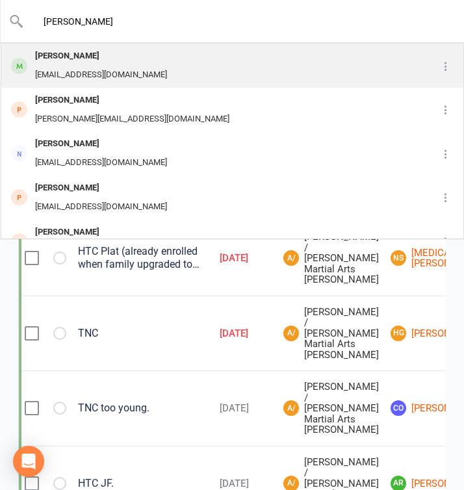
type input "thomas raj"
click at [76, 68] on div "marby77@hotmail.co.uk" at bounding box center [101, 75] width 140 height 19
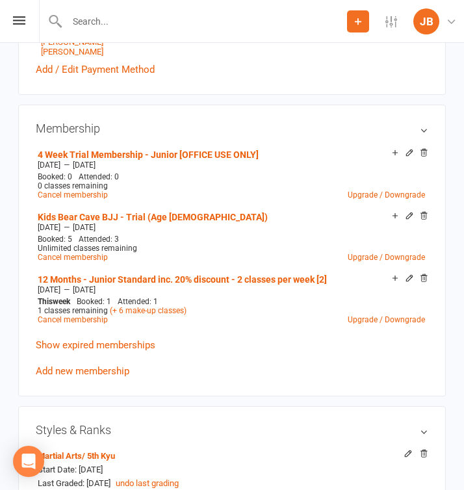
scroll to position [721, 0]
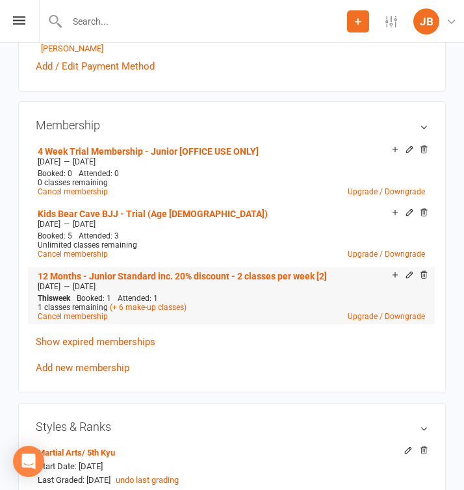
click at [139, 283] on div "Dec 1 2024 — Nov 30 2025" at bounding box center [231, 286] width 394 height 10
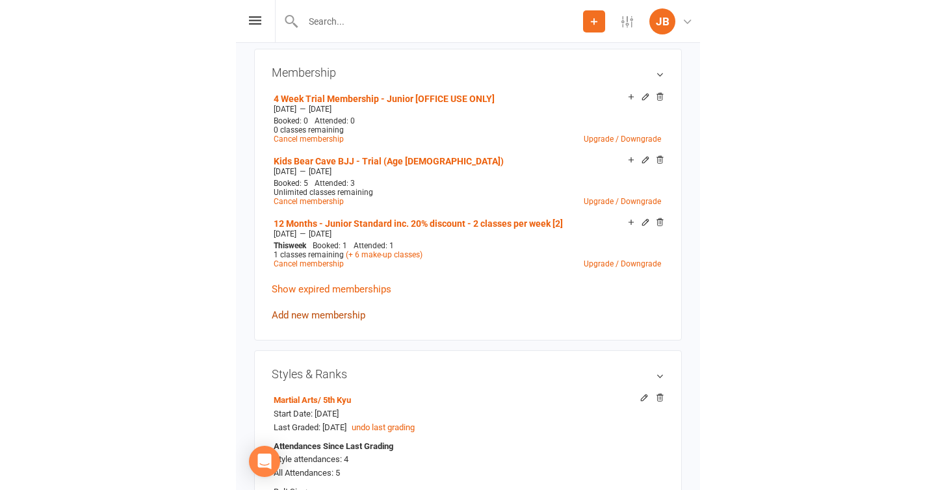
scroll to position [771, 0]
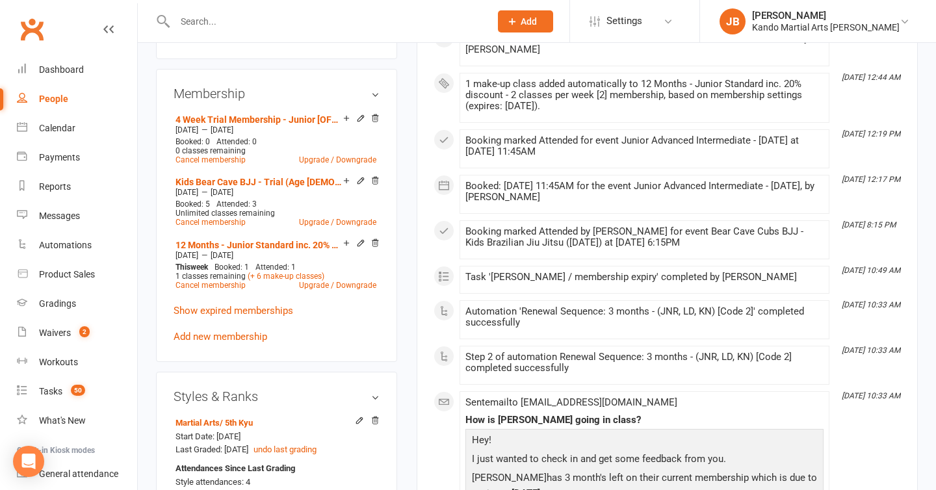
click at [200, 15] on input "text" at bounding box center [326, 21] width 310 height 18
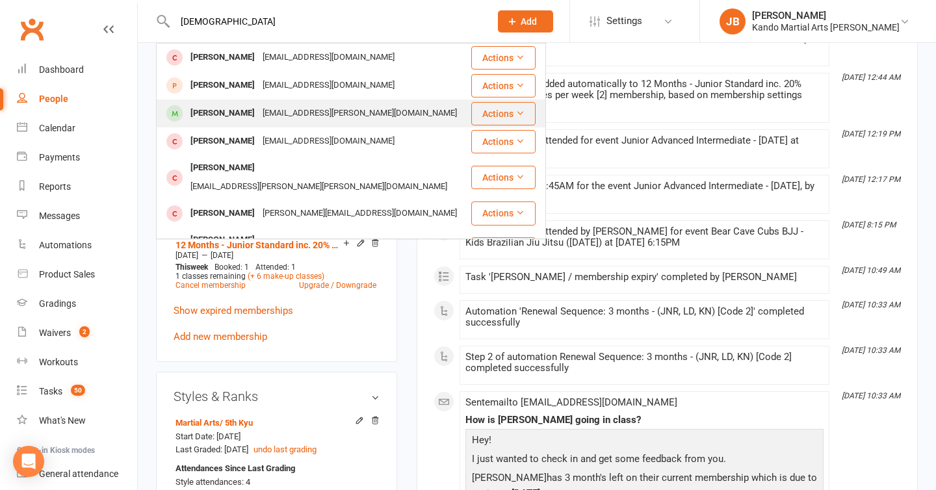
type input "christ"
click at [240, 112] on div "Christoph Juergens" at bounding box center [223, 113] width 72 height 19
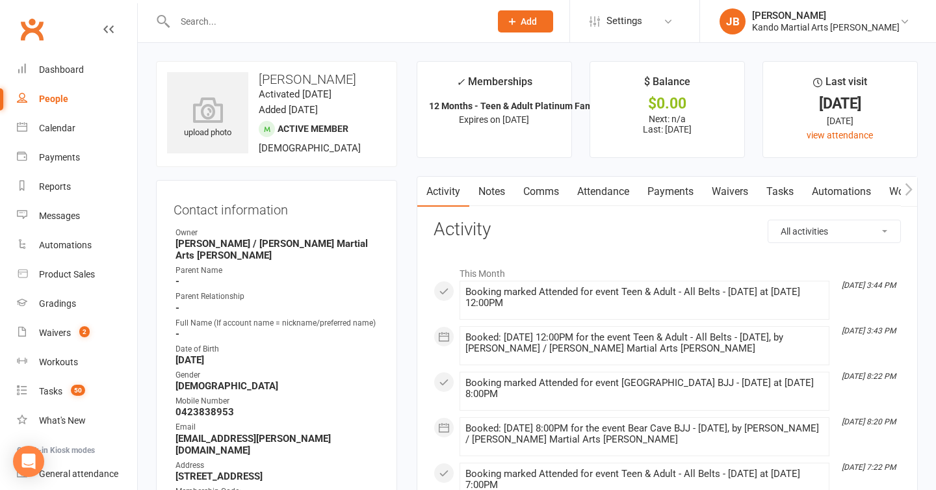
click at [549, 200] on link "Comms" at bounding box center [541, 192] width 54 height 30
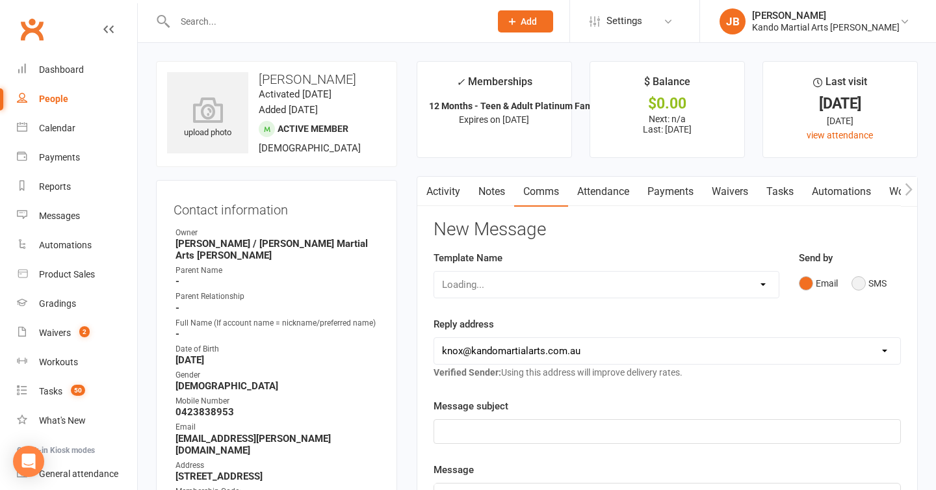
click at [855, 287] on button "SMS" at bounding box center [868, 283] width 35 height 25
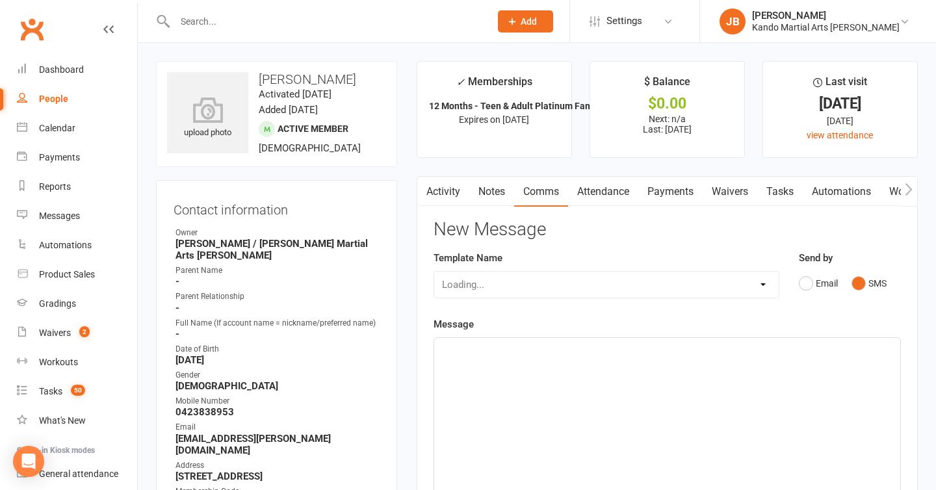
click at [483, 350] on p at bounding box center [667, 352] width 450 height 16
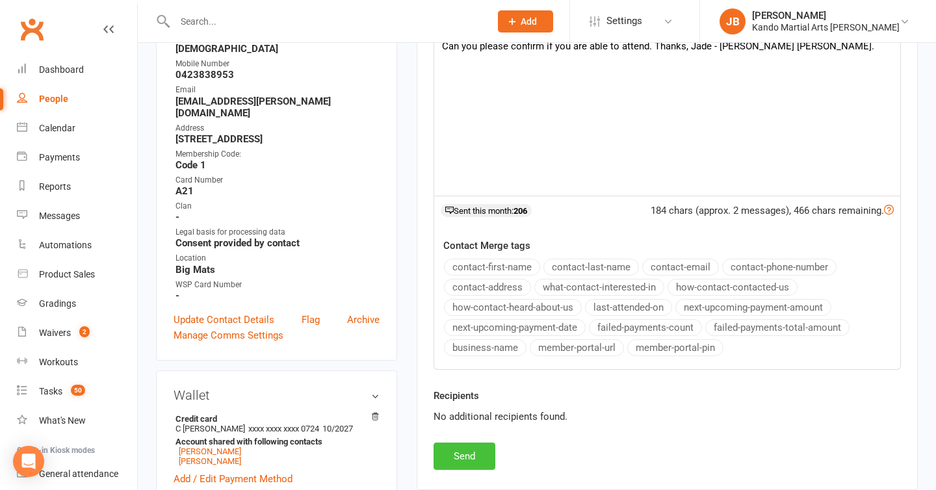
scroll to position [360, 0]
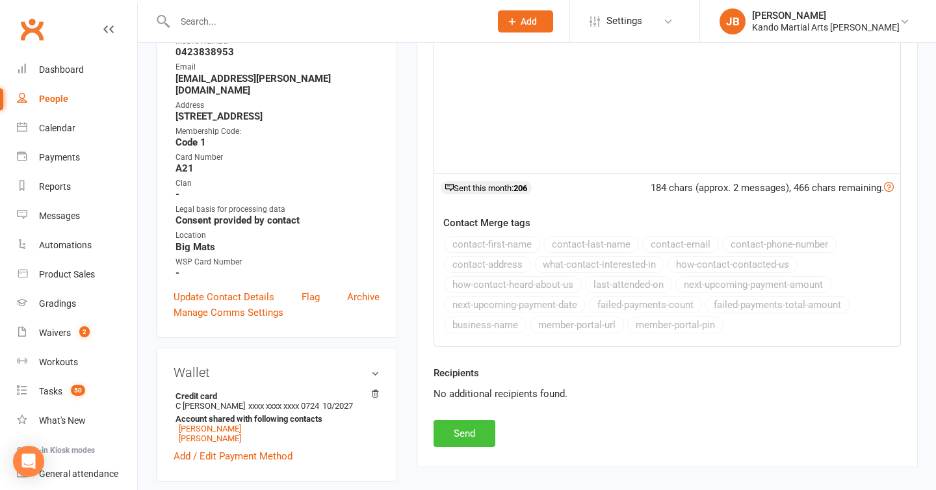
click at [456, 436] on button "Send" at bounding box center [465, 433] width 62 height 27
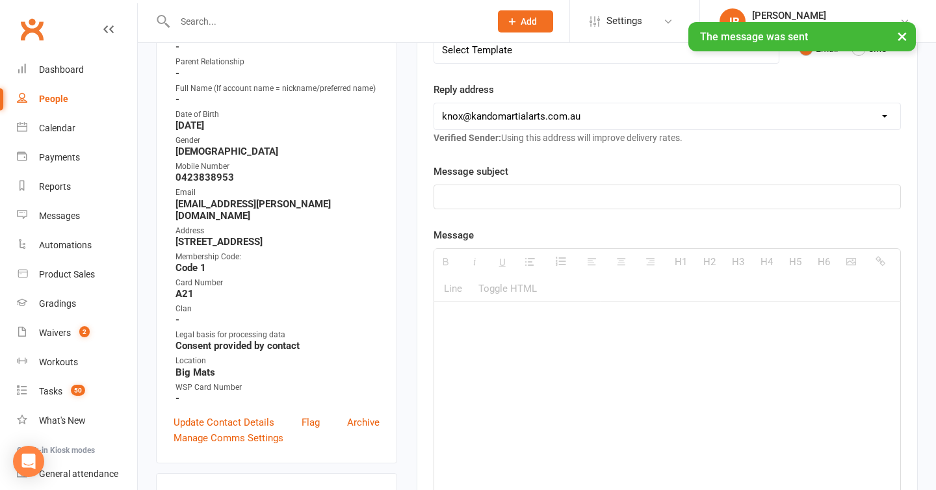
scroll to position [0, 0]
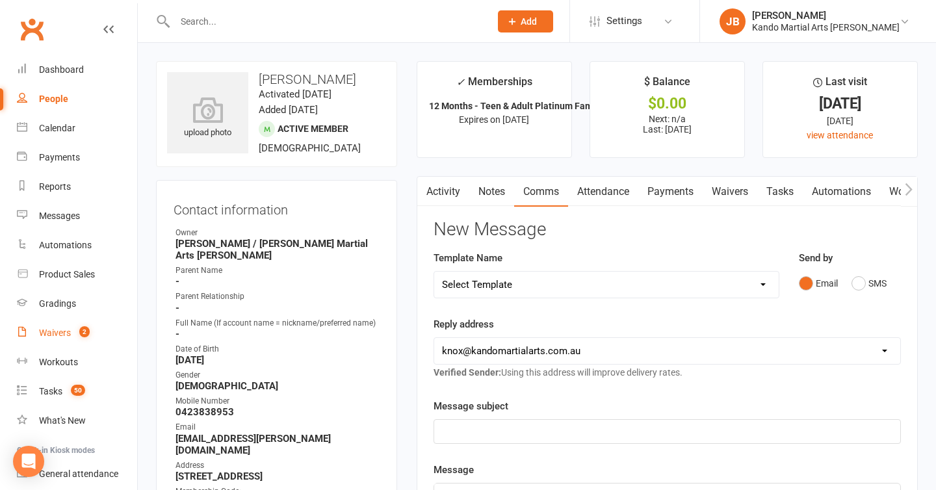
click at [66, 328] on div "Waivers" at bounding box center [55, 333] width 32 height 10
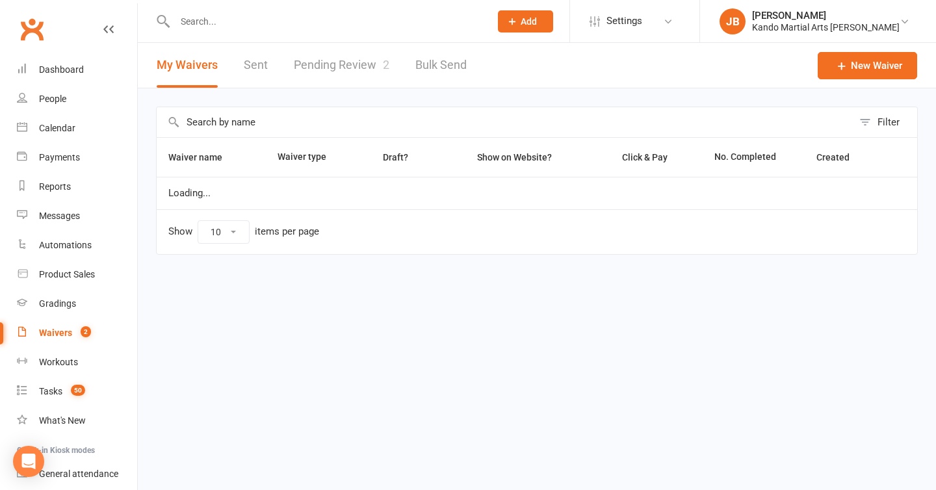
select select "100"
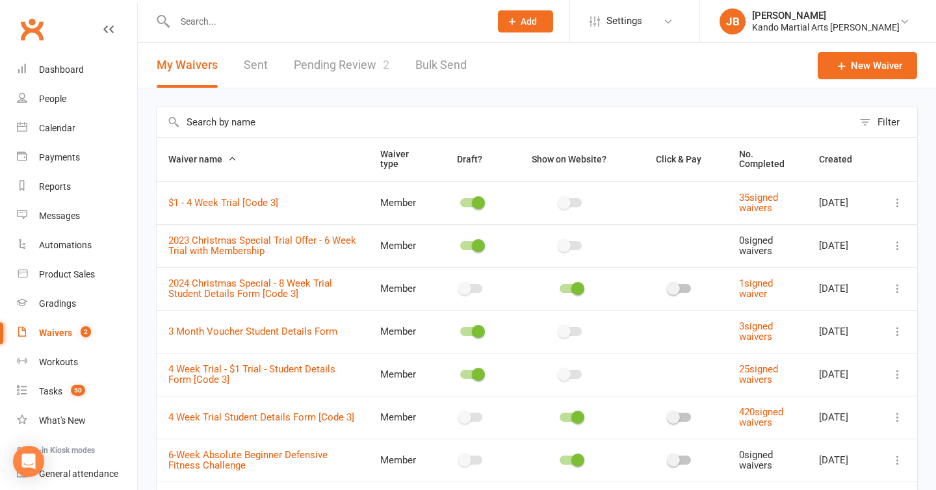
click at [348, 68] on link "Pending Review 2" at bounding box center [342, 65] width 96 height 45
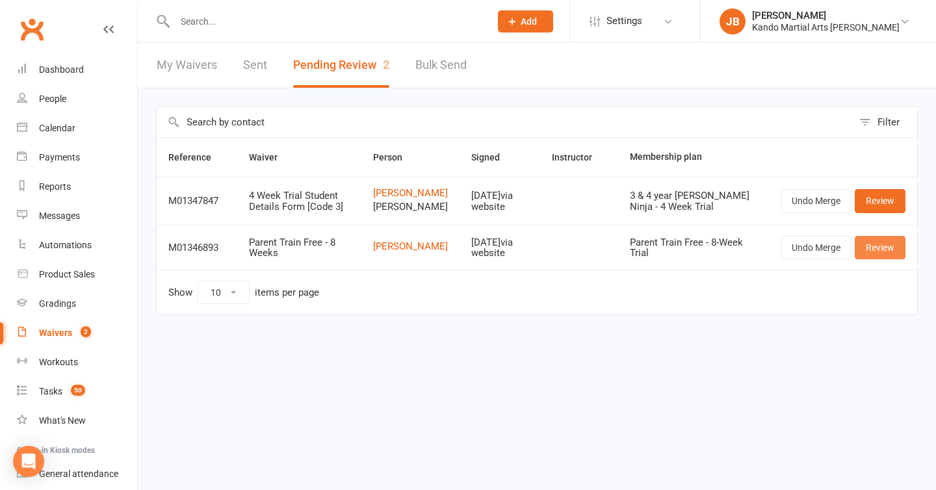
click at [877, 259] on link "Review" at bounding box center [880, 247] width 51 height 23
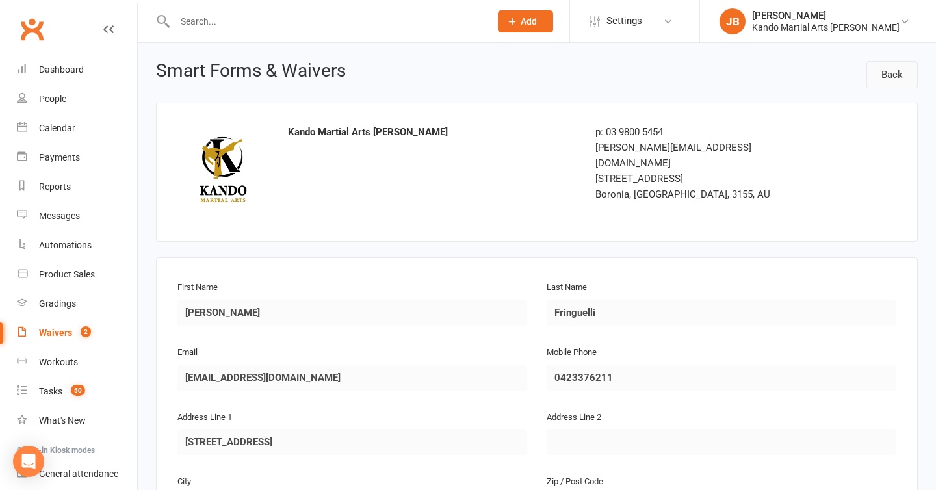
click at [894, 73] on link "Back" at bounding box center [891, 74] width 51 height 27
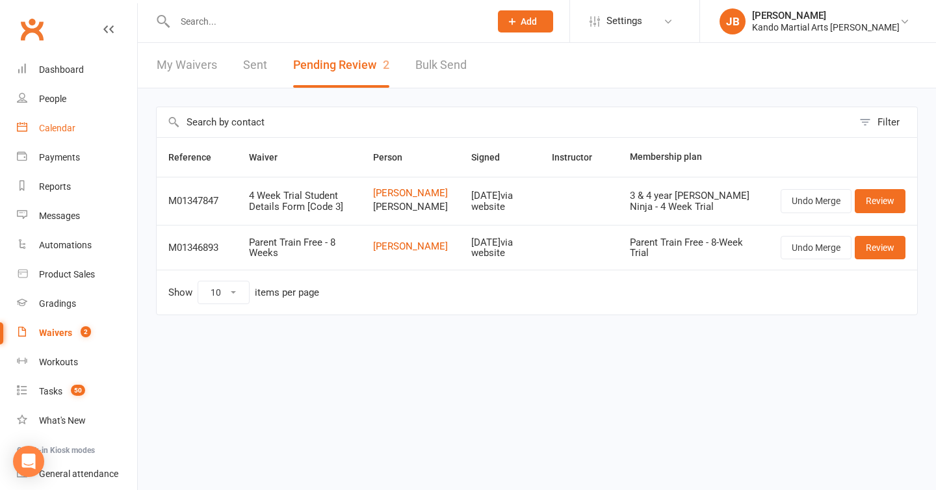
click at [60, 133] on link "Calendar" at bounding box center [77, 128] width 120 height 29
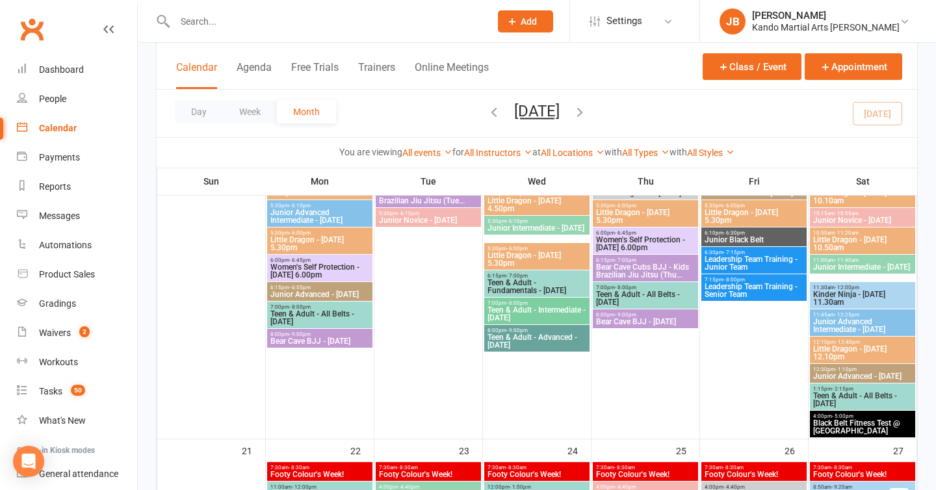
scroll to position [982, 0]
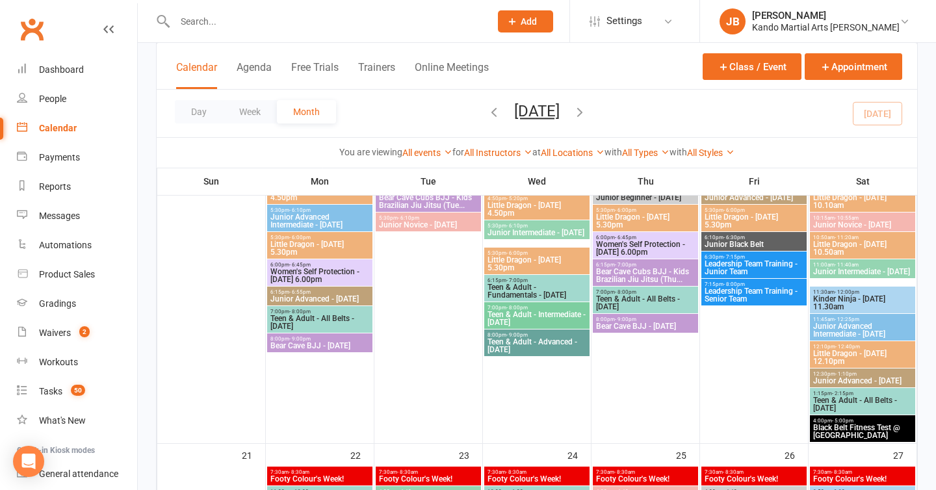
click at [842, 299] on span "Kinder Ninja - Saturday 11.30am" at bounding box center [862, 303] width 100 height 16
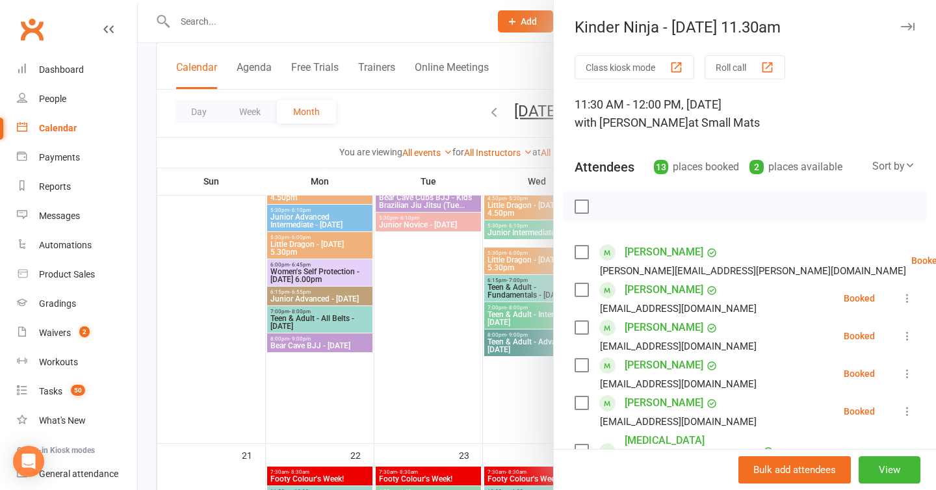
click at [907, 27] on icon "button" at bounding box center [908, 27] width 14 height 8
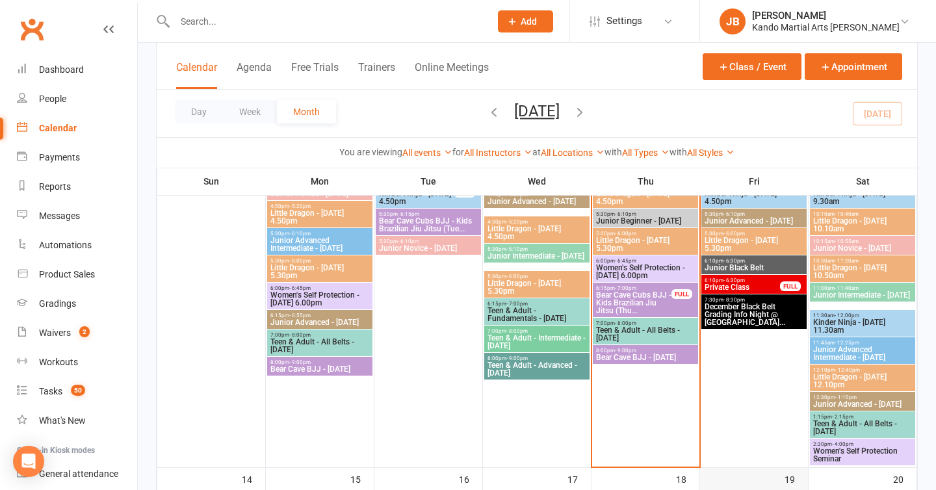
scroll to position [572, 0]
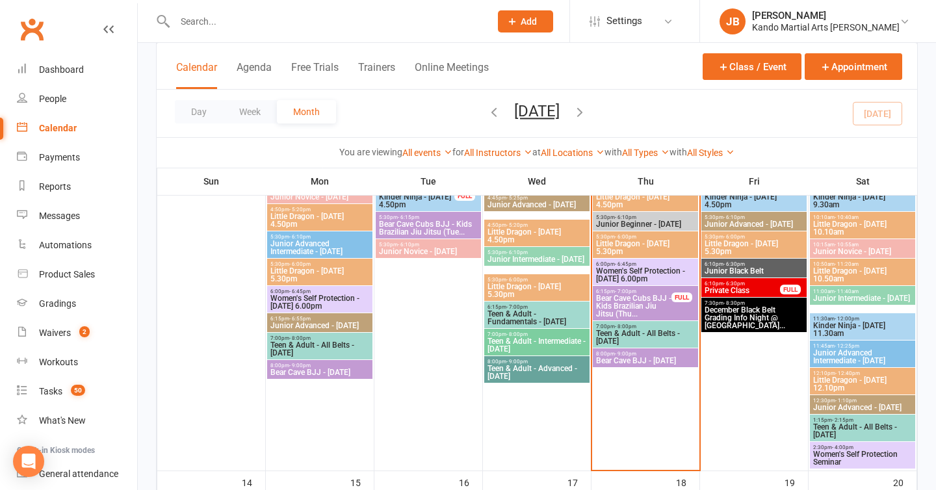
click at [844, 324] on span "Kinder Ninja - Saturday 11.30am" at bounding box center [862, 330] width 100 height 16
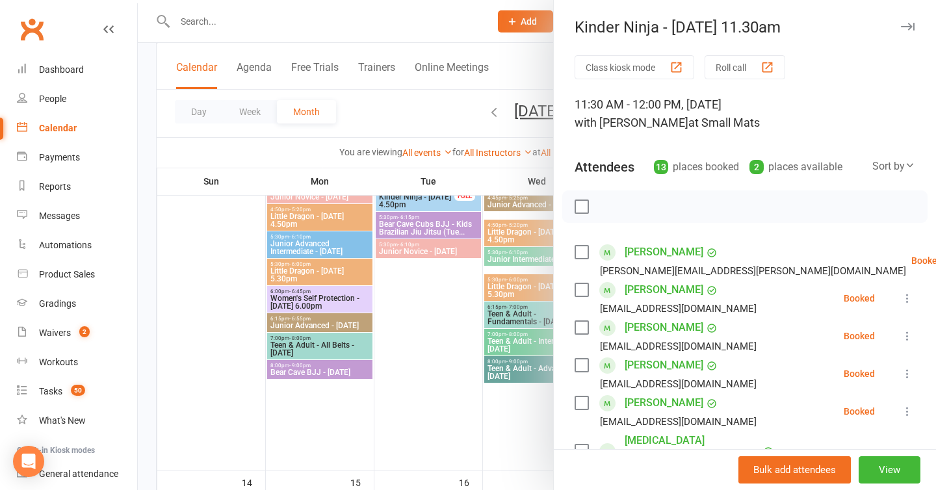
click at [908, 25] on icon "button" at bounding box center [908, 27] width 14 height 8
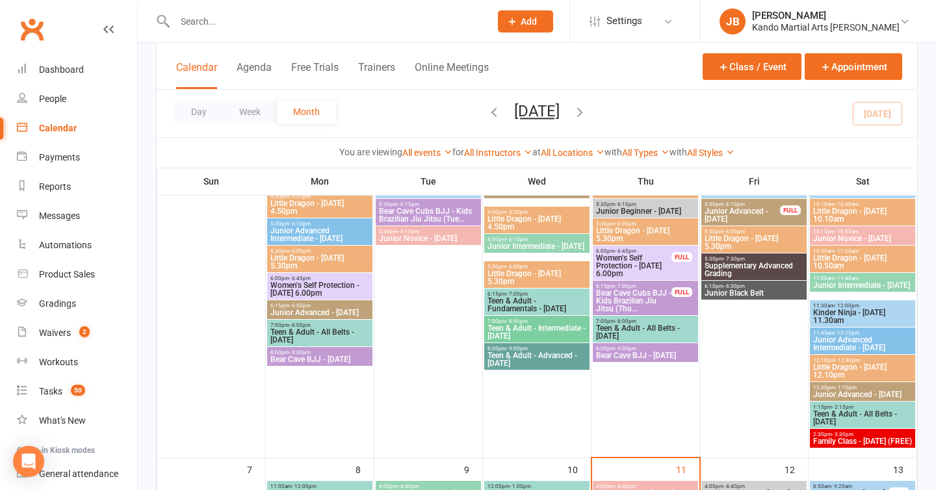
scroll to position [199, 0]
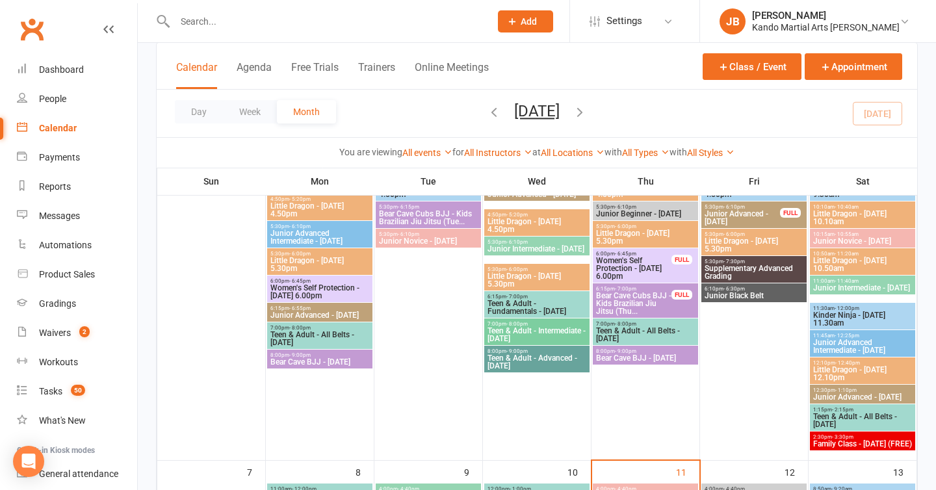
click at [842, 317] on span "Kinder Ninja - Saturday 11.30am" at bounding box center [862, 319] width 100 height 16
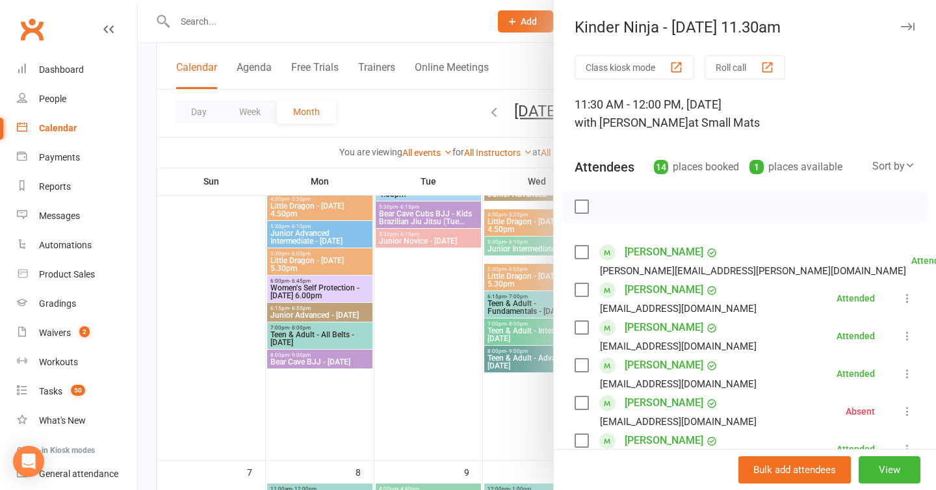
click at [905, 29] on icon "button" at bounding box center [908, 27] width 14 height 8
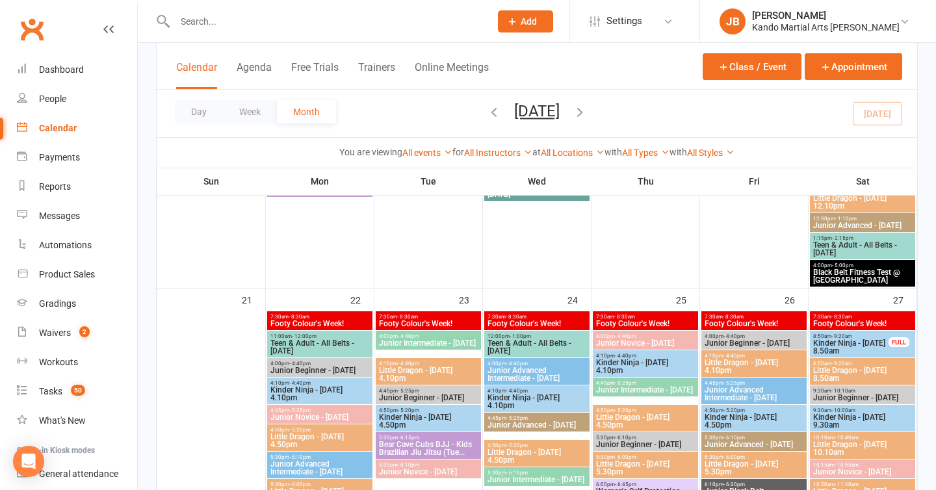
scroll to position [1136, 0]
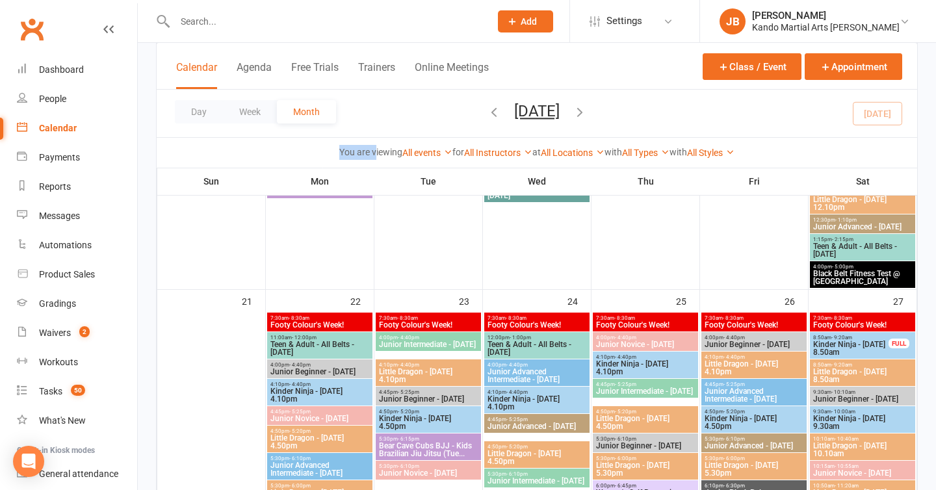
drag, startPoint x: 330, startPoint y: 153, endPoint x: 363, endPoint y: 153, distance: 33.8
click at [363, 153] on strong "You are viewing" at bounding box center [370, 152] width 63 height 10
click at [151, 145] on div "Class kiosk mode Member self check-in Roll call kiosk mode Staff check-in for m…" at bounding box center [537, 17] width 798 height 2221
click at [214, 24] on input "text" at bounding box center [326, 21] width 310 height 18
click at [57, 187] on div "Reports" at bounding box center [55, 186] width 32 height 10
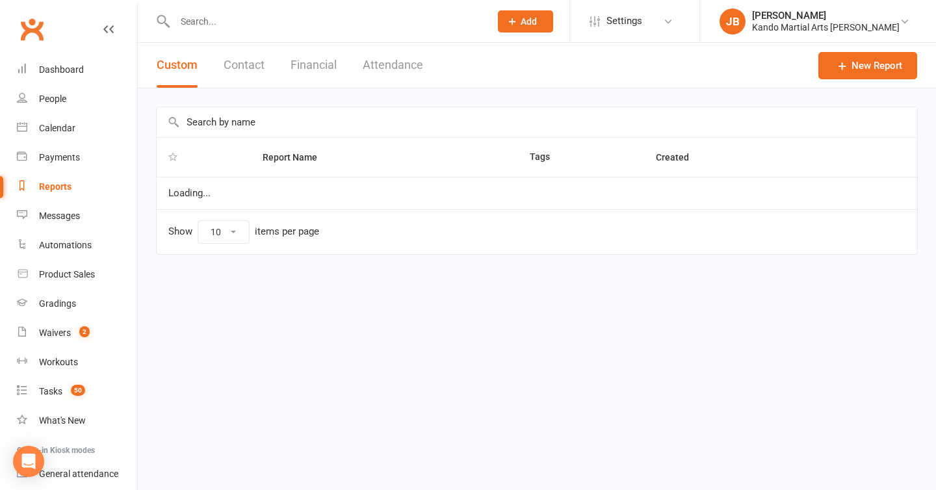
select select "100"
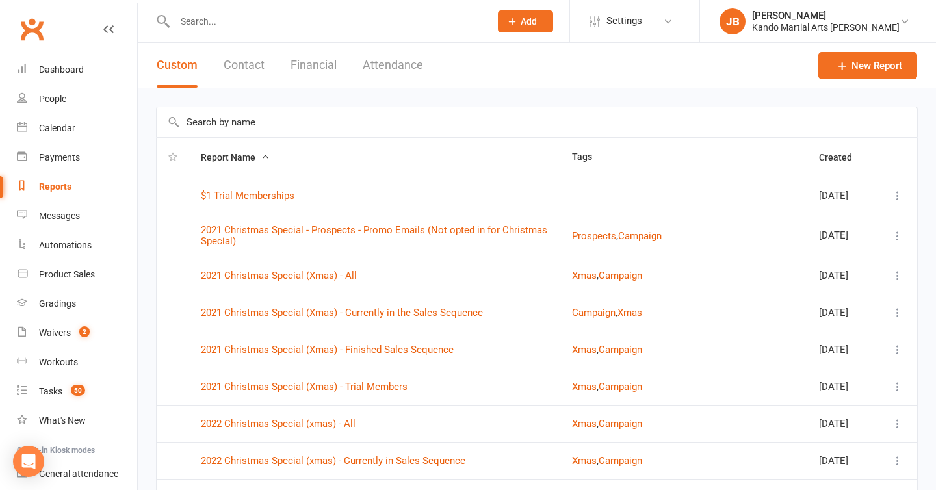
drag, startPoint x: 211, startPoint y: 120, endPoint x: 207, endPoint y: 114, distance: 7.0
click at [209, 120] on input "text" at bounding box center [537, 122] width 760 height 30
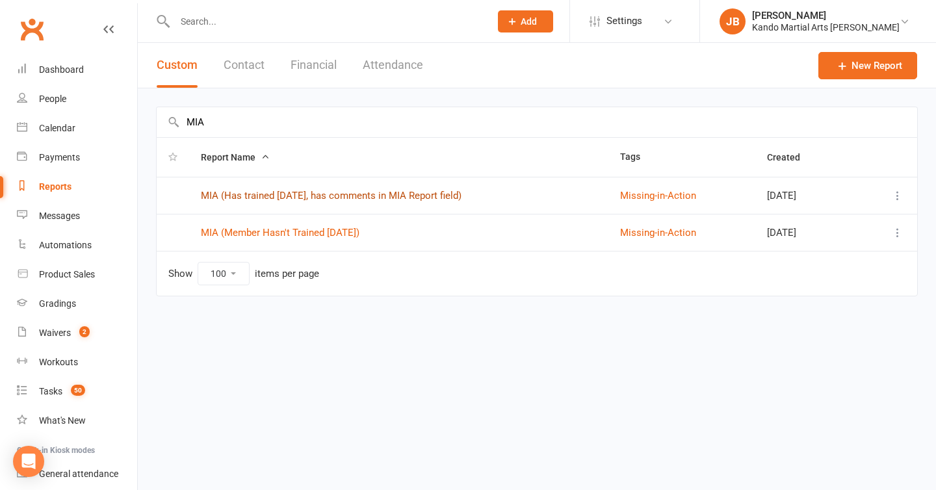
type input "MIA"
click at [290, 199] on link "MIA (Has trained in 14 days, has comments in MIA Report field)" at bounding box center [331, 196] width 261 height 12
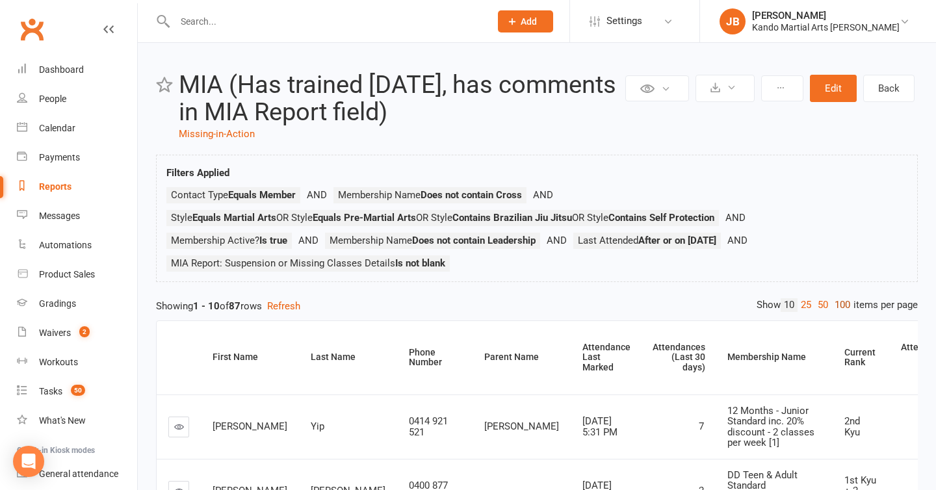
click at [842, 309] on link "100" at bounding box center [842, 305] width 22 height 14
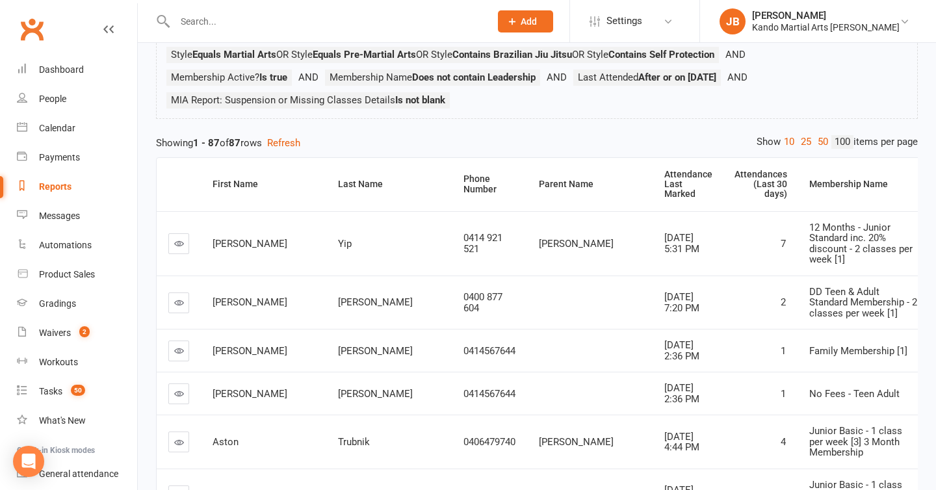
click at [185, 313] on link at bounding box center [178, 302] width 21 height 21
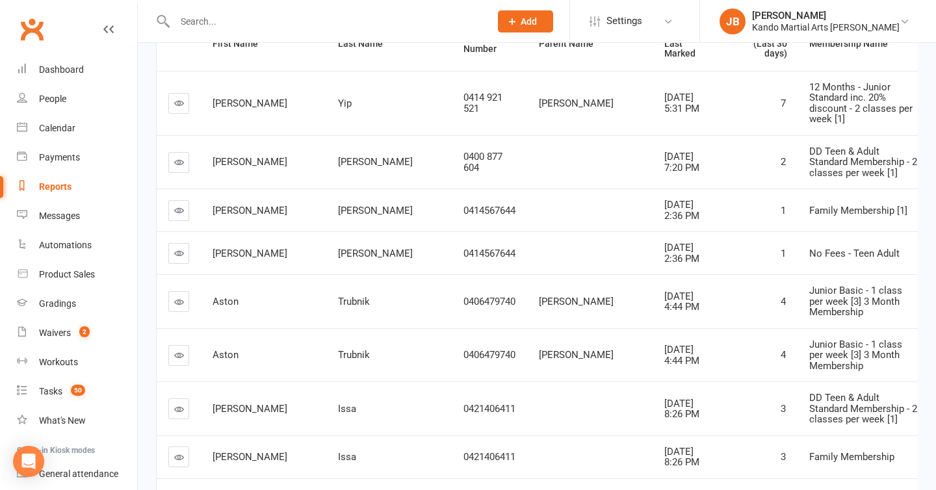
click at [177, 215] on icon at bounding box center [179, 210] width 10 height 10
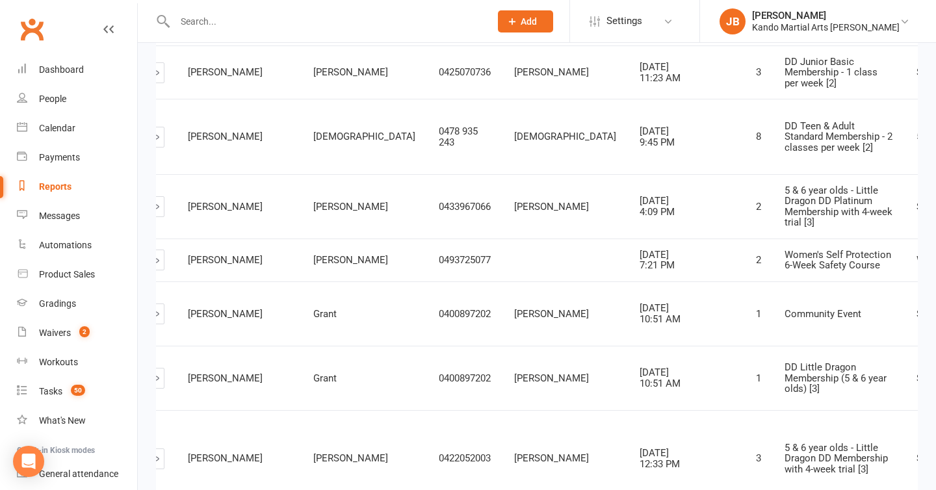
scroll to position [0, 24]
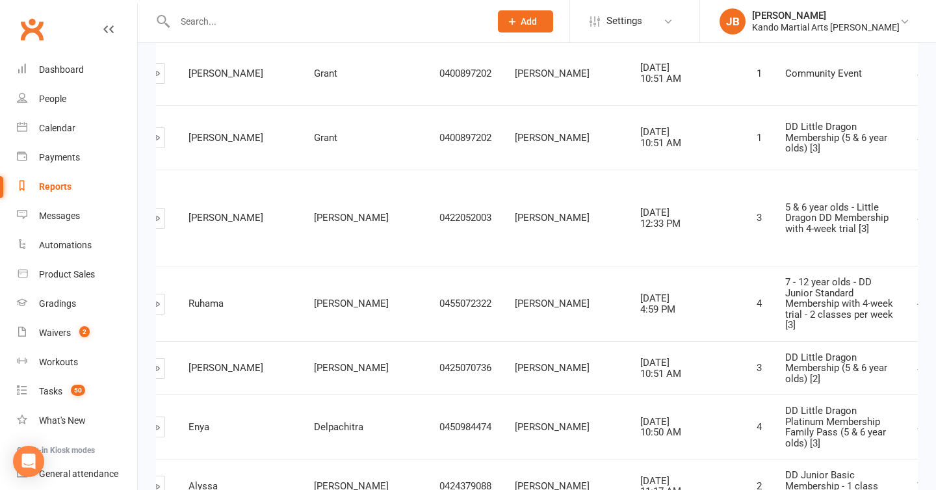
scroll to position [2552, 0]
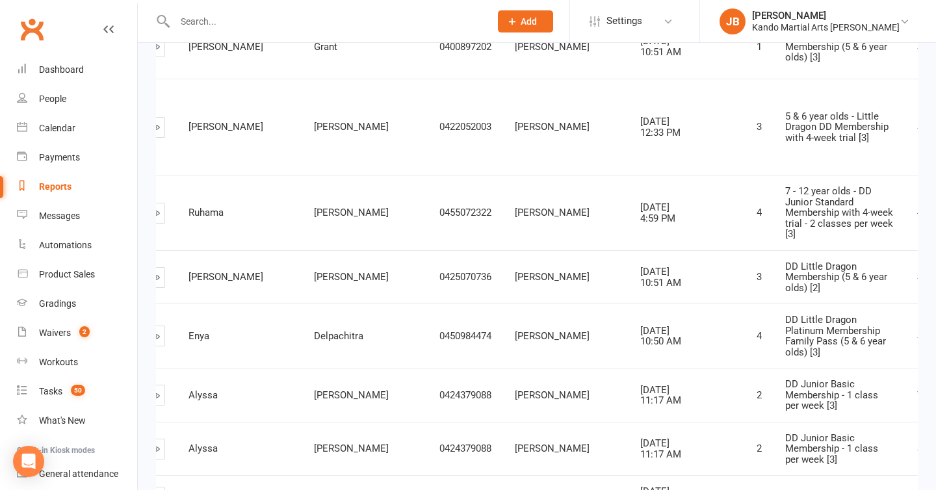
scroll to position [0, 0]
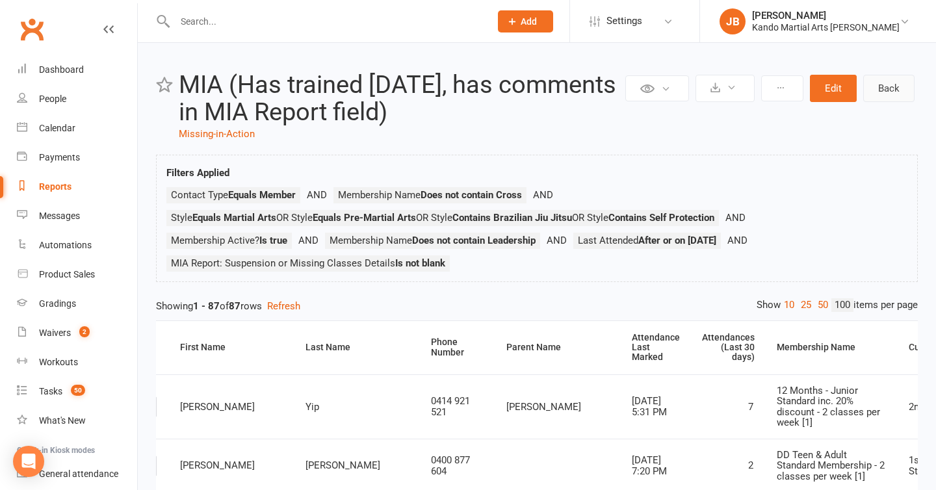
click at [886, 98] on link "Back" at bounding box center [888, 88] width 51 height 27
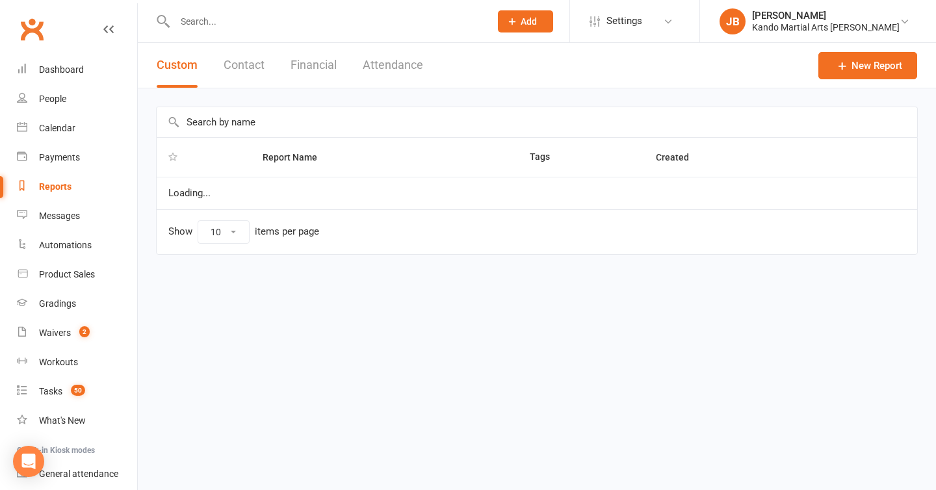
select select "100"
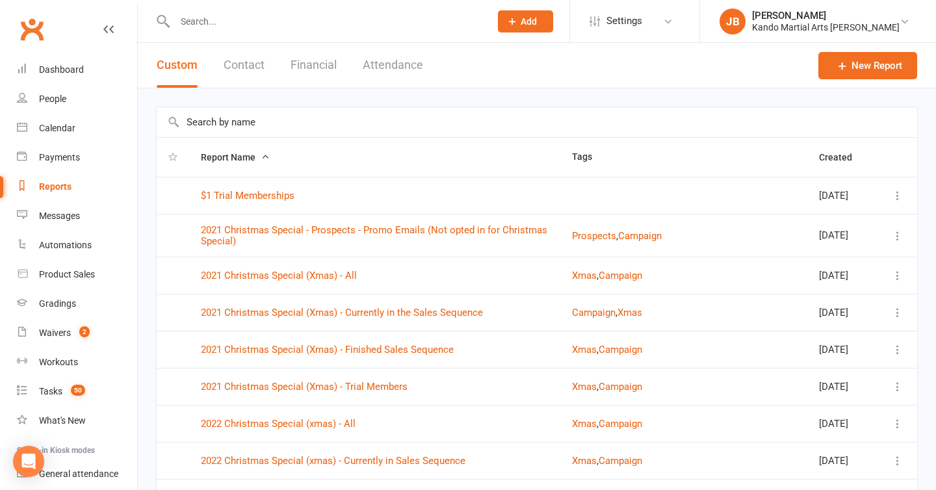
click at [253, 129] on input "text" at bounding box center [537, 122] width 760 height 30
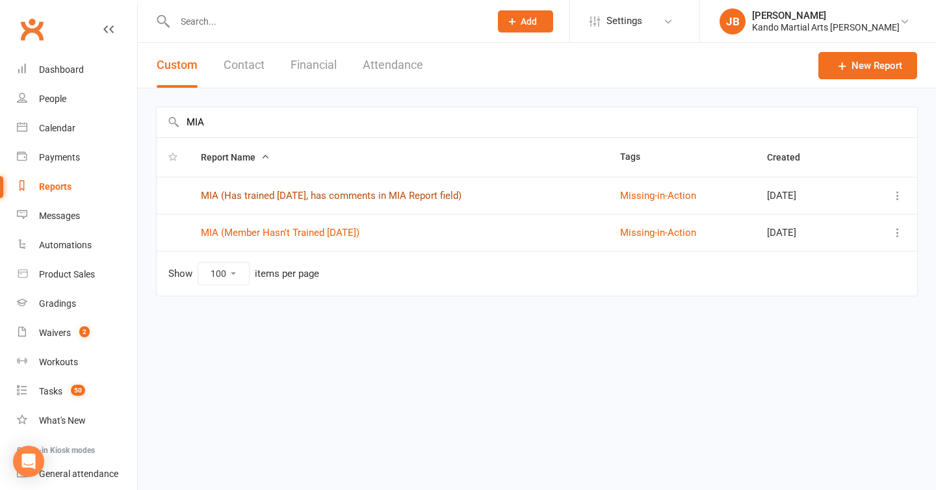
type input "MIA"
click at [306, 192] on link "MIA (Has trained in 14 days, has comments in MIA Report field)" at bounding box center [331, 196] width 261 height 12
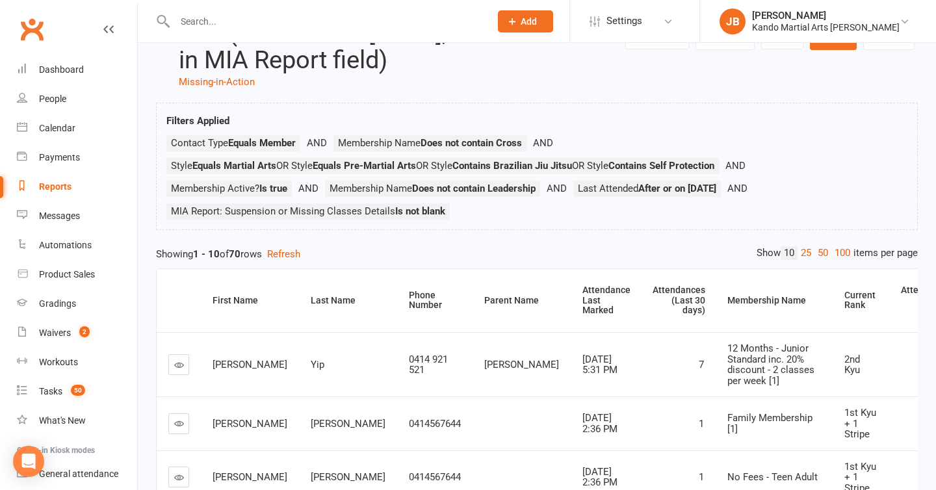
scroll to position [55, 0]
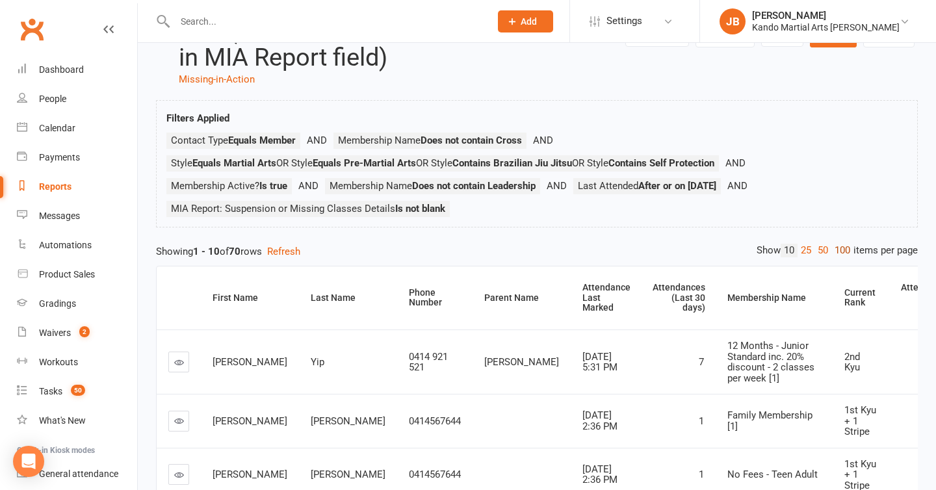
click at [837, 247] on link "100" at bounding box center [842, 251] width 22 height 14
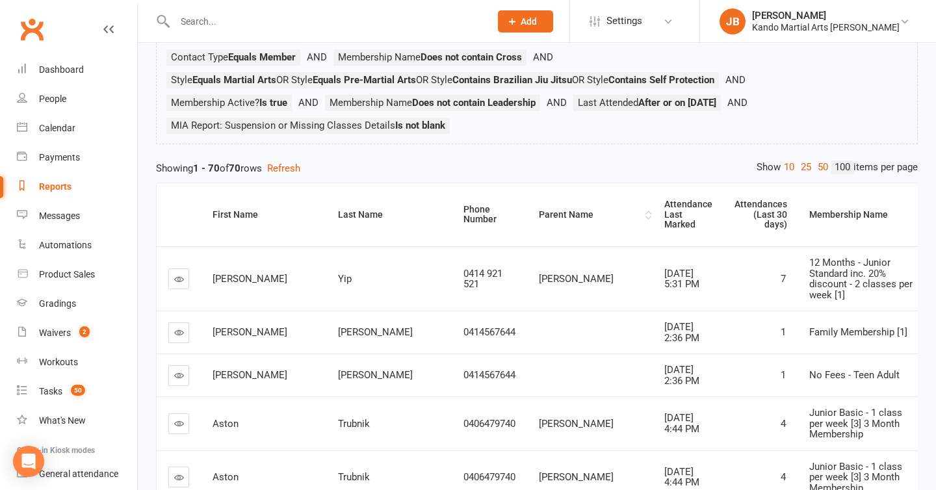
scroll to position [0, 10]
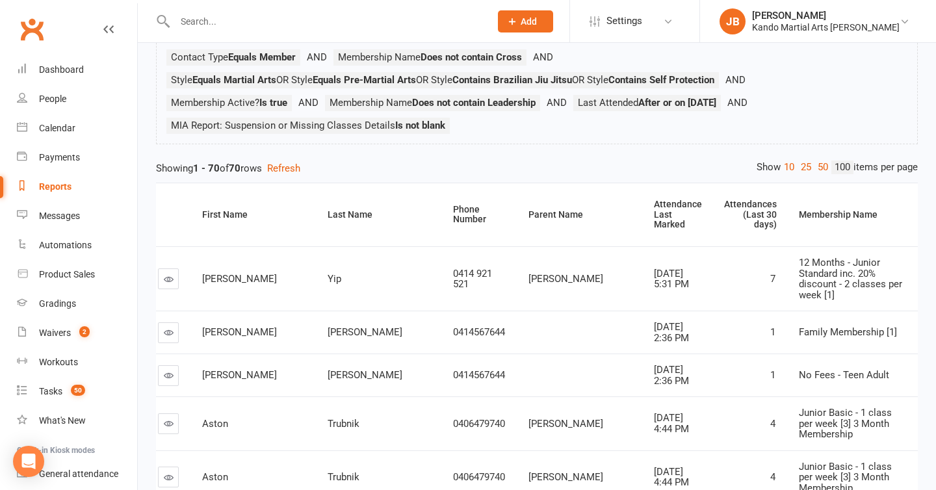
click at [165, 284] on icon at bounding box center [169, 279] width 10 height 10
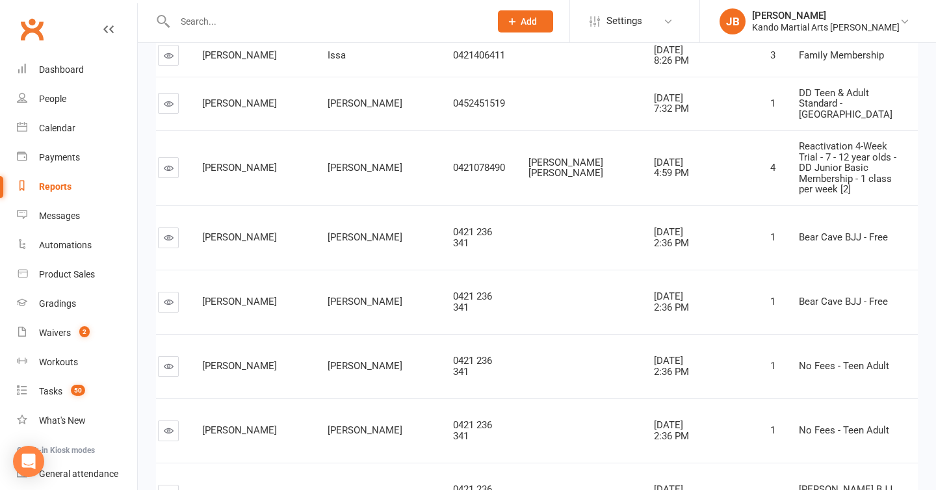
scroll to position [708, 0]
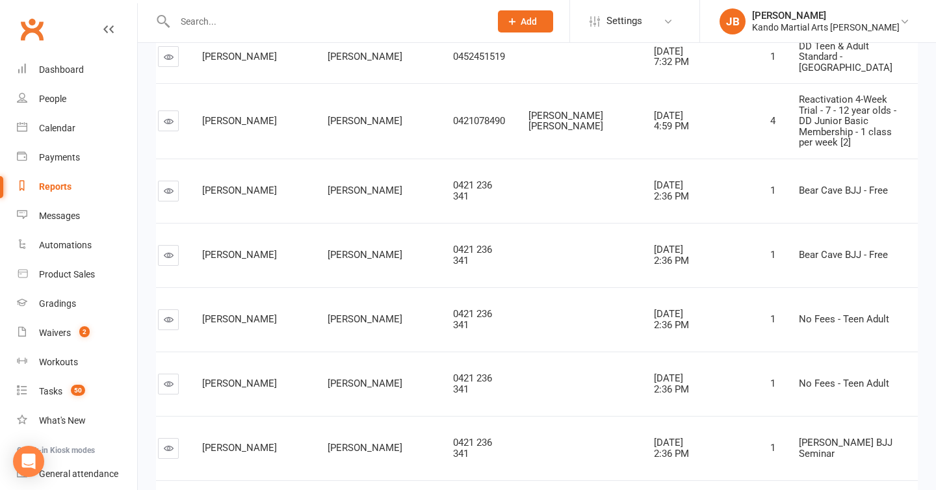
click at [170, 126] on icon at bounding box center [169, 121] width 10 height 10
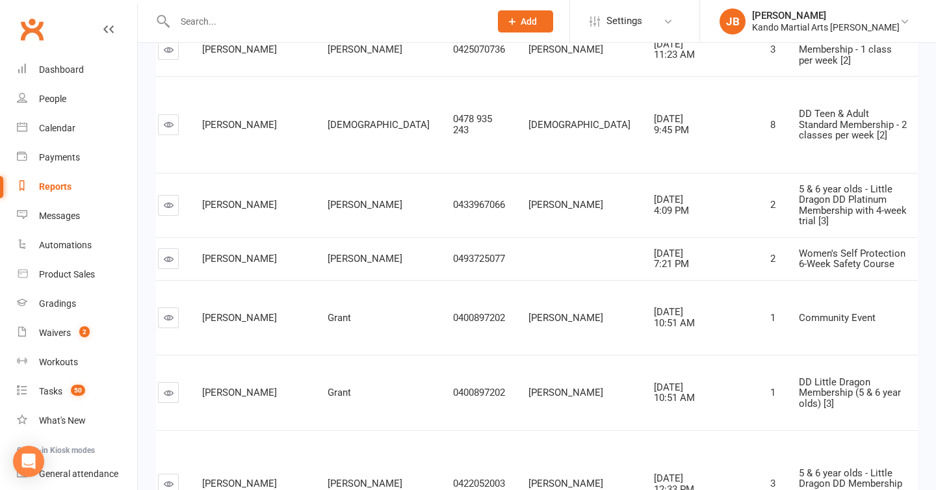
scroll to position [2240, 0]
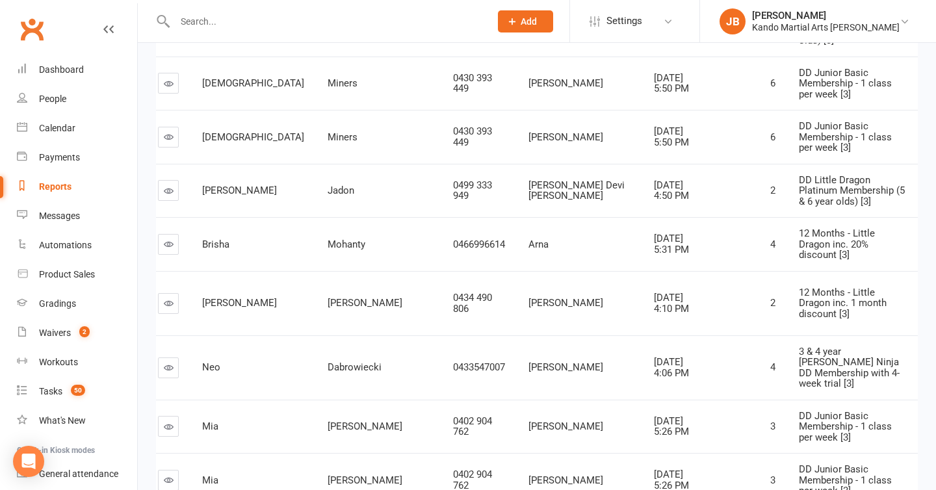
scroll to position [3100, 0]
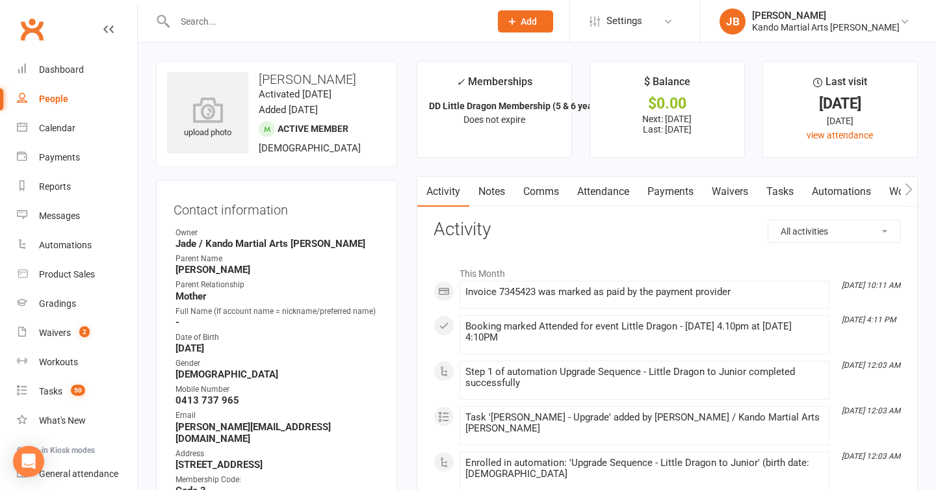
click at [608, 190] on link "Attendance" at bounding box center [603, 192] width 70 height 30
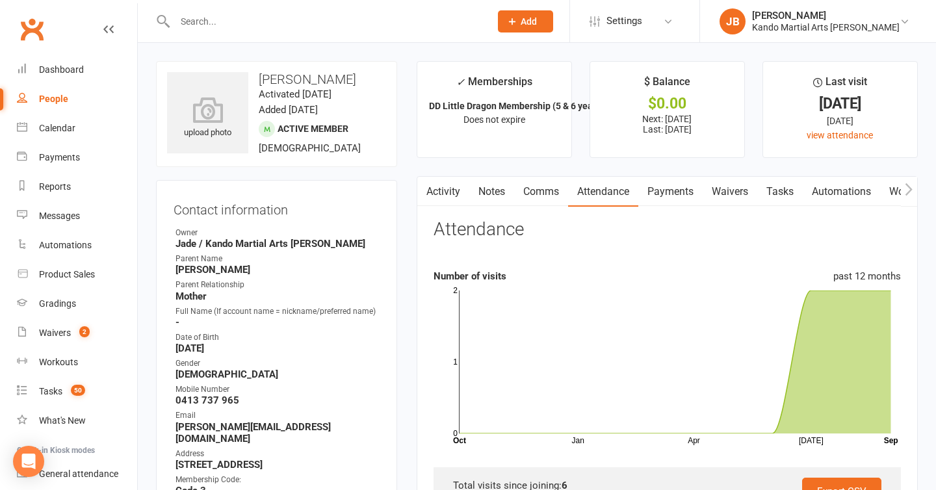
click at [785, 198] on link "Tasks" at bounding box center [779, 192] width 45 height 30
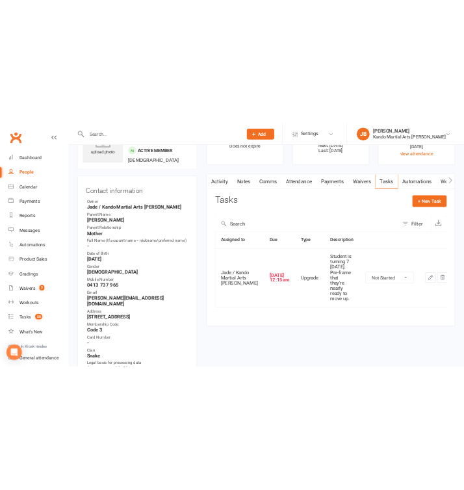
scroll to position [75, 0]
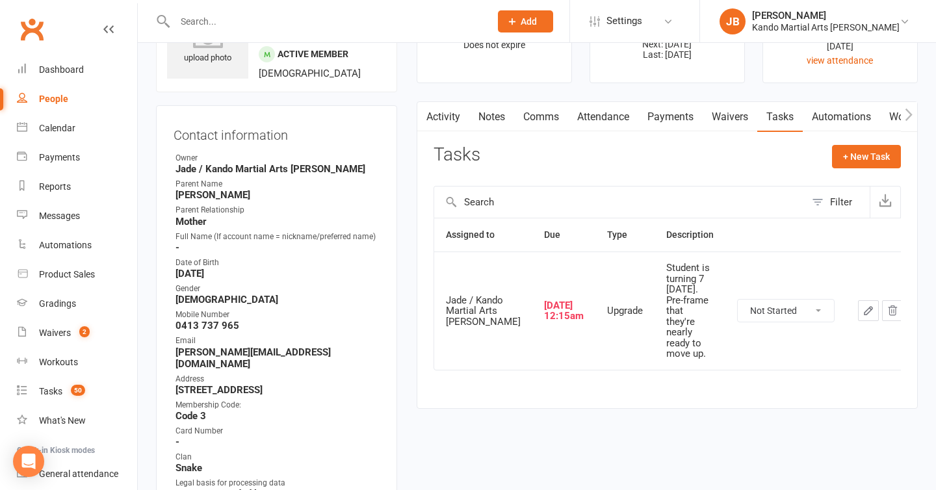
click at [862, 307] on icon "button" at bounding box center [868, 311] width 12 height 12
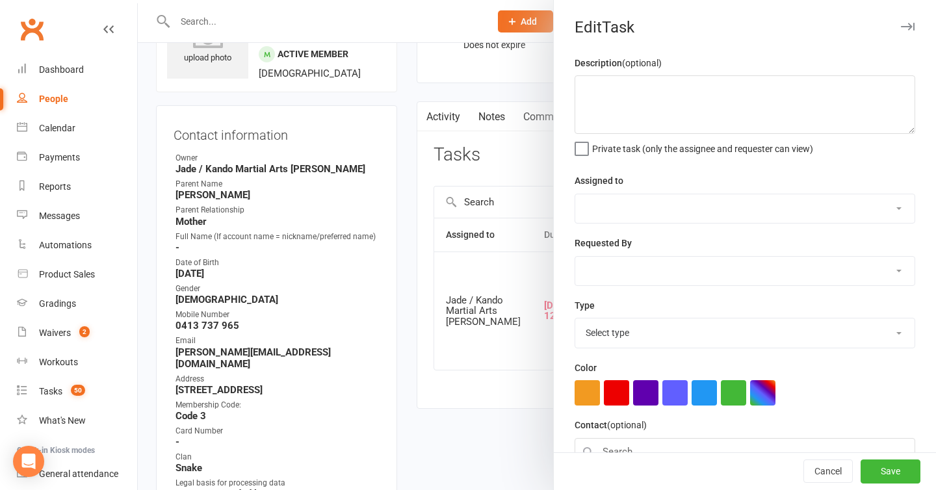
type textarea "Student is turning 7 [DATE]. Pre-frame that they're nearly ready to move up."
select select "33331"
type input "[DATE]"
type input "12:15am"
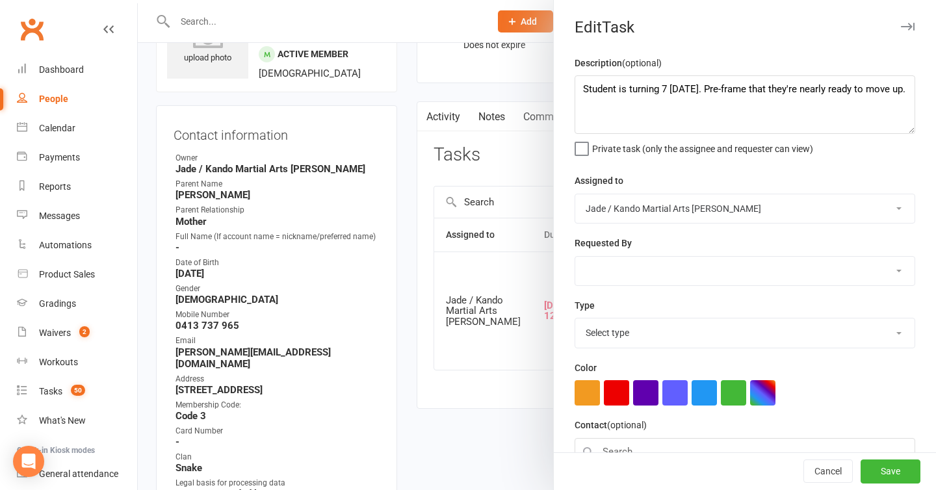
select select "15398"
click at [582, 91] on textarea "Student is turning 7 in 30 days. Pre-frame that they're nearly ready to move up." at bounding box center [745, 104] width 341 height 58
type textarea "TUES: Student is turning 7 in 30 days. Pre-frame that they're nearly ready to m…"
click at [892, 473] on button "Save" at bounding box center [891, 471] width 60 height 23
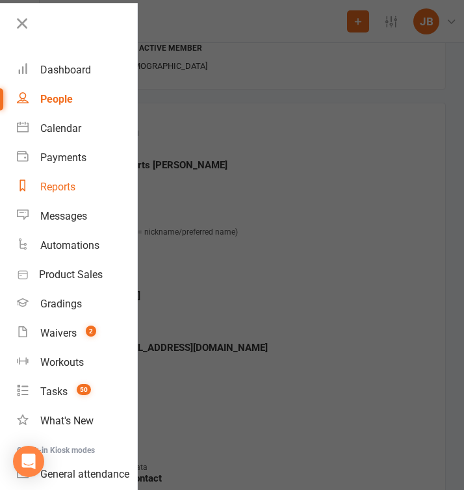
click at [55, 189] on div "Reports" at bounding box center [57, 187] width 35 height 12
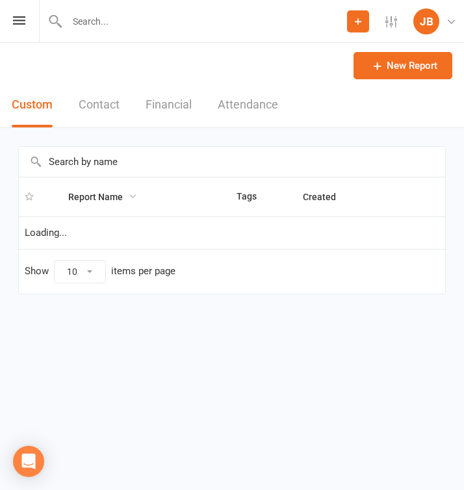
select select "100"
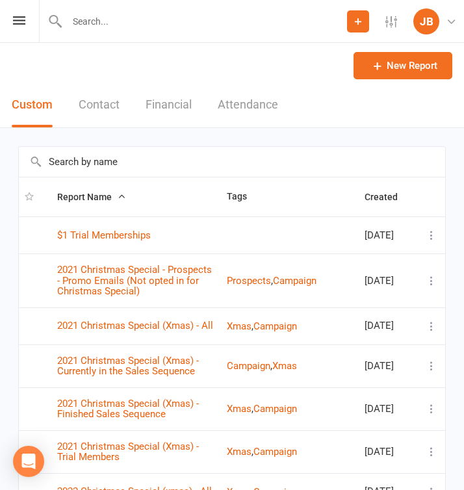
click at [94, 166] on input "text" at bounding box center [232, 162] width 426 height 30
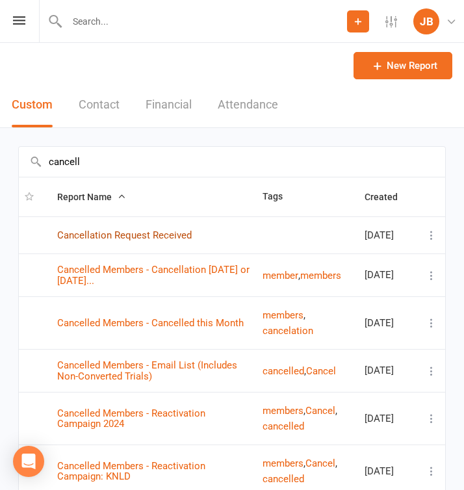
type input "cancell"
click at [114, 238] on link "Cancellation Request Received" at bounding box center [124, 235] width 135 height 12
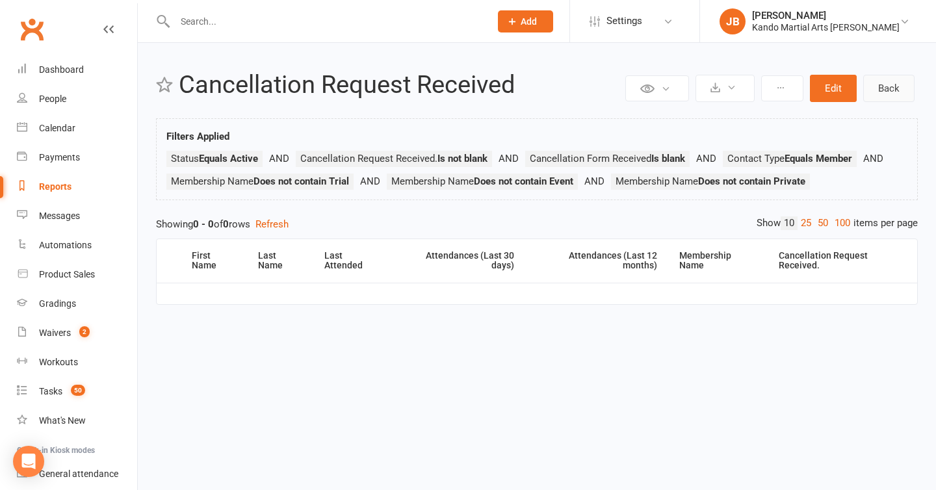
click at [909, 94] on link "Back" at bounding box center [888, 88] width 51 height 27
select select "100"
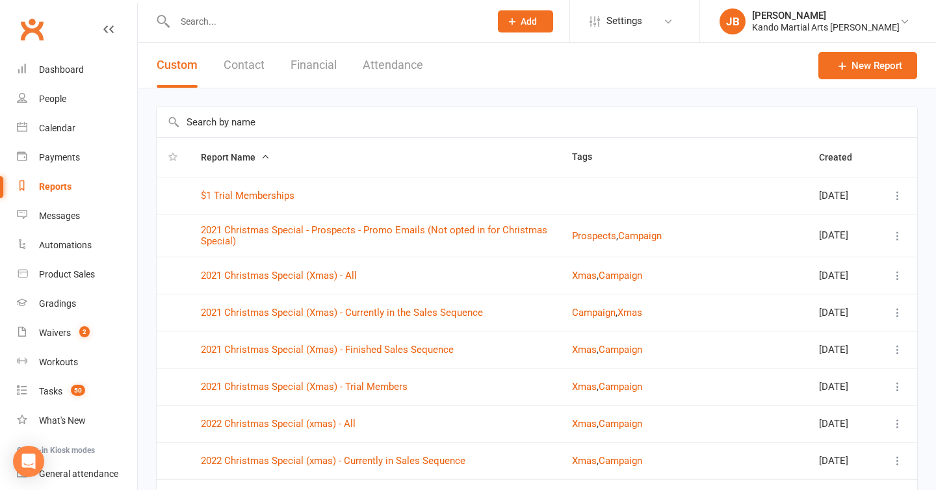
click at [53, 386] on div "Tasks" at bounding box center [50, 391] width 23 height 10
select select "incomplete"
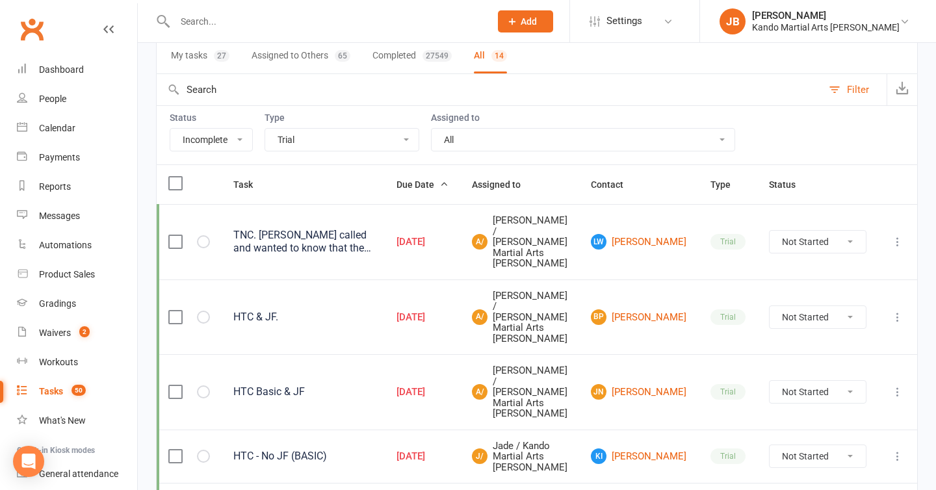
scroll to position [109, 0]
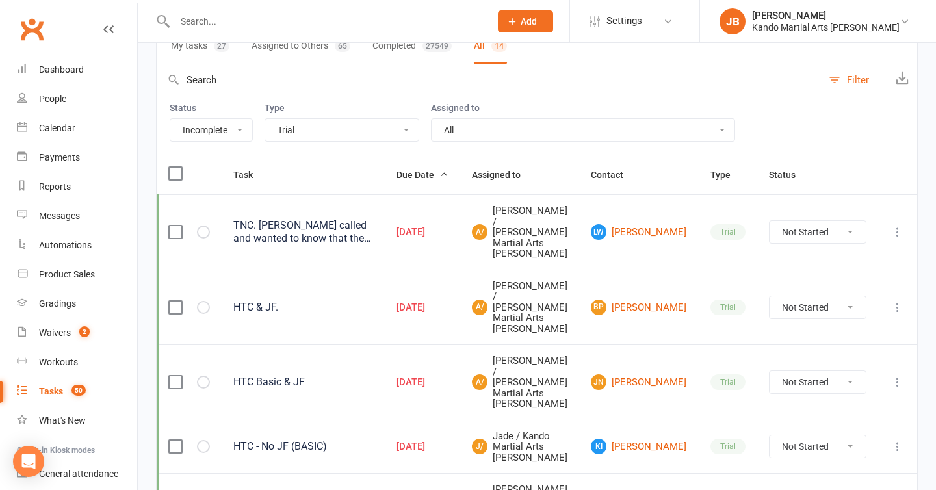
click at [321, 127] on select "All Admin Bbpc - black belt prep course Cancellation Enquiry Follow-up In-class…" at bounding box center [341, 130] width 153 height 22
select select "15398"
select select "waiting"
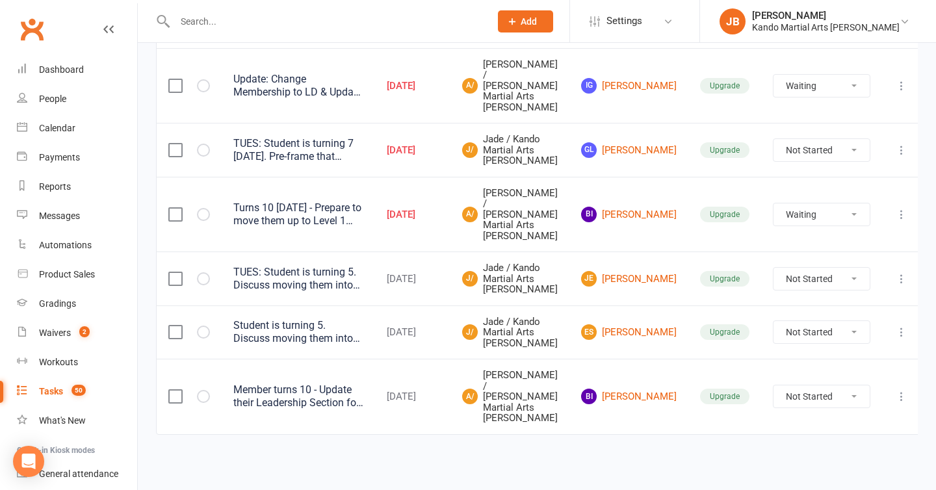
scroll to position [395, 0]
click at [653, 324] on link "ES Erisha Saoji" at bounding box center [629, 332] width 96 height 16
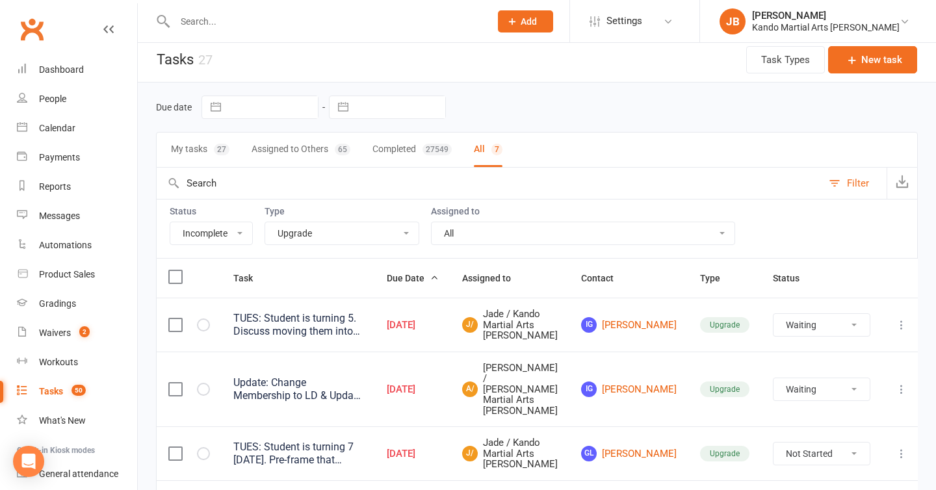
scroll to position [0, 0]
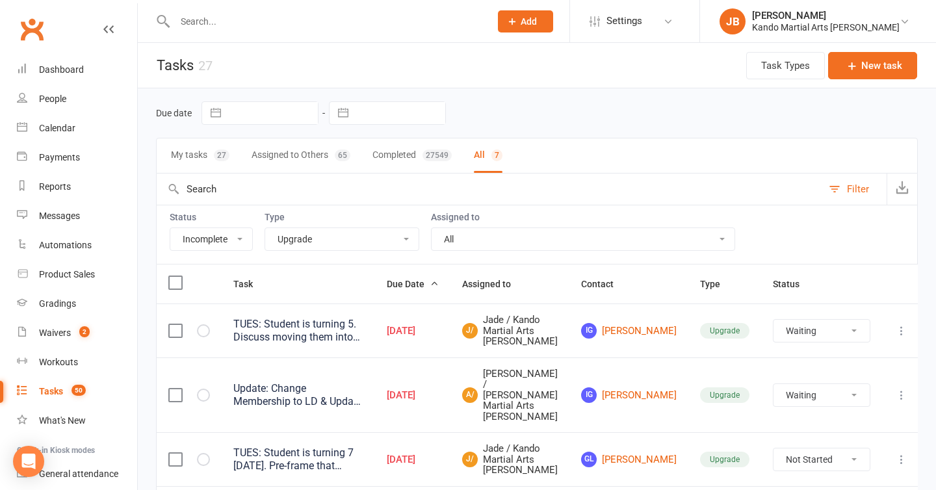
click at [294, 239] on select "All Admin Bbpc - black belt prep course Cancellation Enquiry Follow-up In-class…" at bounding box center [341, 239] width 153 height 22
select select "21694"
select select "waiting"
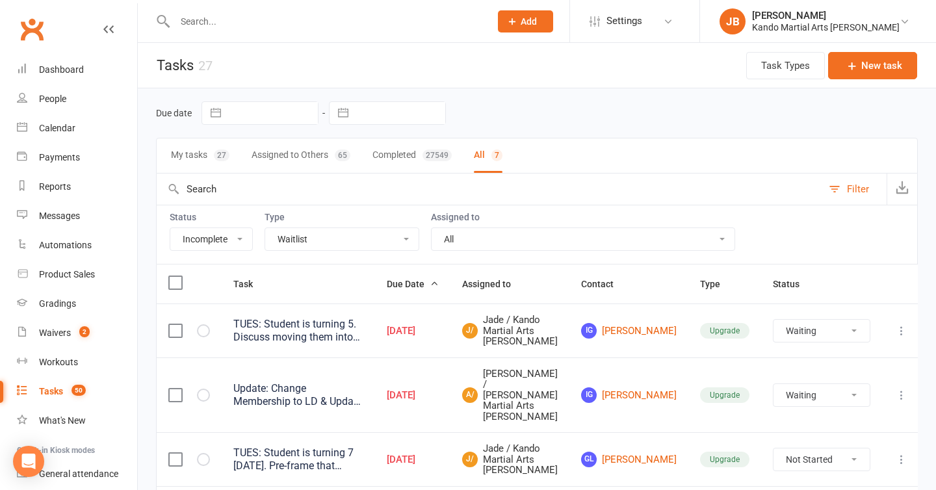
click at [291, 238] on select "All Admin Bbpc - black belt prep course Cancellation Enquiry Follow-up In-class…" at bounding box center [341, 239] width 153 height 22
select select "waiting"
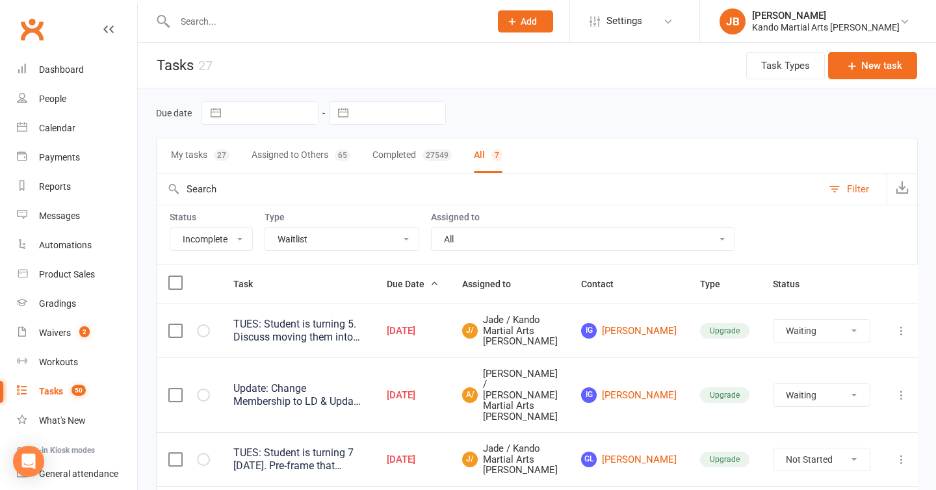
select select "waiting"
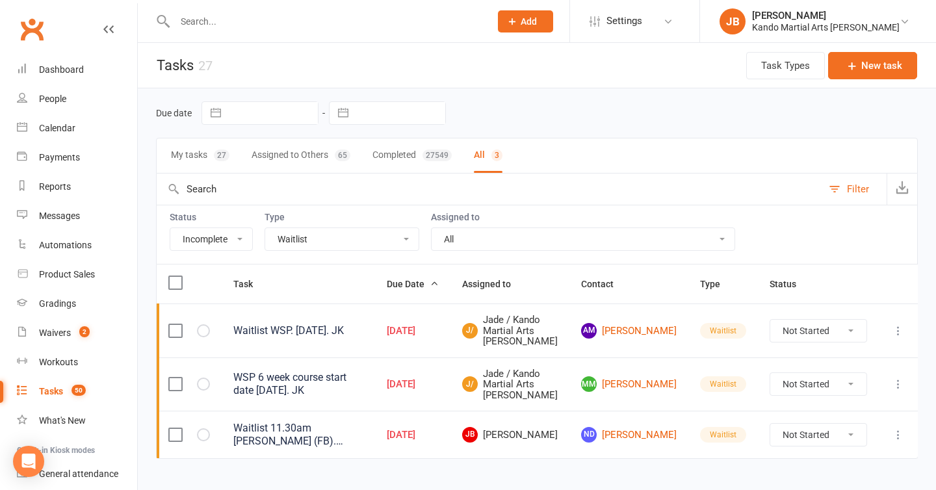
select select "15046"
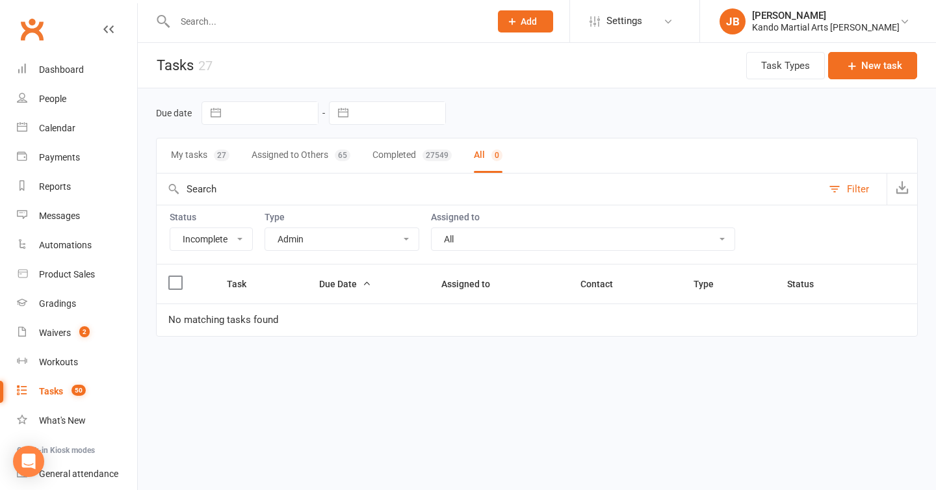
click at [246, 29] on input "text" at bounding box center [326, 21] width 310 height 18
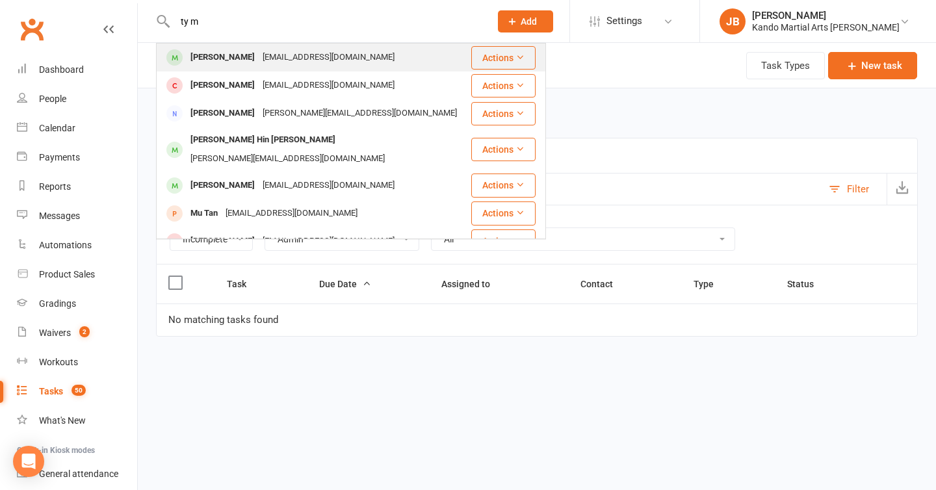
type input "ty m"
click at [259, 57] on div "Tymc2003@gmail.com" at bounding box center [329, 57] width 140 height 19
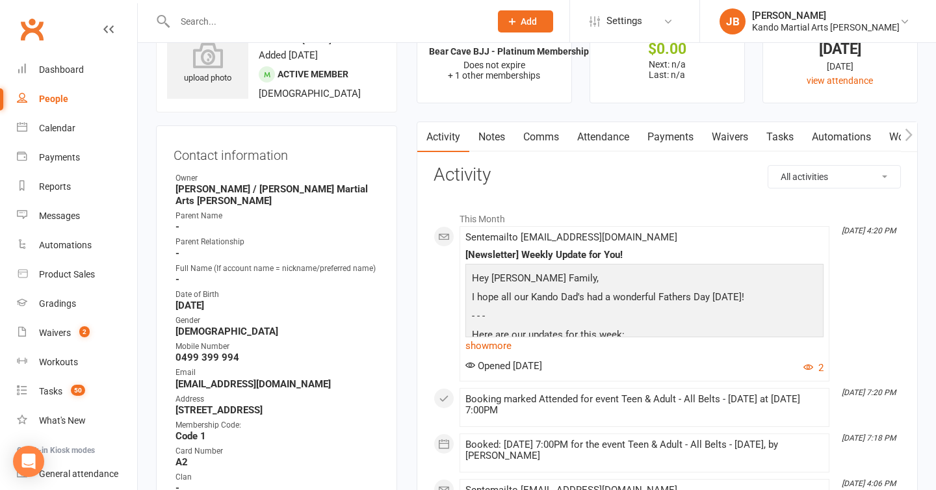
scroll to position [73, 0]
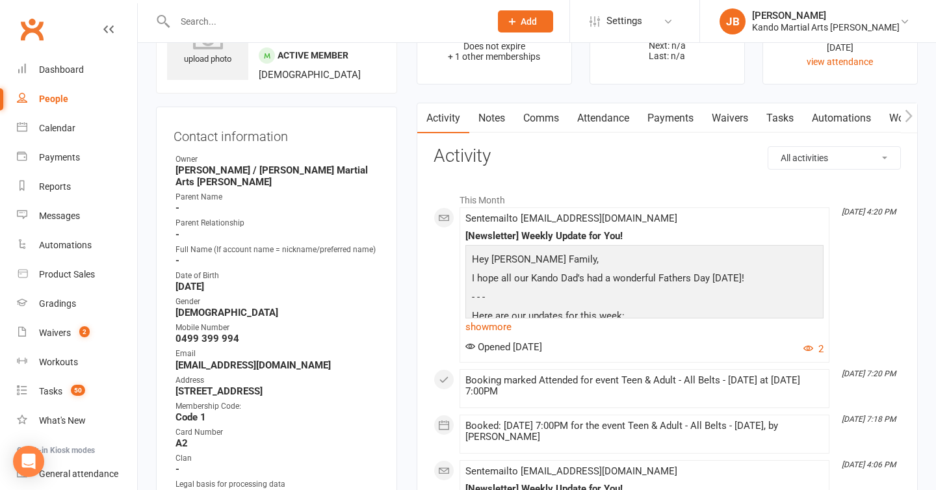
click at [221, 359] on strong "Tymc2003@gmail.com" at bounding box center [277, 365] width 204 height 12
copy render-form-field "Tymc2003@gmail.com"
click at [48, 124] on div "Calendar" at bounding box center [57, 128] width 36 height 10
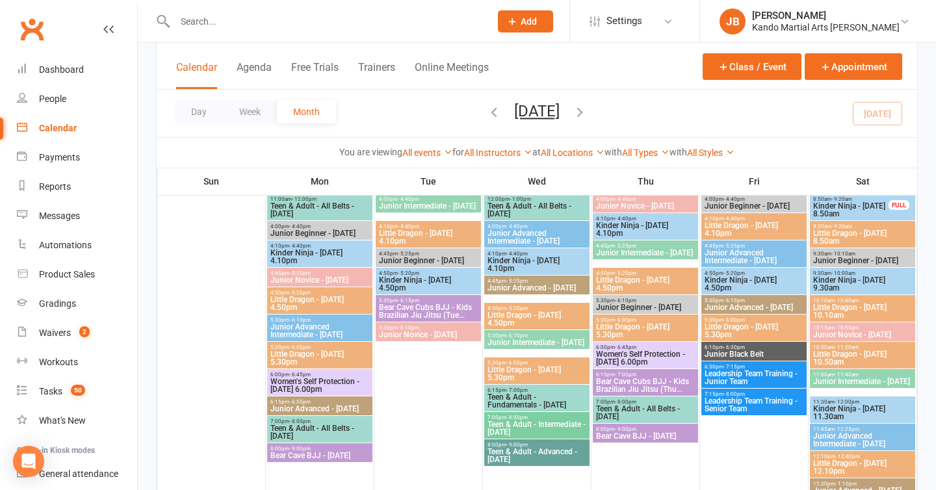
scroll to position [874, 0]
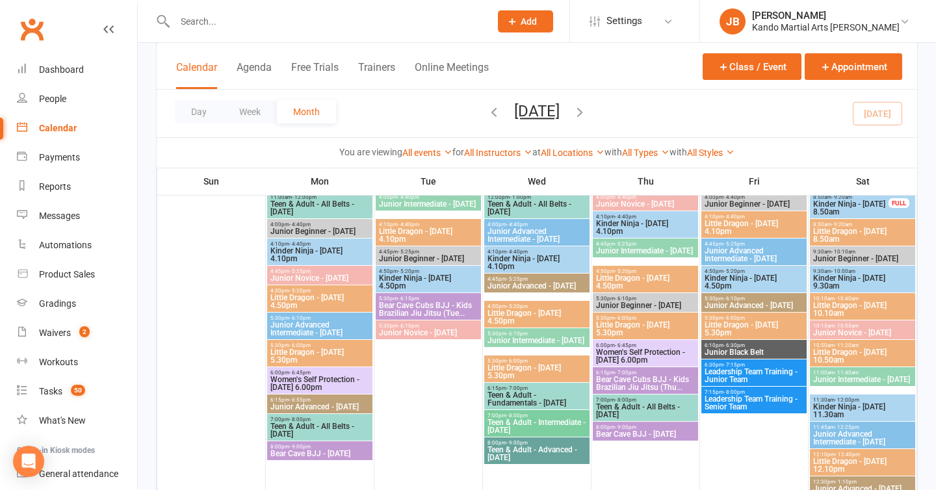
click at [411, 306] on span "Bear Cave Cubs BJJ - Kids Brazilian Jiu Jitsu (Tue..." at bounding box center [428, 310] width 100 height 16
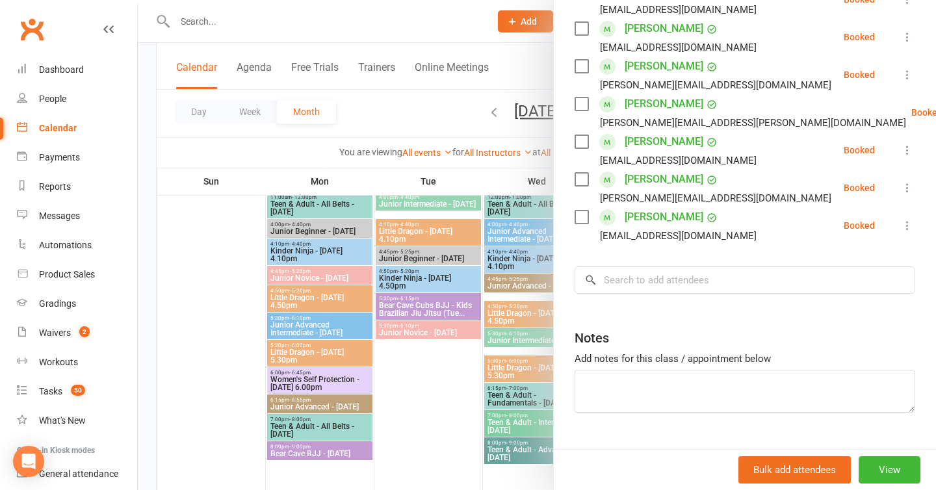
scroll to position [354, 0]
click at [636, 267] on input "search" at bounding box center [745, 280] width 341 height 27
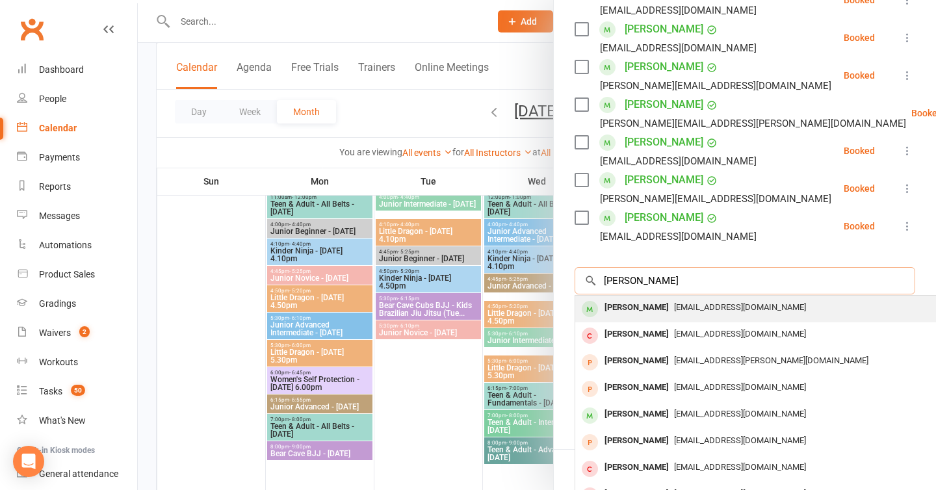
type input "lucy ea"
click at [644, 298] on div "Lucy Eagland" at bounding box center [636, 307] width 75 height 19
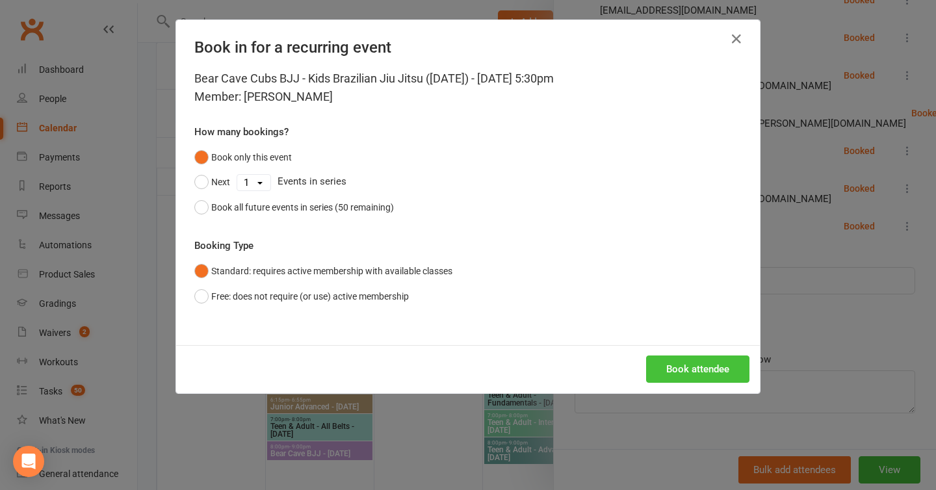
click at [688, 377] on button "Book attendee" at bounding box center [697, 369] width 103 height 27
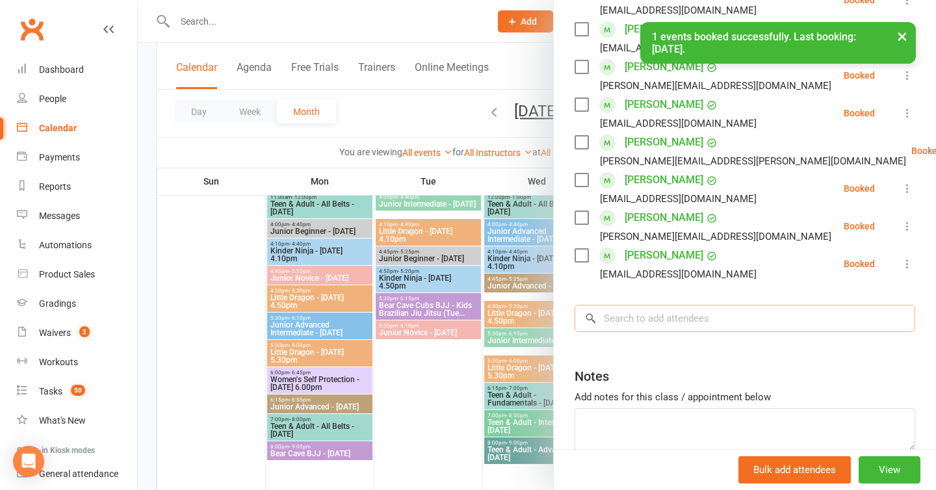
click at [639, 305] on input "search" at bounding box center [745, 318] width 341 height 27
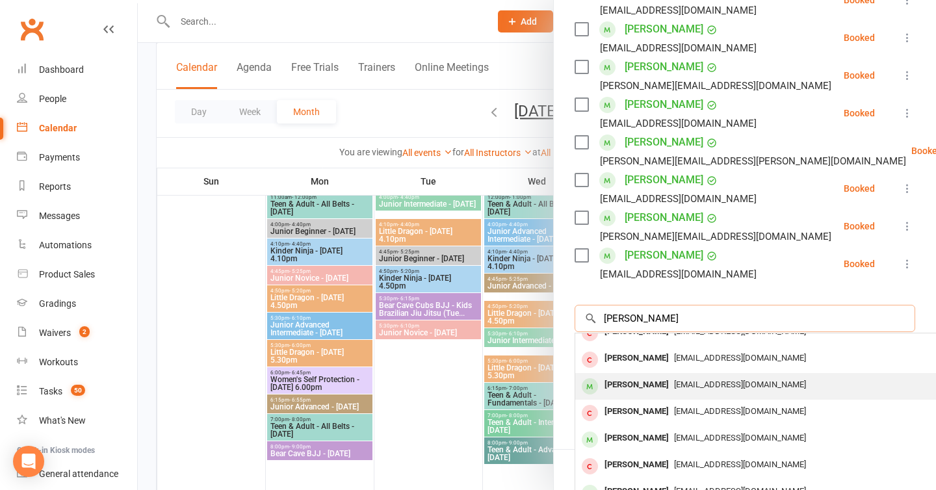
scroll to position [71, 0]
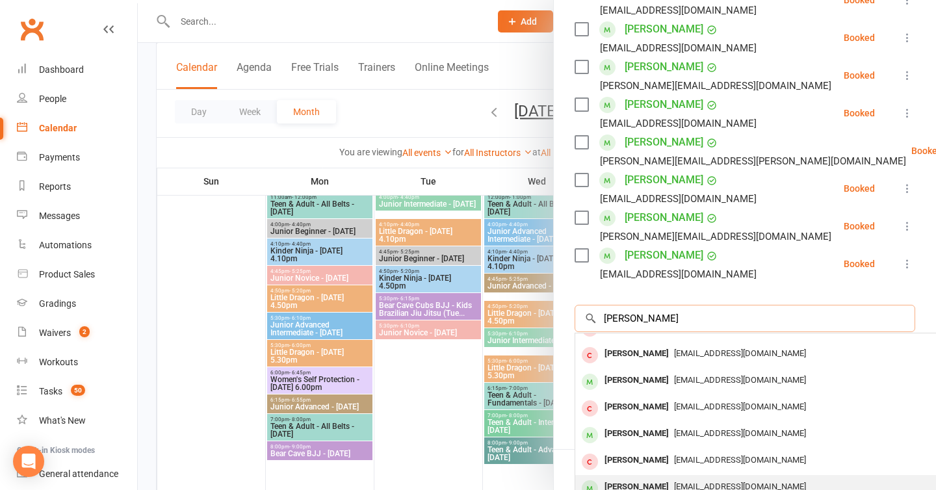
type input "jacob"
click at [638, 478] on div "Jacob Eagland" at bounding box center [636, 487] width 75 height 19
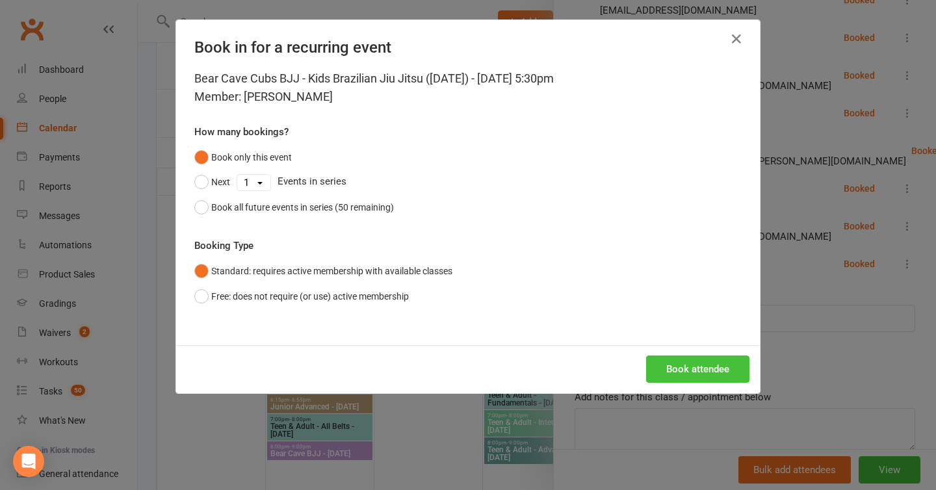
click at [672, 368] on button "Book attendee" at bounding box center [697, 369] width 103 height 27
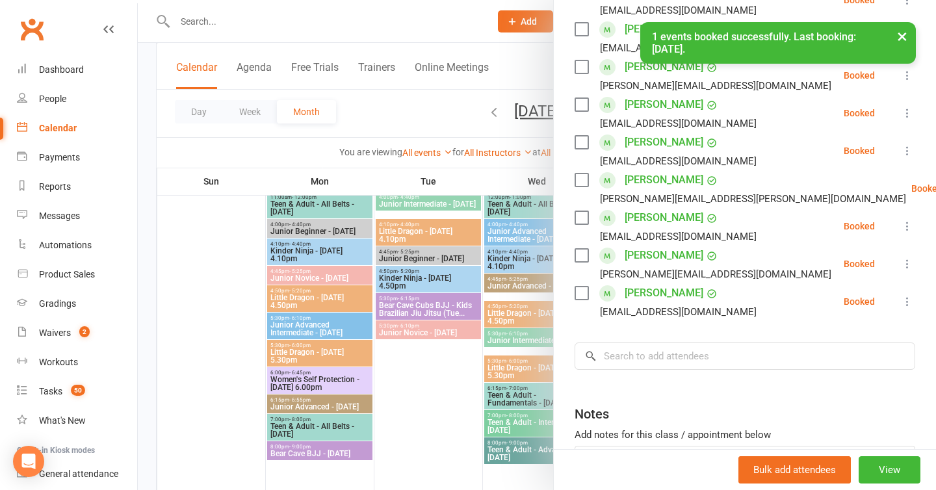
click at [905, 36] on button "×" at bounding box center [901, 36] width 23 height 28
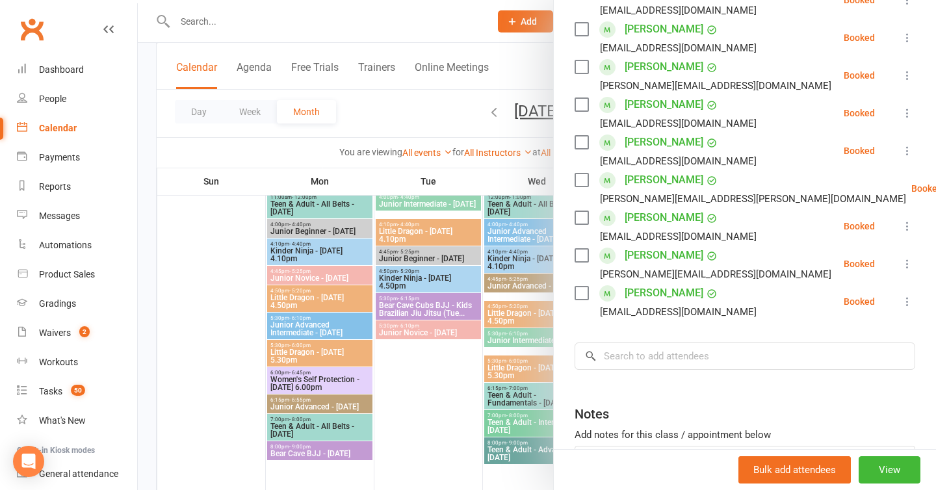
scroll to position [0, 0]
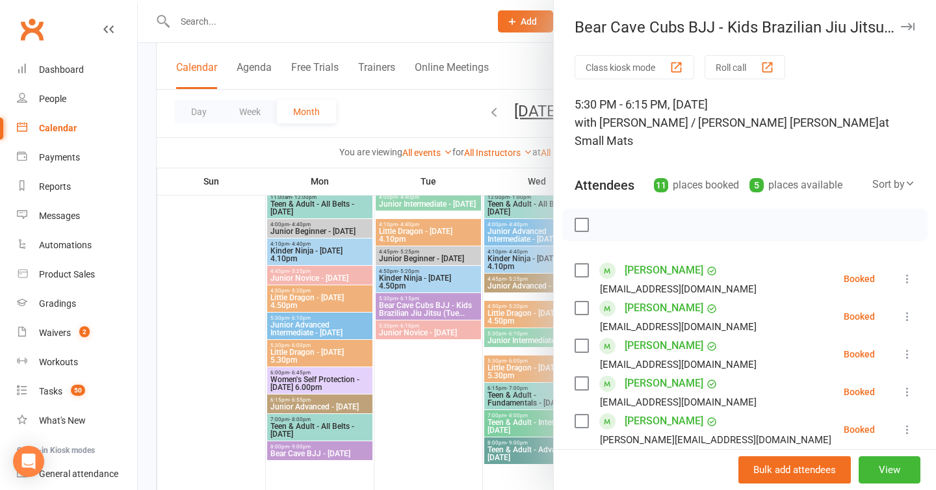
click at [907, 29] on icon "button" at bounding box center [908, 27] width 14 height 8
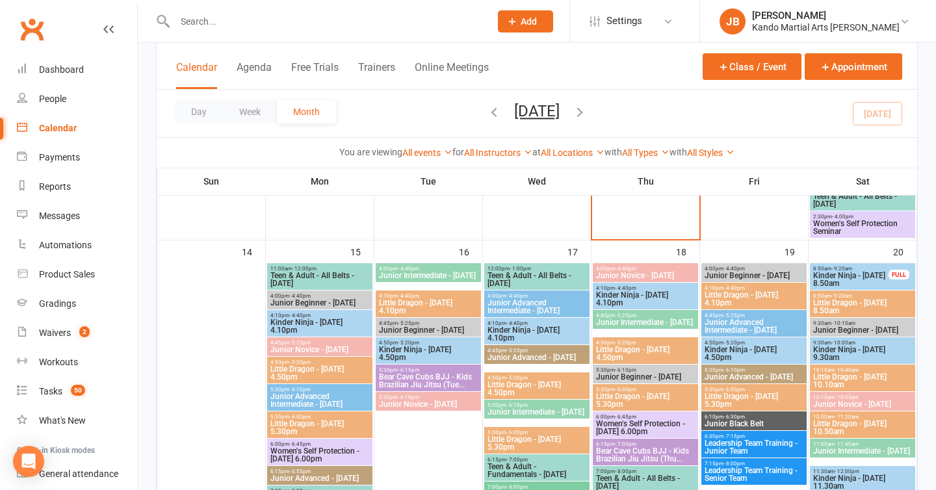
scroll to position [798, 0]
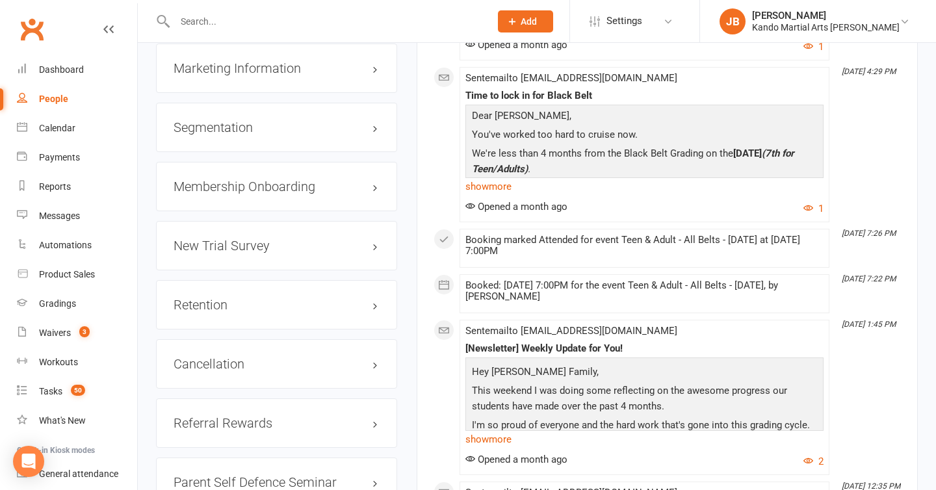
scroll to position [1546, 0]
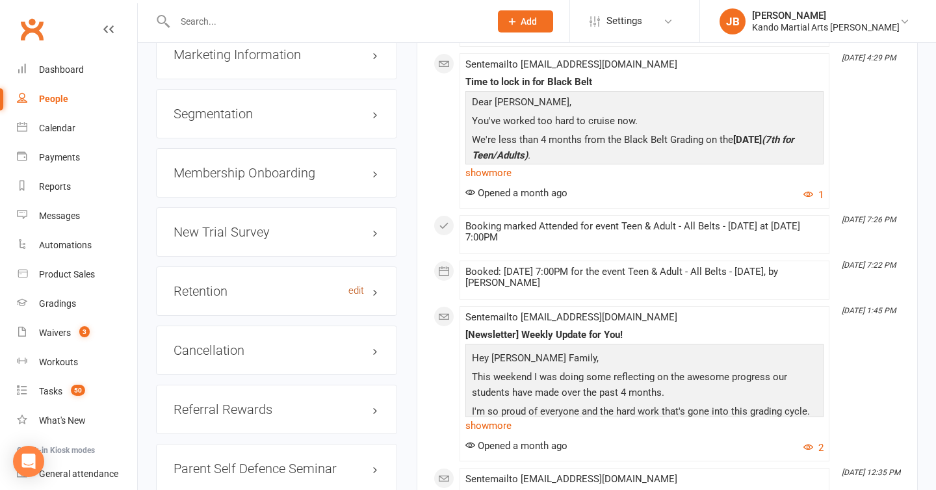
click at [359, 285] on link "edit" at bounding box center [356, 290] width 16 height 11
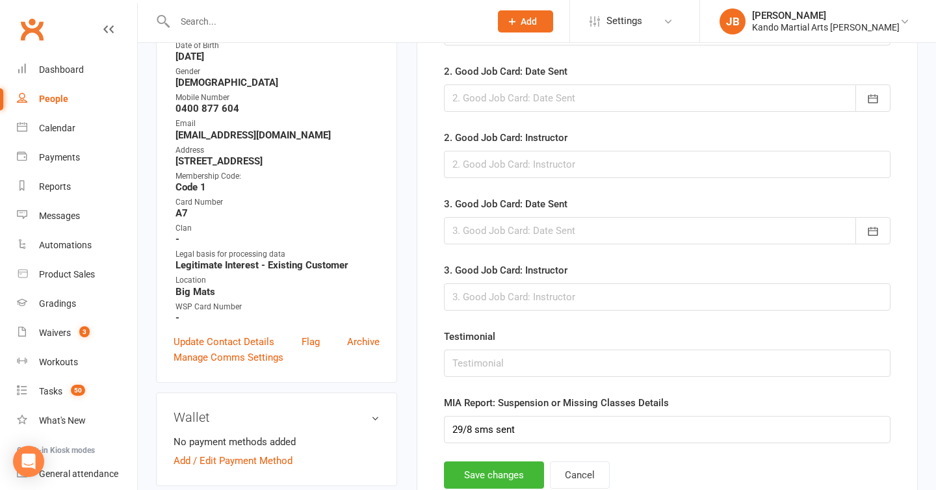
scroll to position [335, 0]
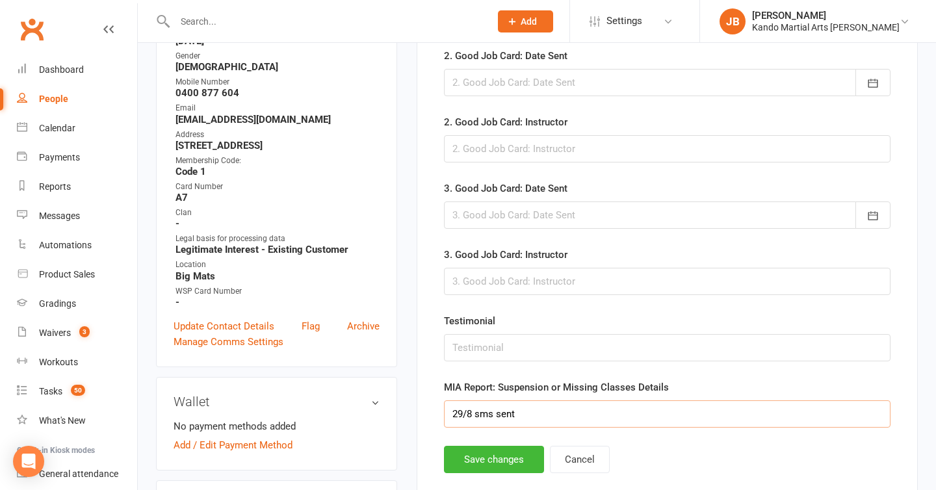
drag, startPoint x: 534, startPoint y: 411, endPoint x: 411, endPoint y: 404, distance: 123.7
click at [411, 404] on main "✓ Memberships DD Teen & Adult Standard Membership - 2 cl... Does not expire $ B…" at bounding box center [667, 134] width 521 height 785
click at [489, 464] on button "Save changes" at bounding box center [494, 459] width 100 height 27
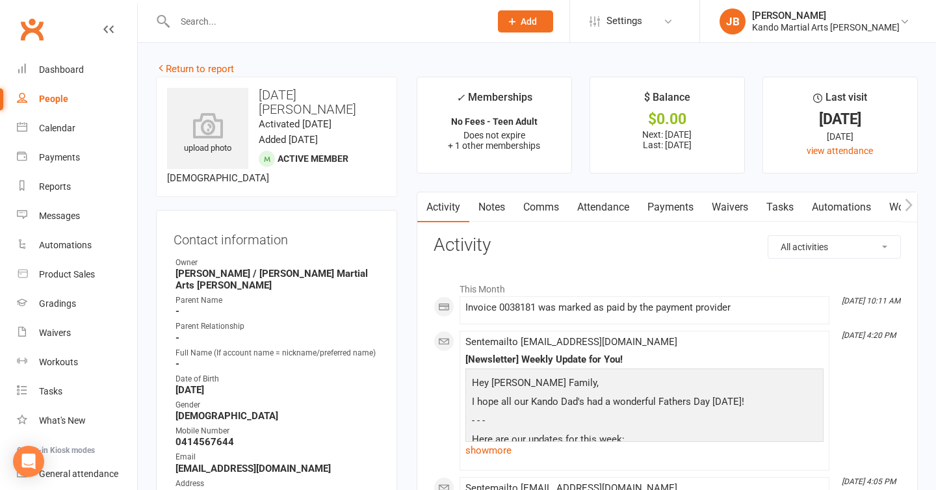
click at [600, 208] on link "Attendance" at bounding box center [603, 207] width 70 height 30
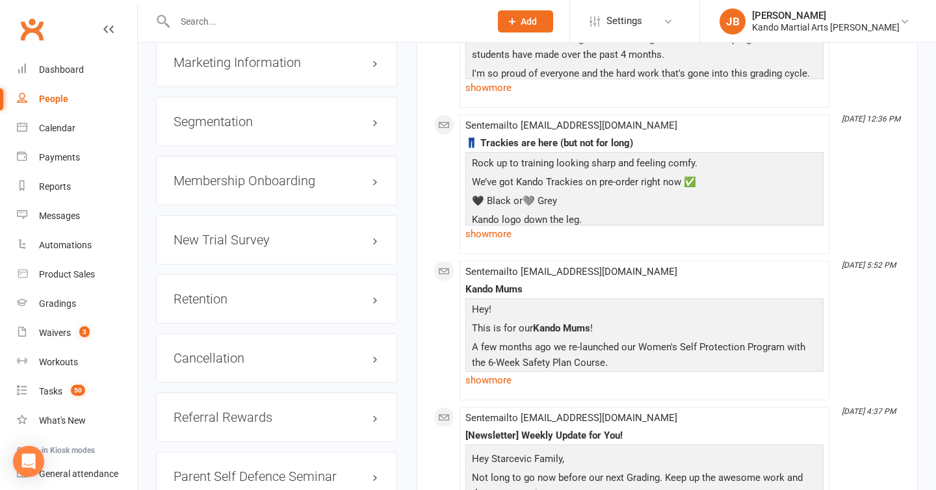
scroll to position [1584, 0]
click at [361, 292] on link "edit" at bounding box center [356, 297] width 16 height 11
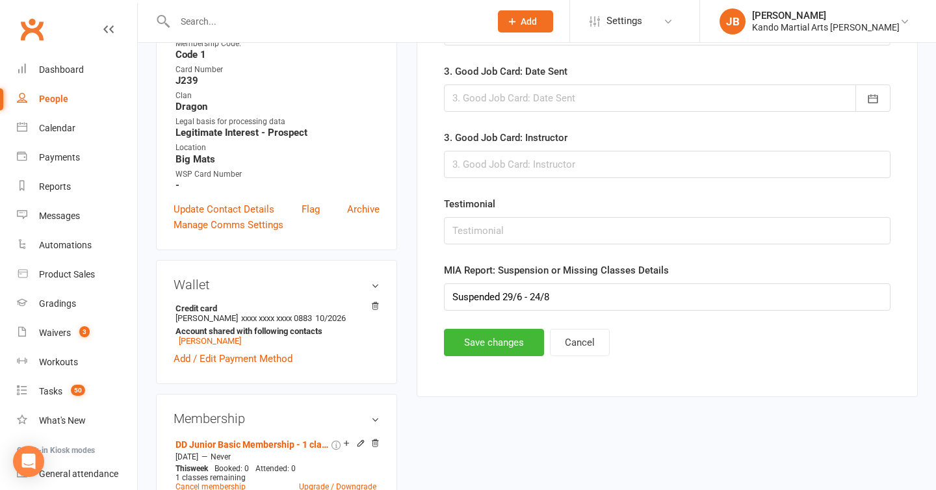
scroll to position [477, 0]
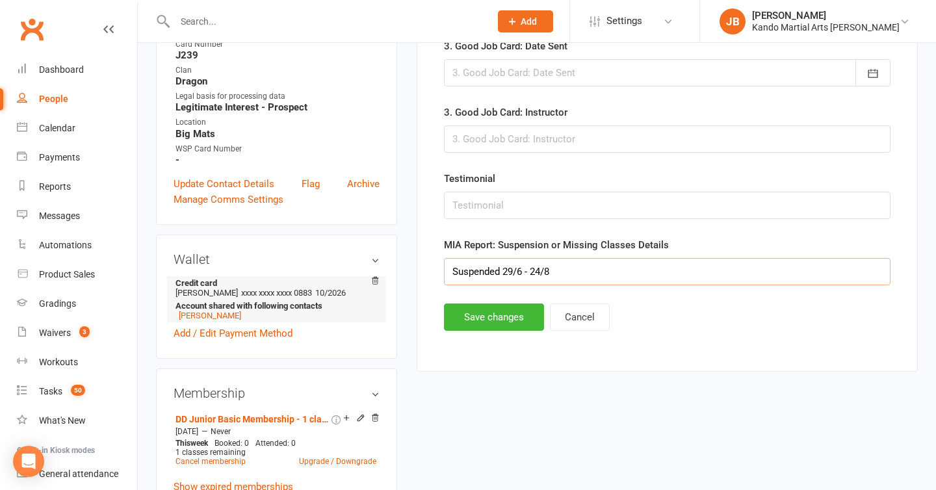
drag, startPoint x: 560, startPoint y: 271, endPoint x: 346, endPoint y: 259, distance: 214.8
click at [461, 324] on button "Save changes" at bounding box center [494, 317] width 100 height 27
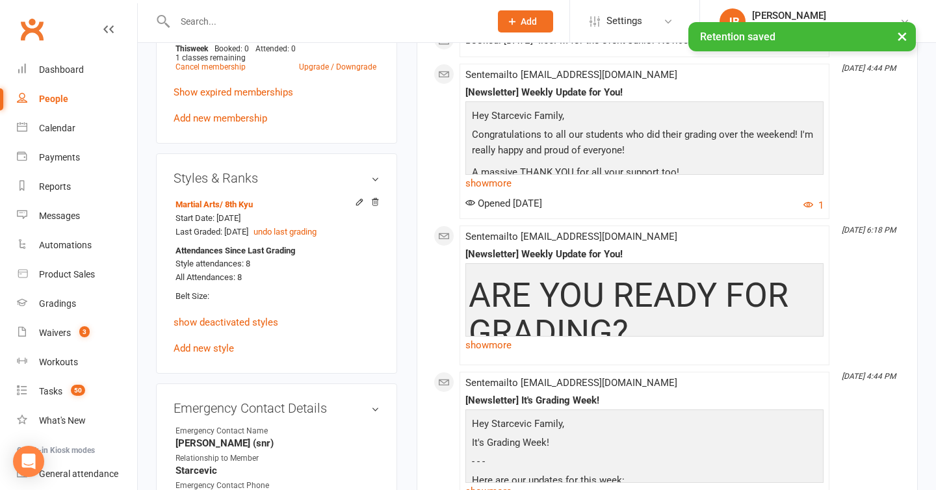
scroll to position [884, 0]
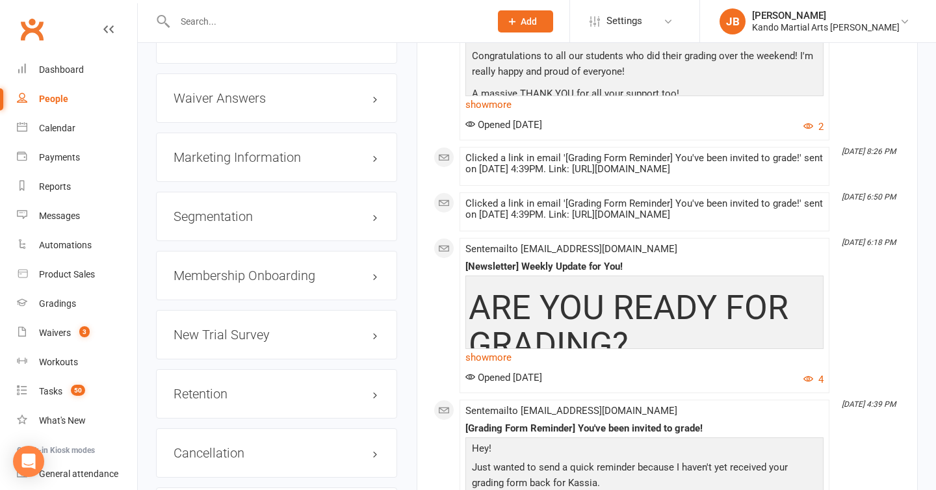
scroll to position [1541, 0]
click at [359, 391] on link "edit" at bounding box center [356, 392] width 16 height 11
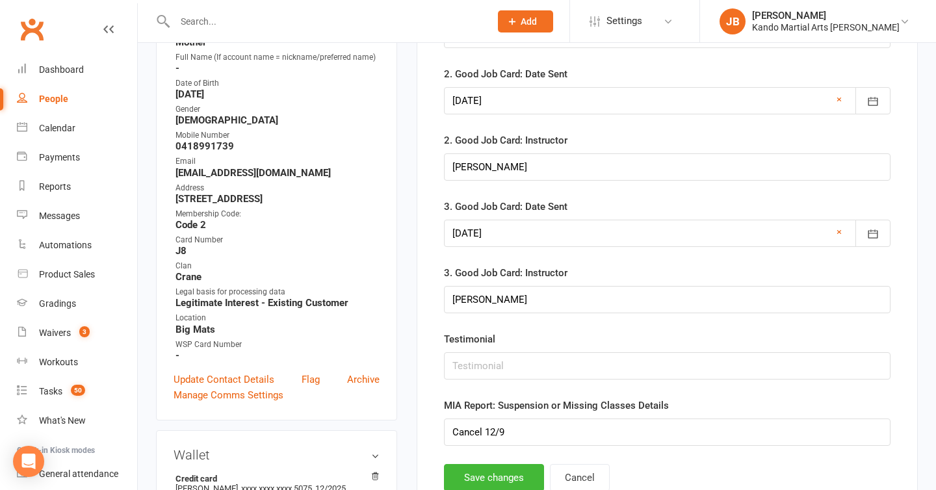
scroll to position [471, 0]
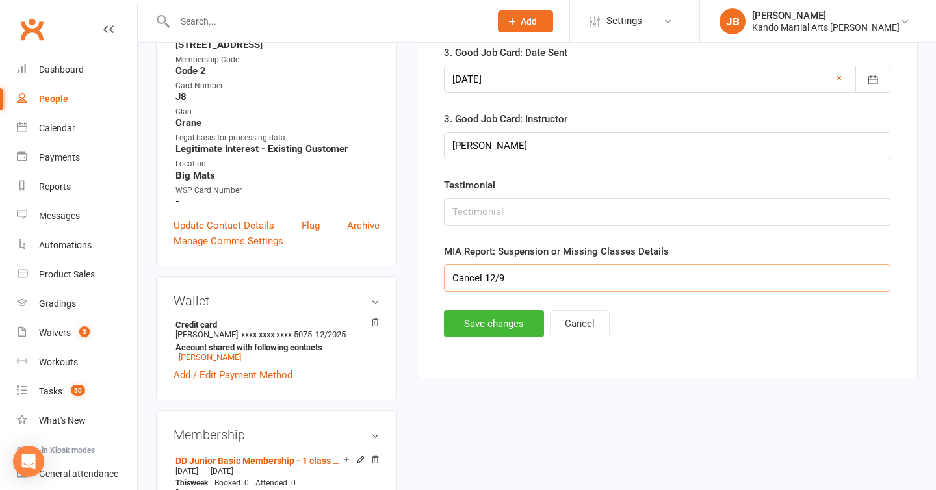
click at [496, 275] on input "Cancel 12/9" at bounding box center [667, 278] width 447 height 27
type input "Cancel 20/9"
click at [500, 330] on button "Save changes" at bounding box center [494, 323] width 100 height 27
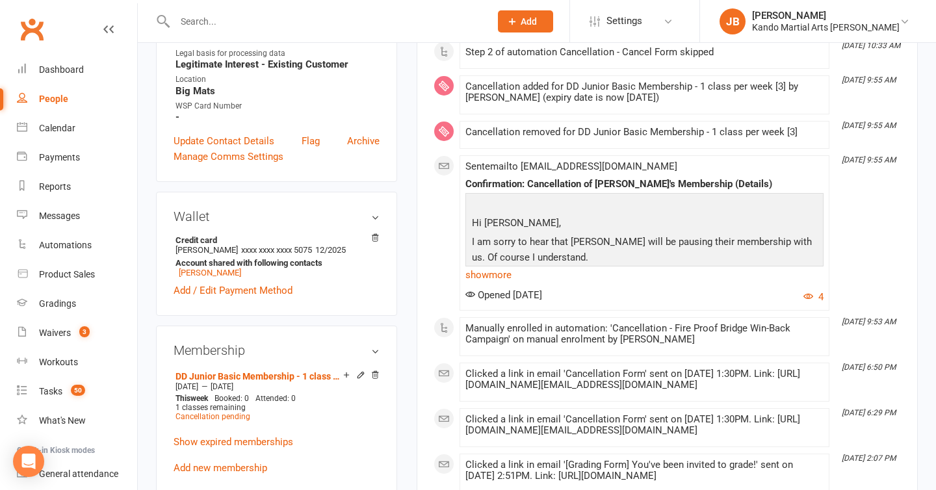
scroll to position [363, 0]
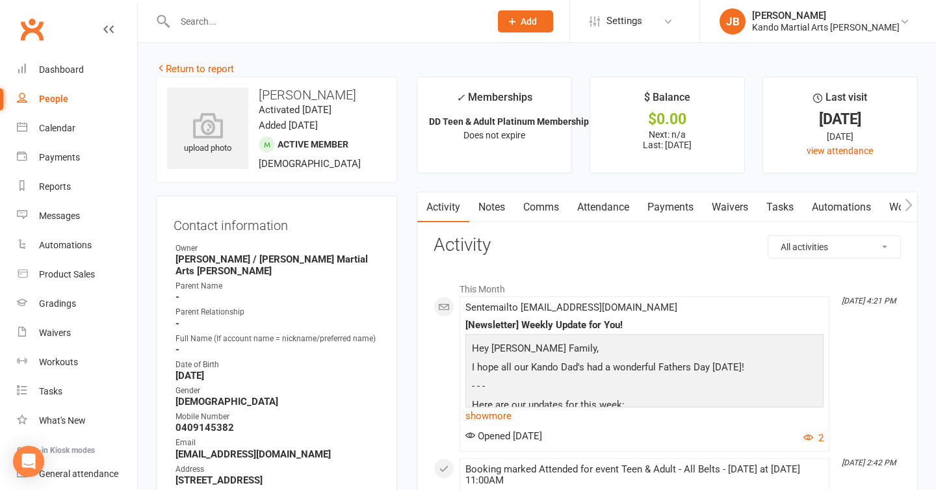
click at [590, 209] on link "Attendance" at bounding box center [603, 207] width 70 height 30
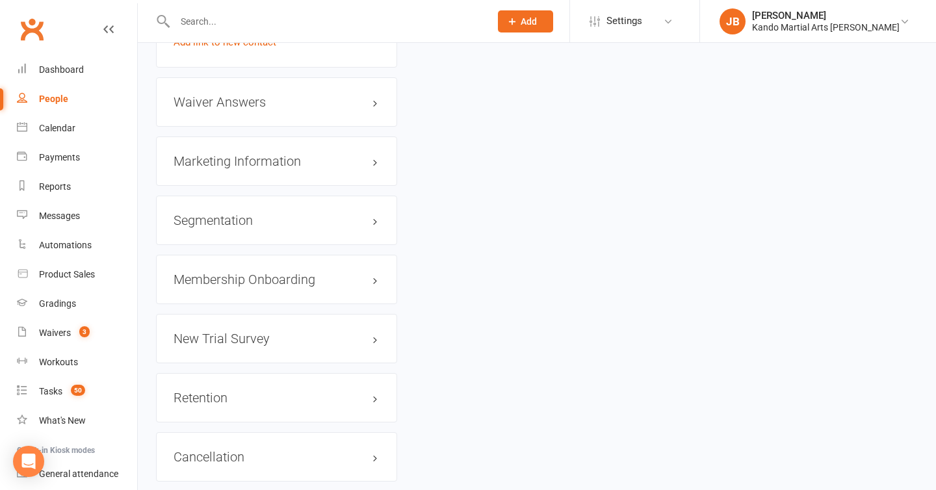
scroll to position [1481, 0]
click at [361, 389] on link "edit" at bounding box center [356, 394] width 16 height 11
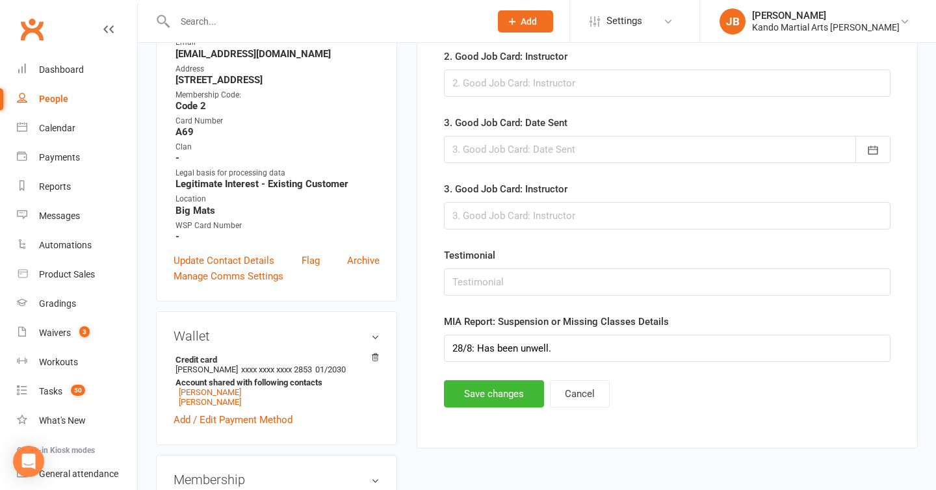
scroll to position [446, 0]
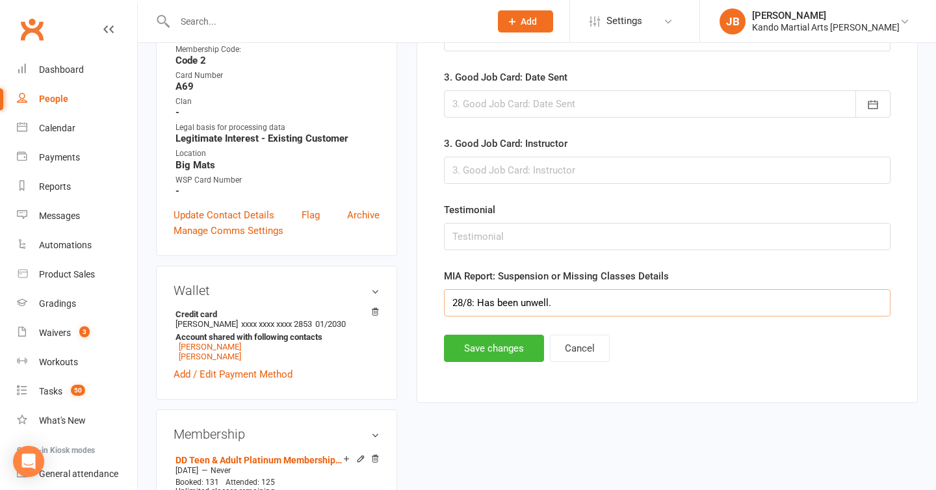
drag, startPoint x: 558, startPoint y: 305, endPoint x: 387, endPoint y: 296, distance: 170.5
click at [458, 348] on button "Save changes" at bounding box center [494, 348] width 100 height 27
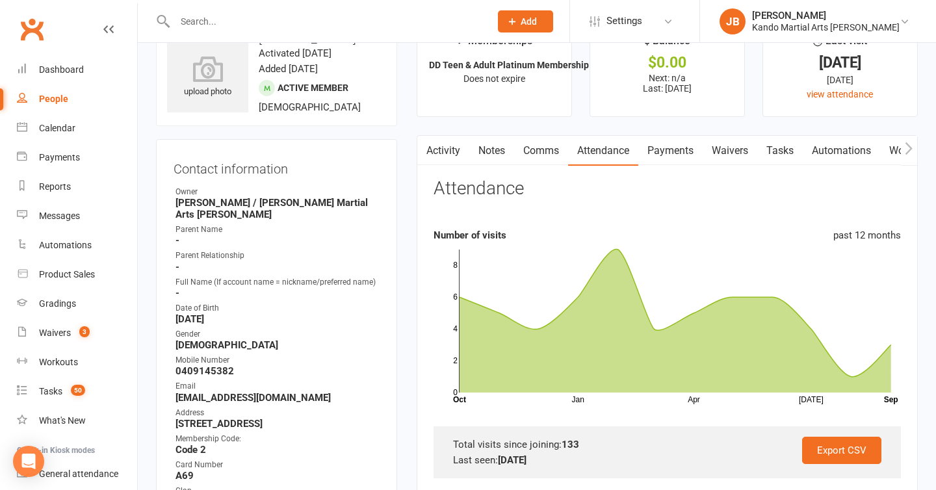
scroll to position [0, 0]
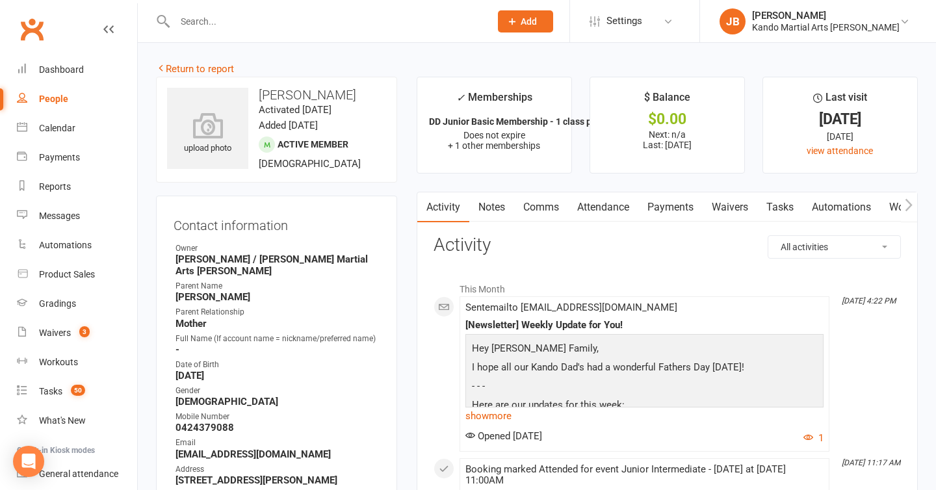
click at [589, 207] on link "Attendance" at bounding box center [603, 207] width 70 height 30
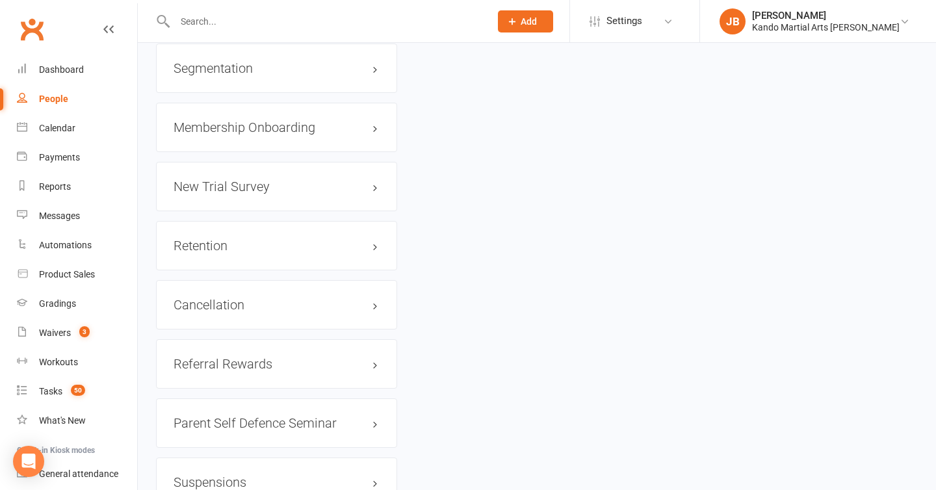
scroll to position [1790, 0]
click at [356, 240] on link "edit" at bounding box center [356, 245] width 16 height 11
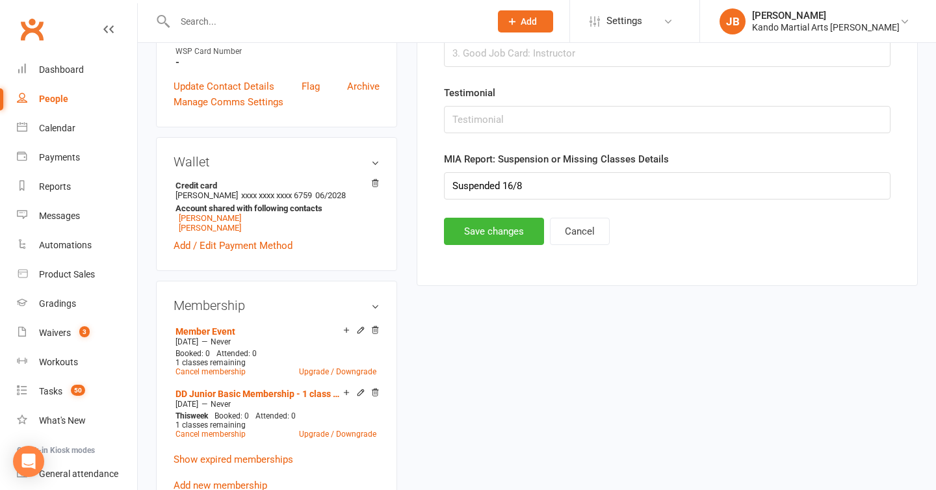
scroll to position [601, 0]
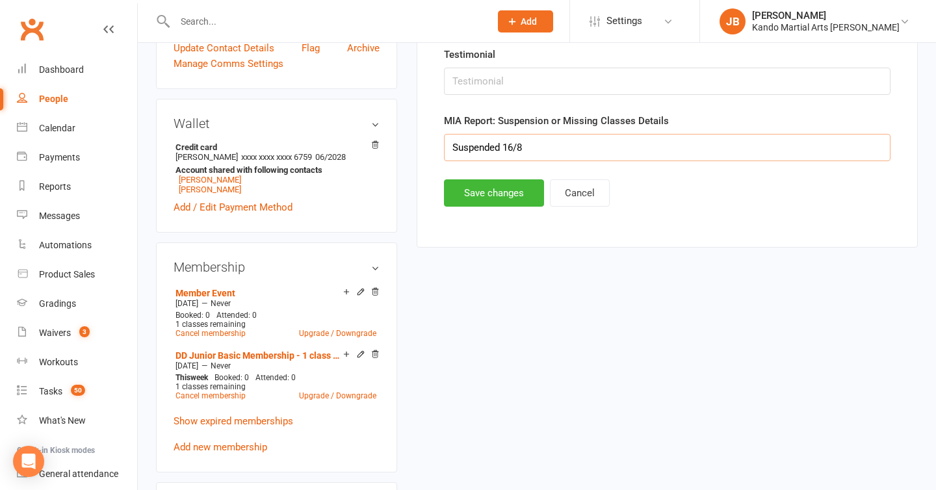
drag, startPoint x: 534, startPoint y: 142, endPoint x: 441, endPoint y: 118, distance: 95.4
click at [493, 205] on button "Save changes" at bounding box center [494, 192] width 100 height 27
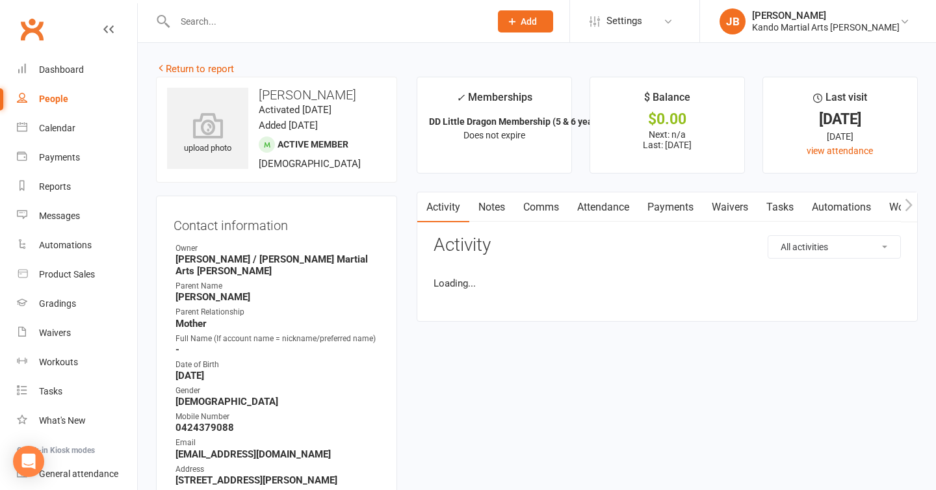
click at [544, 233] on div "Activity Notes Comms Attendance Payments Waivers Tasks Automations Workouts Gra…" at bounding box center [667, 256] width 501 height 129
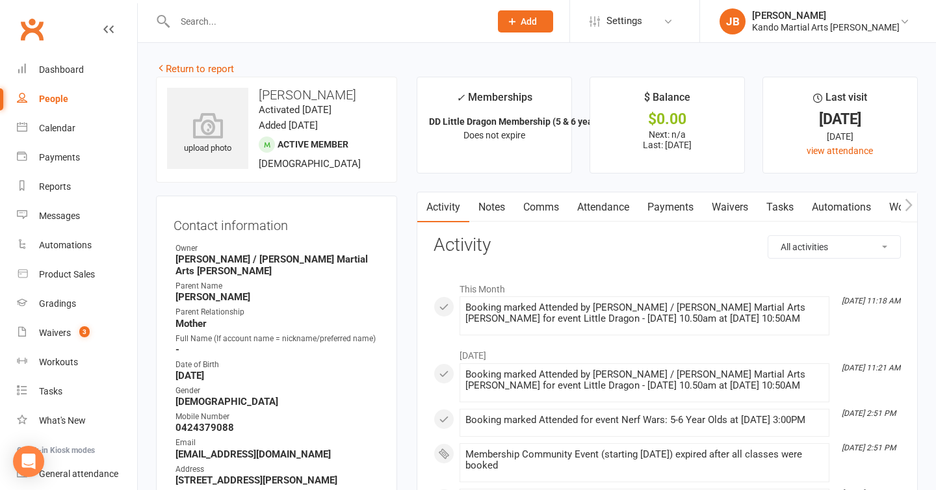
click at [627, 202] on link "Attendance" at bounding box center [603, 207] width 70 height 30
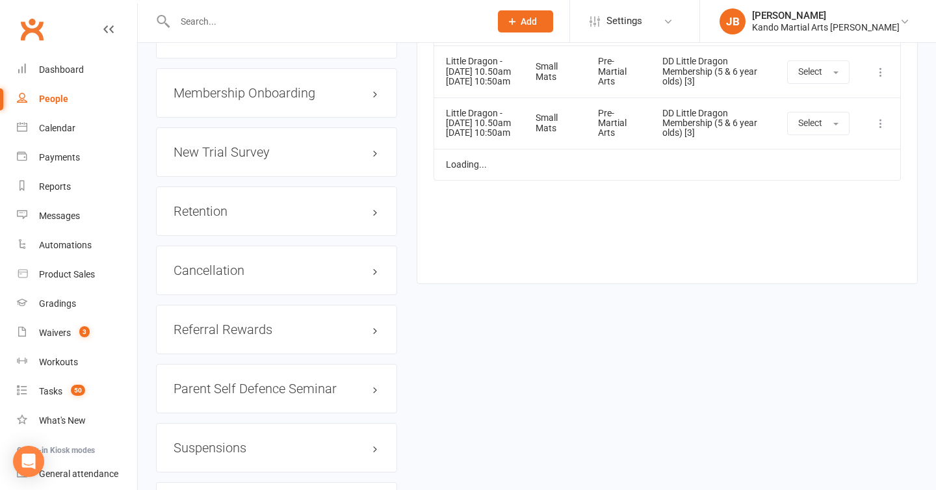
scroll to position [1741, 0]
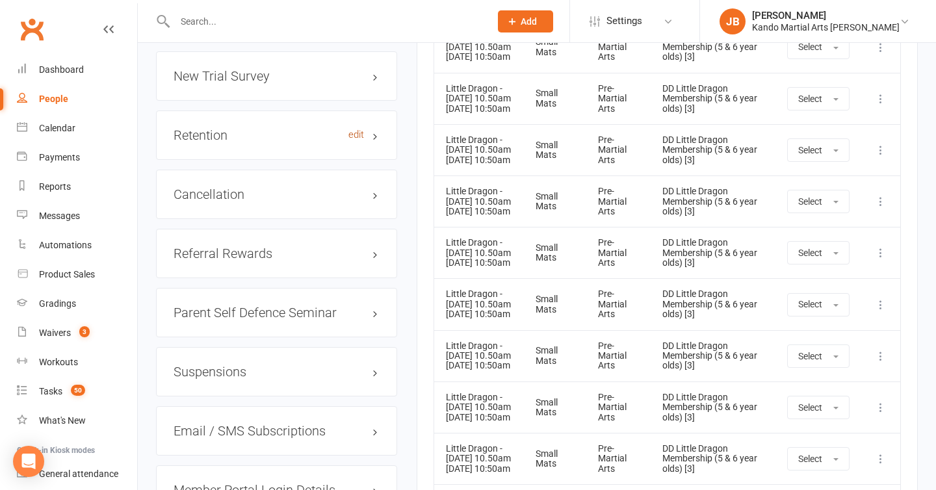
click at [355, 129] on link "edit" at bounding box center [356, 134] width 16 height 11
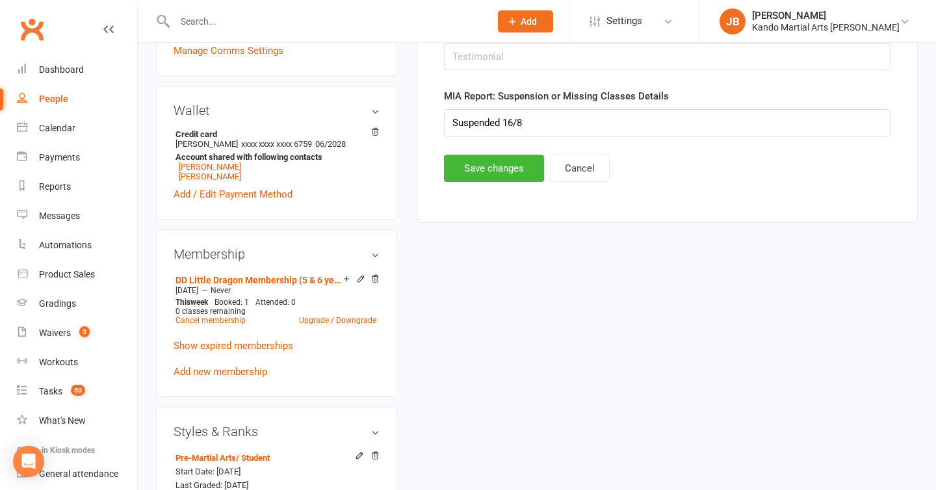
scroll to position [686, 0]
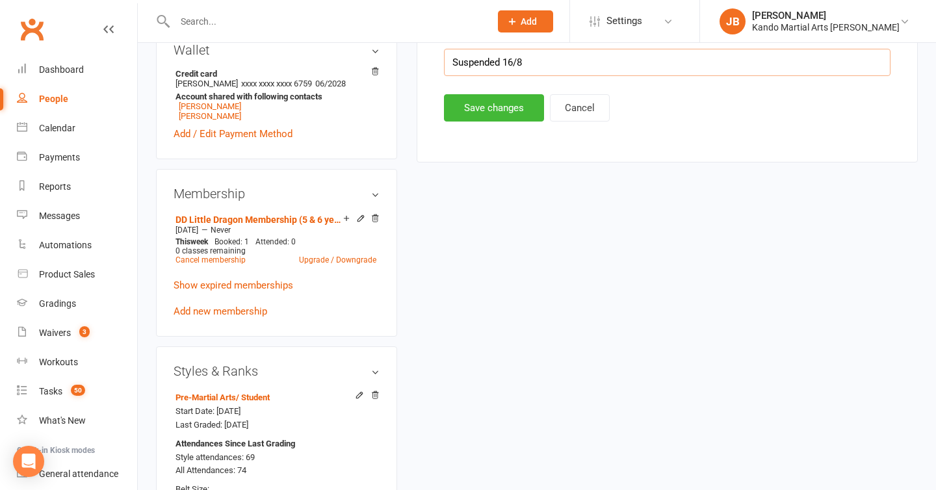
drag, startPoint x: 526, startPoint y: 64, endPoint x: 456, endPoint y: 63, distance: 70.2
click at [456, 63] on input "Suspended 16/8" at bounding box center [667, 62] width 447 height 27
type input "S"
click at [484, 119] on button "Save changes" at bounding box center [494, 107] width 100 height 27
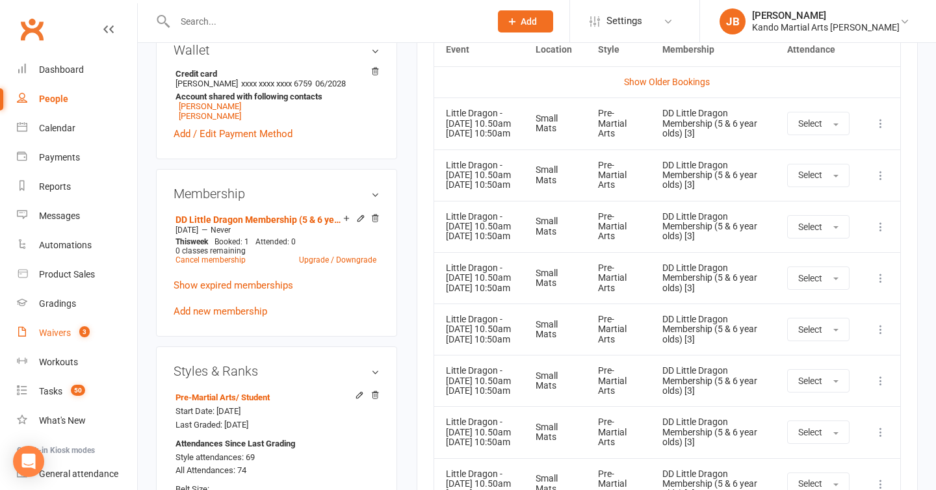
click at [55, 331] on div "Waivers" at bounding box center [55, 333] width 32 height 10
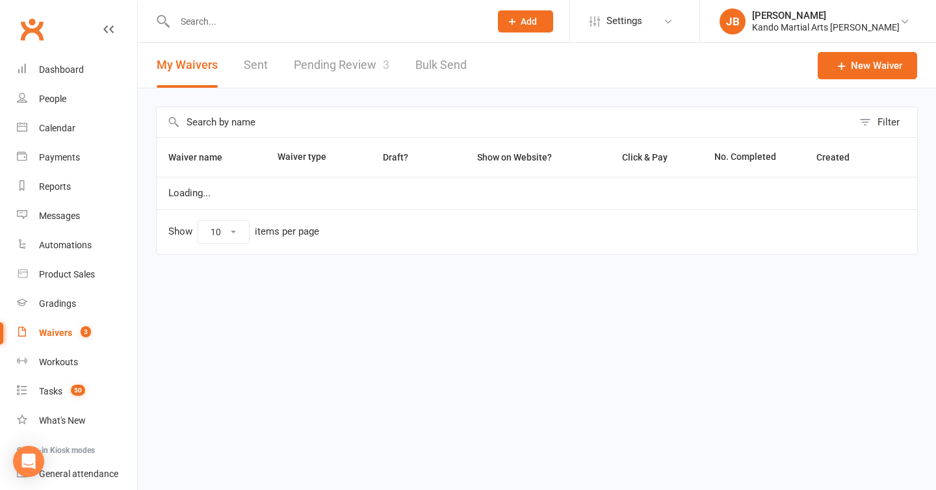
select select "100"
click at [356, 66] on link "Pending Review 3" at bounding box center [342, 65] width 96 height 45
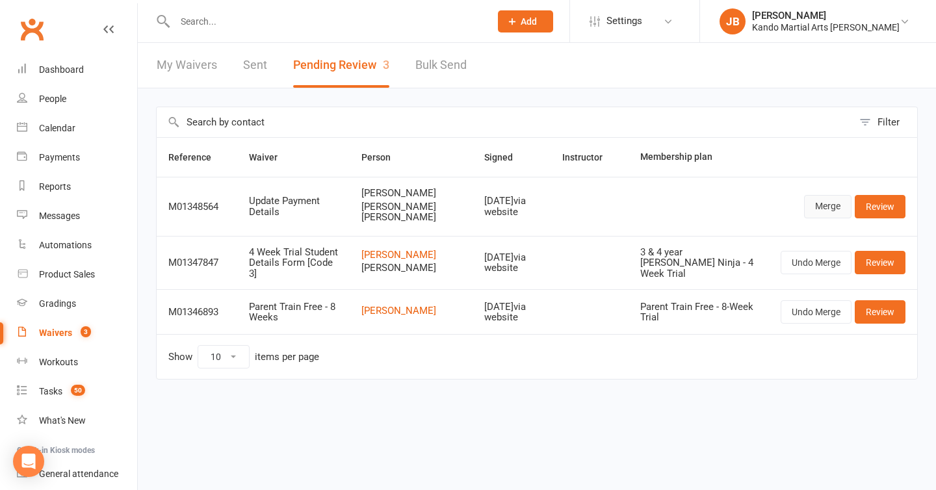
click at [817, 207] on link "Merge" at bounding box center [827, 206] width 47 height 23
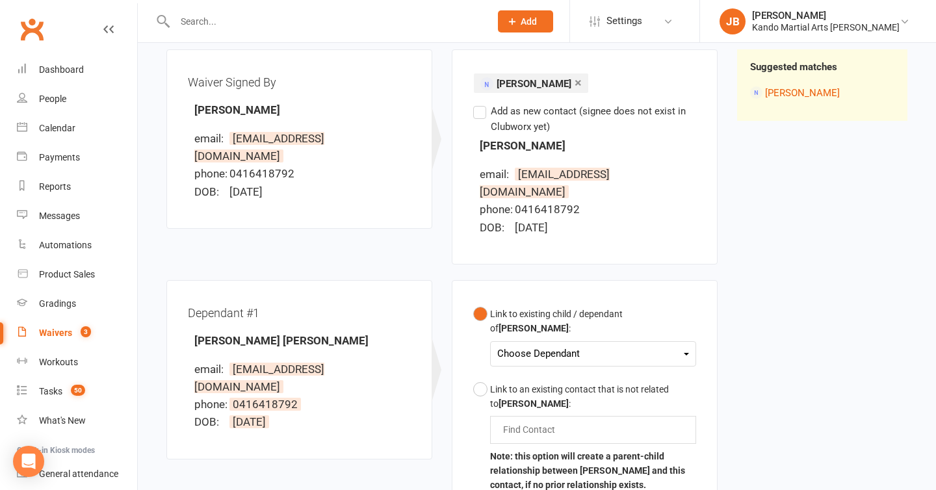
scroll to position [236, 0]
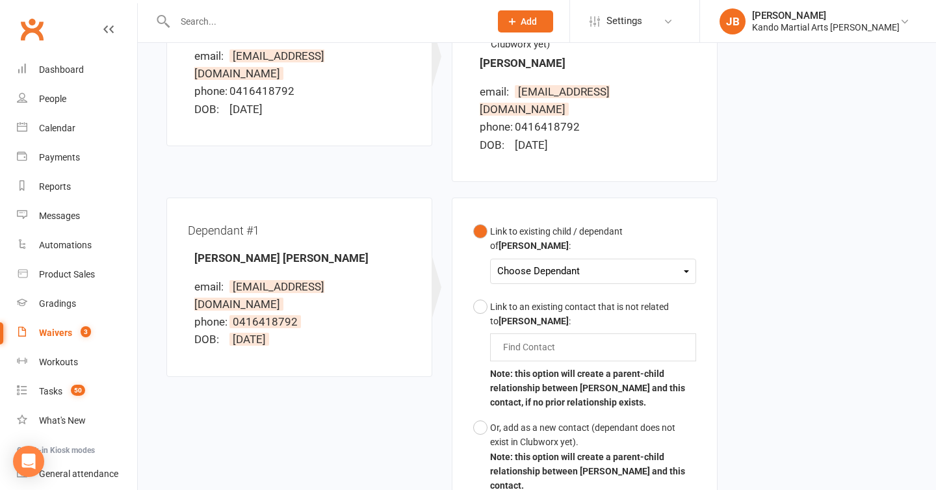
click at [513, 263] on div "Choose Dependant" at bounding box center [593, 272] width 192 height 18
click at [530, 288] on link "Eddy Nguyen" at bounding box center [562, 302] width 129 height 28
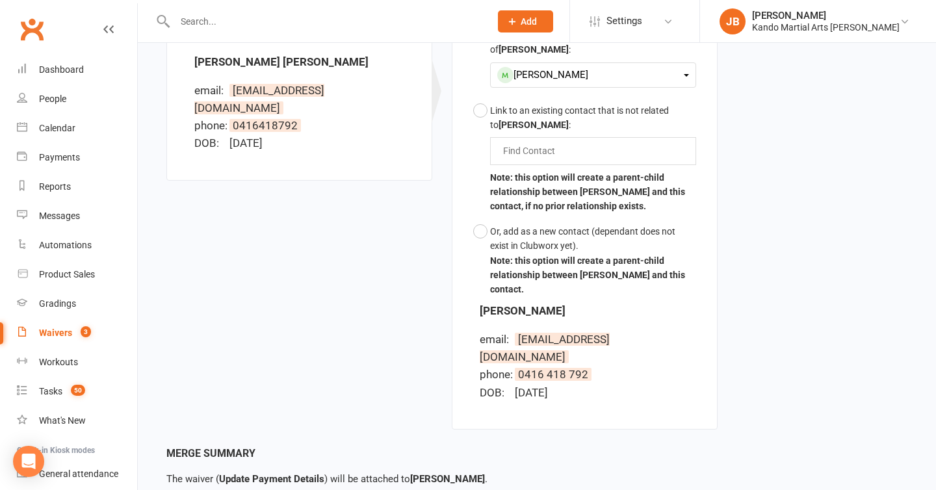
scroll to position [473, 0]
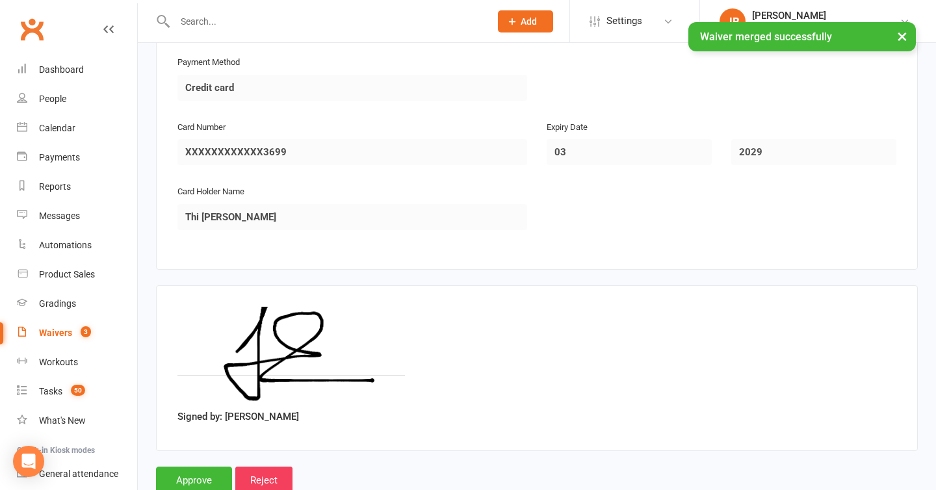
scroll to position [1168, 0]
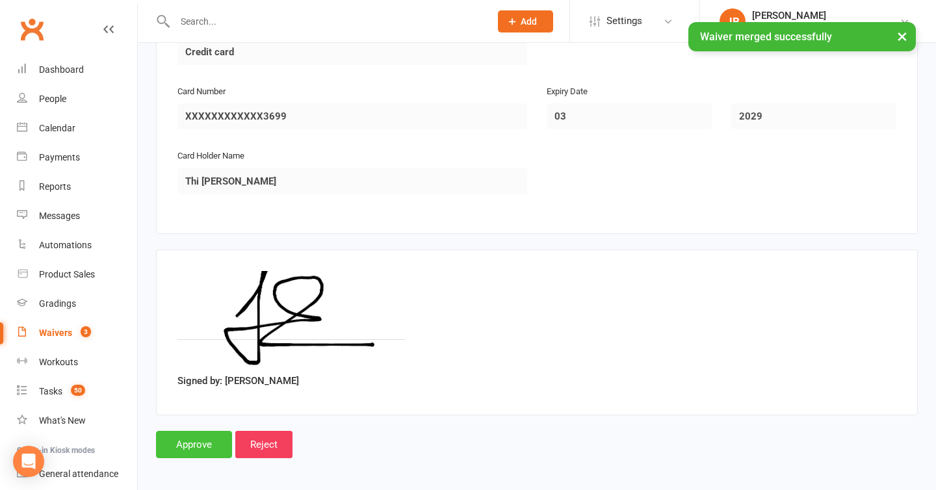
click at [181, 444] on input "Approve" at bounding box center [194, 444] width 76 height 27
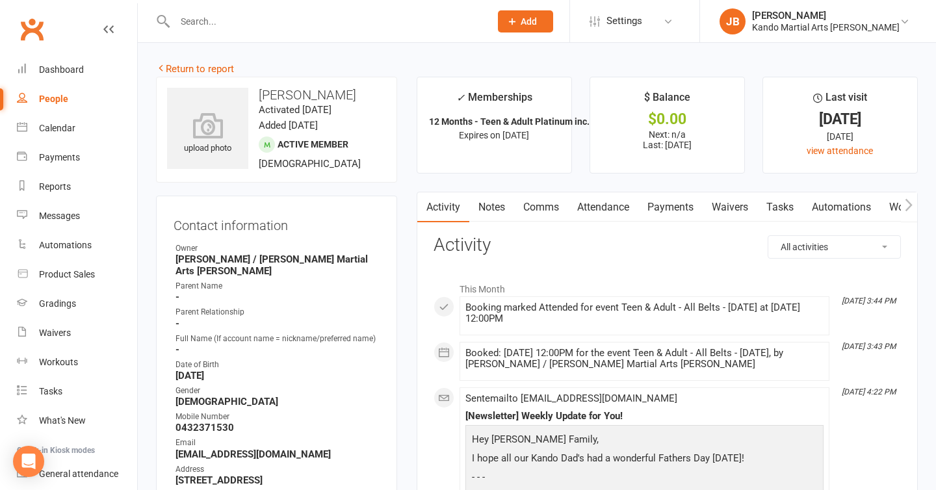
click at [609, 211] on link "Attendance" at bounding box center [603, 207] width 70 height 30
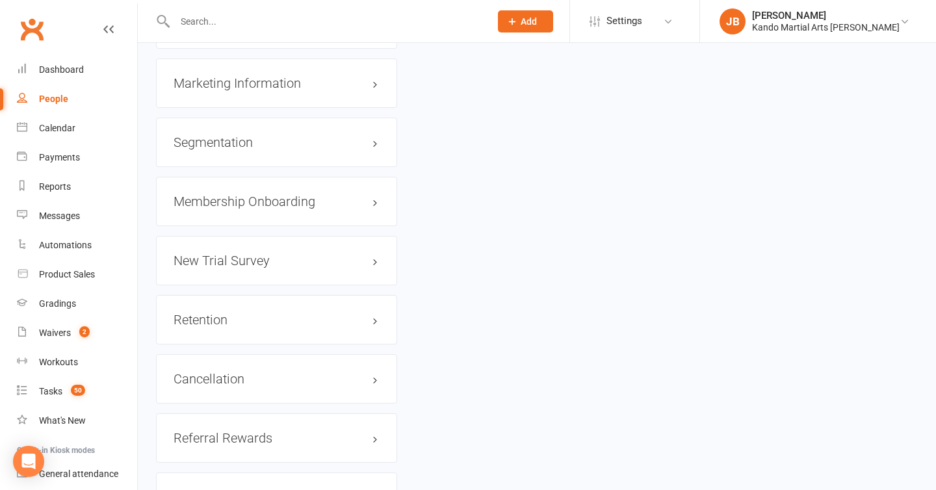
scroll to position [1605, 0]
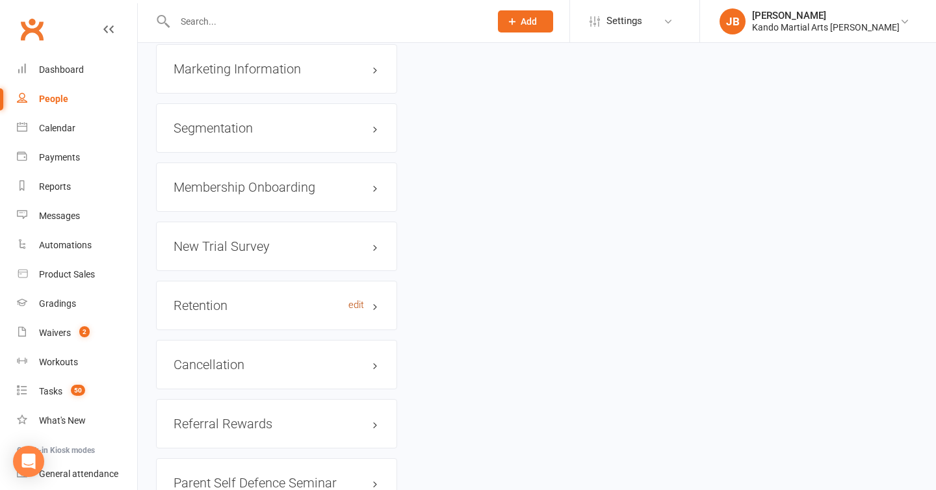
click at [359, 300] on link "edit" at bounding box center [356, 305] width 16 height 11
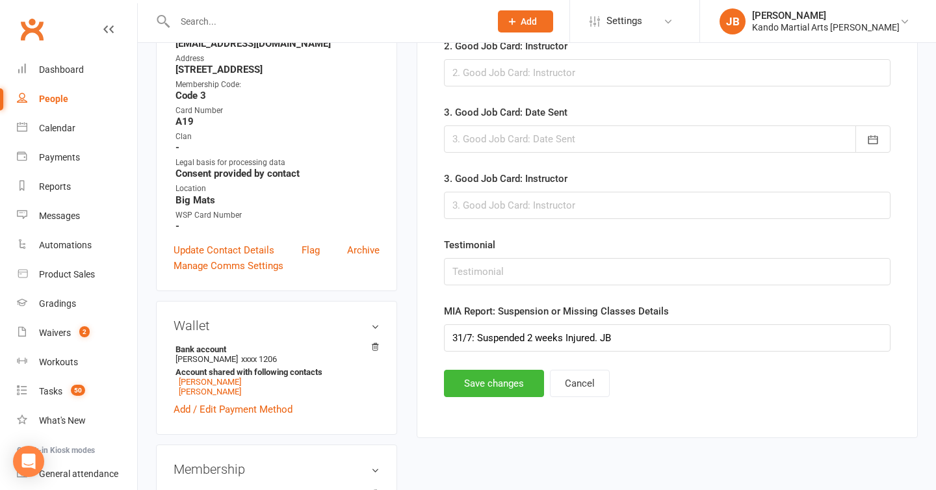
scroll to position [573, 0]
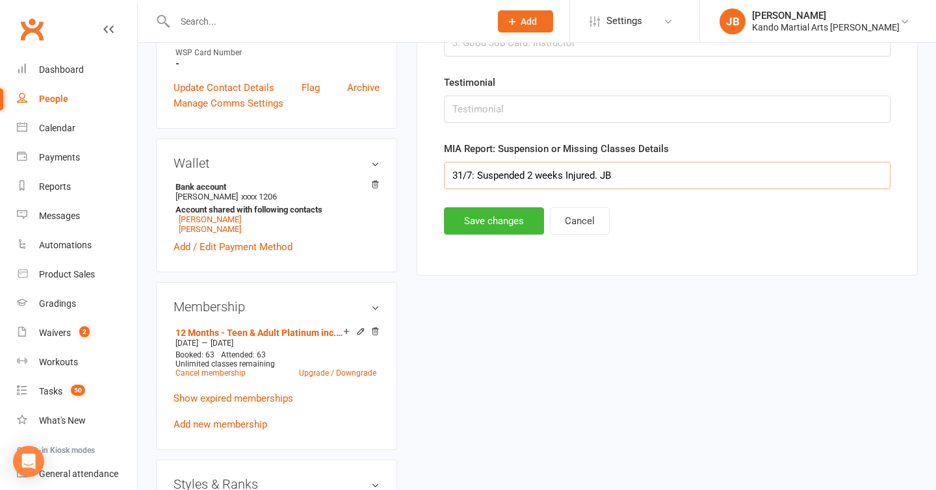
drag, startPoint x: 628, startPoint y: 175, endPoint x: 333, endPoint y: 127, distance: 299.0
click at [489, 224] on button "Save changes" at bounding box center [494, 220] width 100 height 27
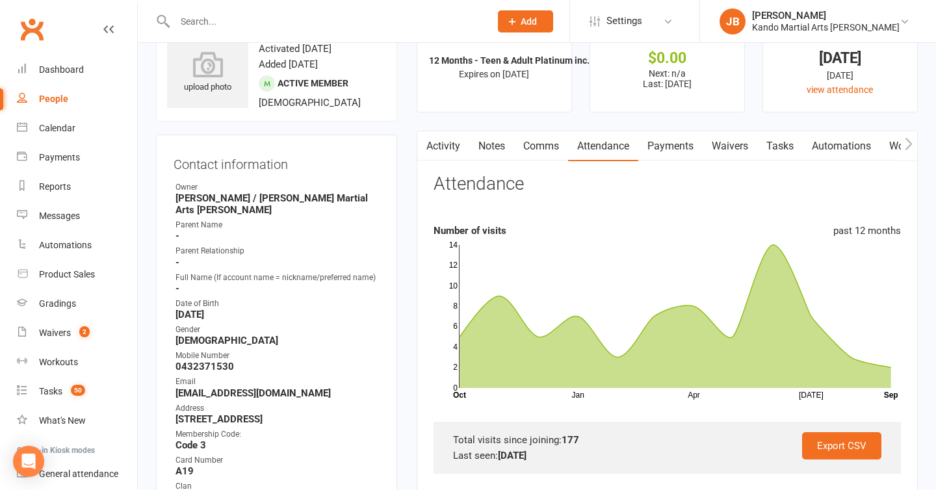
scroll to position [60, 0]
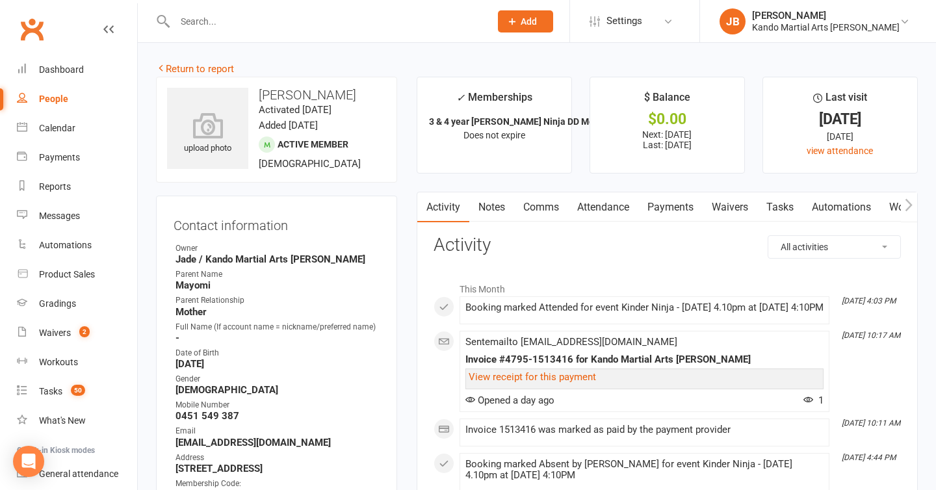
click at [590, 209] on link "Attendance" at bounding box center [603, 207] width 70 height 30
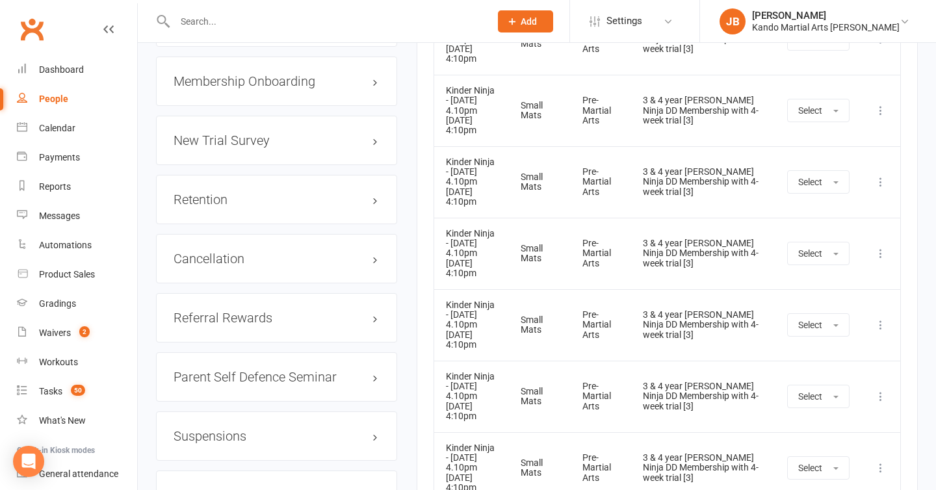
scroll to position [1648, 0]
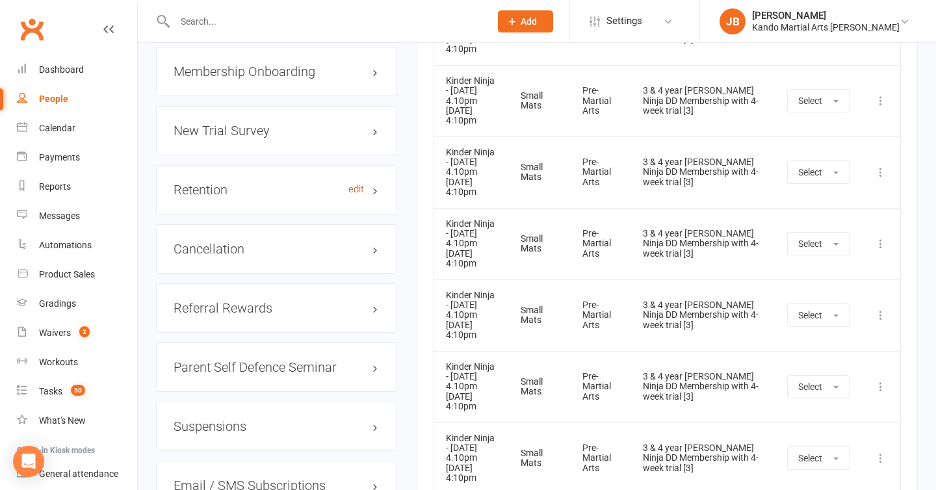
click at [362, 195] on link "edit" at bounding box center [356, 189] width 16 height 11
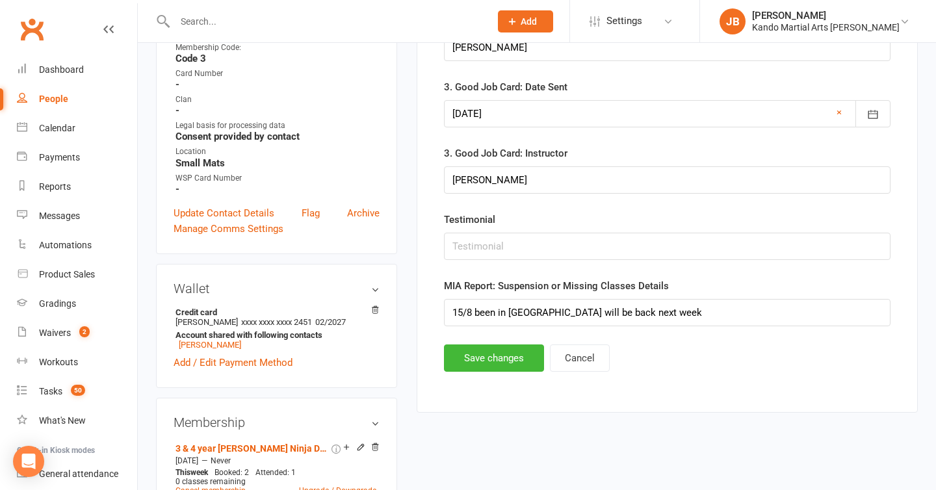
scroll to position [448, 0]
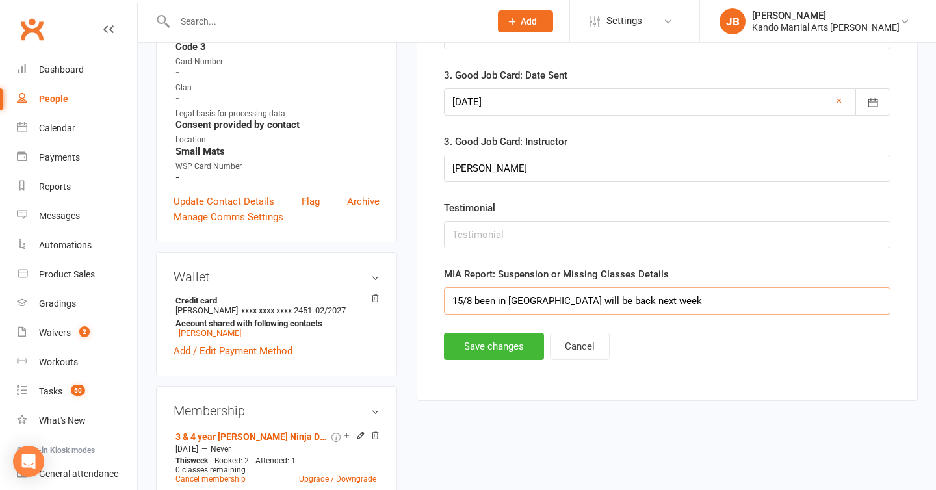
click at [577, 298] on input "15/8 been in [GEOGRAPHIC_DATA] will be back next week" at bounding box center [667, 300] width 447 height 27
click at [506, 350] on button "Save changes" at bounding box center [494, 346] width 100 height 27
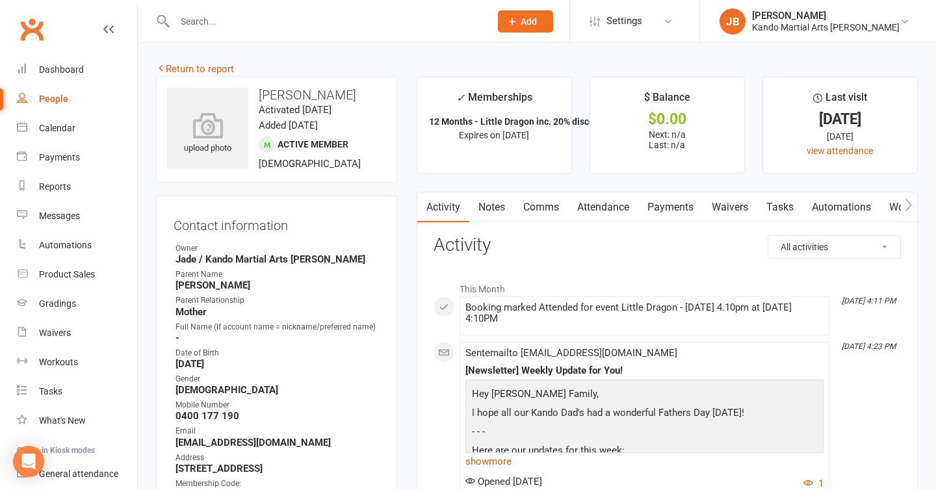
click at [591, 215] on link "Attendance" at bounding box center [603, 207] width 70 height 30
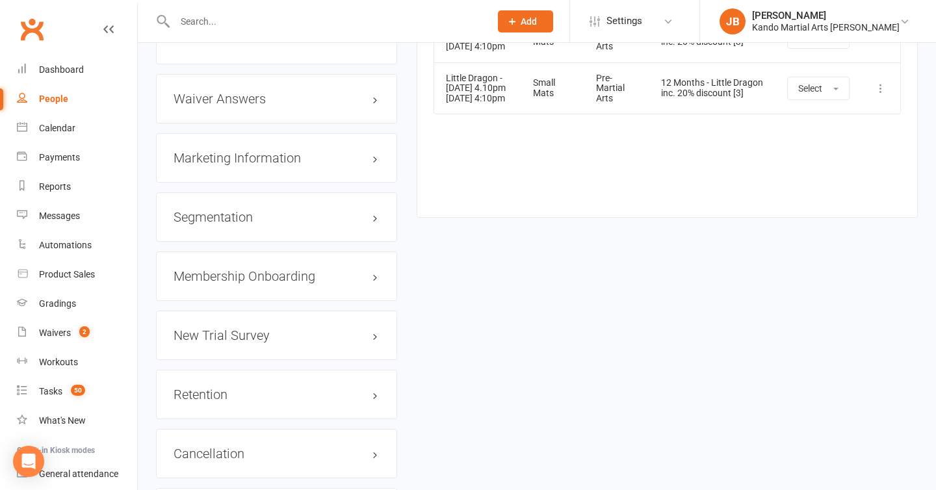
scroll to position [1455, 0]
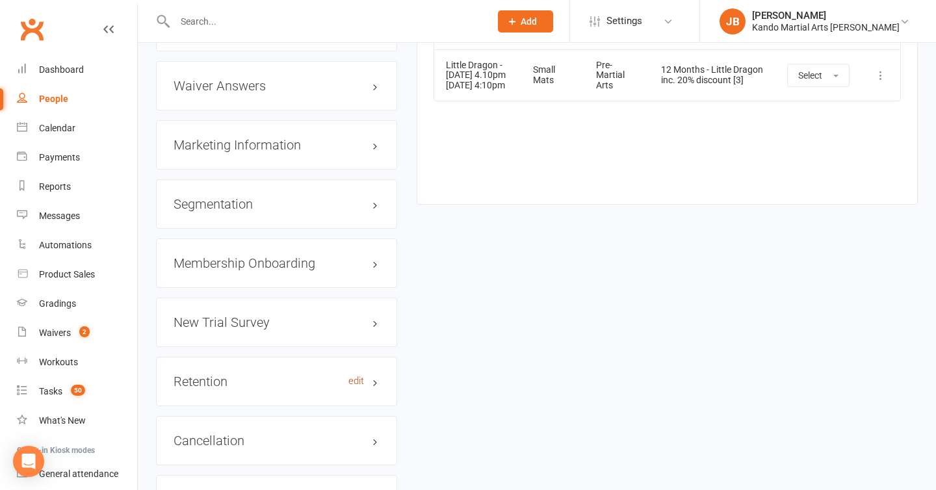
click at [359, 387] on link "edit" at bounding box center [356, 381] width 16 height 11
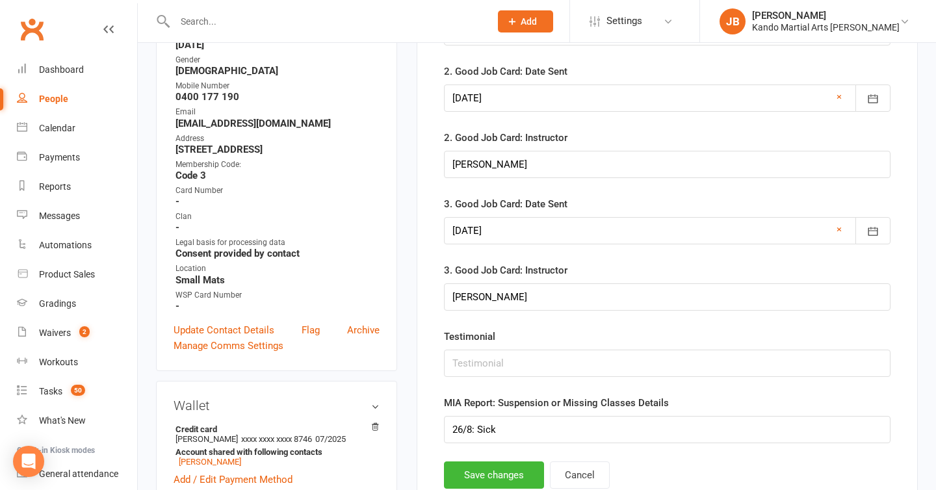
scroll to position [413, 0]
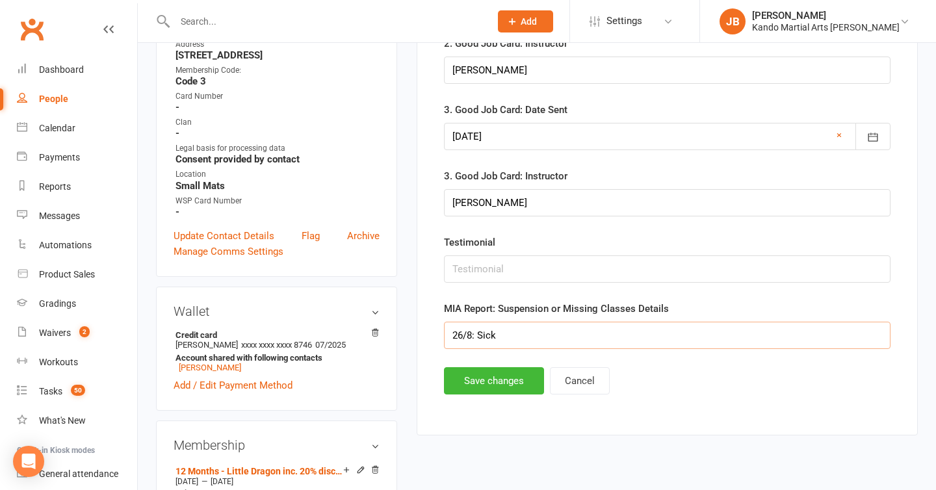
drag, startPoint x: 510, startPoint y: 333, endPoint x: 413, endPoint y: 332, distance: 96.2
click at [413, 332] on main "✓ Memberships 12 Months - Little Dragon inc. 20% discoun... Expires on [DATE] $…" at bounding box center [667, 55] width 521 height 785
click at [453, 388] on button "Save changes" at bounding box center [494, 380] width 100 height 27
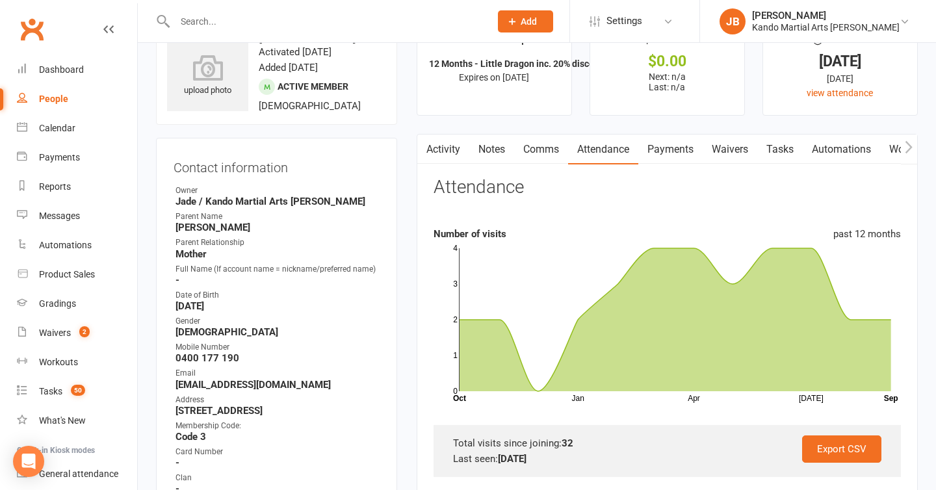
scroll to position [0, 0]
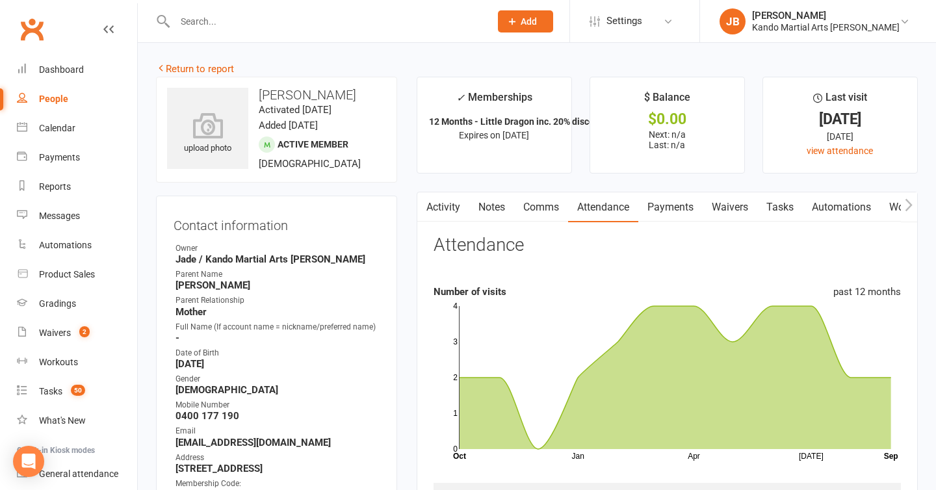
click at [776, 207] on link "Tasks" at bounding box center [779, 207] width 45 height 30
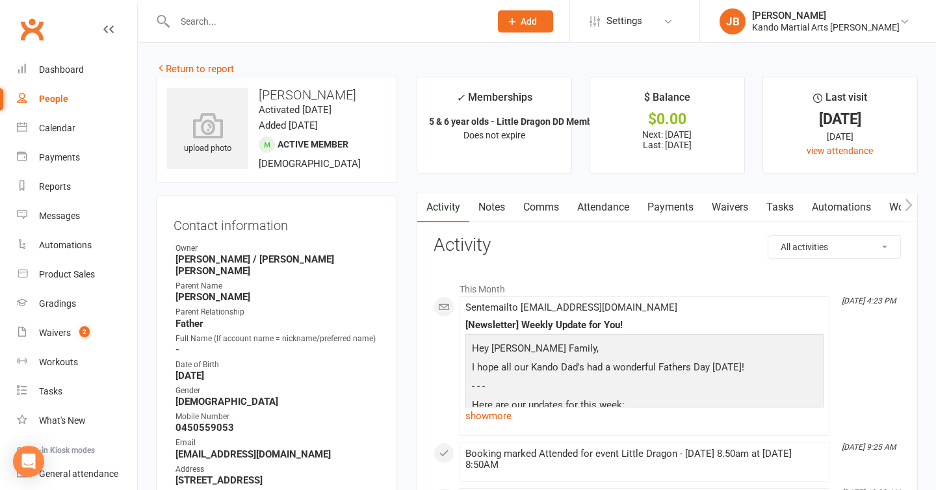
click at [609, 211] on link "Attendance" at bounding box center [603, 207] width 70 height 30
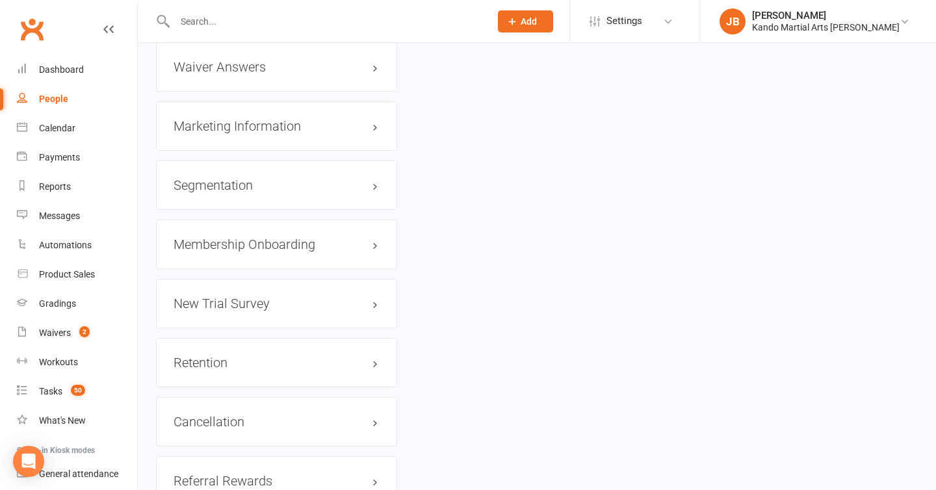
scroll to position [1481, 0]
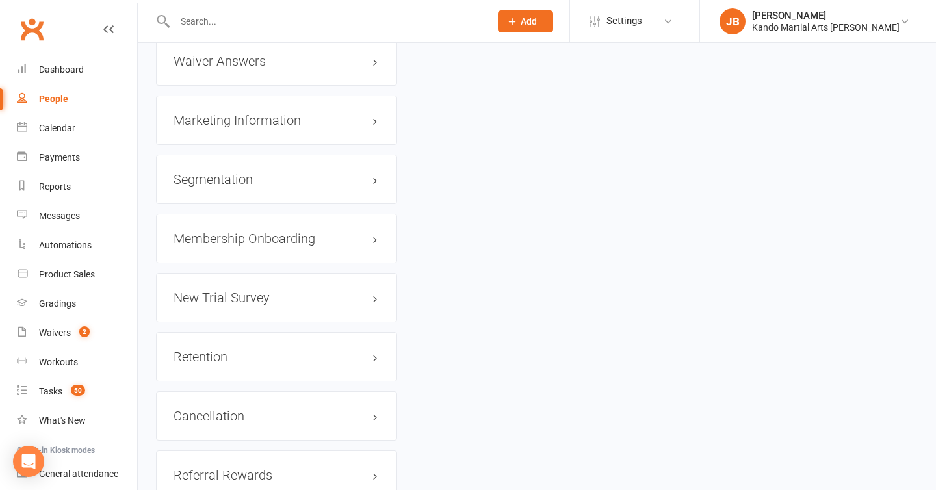
click at [350, 349] on div "Retention edit" at bounding box center [276, 356] width 241 height 49
click at [359, 351] on link "edit" at bounding box center [356, 356] width 16 height 11
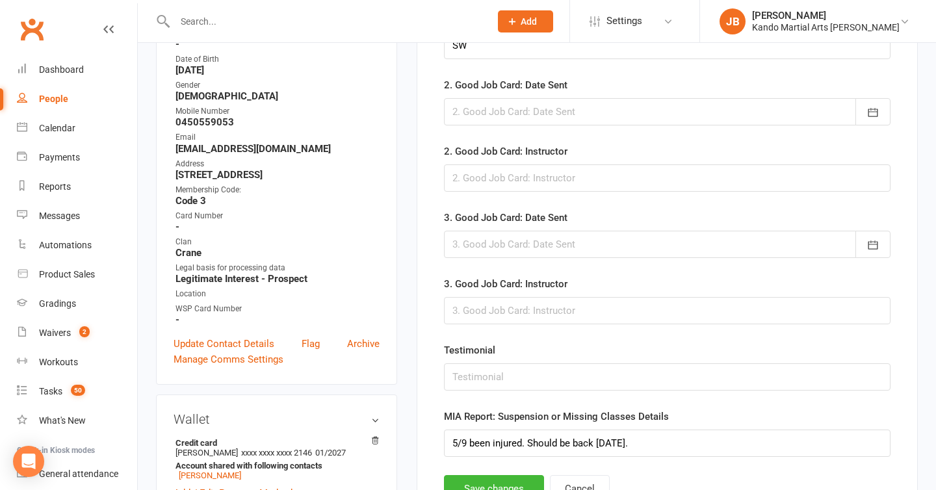
scroll to position [396, 0]
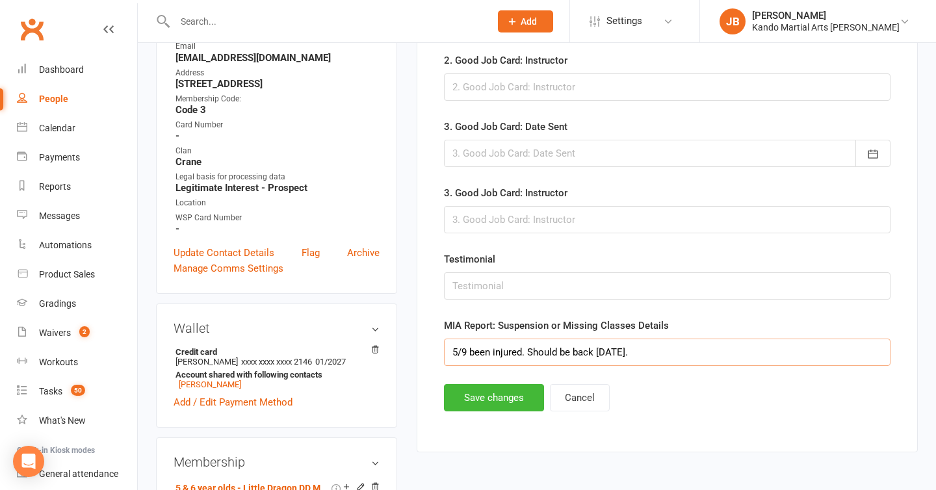
drag, startPoint x: 657, startPoint y: 356, endPoint x: 409, endPoint y: 320, distance: 250.8
click at [409, 320] on main "✓ Memberships 5 & 6 year olds - Little Dragon DD Members... Does not expire $ B…" at bounding box center [667, 72] width 521 height 785
click at [494, 388] on button "Save changes" at bounding box center [494, 397] width 100 height 27
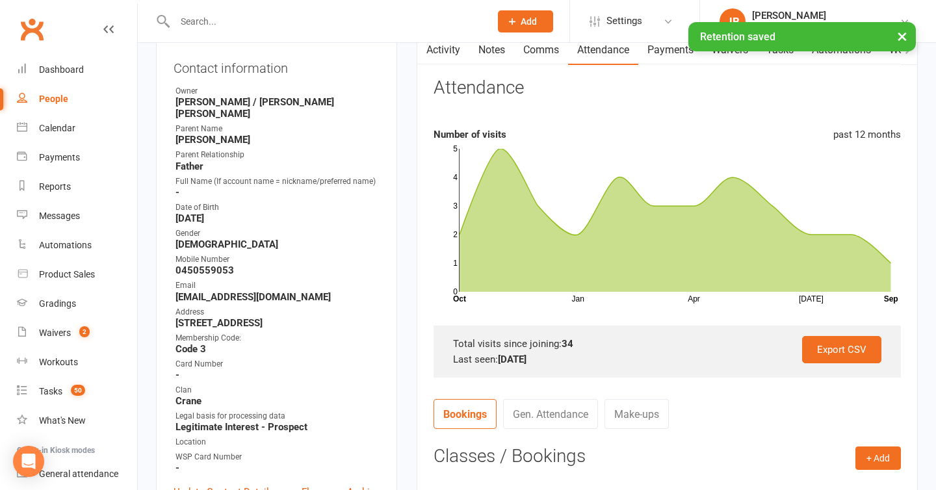
scroll to position [0, 0]
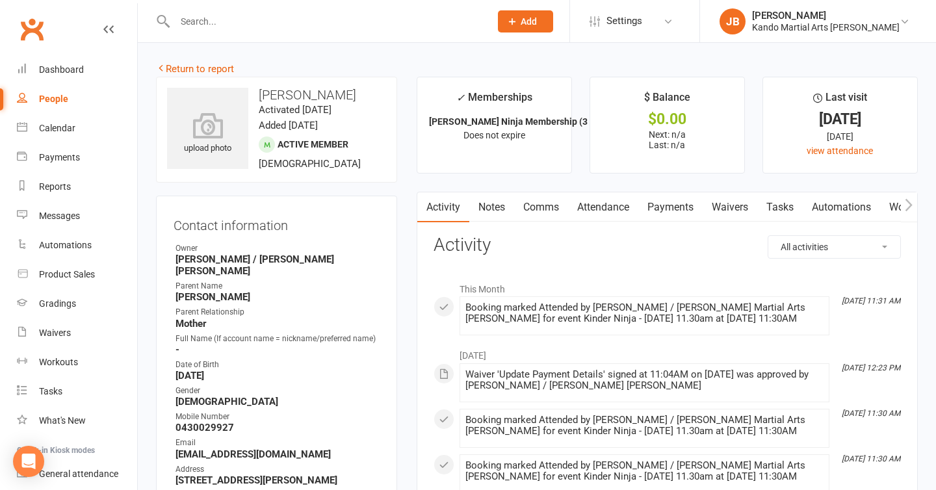
click at [595, 214] on link "Attendance" at bounding box center [603, 207] width 70 height 30
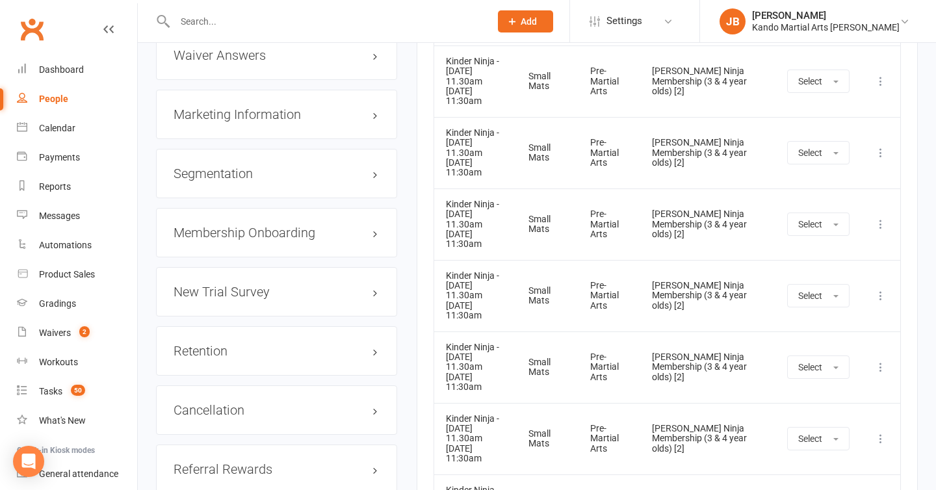
scroll to position [1549, 0]
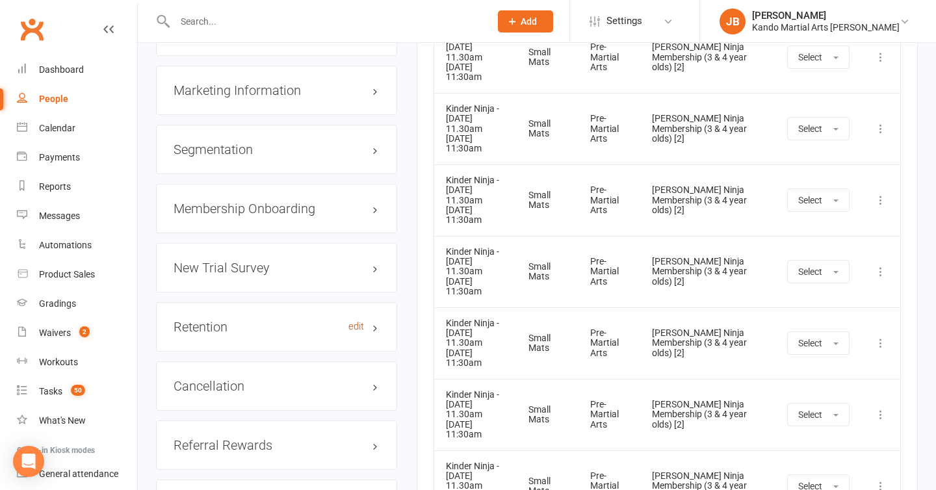
click at [356, 324] on link "edit" at bounding box center [356, 326] width 16 height 11
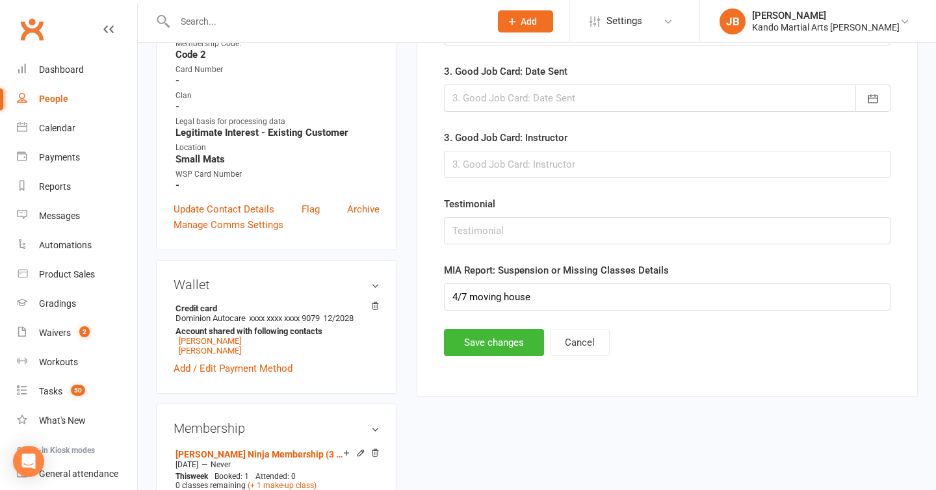
scroll to position [465, 0]
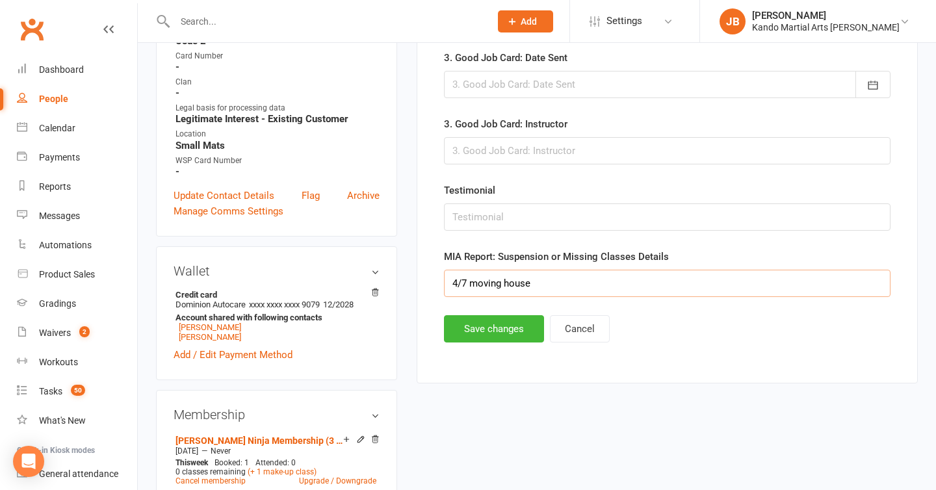
drag, startPoint x: 538, startPoint y: 282, endPoint x: 401, endPoint y: 275, distance: 137.3
click at [483, 338] on button "Save changes" at bounding box center [494, 328] width 100 height 27
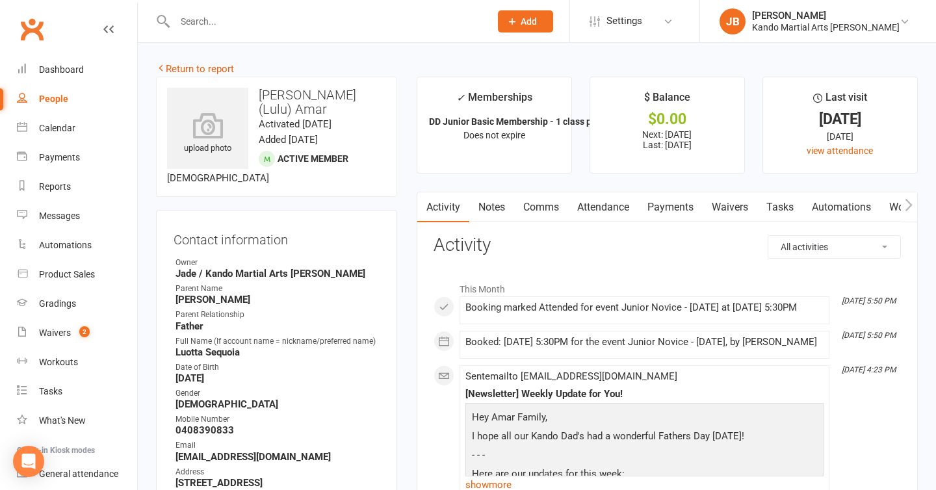
click at [602, 207] on link "Attendance" at bounding box center [603, 207] width 70 height 30
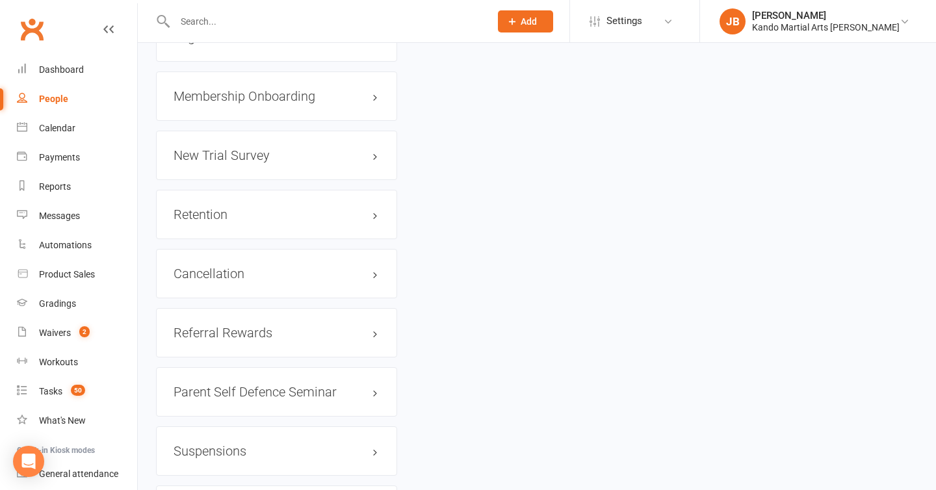
scroll to position [1668, 0]
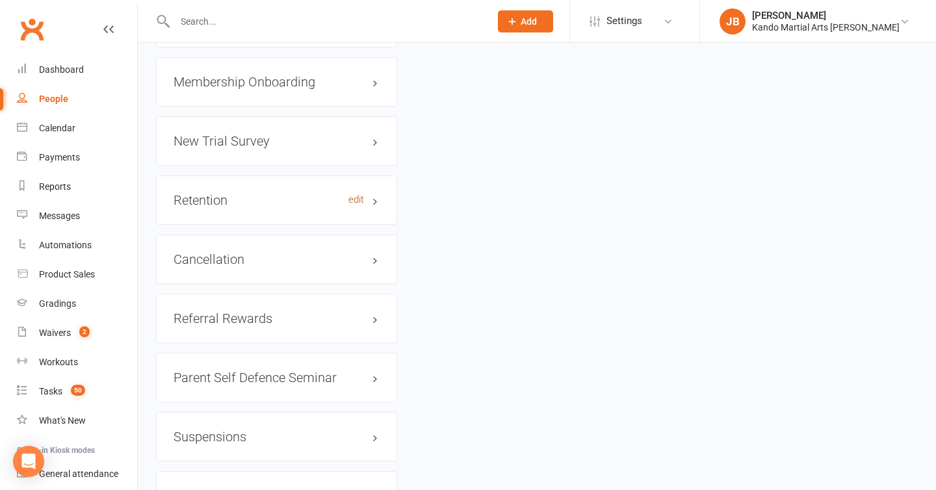
click at [363, 194] on link "edit" at bounding box center [356, 199] width 16 height 11
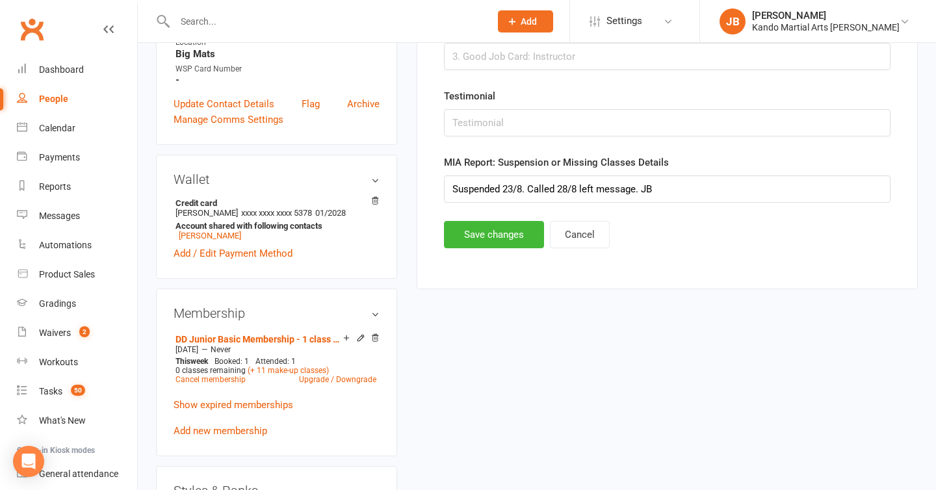
scroll to position [584, 0]
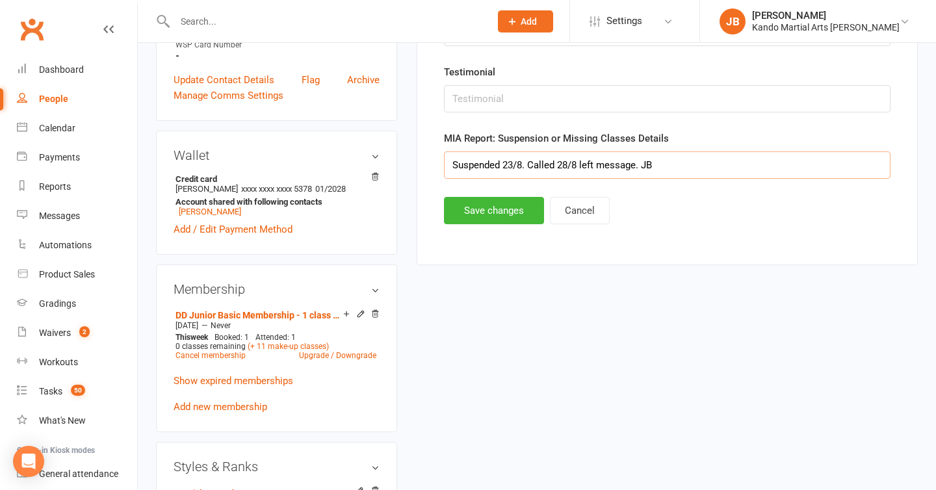
click at [571, 162] on input "Suspended 23/8. Called 28/8 left message. JB" at bounding box center [667, 164] width 447 height 27
click at [486, 213] on button "Save changes" at bounding box center [494, 210] width 100 height 27
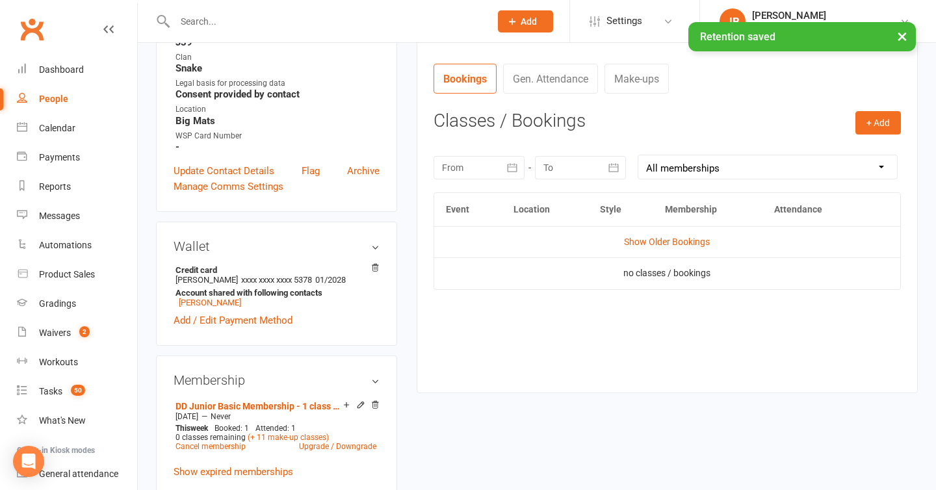
scroll to position [463, 0]
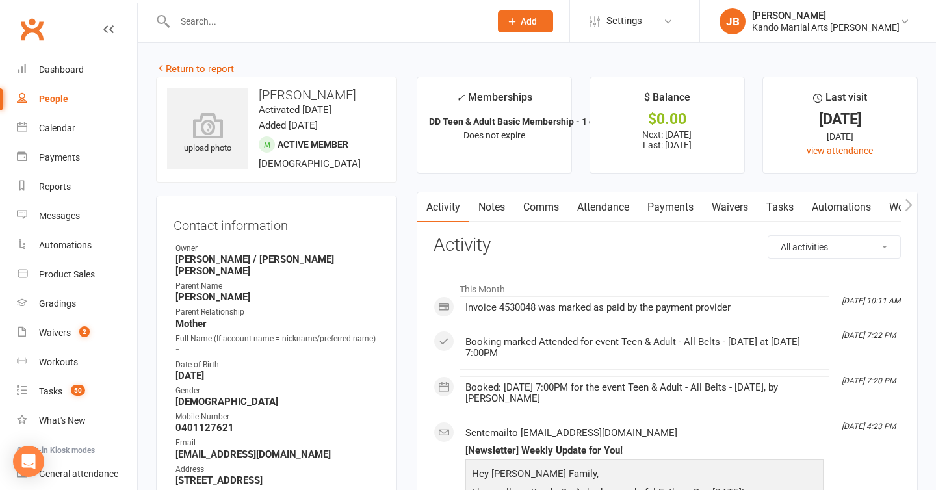
click at [601, 213] on link "Attendance" at bounding box center [603, 207] width 70 height 30
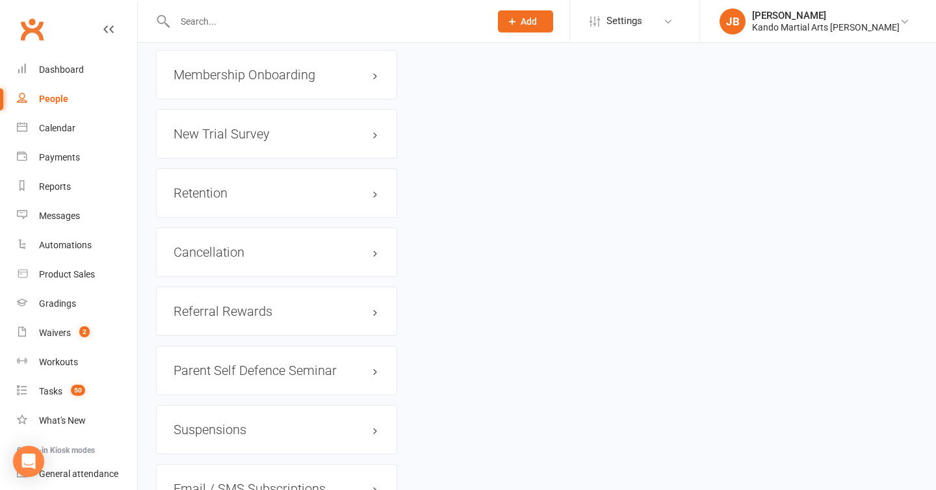
scroll to position [1657, 0]
click at [359, 185] on link "edit" at bounding box center [356, 190] width 16 height 11
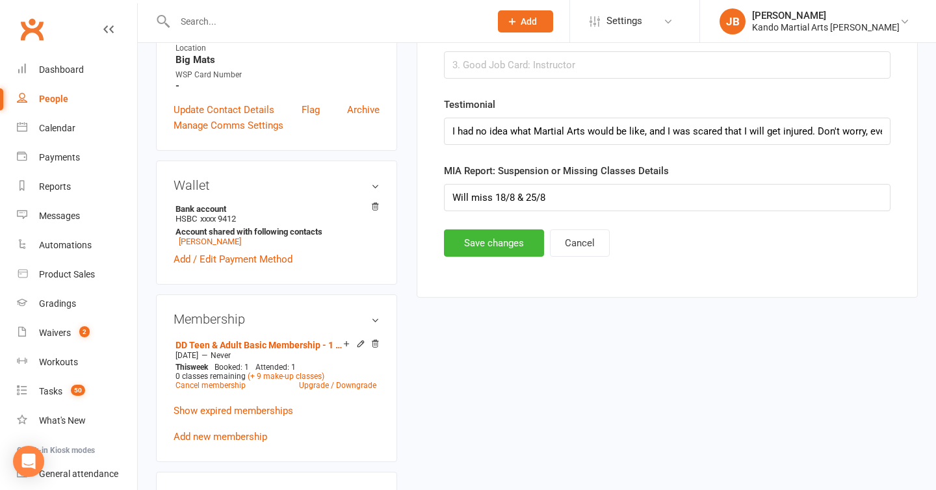
scroll to position [556, 0]
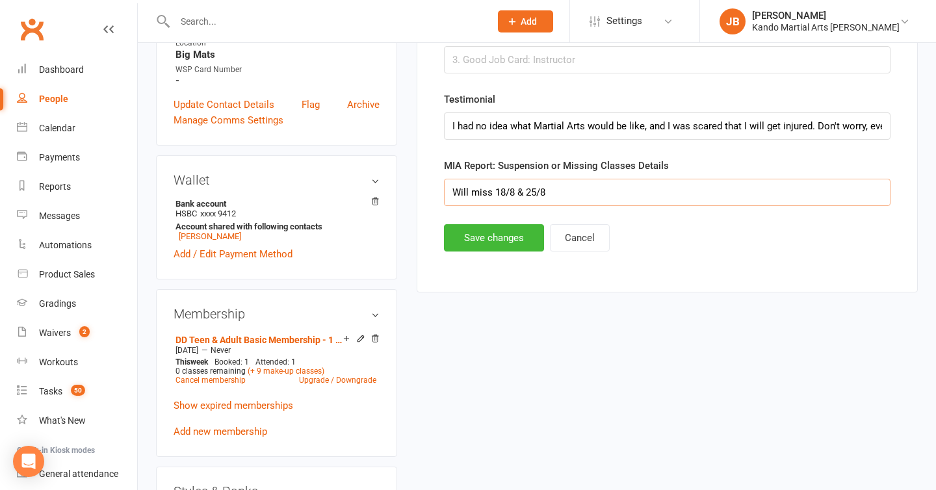
drag, startPoint x: 562, startPoint y: 192, endPoint x: 312, endPoint y: 166, distance: 250.9
click at [460, 230] on button "Save changes" at bounding box center [494, 237] width 100 height 27
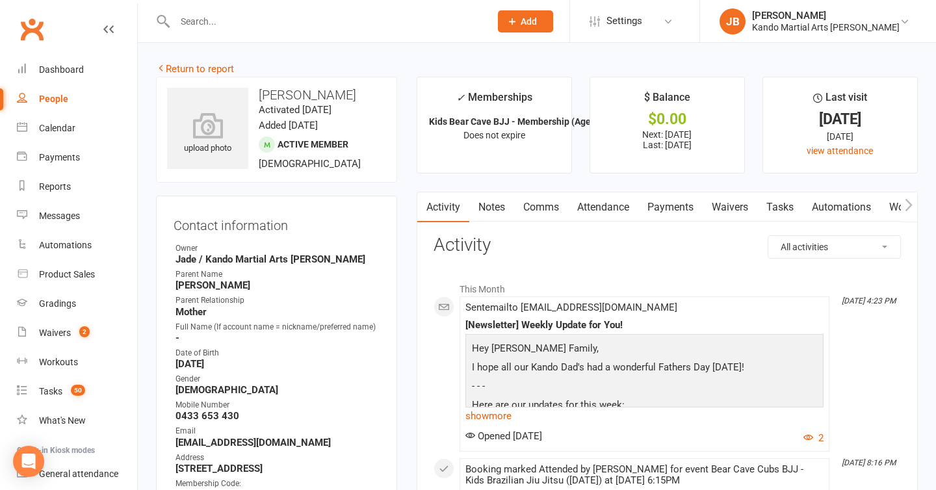
click at [579, 211] on link "Attendance" at bounding box center [603, 207] width 70 height 30
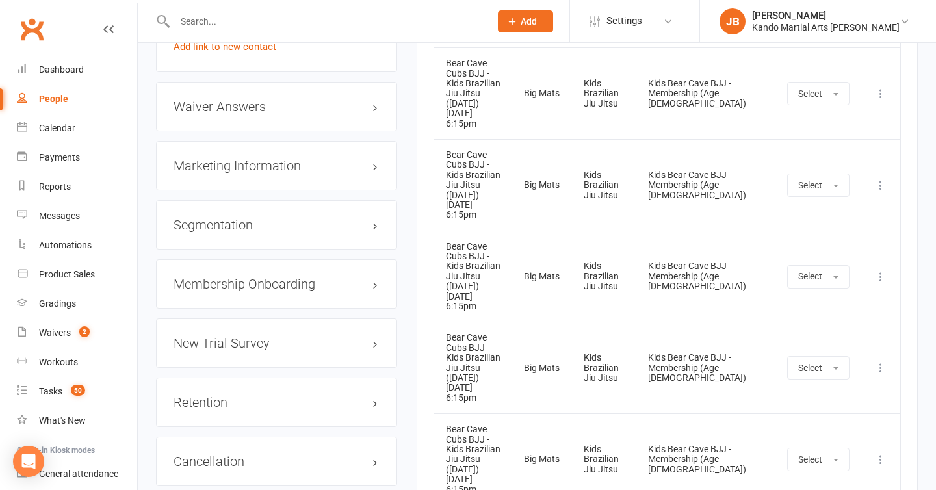
scroll to position [1438, 0]
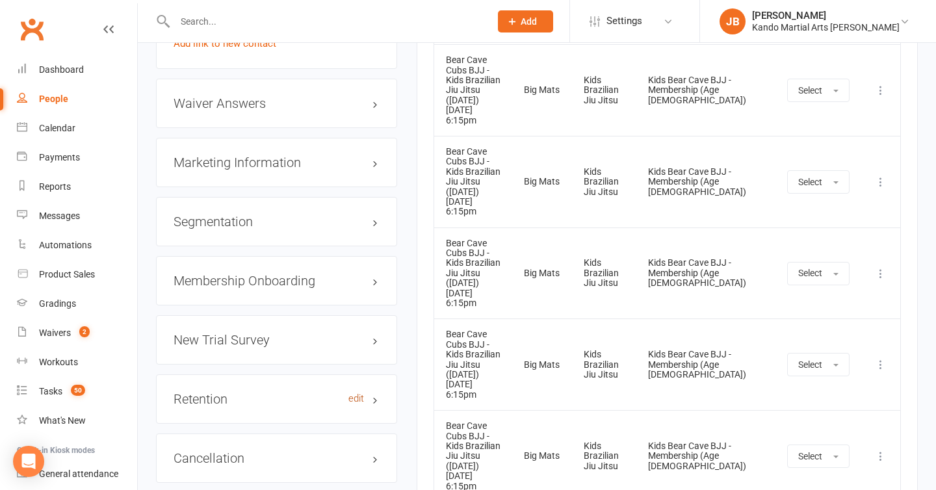
click at [362, 393] on link "edit" at bounding box center [356, 398] width 16 height 11
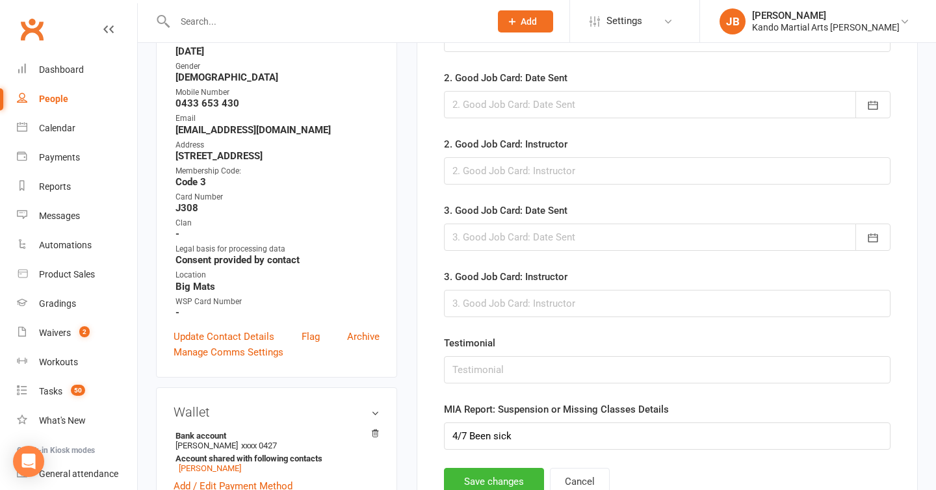
scroll to position [387, 0]
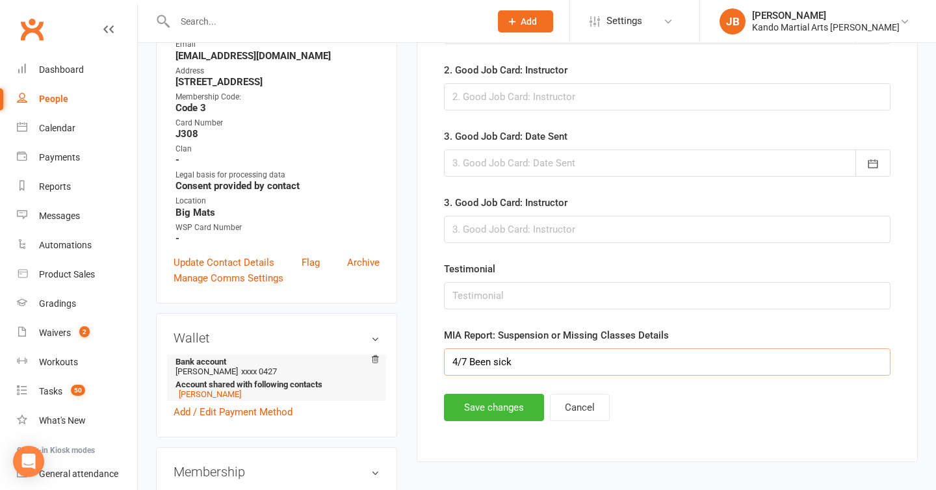
drag, startPoint x: 519, startPoint y: 364, endPoint x: 268, endPoint y: 355, distance: 251.0
click at [473, 406] on button "Save changes" at bounding box center [494, 407] width 100 height 27
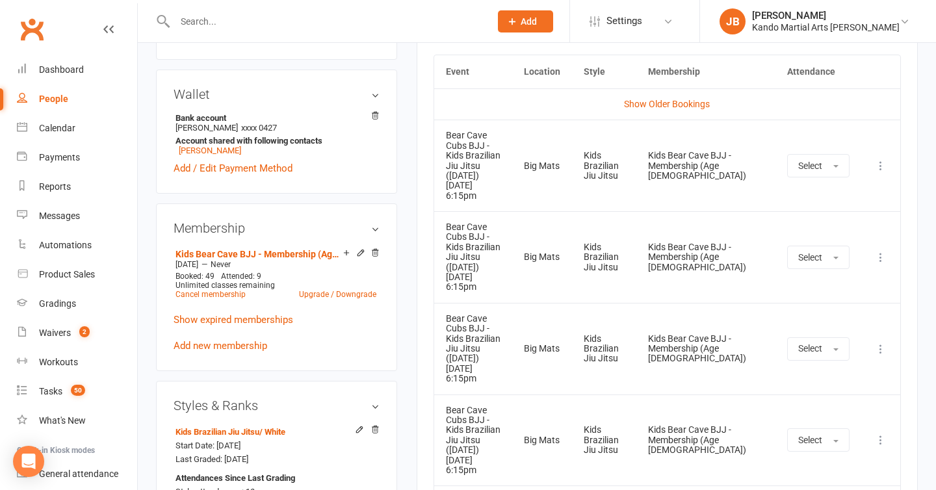
scroll to position [453, 0]
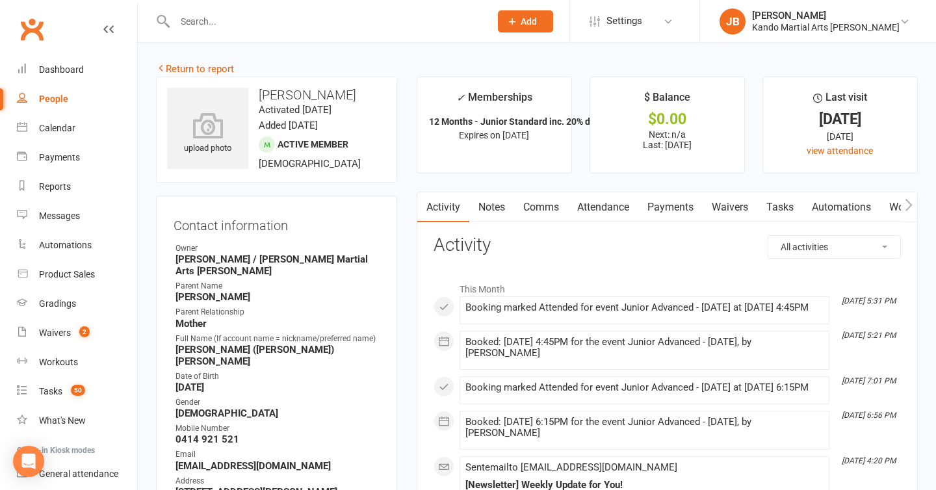
click at [635, 197] on link "Attendance" at bounding box center [603, 207] width 70 height 30
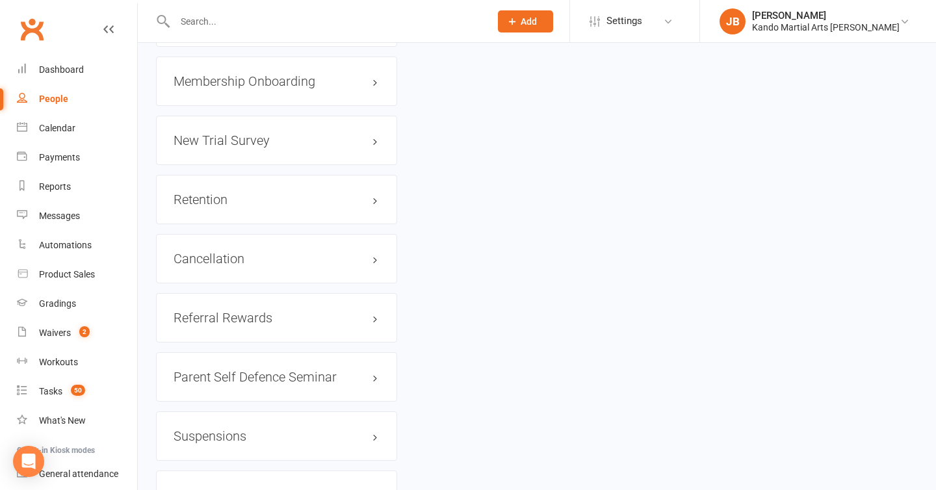
scroll to position [1642, 0]
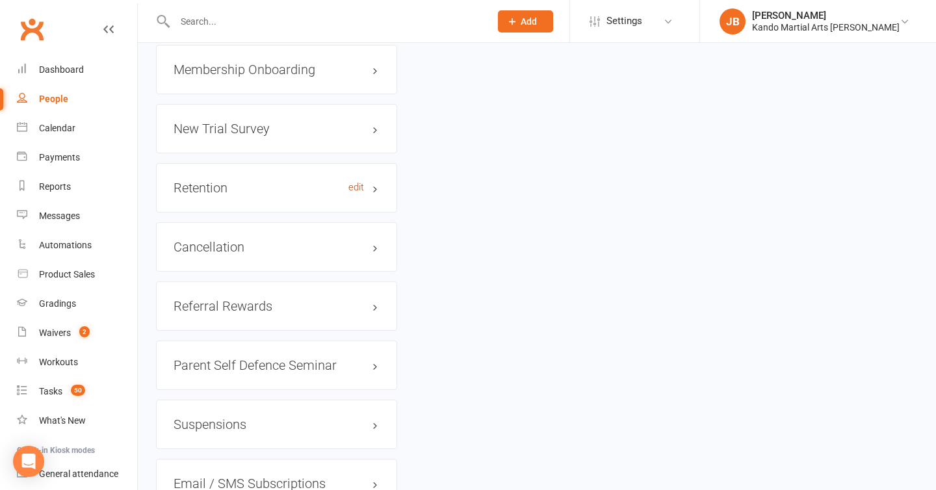
click at [356, 182] on link "edit" at bounding box center [356, 187] width 16 height 11
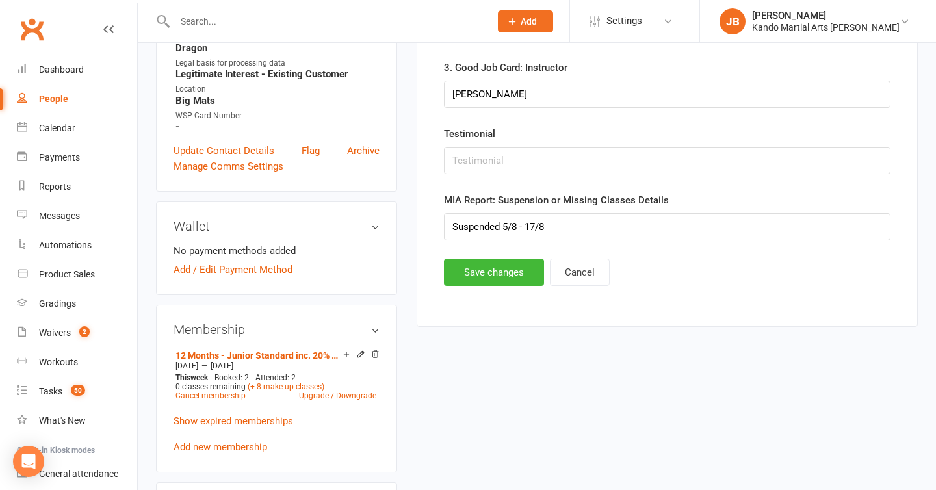
scroll to position [525, 0]
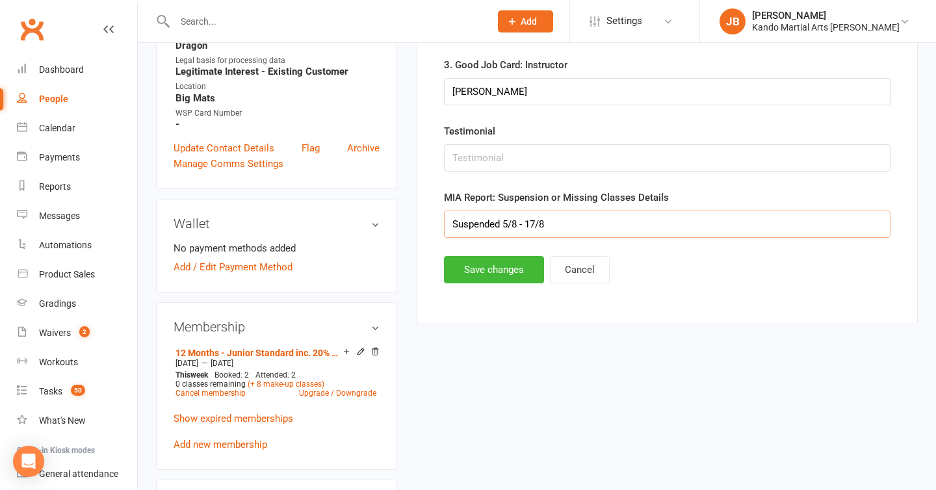
drag, startPoint x: 569, startPoint y: 229, endPoint x: 388, endPoint y: 205, distance: 182.9
click at [494, 274] on button "Save changes" at bounding box center [494, 269] width 100 height 27
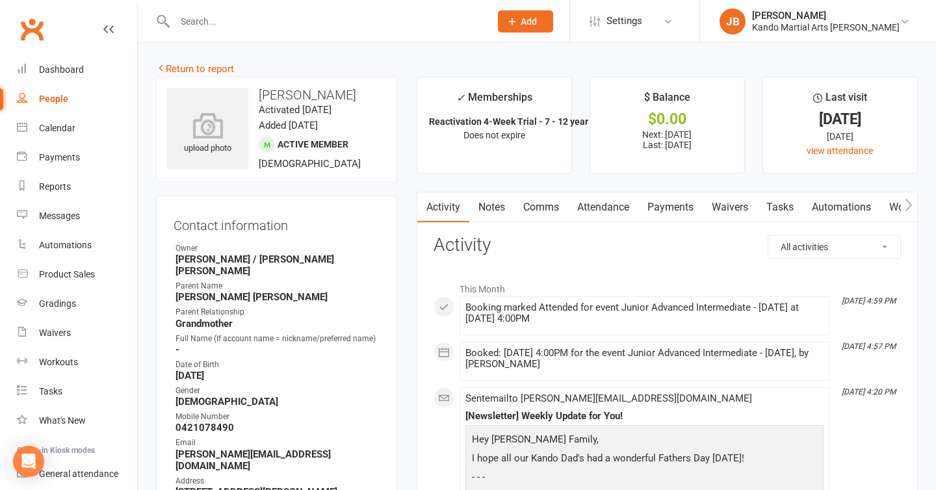
click at [591, 210] on link "Attendance" at bounding box center [603, 207] width 70 height 30
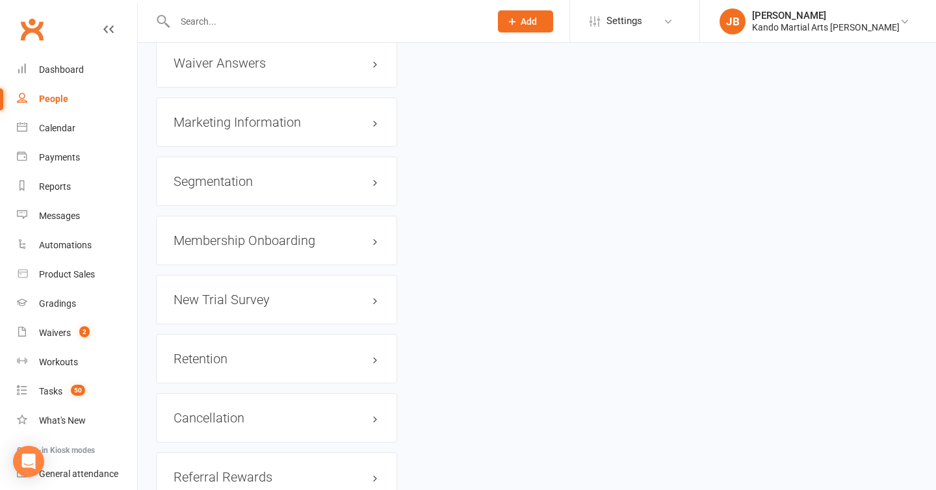
scroll to position [1525, 0]
click at [354, 352] on link "edit" at bounding box center [356, 357] width 16 height 11
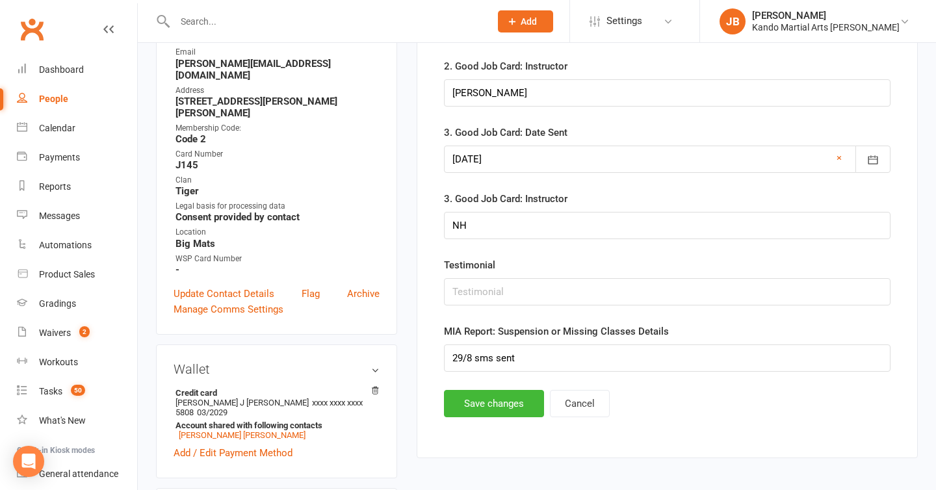
scroll to position [572, 0]
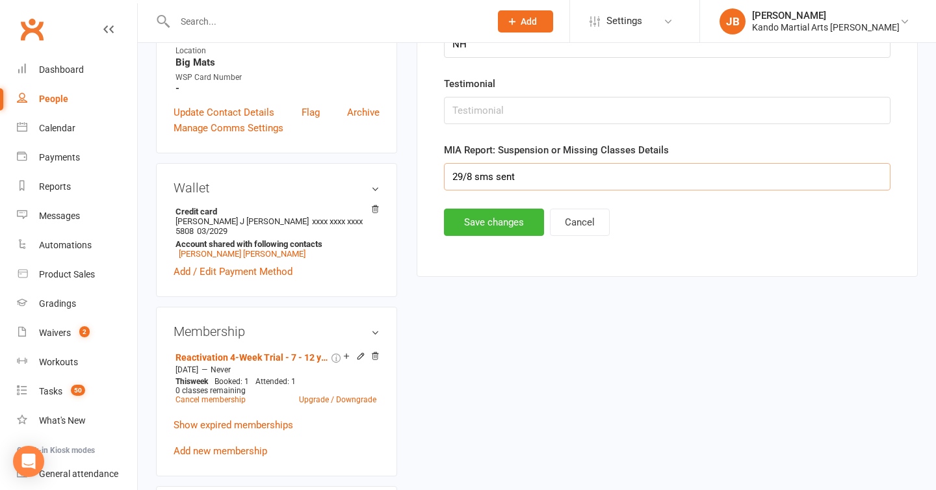
drag, startPoint x: 543, startPoint y: 176, endPoint x: 389, endPoint y: 158, distance: 154.5
click at [499, 227] on button "Save changes" at bounding box center [494, 222] width 100 height 27
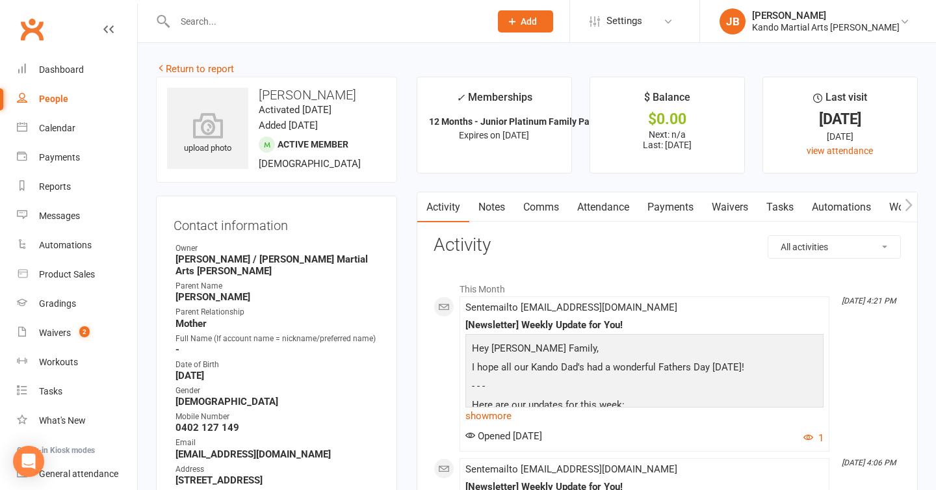
click at [589, 206] on link "Attendance" at bounding box center [603, 207] width 70 height 30
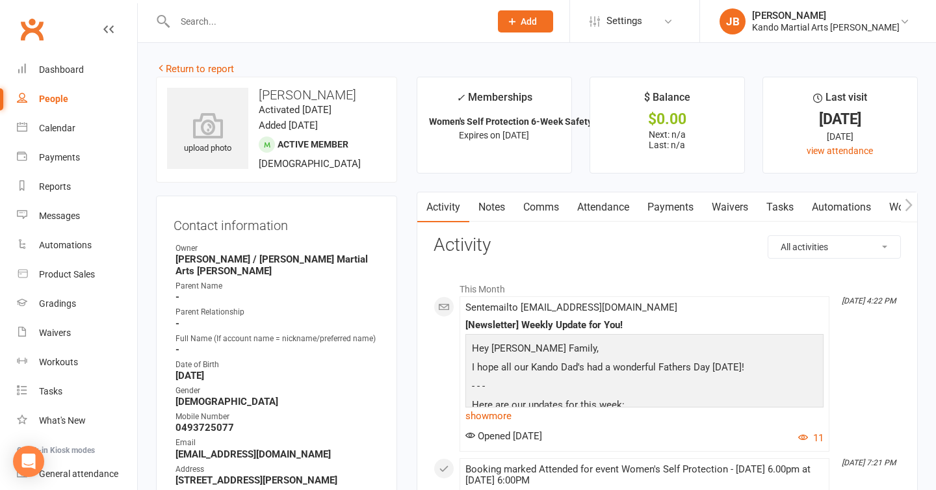
click at [627, 221] on link "Attendance" at bounding box center [603, 207] width 70 height 30
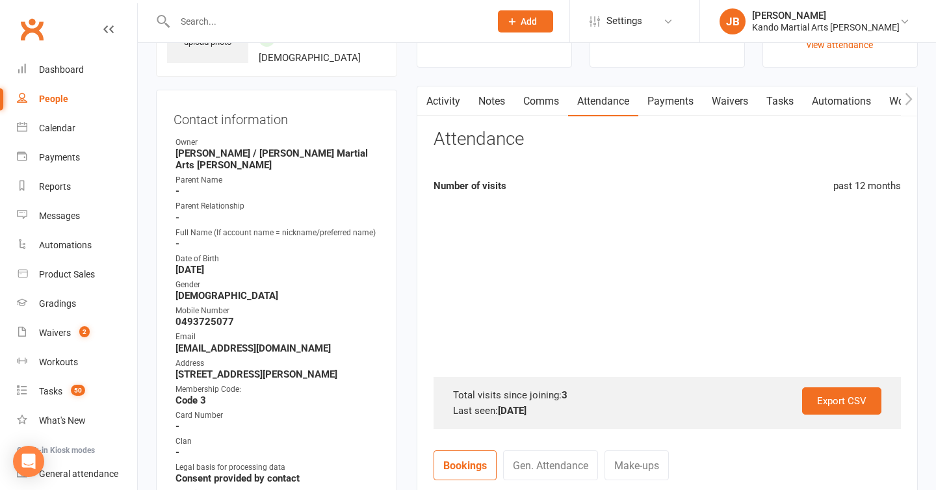
scroll to position [248, 0]
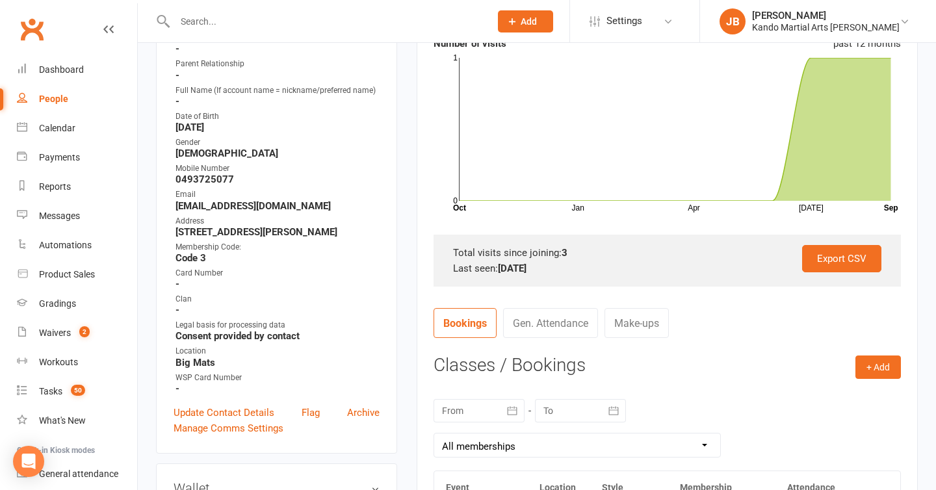
click at [589, 253] on div "Total visits since joining: 3" at bounding box center [667, 253] width 428 height 16
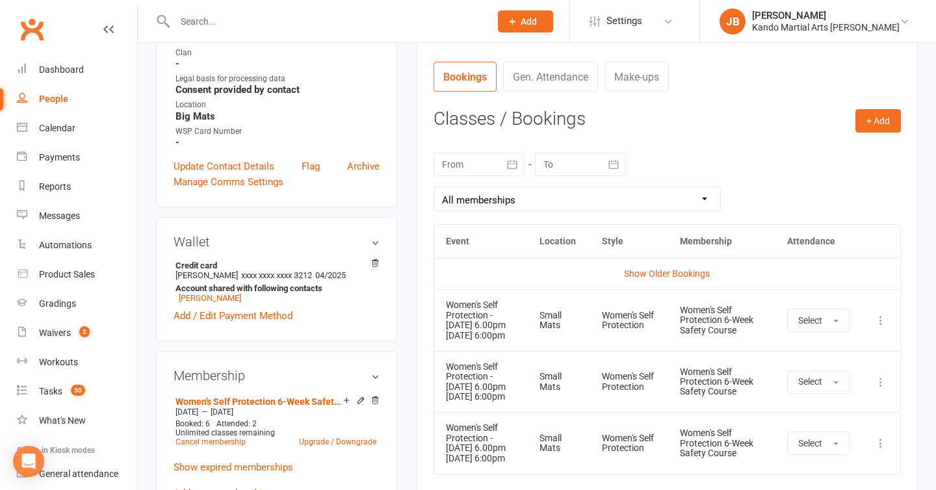
scroll to position [495, 0]
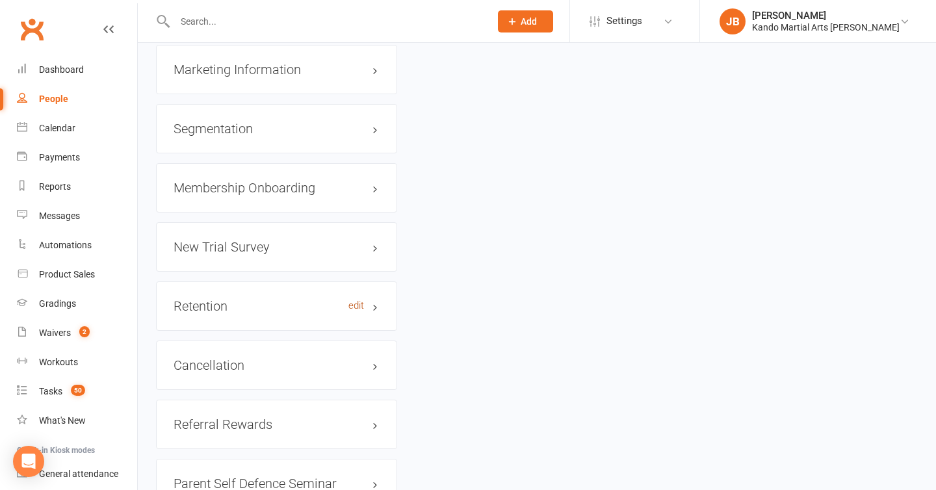
click at [356, 300] on link "edit" at bounding box center [356, 305] width 16 height 11
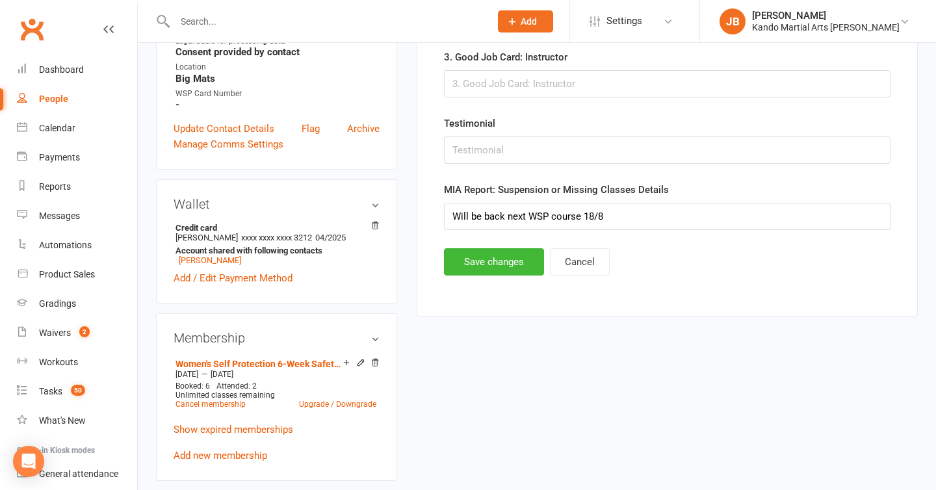
scroll to position [545, 0]
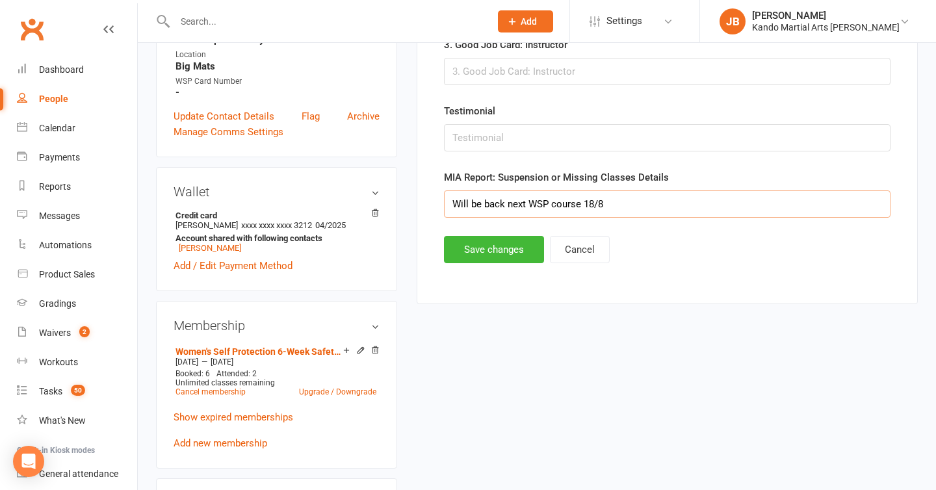
drag, startPoint x: 620, startPoint y: 205, endPoint x: 342, endPoint y: 163, distance: 281.4
click at [480, 252] on button "Save changes" at bounding box center [494, 249] width 100 height 27
